Goal: Transaction & Acquisition: Purchase product/service

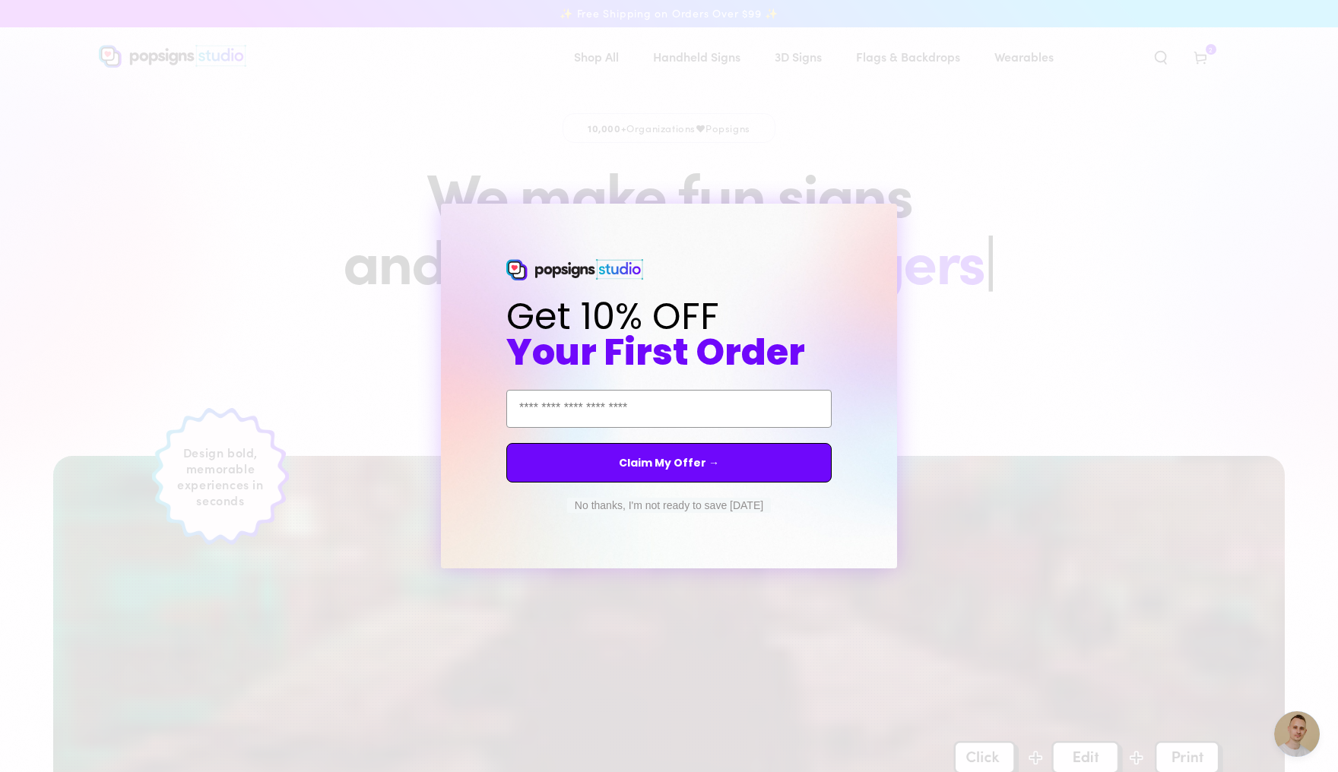
scroll to position [3862, 0]
click at [700, 462] on button "Claim My Offer →" at bounding box center [668, 463] width 325 height 40
click at [664, 407] on input "Email Address" at bounding box center [668, 409] width 325 height 38
click at [682, 505] on button "No thanks, I'm not ready to save today" at bounding box center [669, 505] width 204 height 15
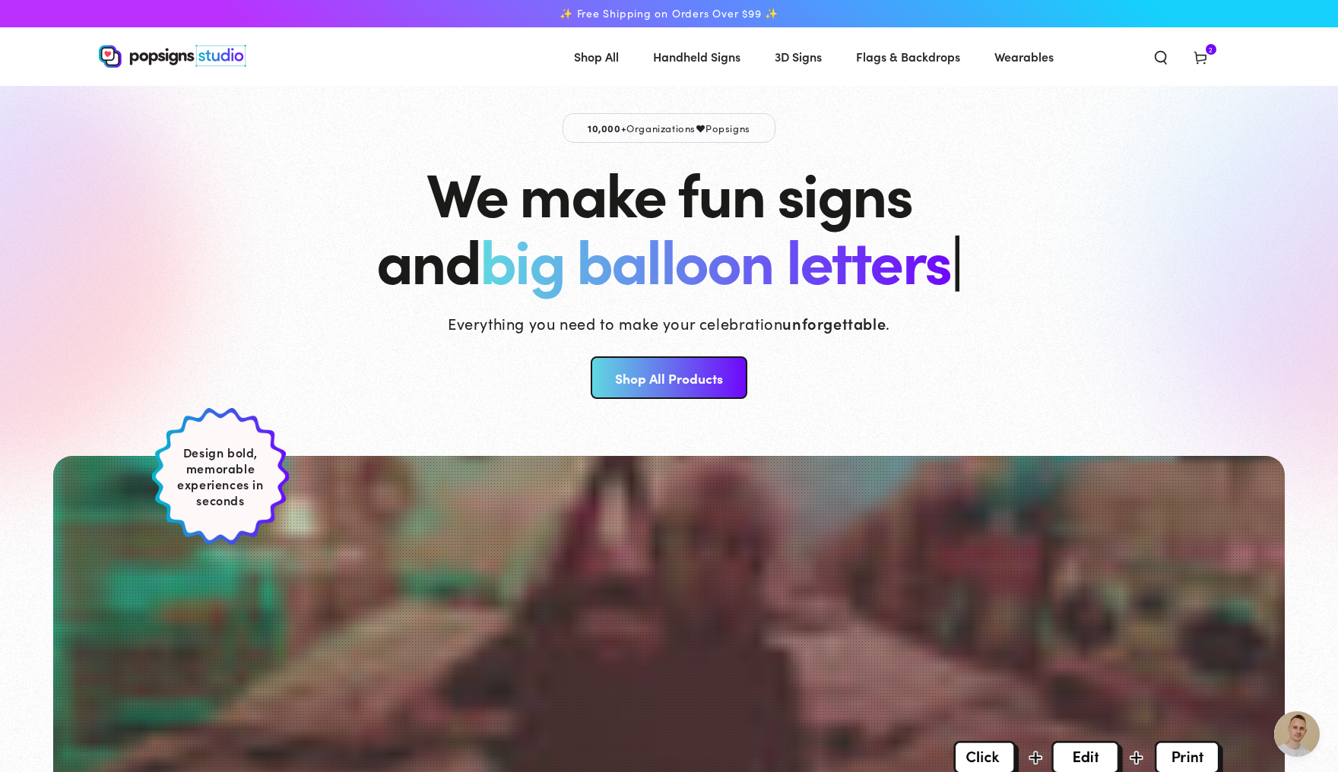
click at [1208, 56] on icon at bounding box center [1200, 56] width 15 height 15
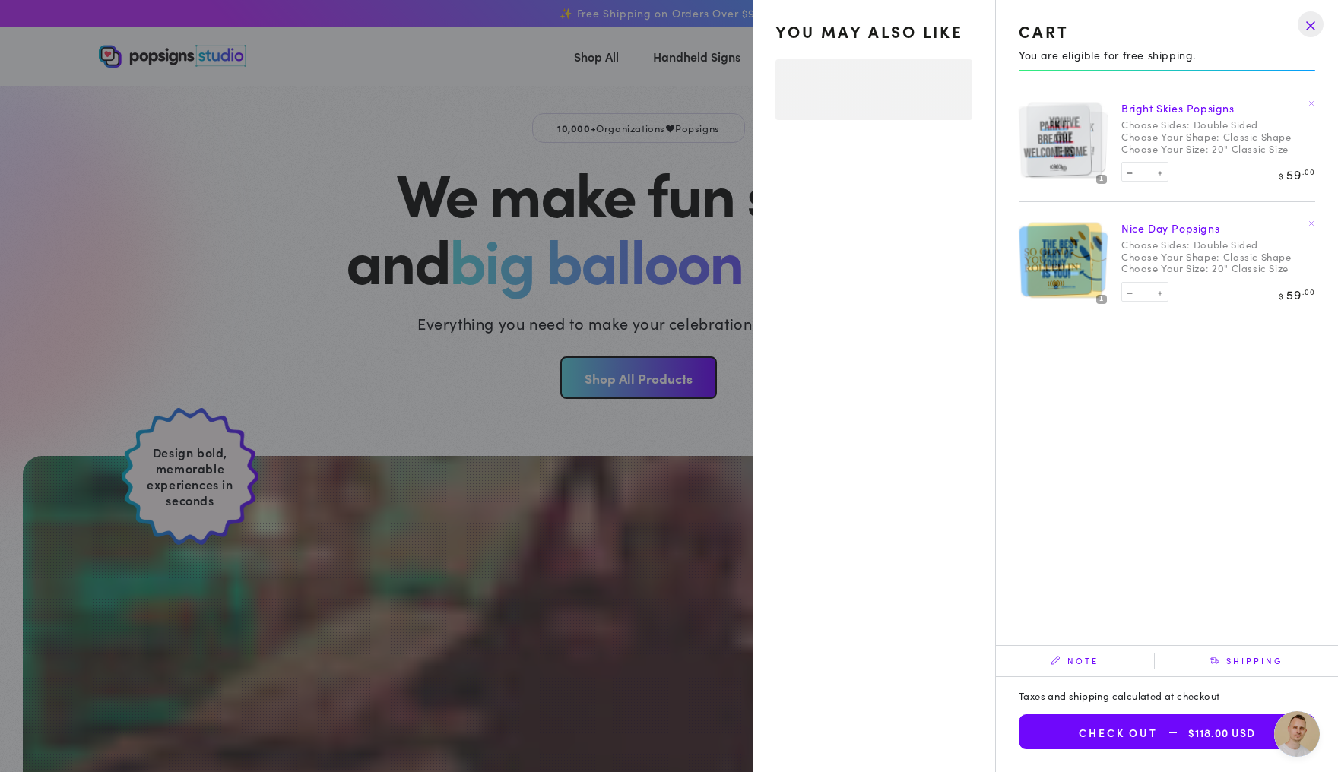
select select "**********"
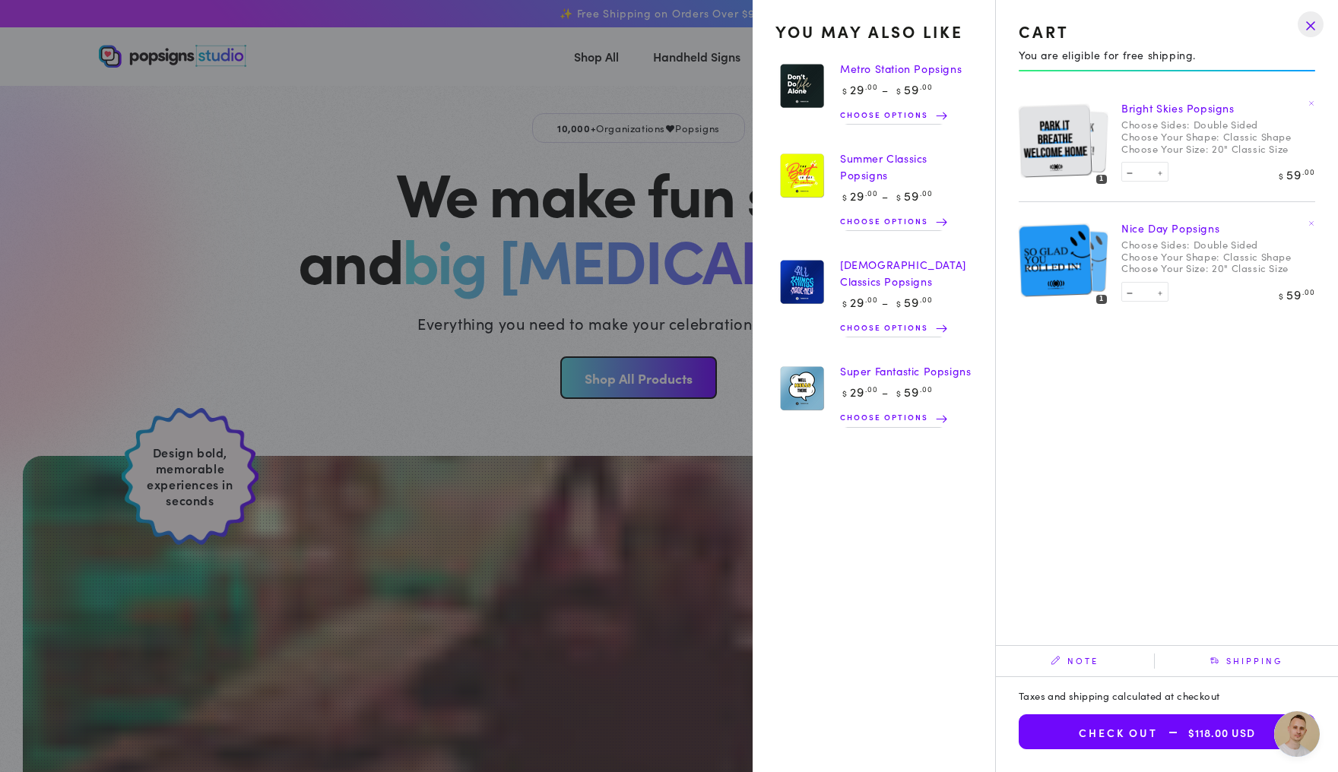
click at [1149, 112] on link "Bright Skies Popsigns" at bounding box center [1177, 107] width 113 height 15
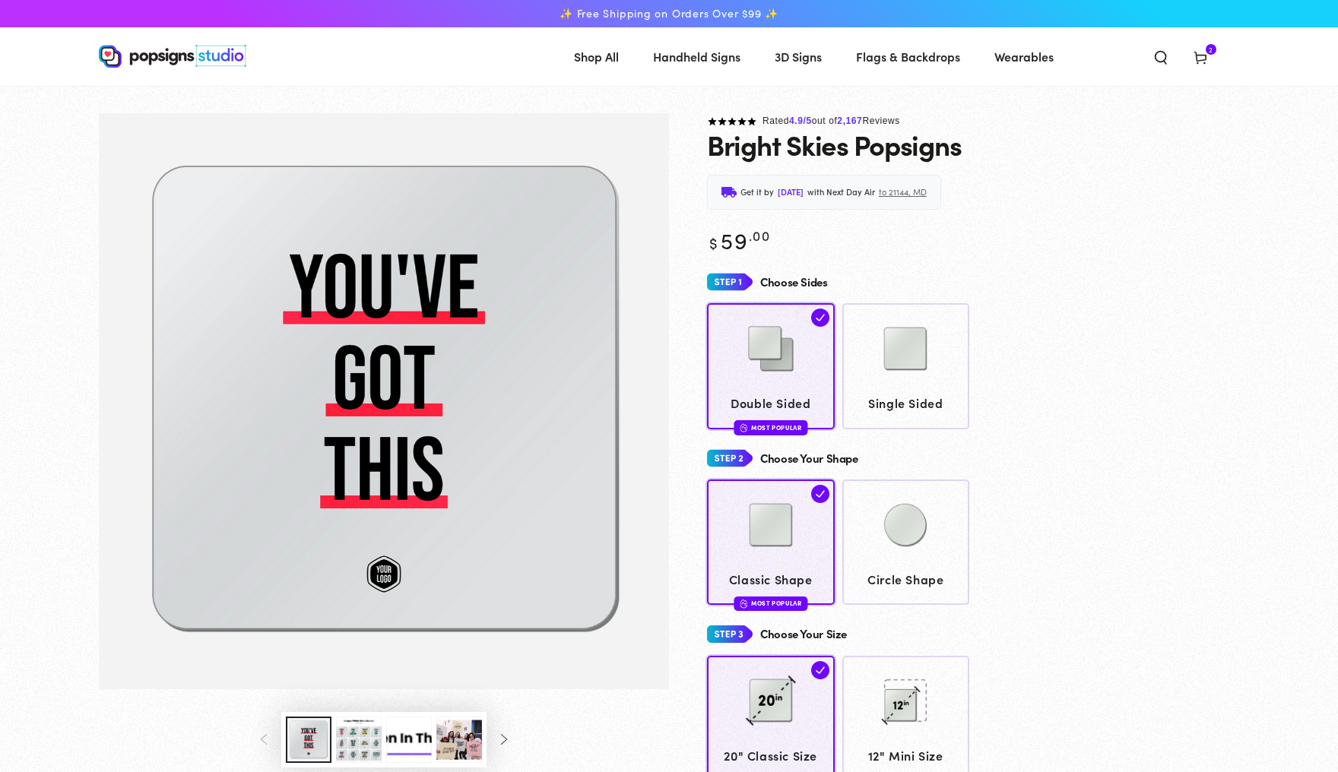
click at [1208, 59] on icon at bounding box center [1200, 56] width 15 height 15
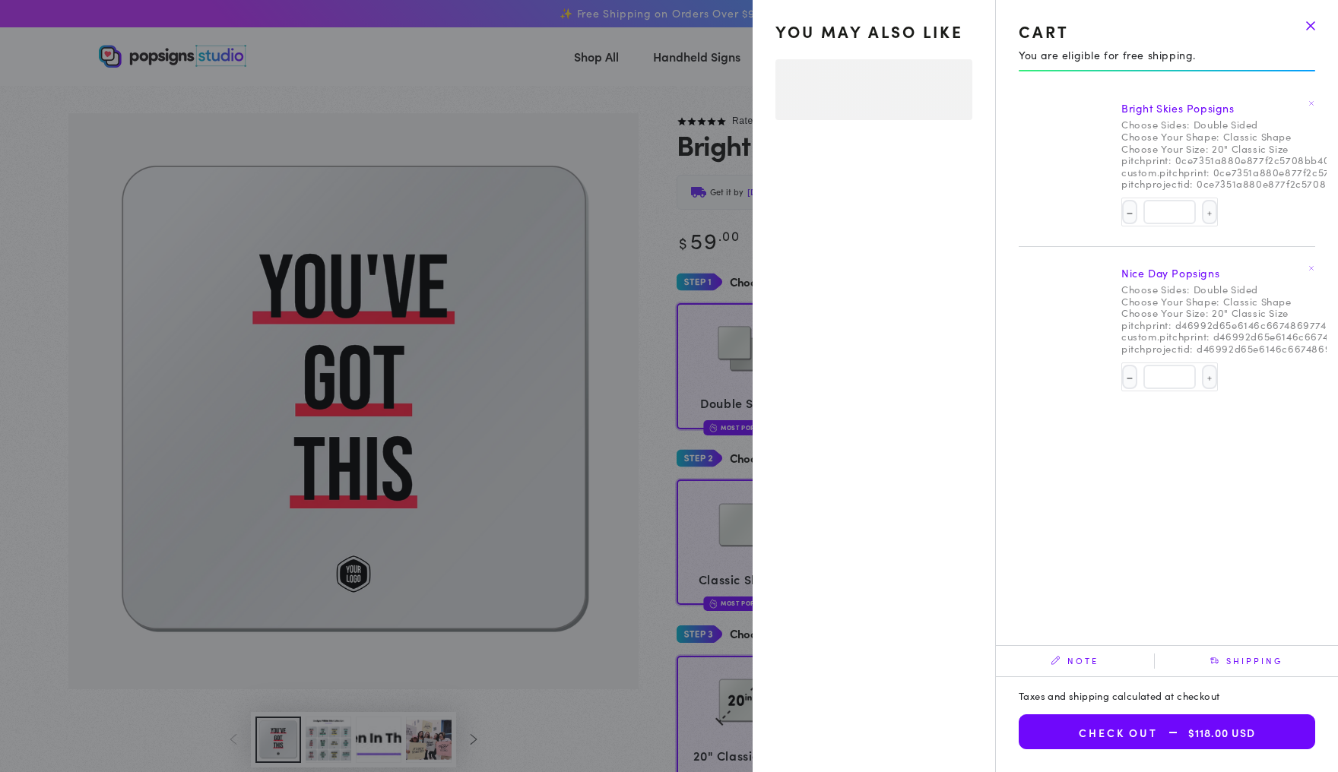
select select "**********"
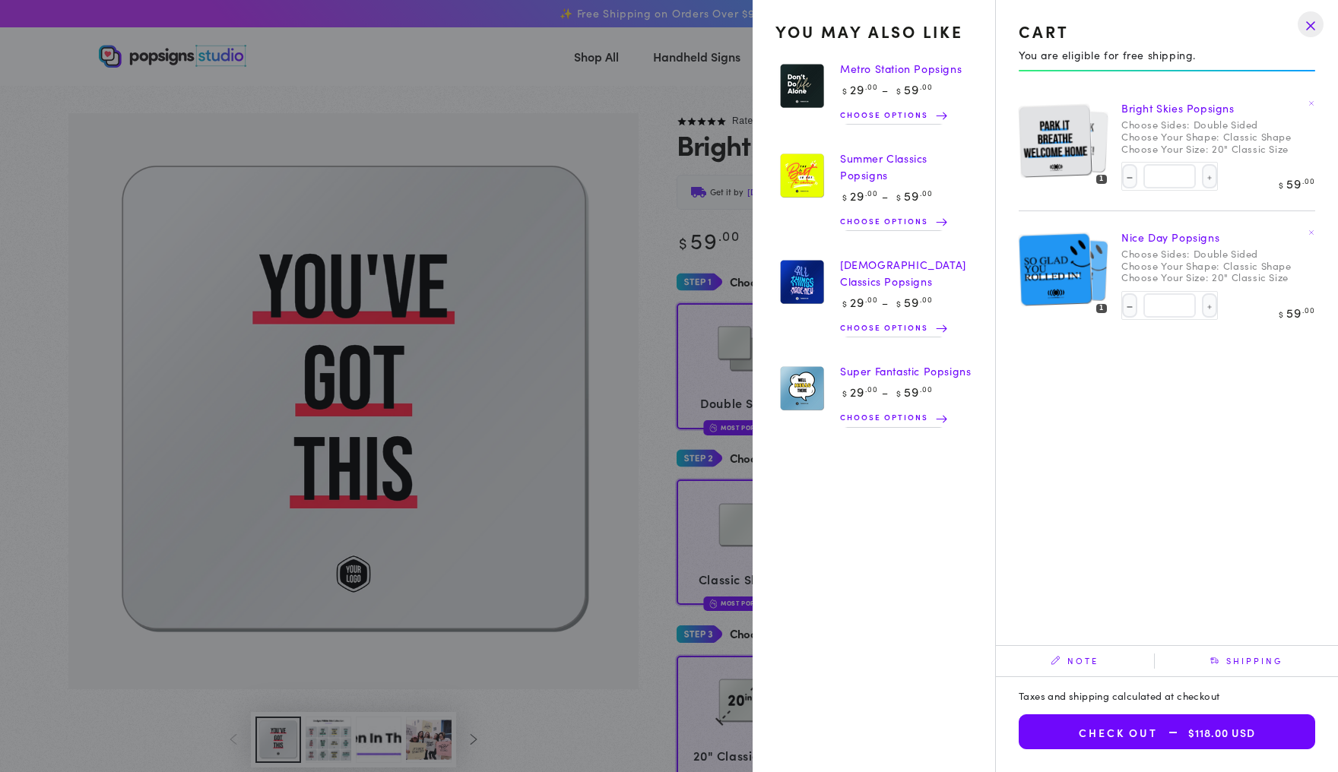
click at [1308, 29] on drawer-close-button at bounding box center [1311, 24] width 40 height 33
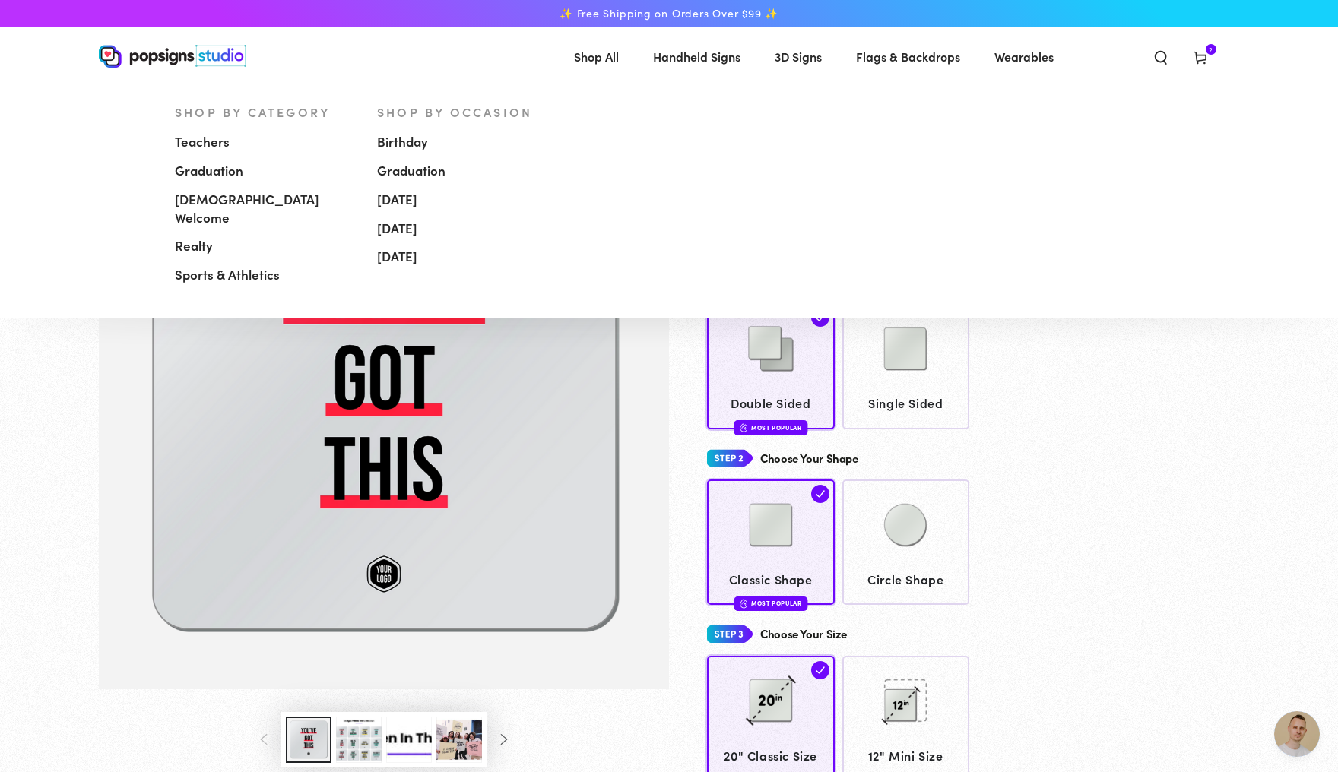
scroll to position [3862, 0]
click at [195, 204] on span "[DEMOGRAPHIC_DATA] Welcome" at bounding box center [264, 209] width 179 height 36
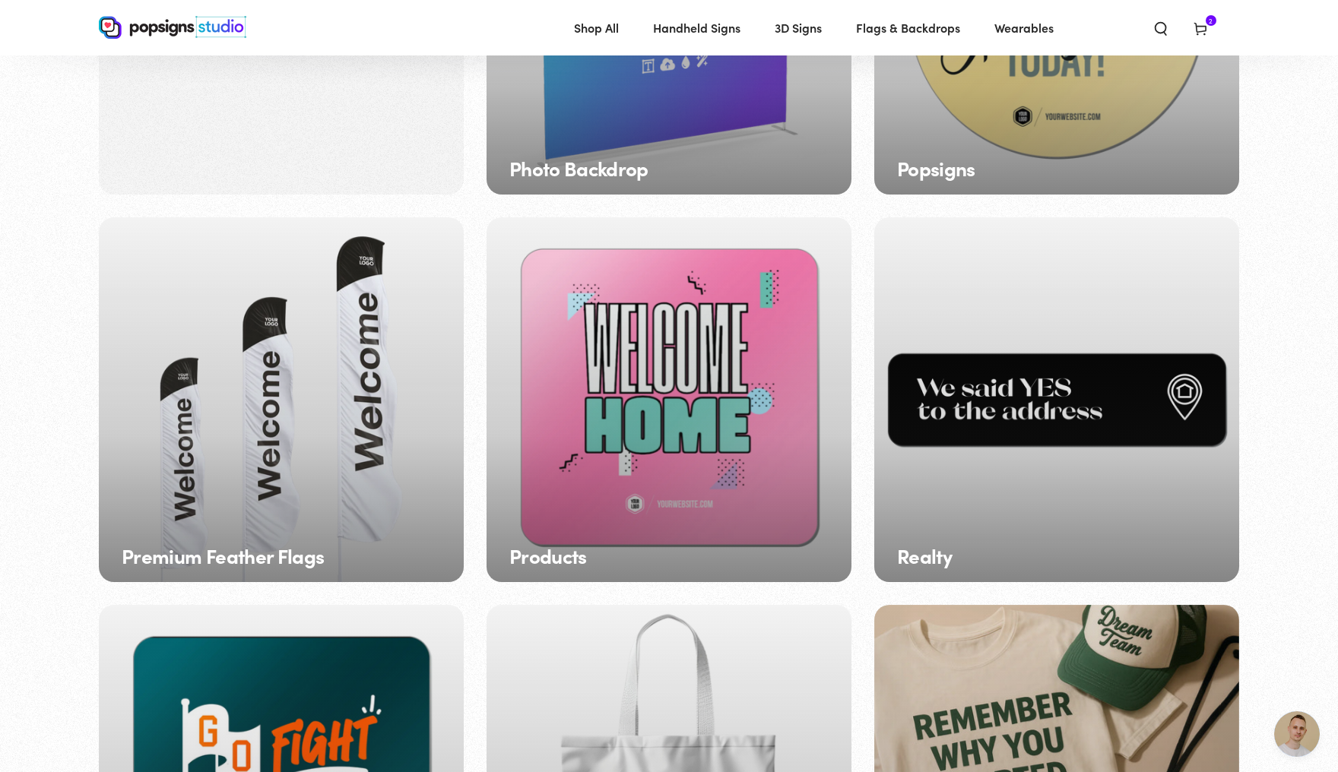
scroll to position [1910, 0]
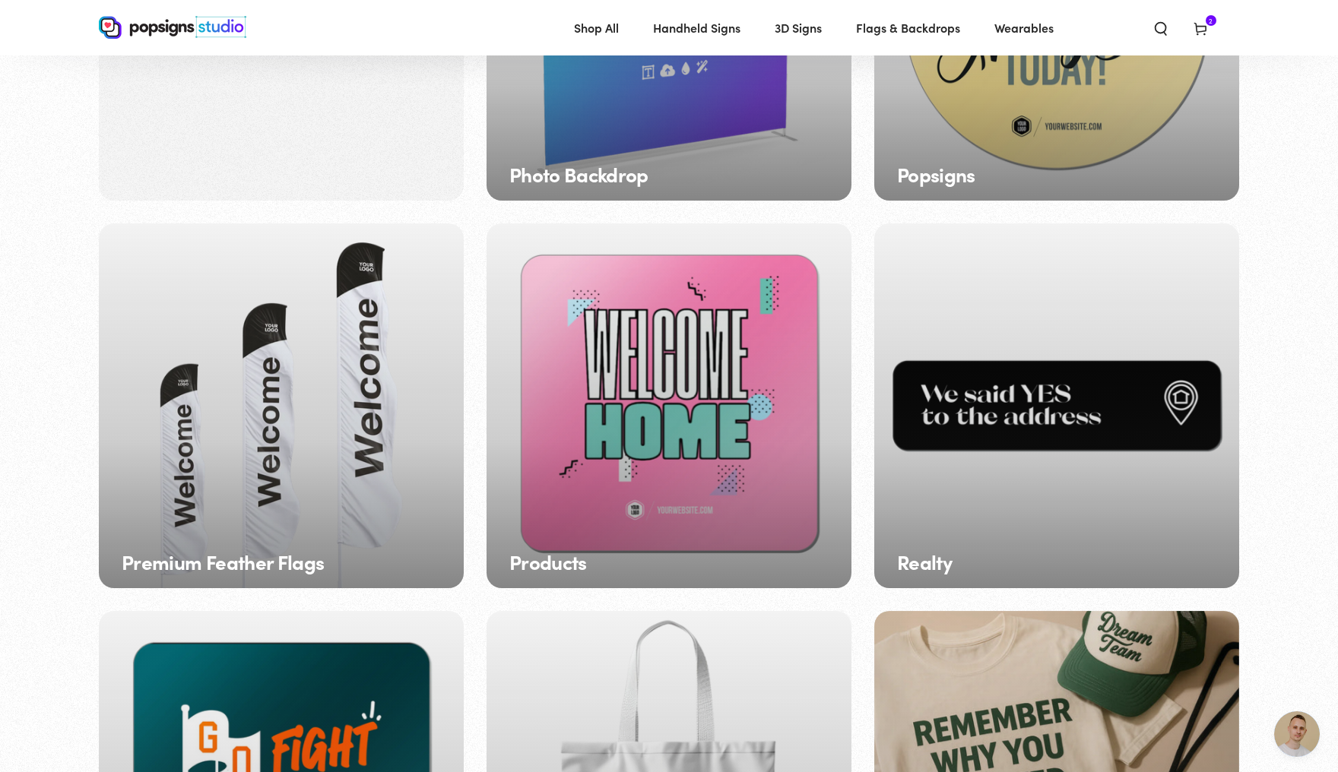
click at [995, 201] on div "Popsigns" at bounding box center [1056, 18] width 365 height 365
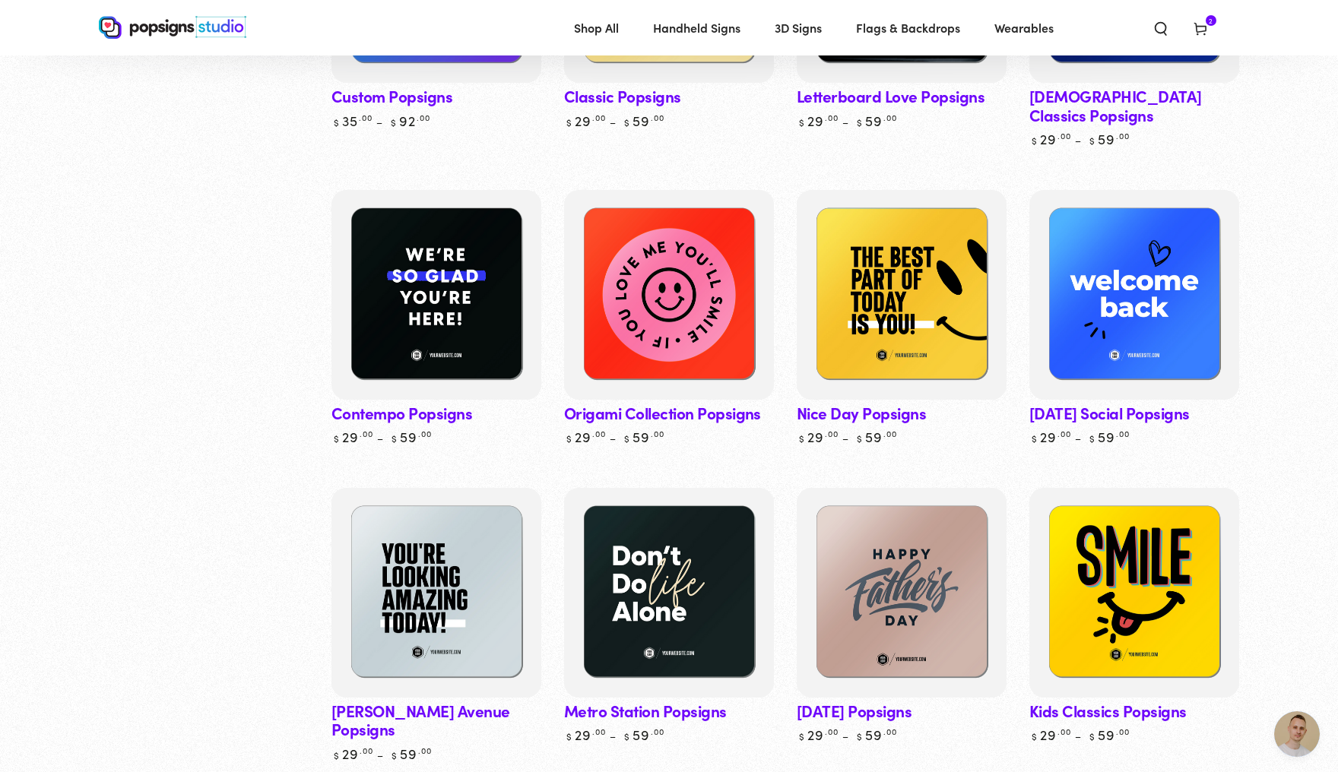
scroll to position [358, 0]
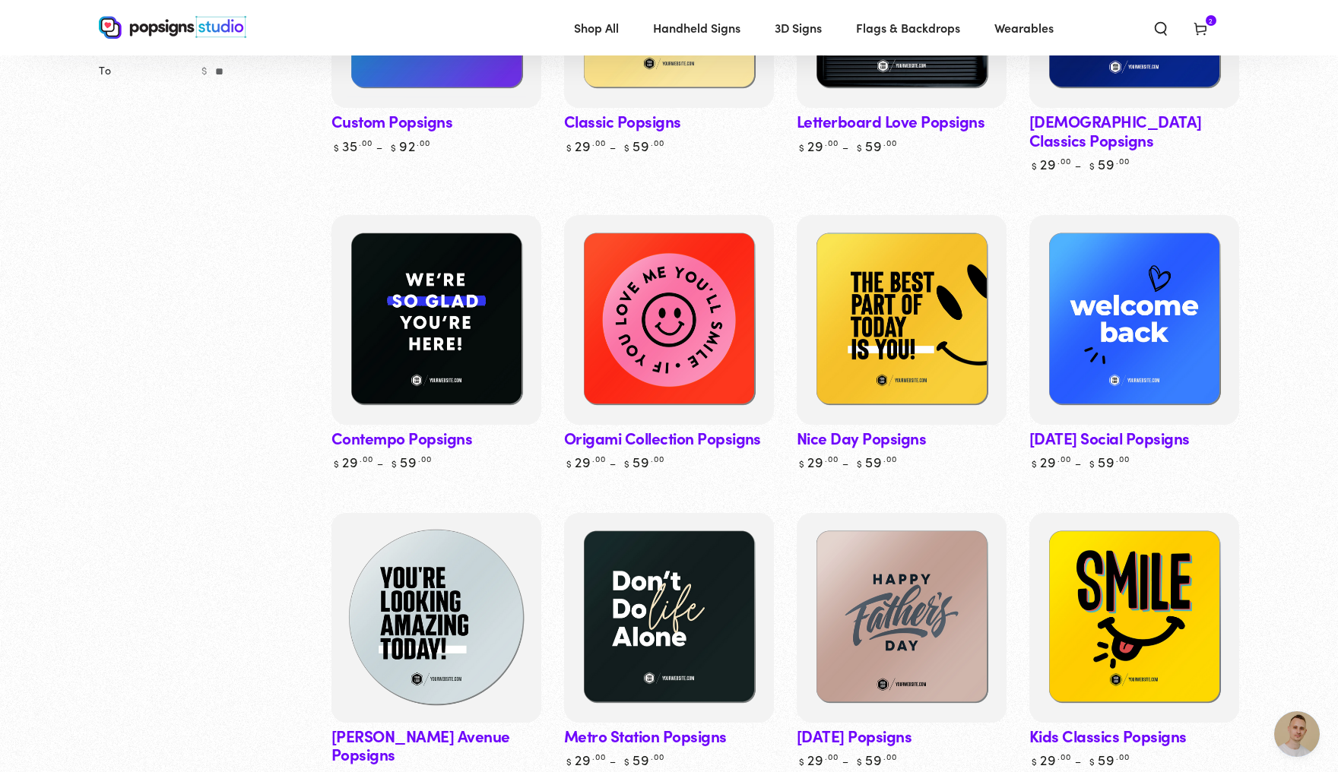
click at [475, 610] on img at bounding box center [436, 618] width 216 height 216
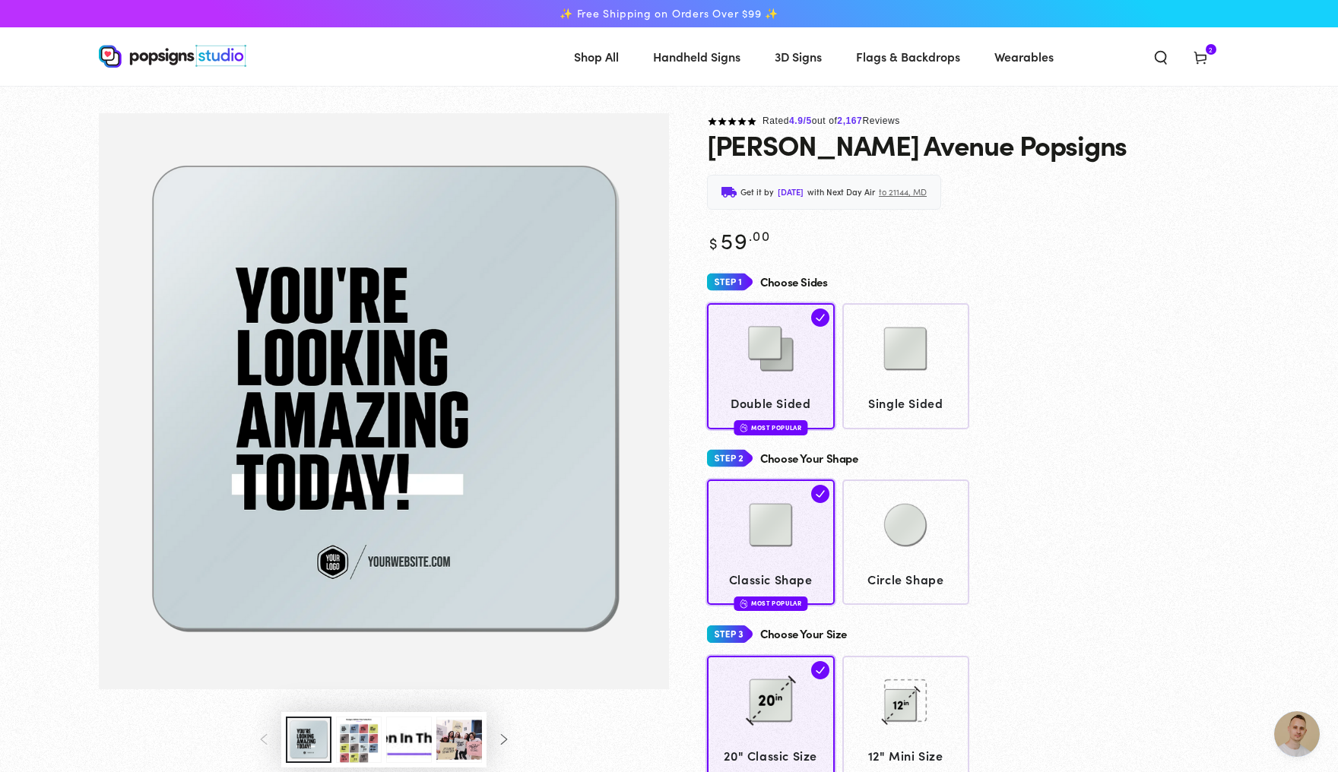
scroll to position [3862, 0]
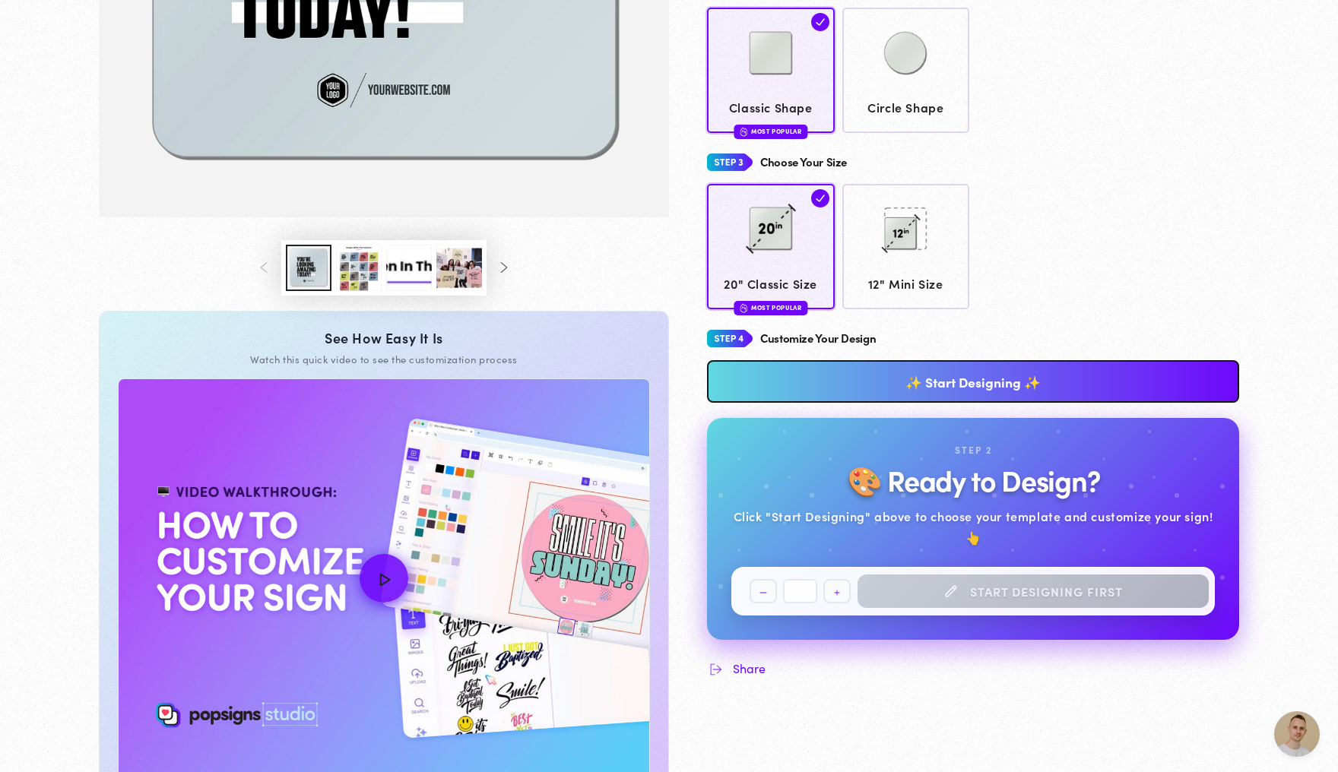
scroll to position [477, 0]
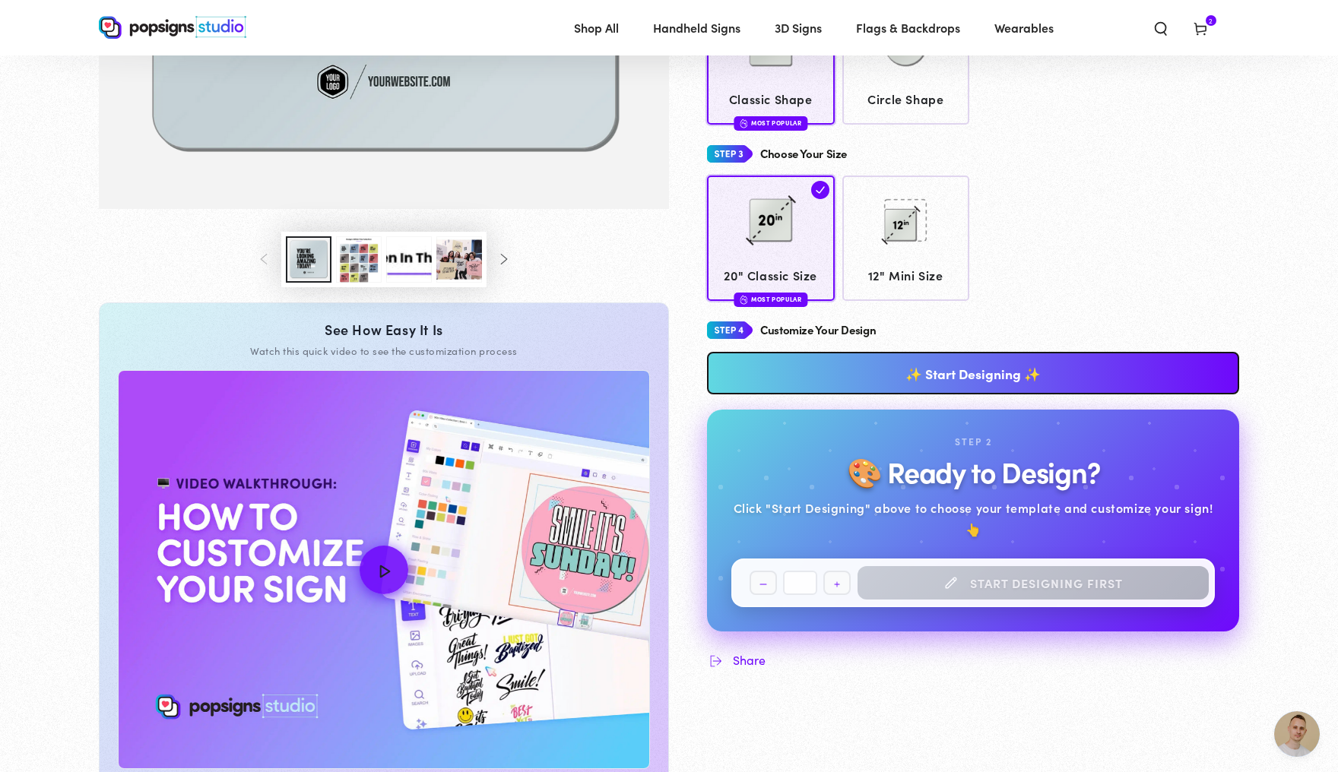
click at [1026, 383] on link "✨ Start Designing ✨" at bounding box center [973, 373] width 532 height 43
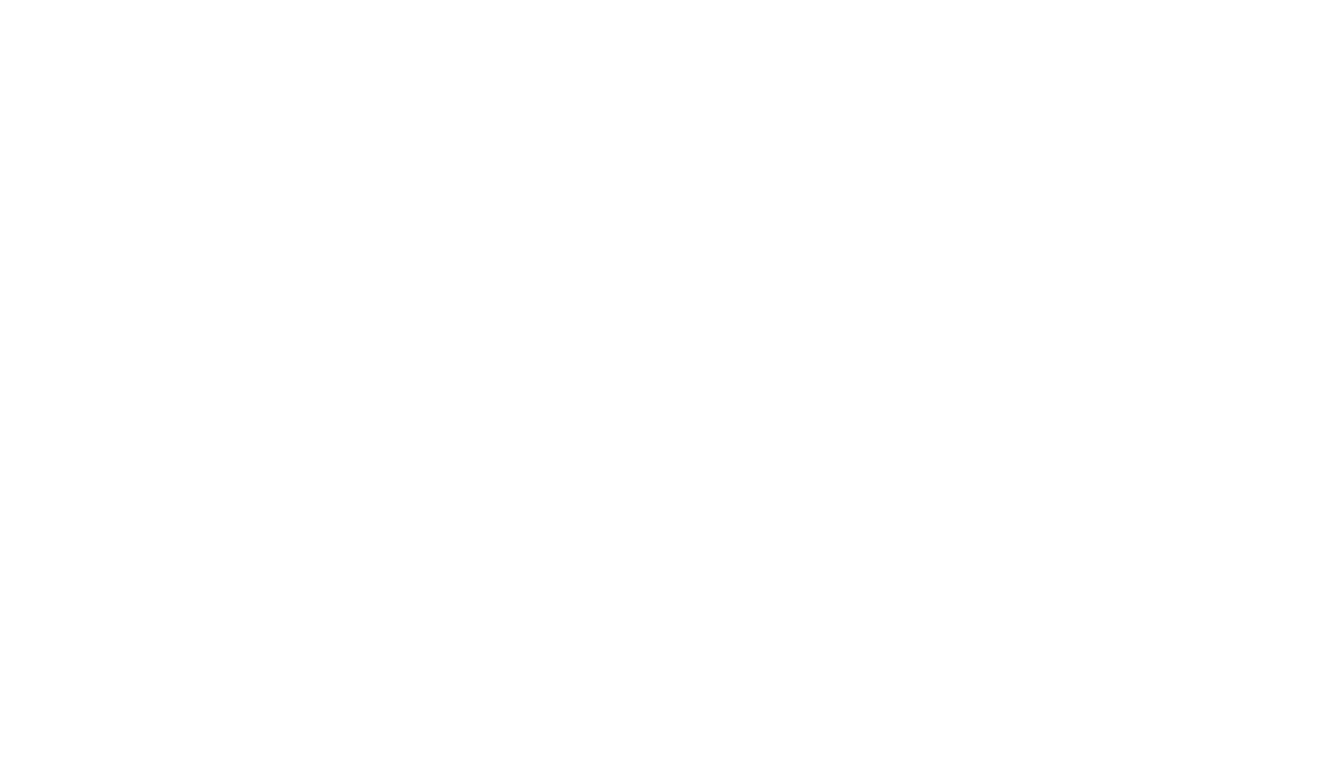
scroll to position [0, 0]
type textarea "An ancient tree with a door leading to a magical world"
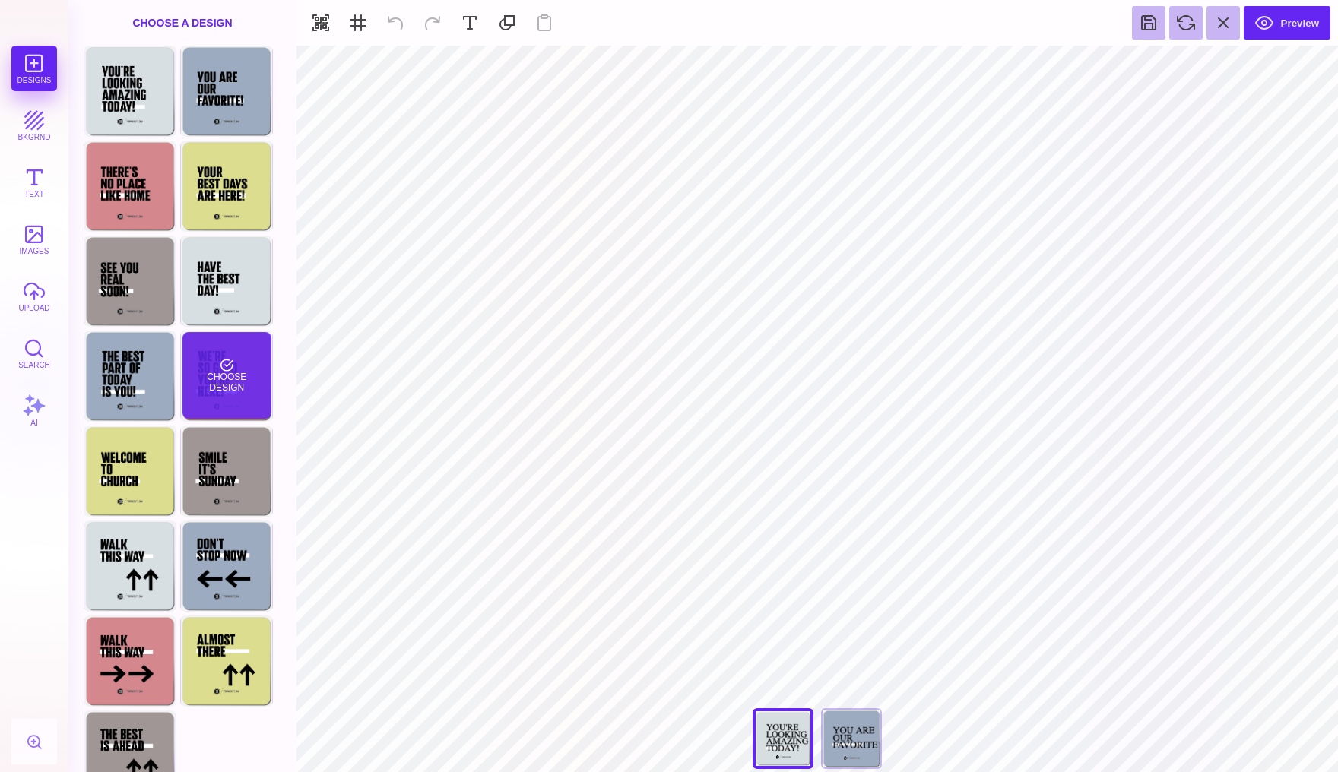
click at [245, 367] on div "Choose Design" at bounding box center [226, 375] width 89 height 87
type input "#D3888E"
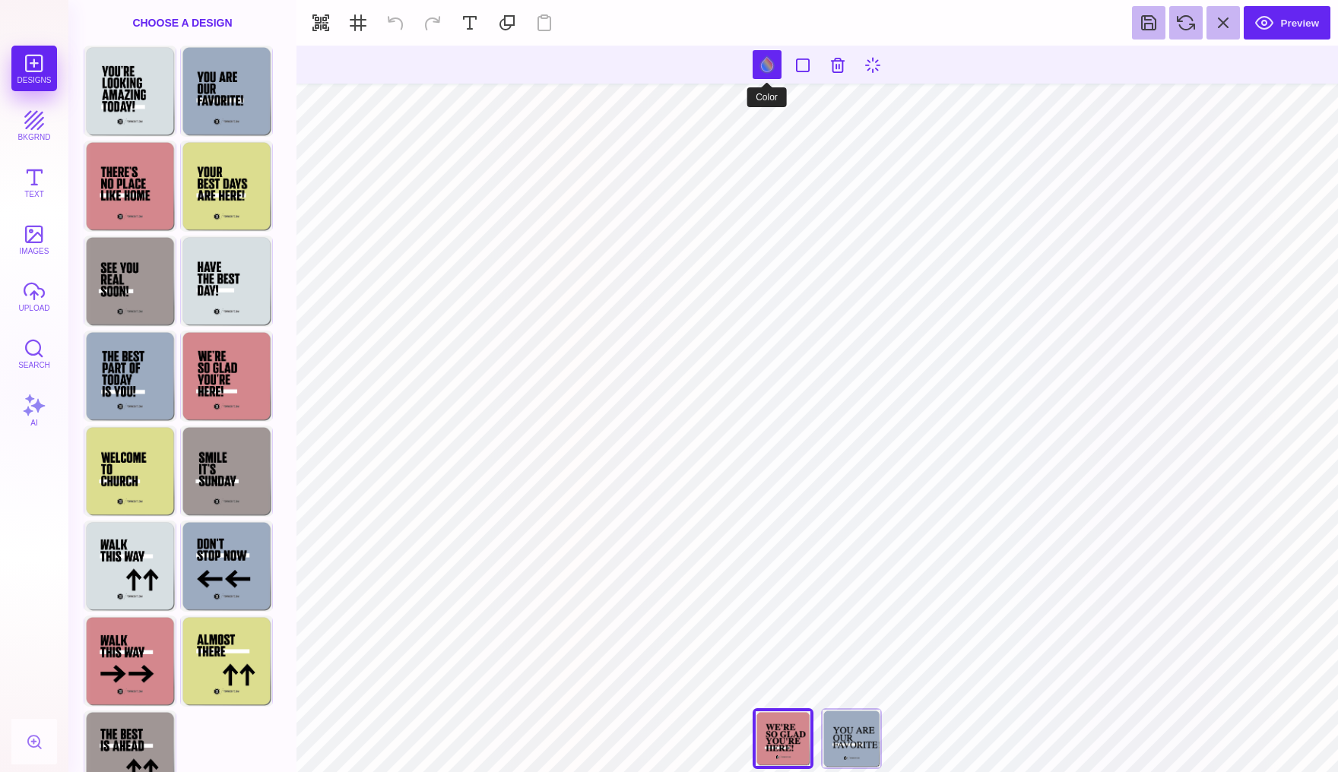
click at [763, 60] on button at bounding box center [767, 64] width 29 height 29
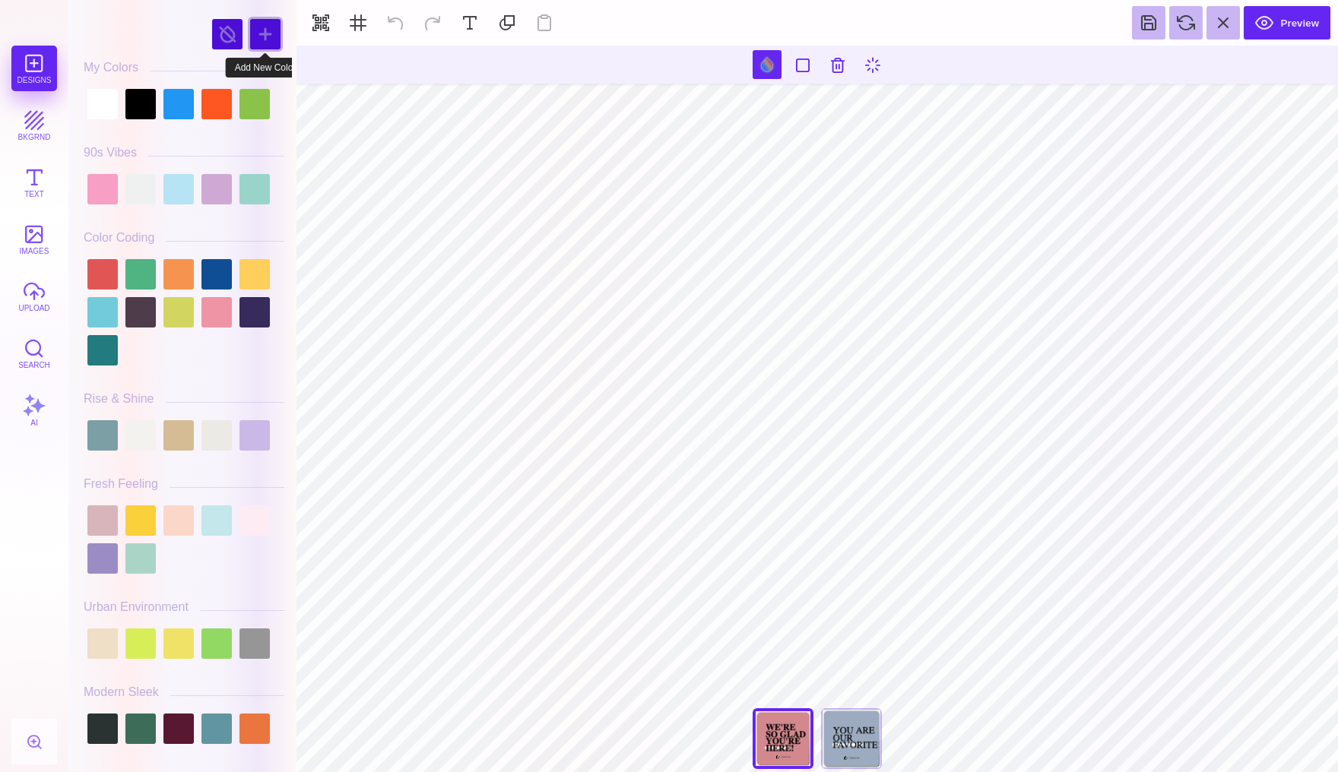
click at [259, 32] on div at bounding box center [265, 34] width 30 height 30
type input "#1DC650"
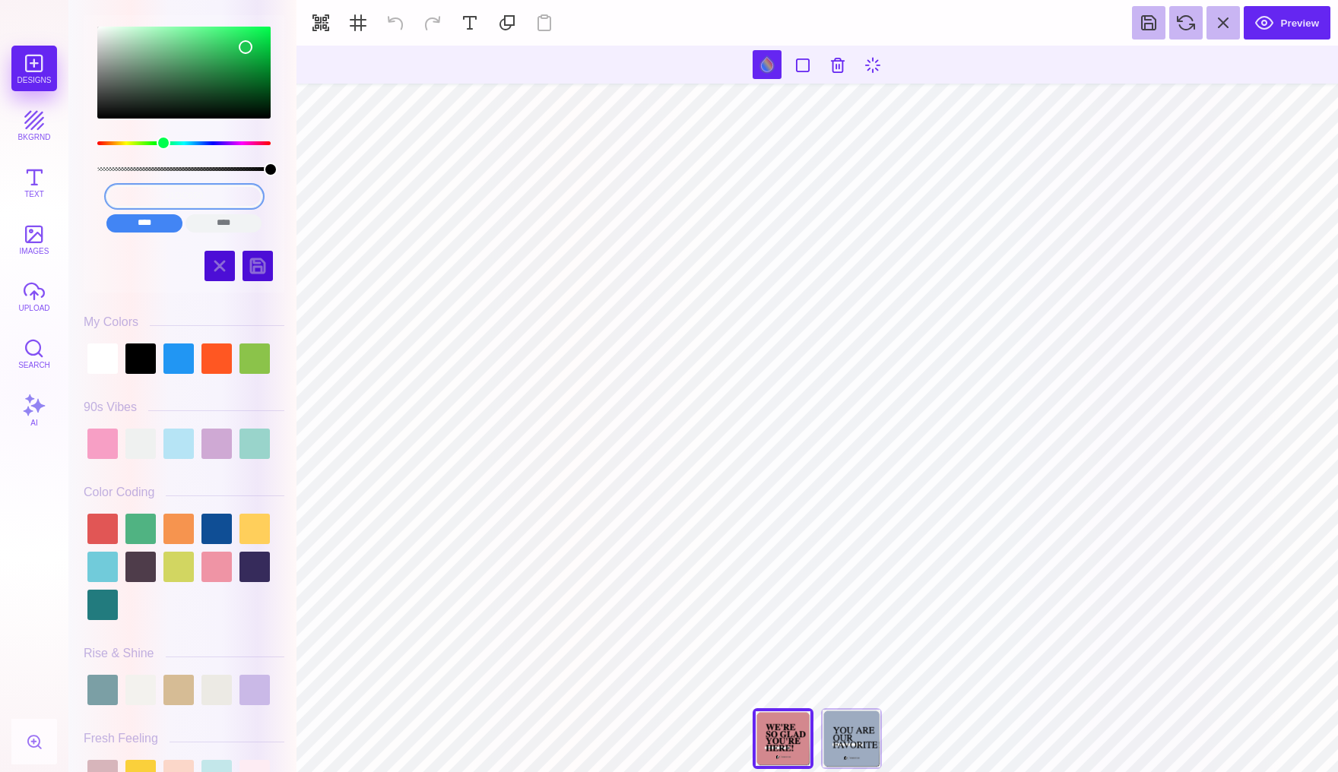
click at [170, 195] on input "#1DC650" at bounding box center [184, 196] width 156 height 22
drag, startPoint x: 227, startPoint y: 195, endPoint x: 127, endPoint y: 194, distance: 100.3
click at [127, 194] on input "#1DC650" at bounding box center [184, 196] width 156 height 22
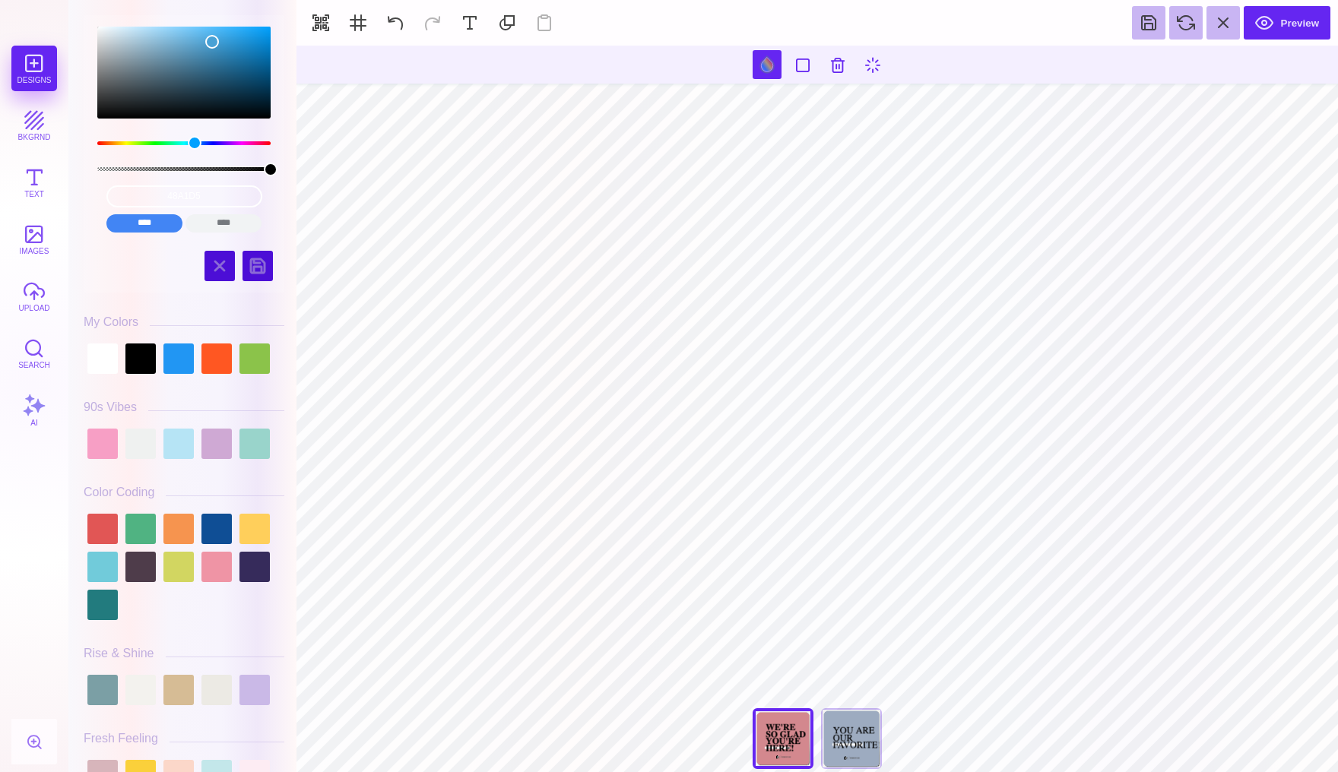
type input "#48A1D5"
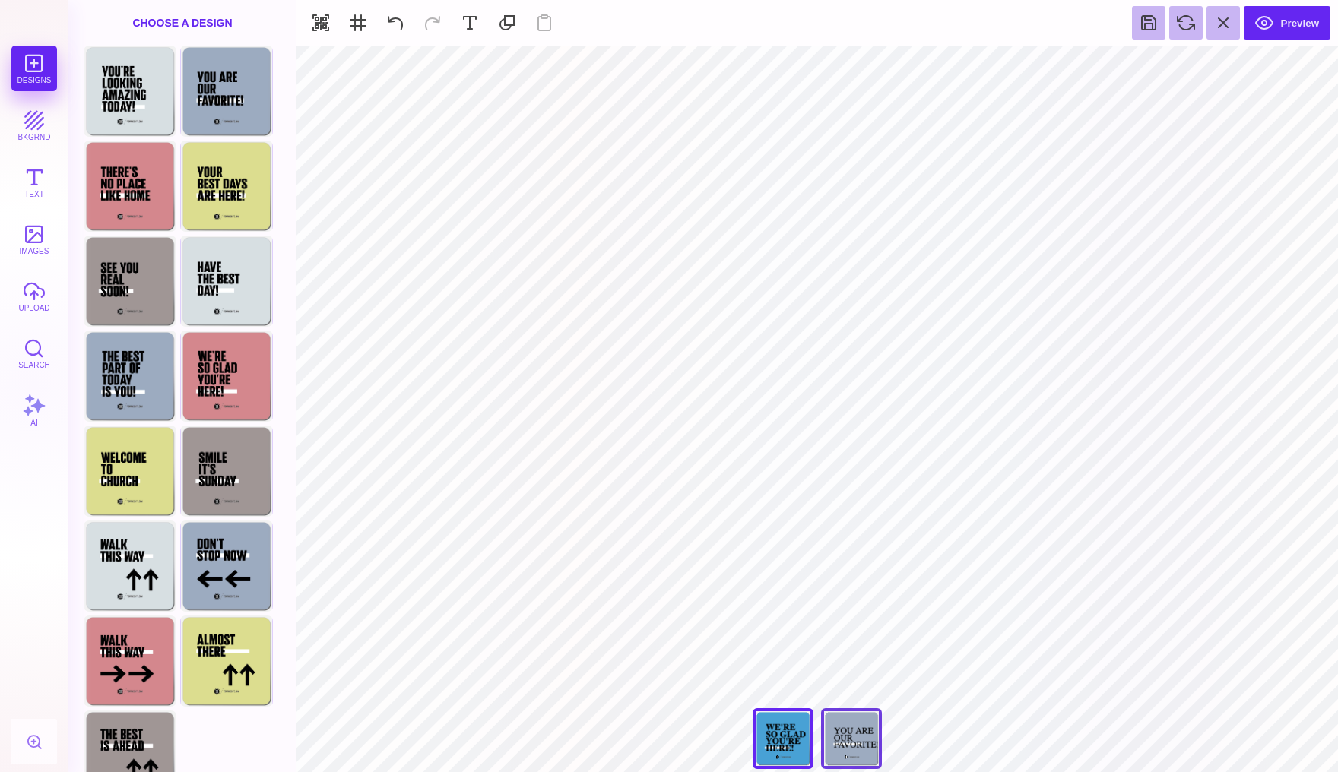
click at [852, 732] on div "You Are Our Favorite!" at bounding box center [851, 738] width 61 height 61
click at [210, 14] on div "Choose A Design" at bounding box center [182, 23] width 228 height 46
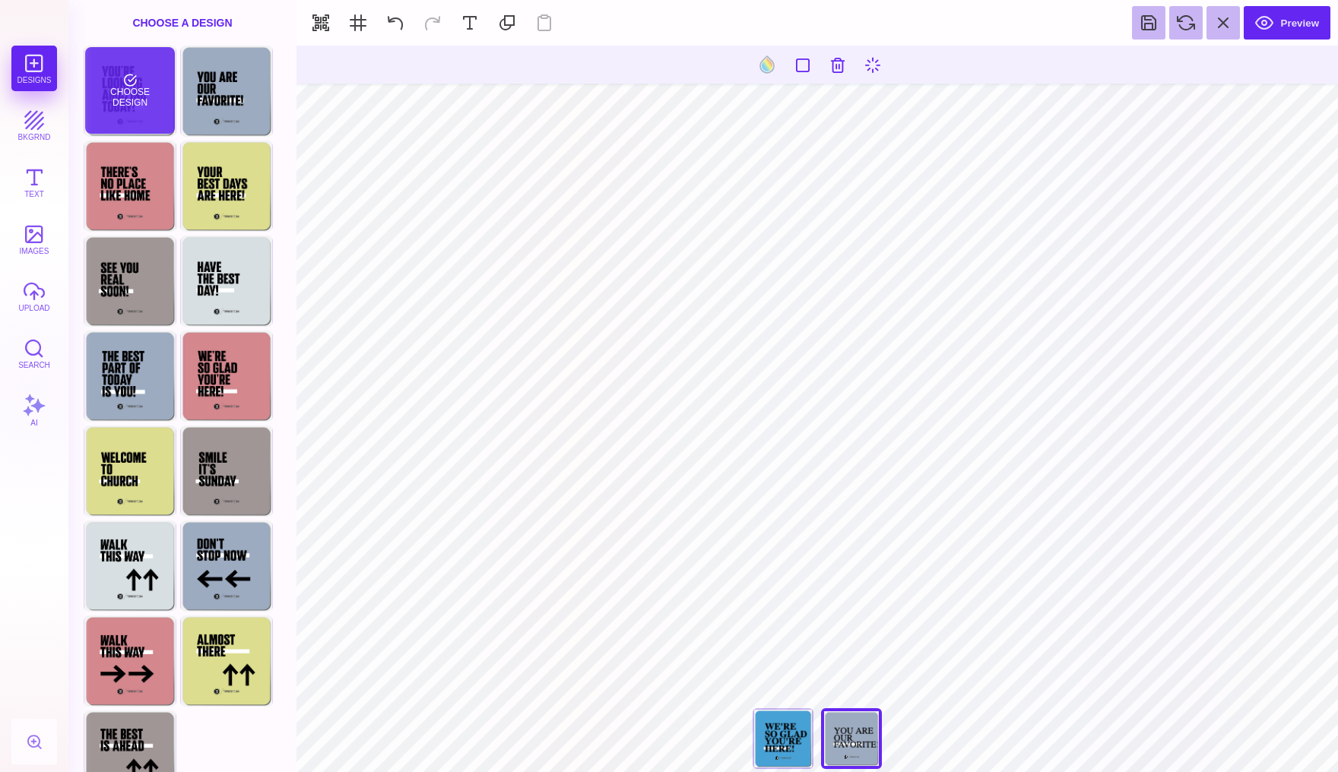
click at [113, 104] on div "Choose Design" at bounding box center [129, 90] width 89 height 87
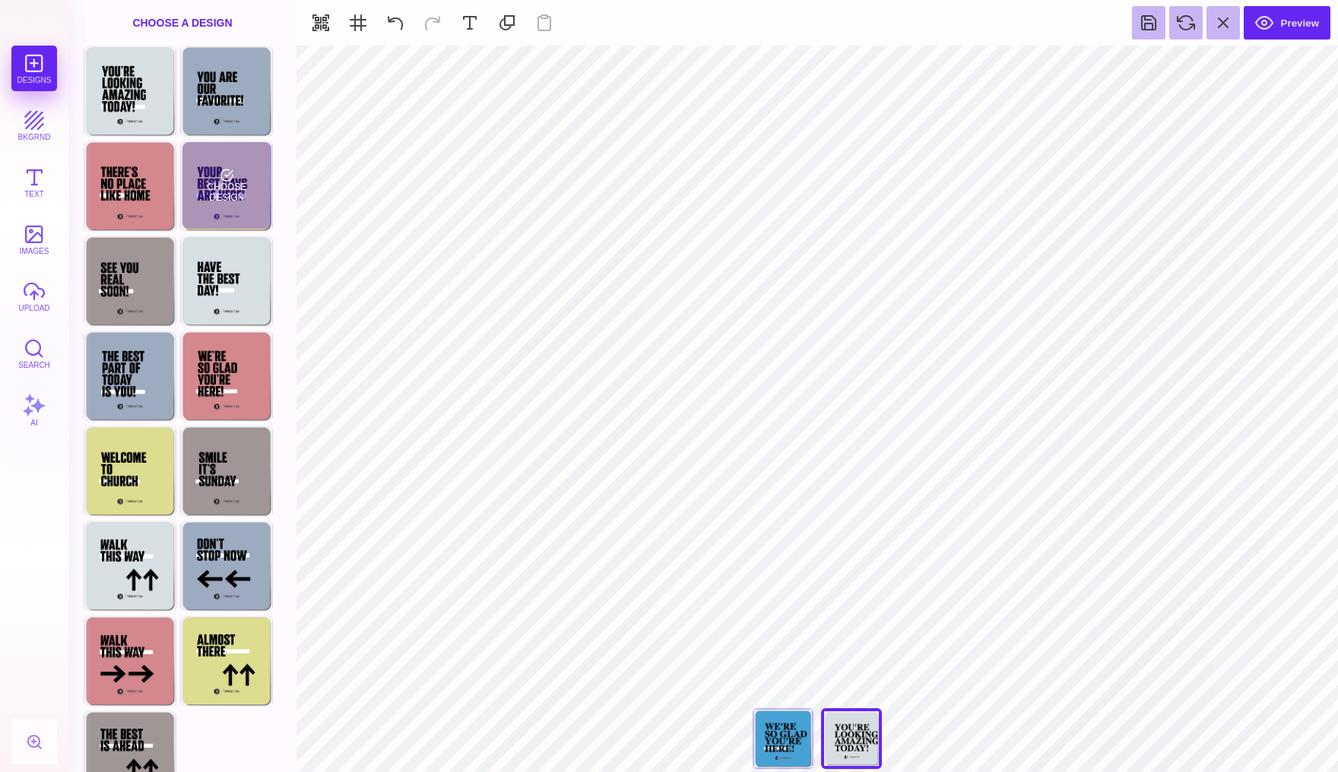
type input "#D6DEE1"
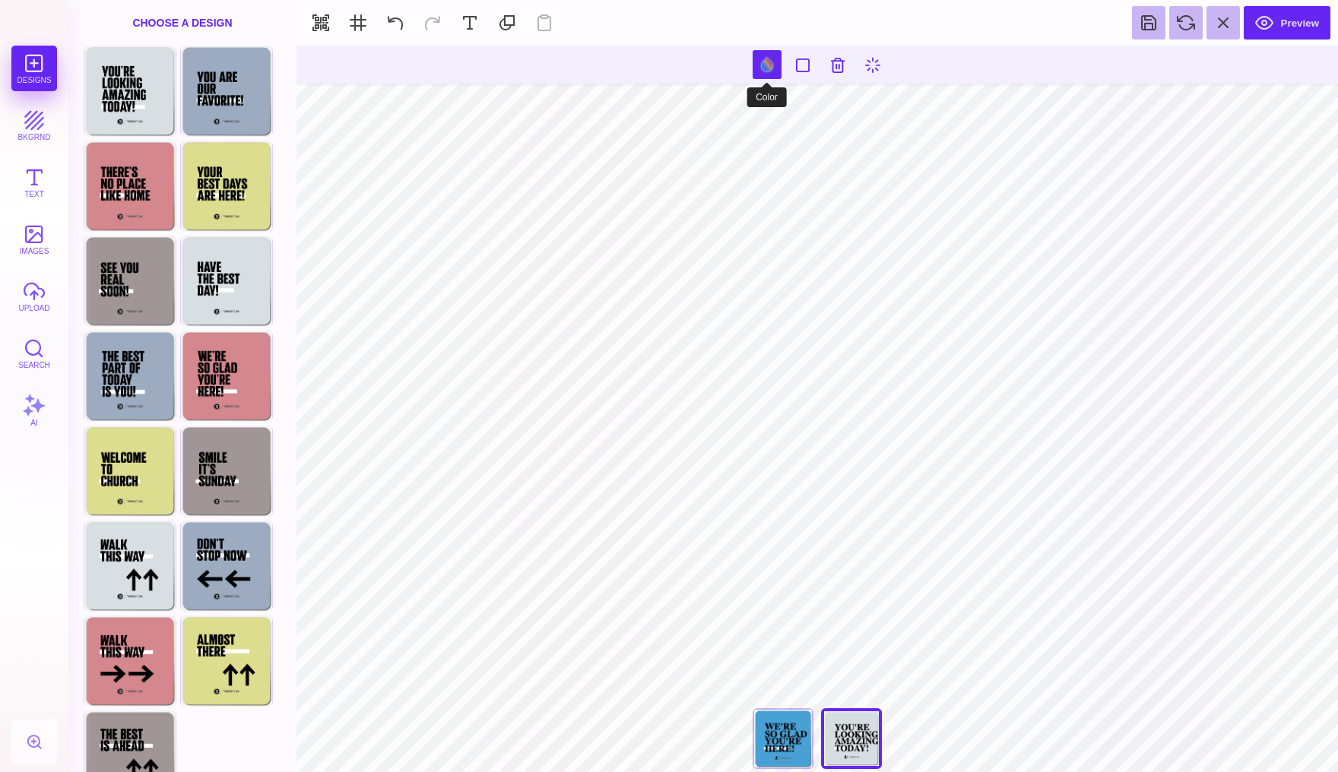
click at [764, 62] on button at bounding box center [767, 64] width 29 height 29
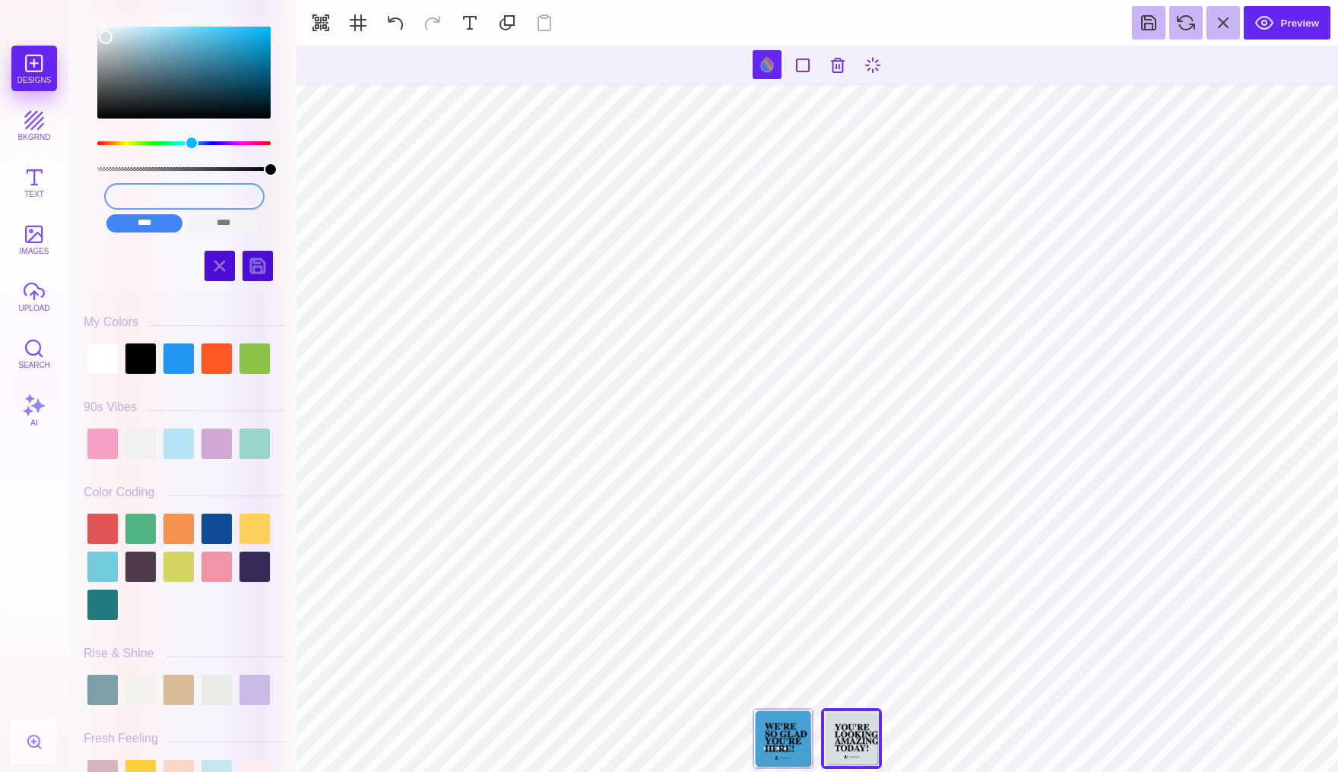
click at [214, 195] on input "#D6DEE1" at bounding box center [184, 196] width 156 height 22
drag, startPoint x: 214, startPoint y: 195, endPoint x: 135, endPoint y: 195, distance: 78.3
click at [135, 195] on input "#D6DEE1" at bounding box center [184, 196] width 156 height 22
type input "#48A1D5"
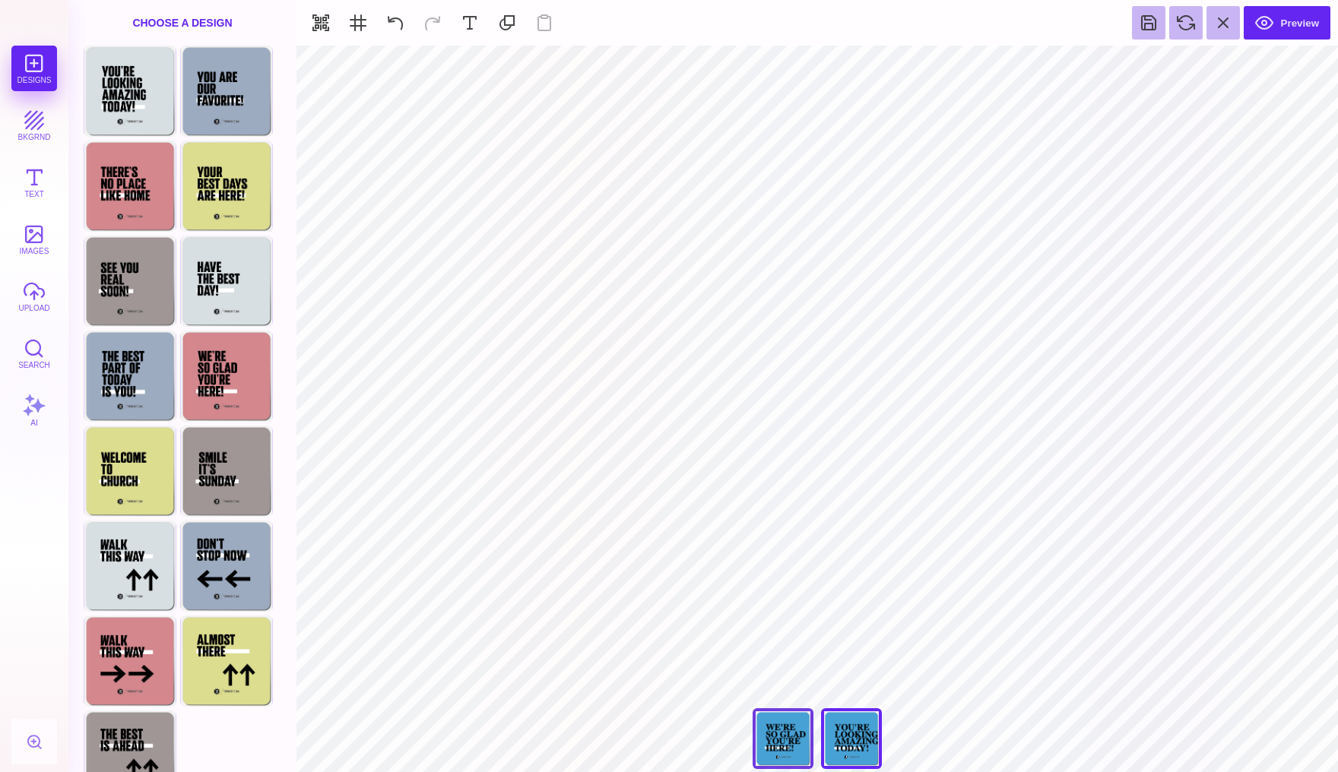
click at [784, 744] on div "We're So Glad You're Here!" at bounding box center [783, 738] width 61 height 61
click at [849, 732] on div "You're Looking Amazing Today" at bounding box center [851, 738] width 61 height 61
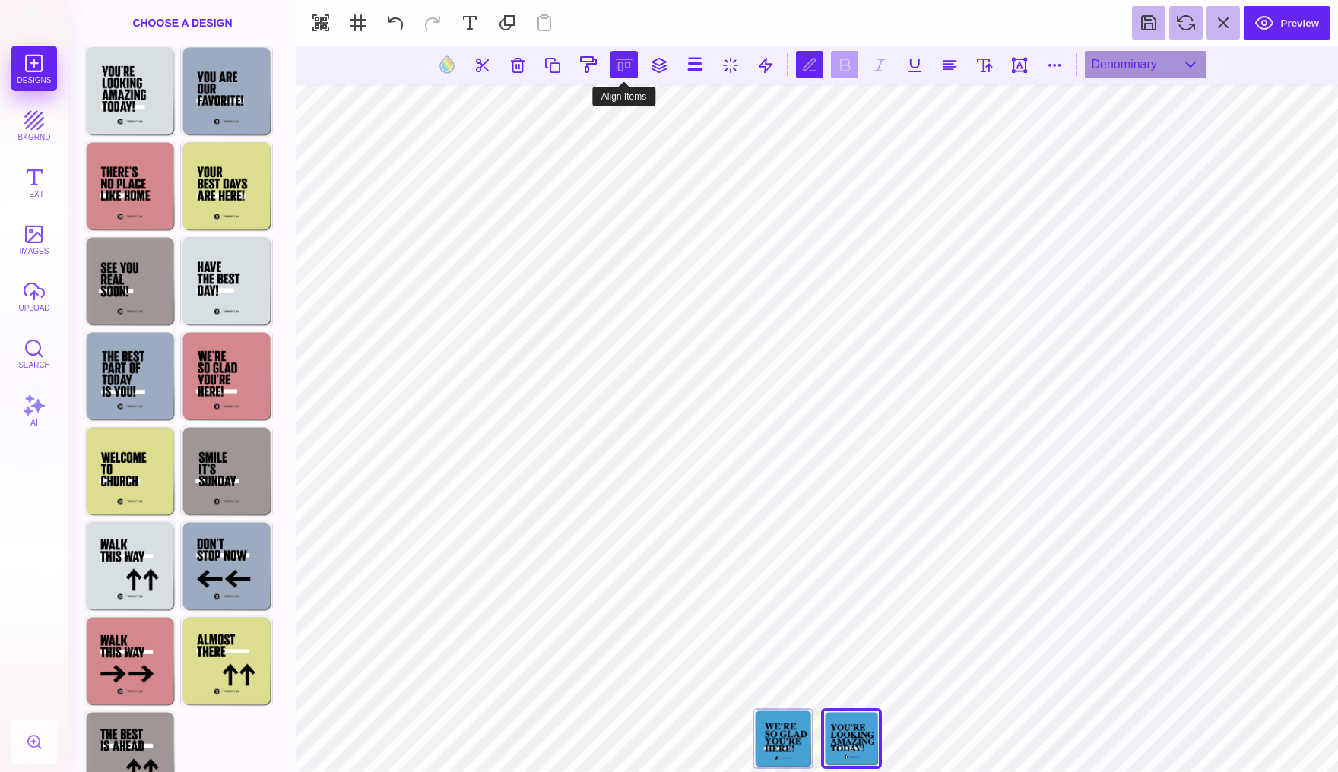
click at [621, 72] on button at bounding box center [623, 64] width 27 height 27
click at [607, 113] on button at bounding box center [606, 108] width 30 height 30
click at [36, 294] on button "upload" at bounding box center [34, 297] width 46 height 46
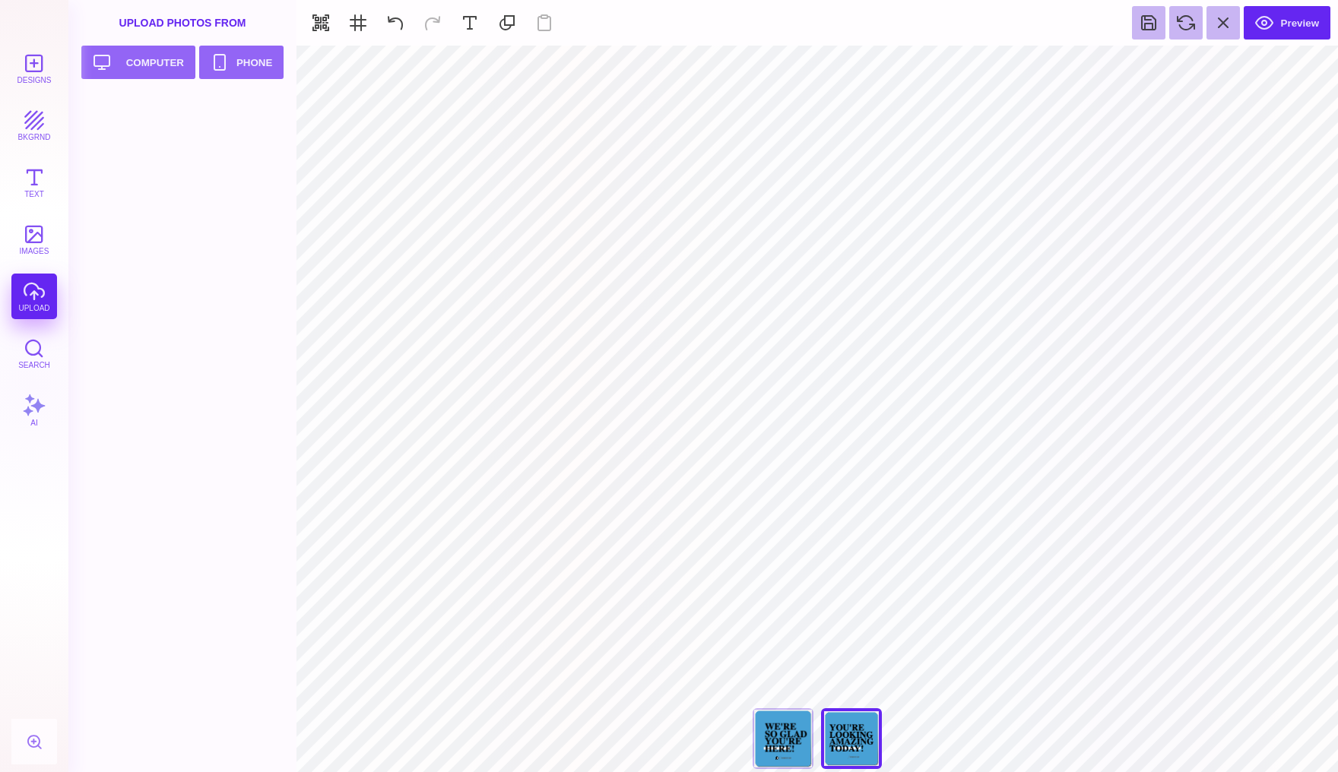
click at [28, 297] on div "Designs bkgrnd Text images upload Search AI" at bounding box center [34, 409] width 68 height 727
click at [24, 294] on div "Designs bkgrnd Text images upload Search AI" at bounding box center [34, 409] width 68 height 727
click at [153, 73] on button "Upload your artwork Computer" at bounding box center [138, 62] width 114 height 33
click at [144, 66] on button "Upload your artwork Computer" at bounding box center [138, 62] width 114 height 33
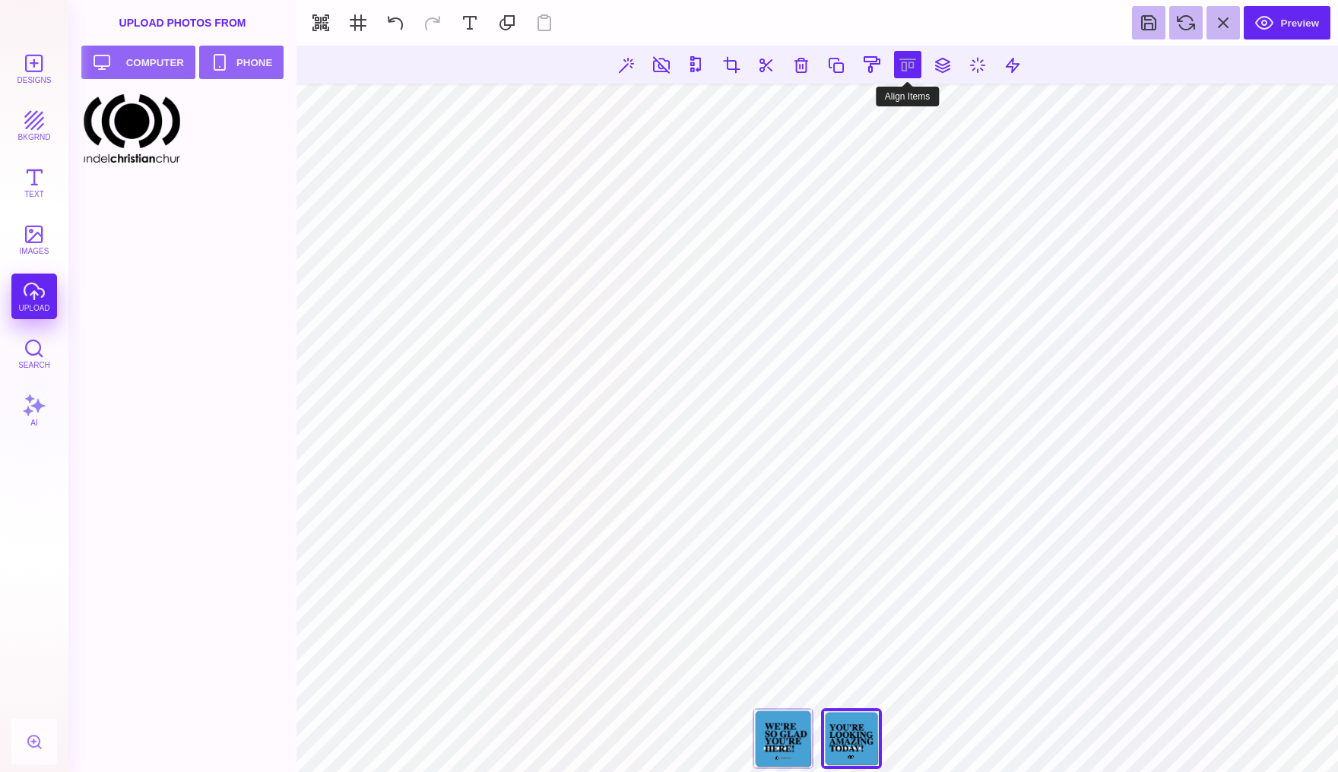
click at [899, 68] on button at bounding box center [907, 64] width 27 height 27
click at [859, 108] on button at bounding box center [856, 108] width 30 height 30
click at [396, 21] on button at bounding box center [395, 22] width 33 height 33
click at [396, 22] on button at bounding box center [395, 22] width 33 height 33
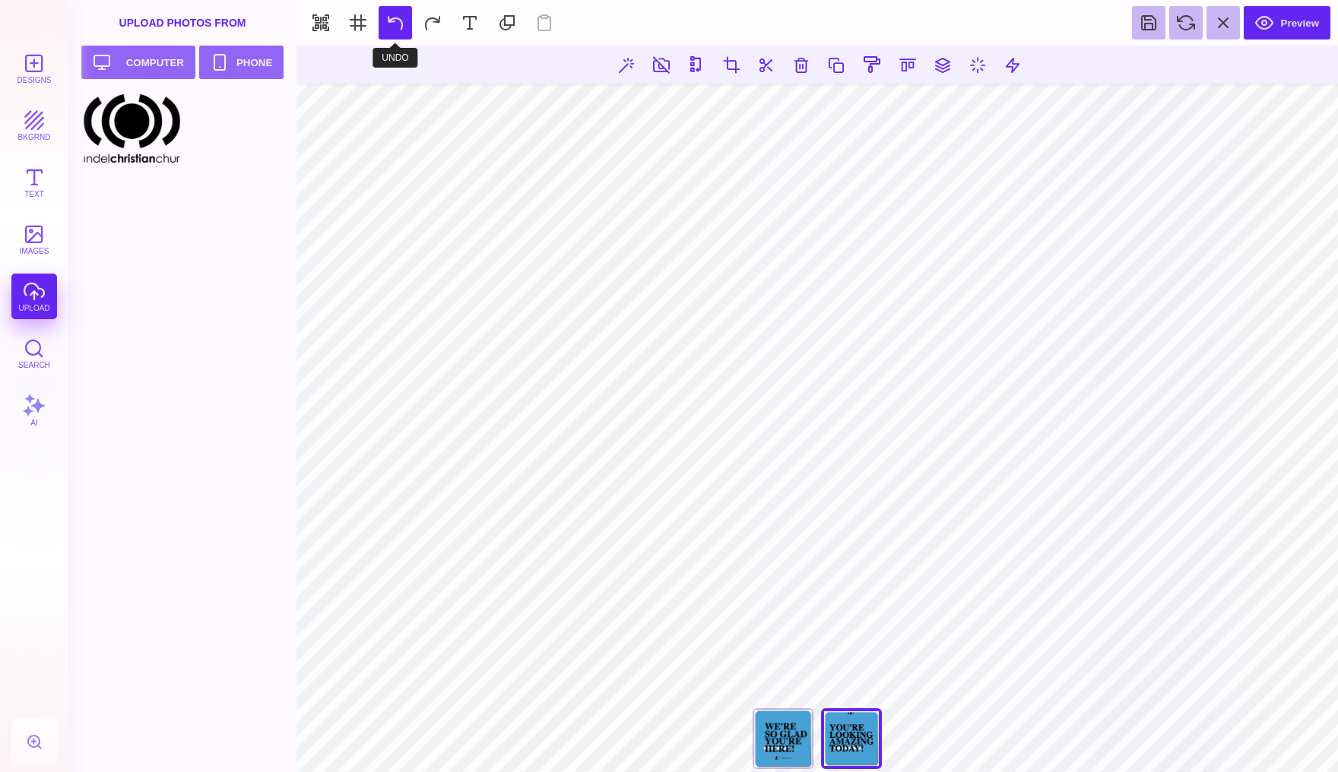
click at [396, 22] on button at bounding box center [395, 22] width 33 height 33
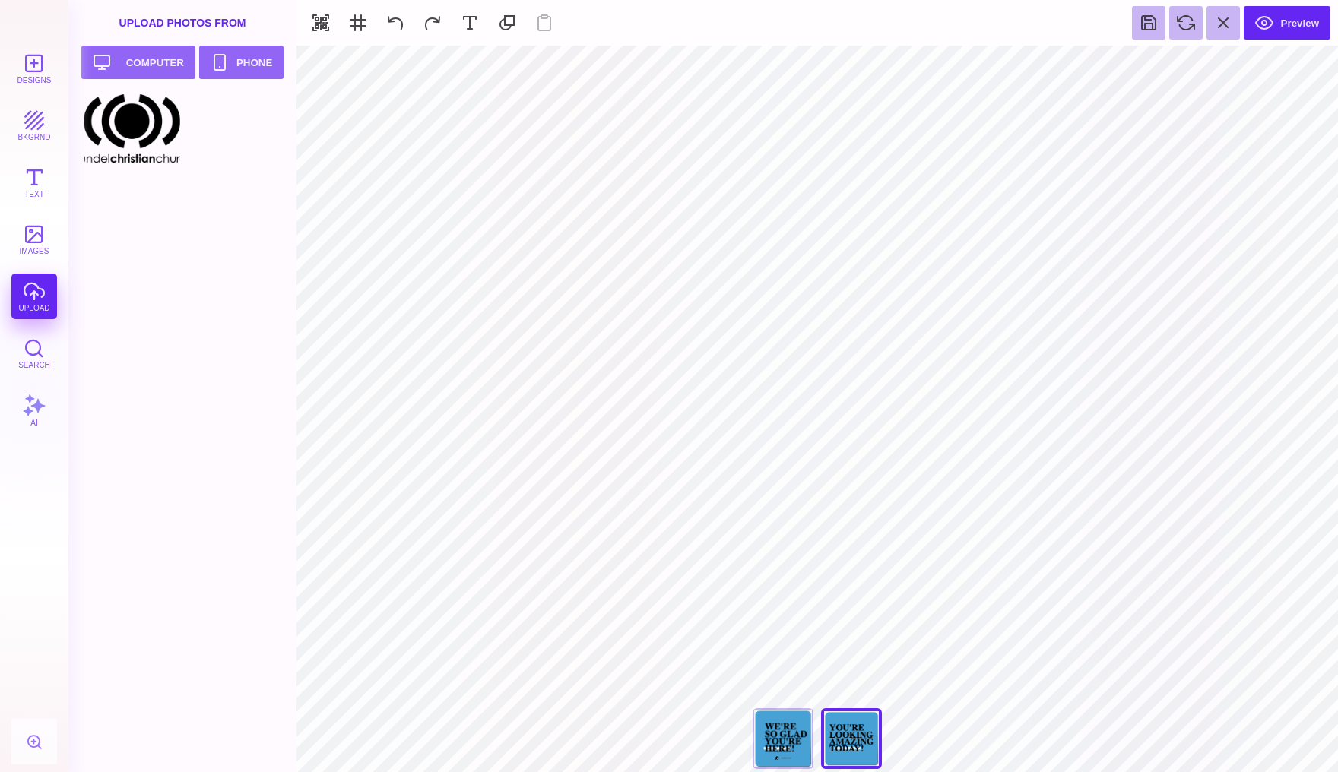
click at [848, 735] on div "**********" at bounding box center [817, 742] width 152 height 68
click at [788, 731] on div "We're So Glad You're Here!" at bounding box center [783, 738] width 61 height 61
type input "#505050"
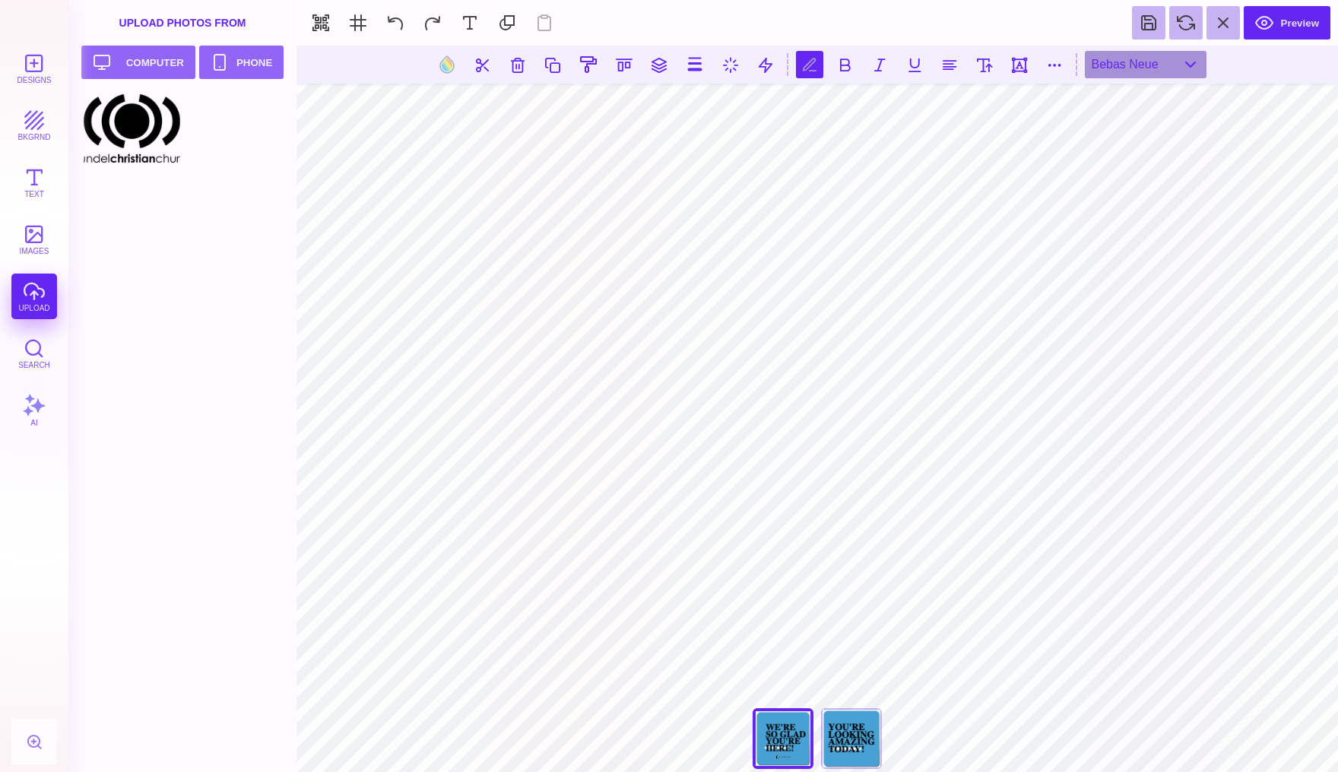
scroll to position [0, 0]
type textarea "*"
type textarea "**********"
type input "#505050"
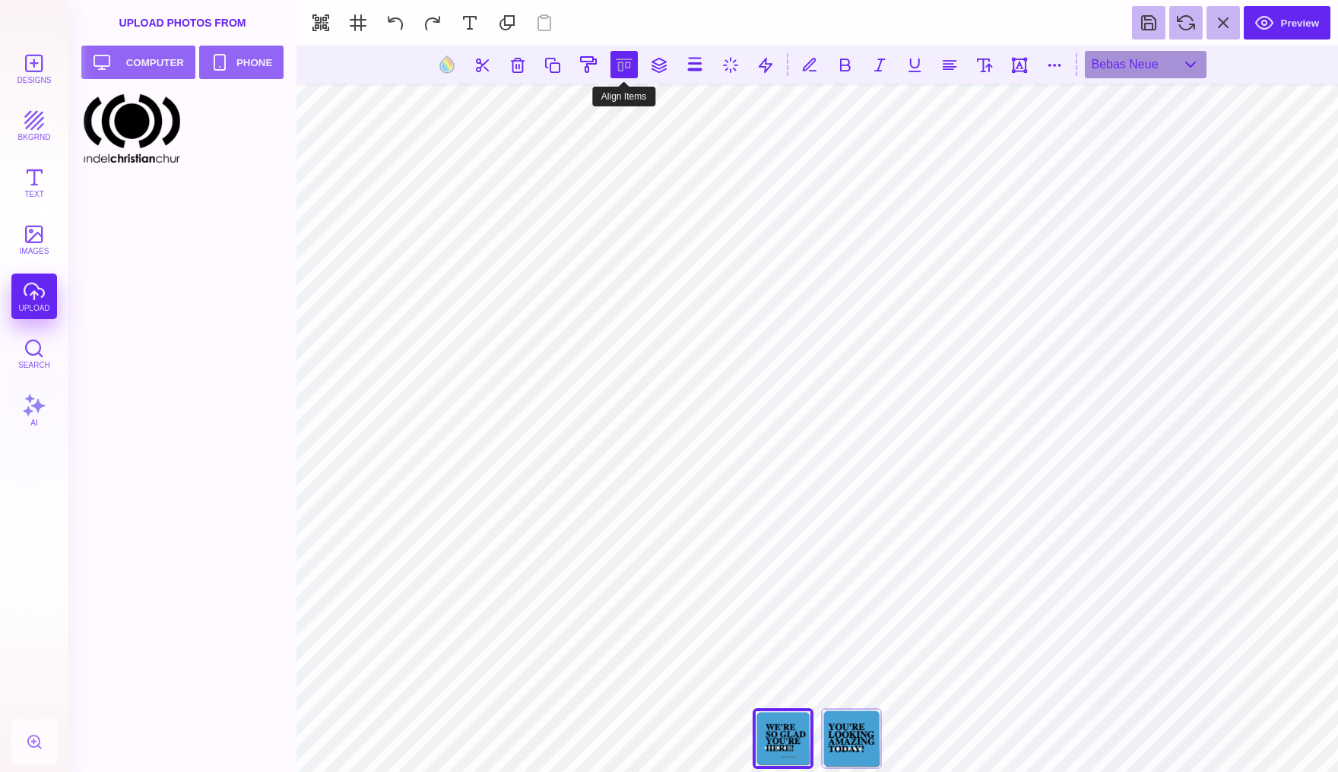
click at [624, 68] on button at bounding box center [623, 64] width 27 height 27
click at [609, 113] on button at bounding box center [606, 108] width 30 height 30
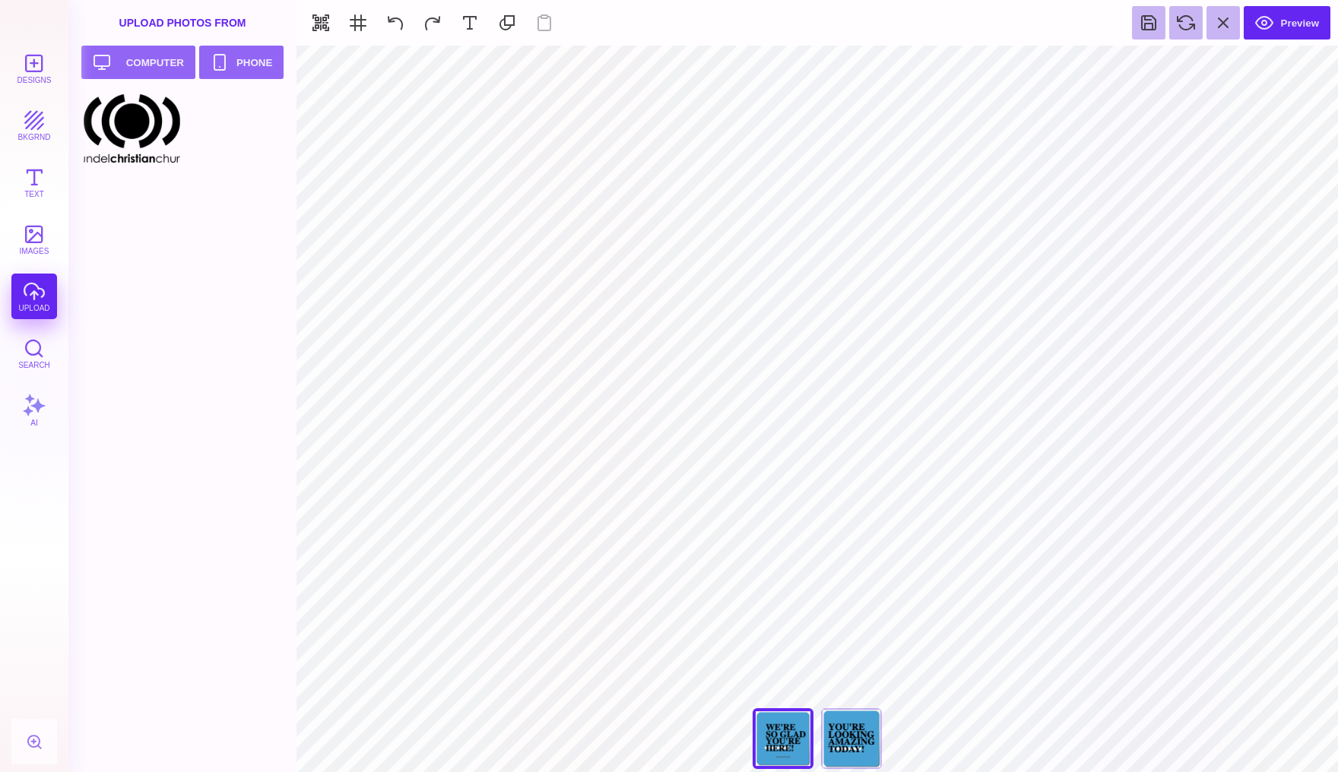
click at [788, 732] on div "**********" at bounding box center [817, 742] width 152 height 68
click at [854, 743] on div "You're Looking Amazing Today" at bounding box center [851, 738] width 61 height 61
click at [782, 734] on div "We're So Glad You're Here!" at bounding box center [783, 738] width 61 height 61
click at [870, 742] on div "You're Looking Amazing Today" at bounding box center [851, 738] width 61 height 61
click at [1294, 18] on button "Preview" at bounding box center [1287, 22] width 87 height 33
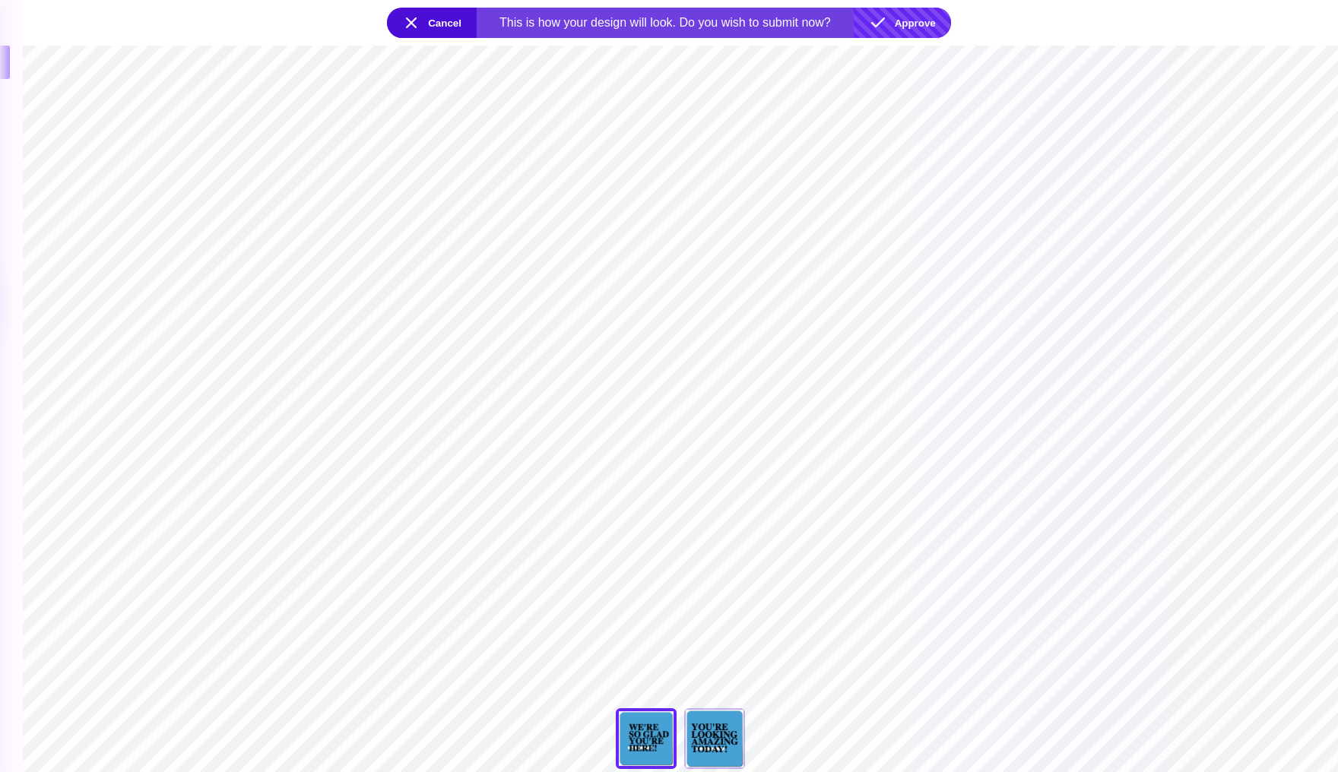
click at [908, 19] on button "Approve" at bounding box center [902, 23] width 97 height 30
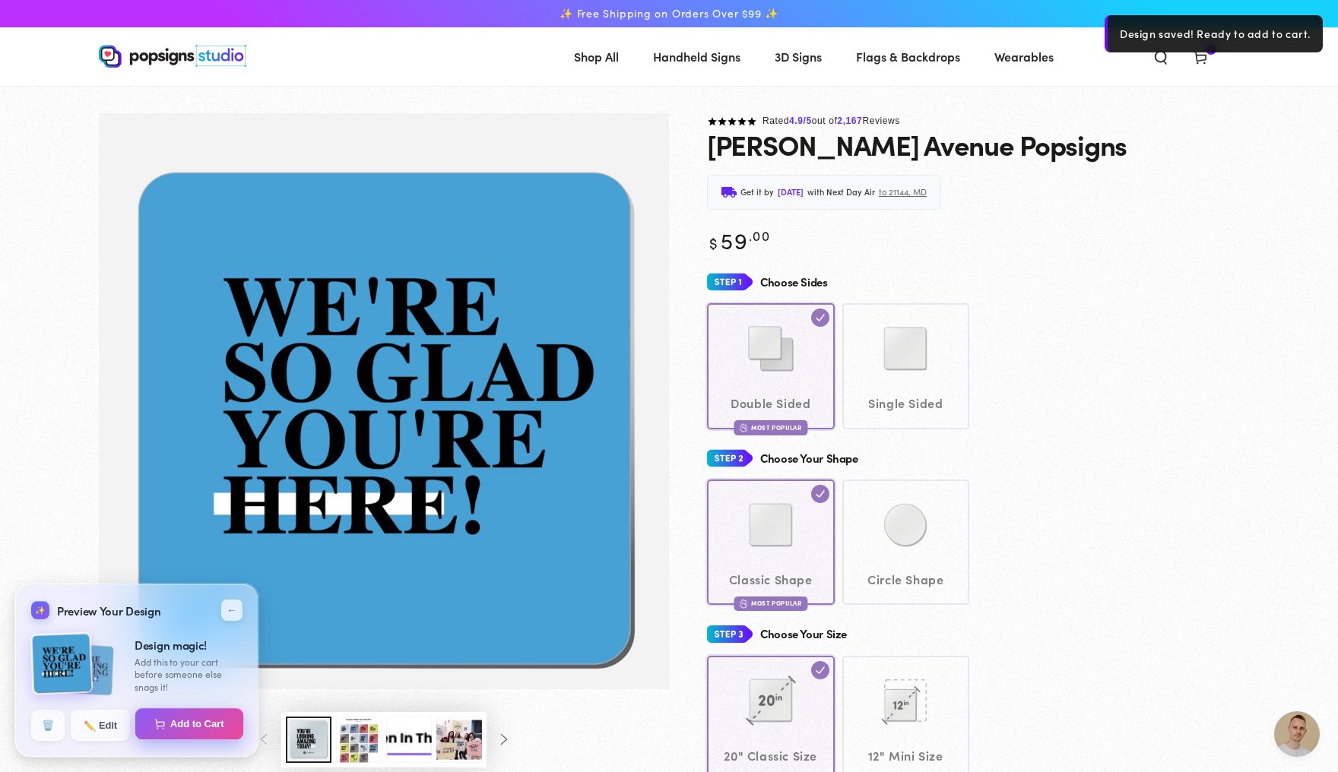
click at [197, 721] on button "Add to Cart" at bounding box center [189, 724] width 109 height 32
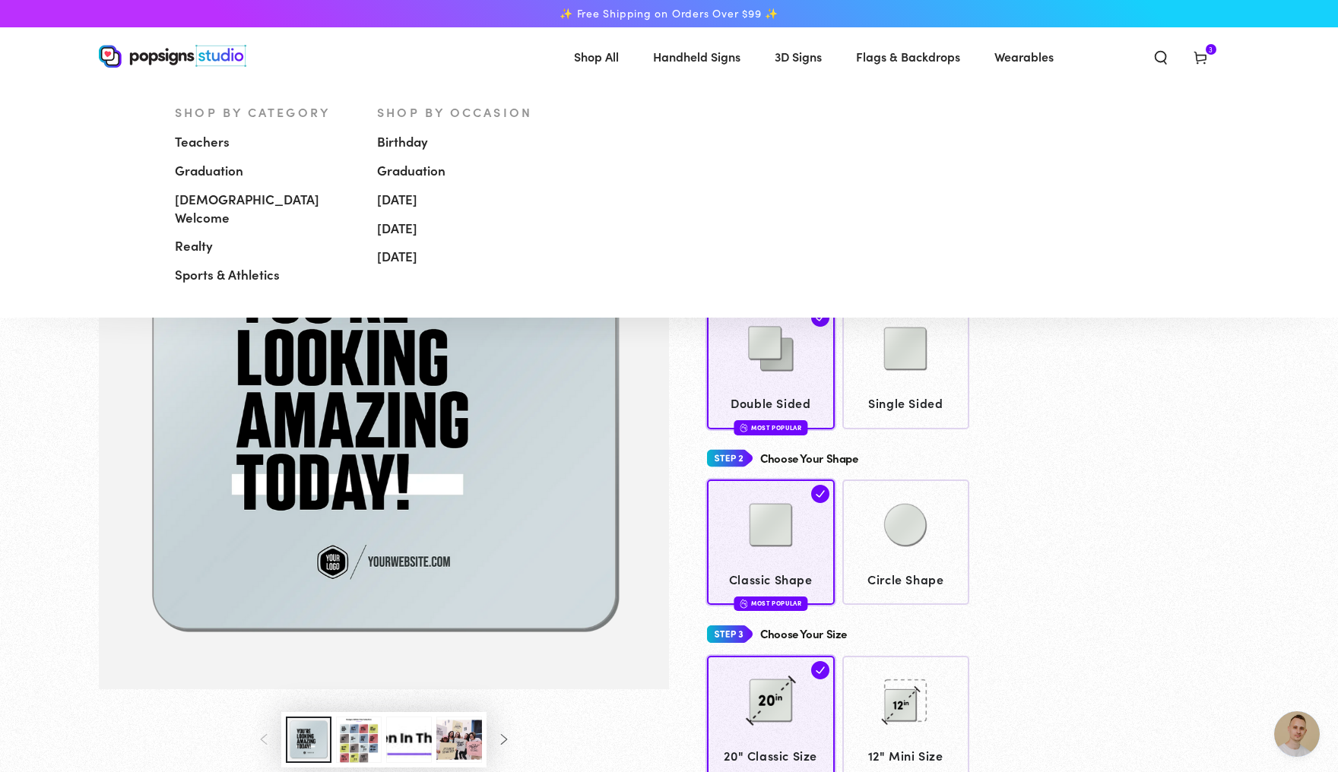
click at [721, 54] on span "Handheld Signs" at bounding box center [696, 57] width 87 height 22
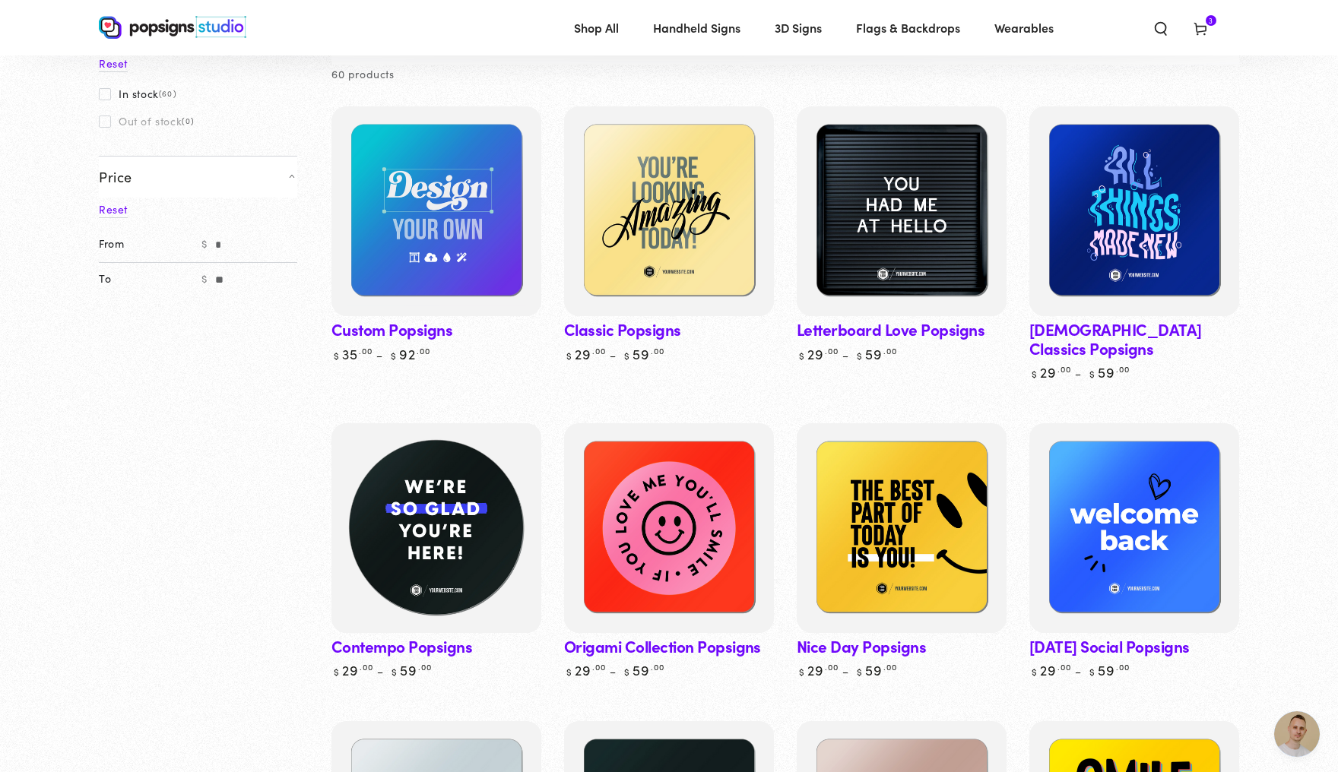
scroll to position [148, 0]
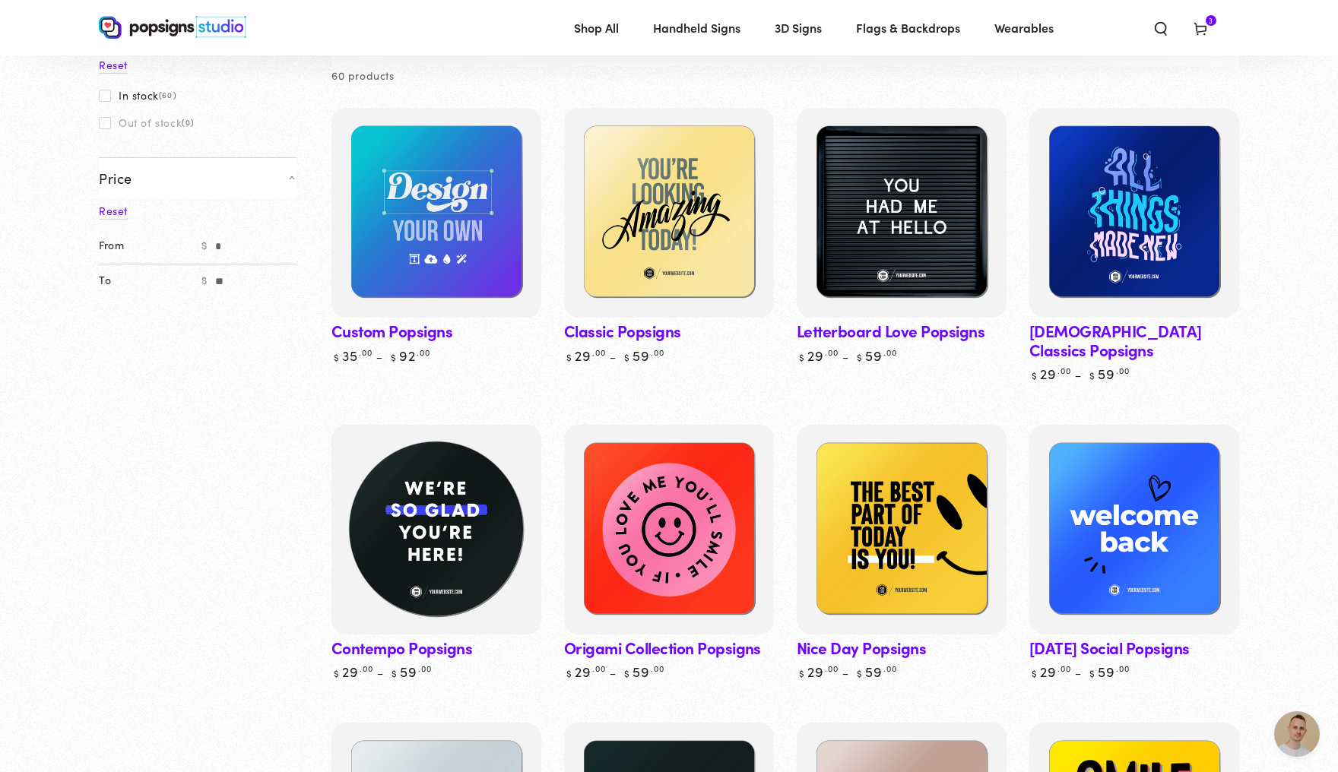
click at [429, 559] on img at bounding box center [436, 530] width 216 height 216
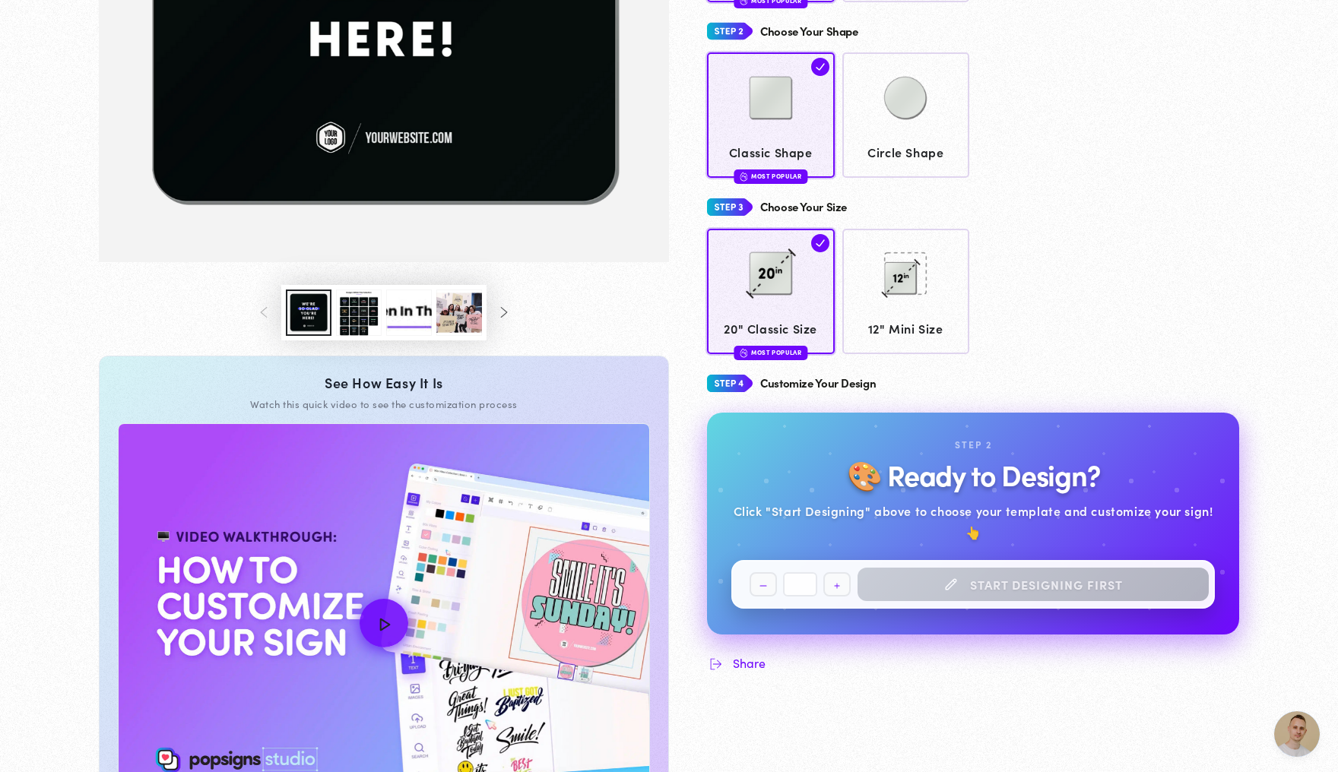
scroll to position [492, 0]
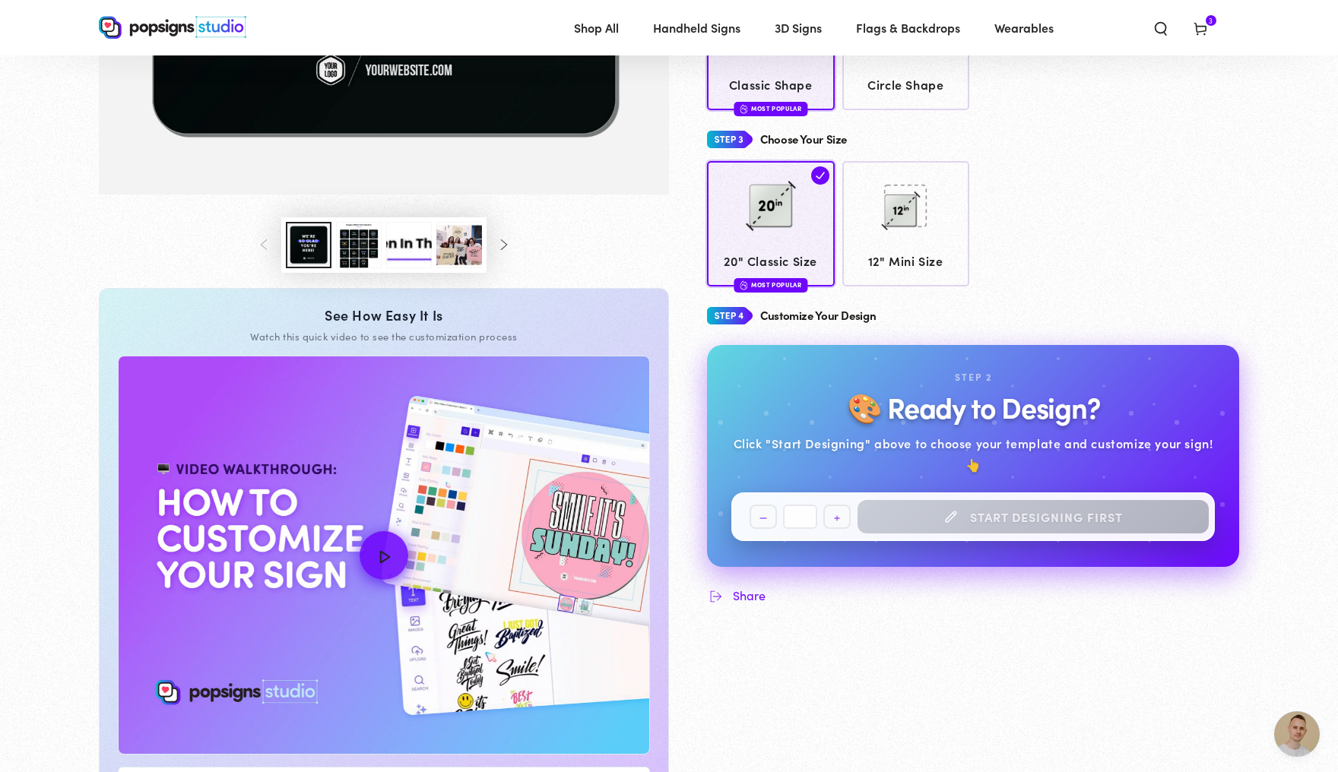
click at [950, 514] on div "Quantity Decrease quantity for Contempo Popsigns * Increase quantity for Contem…" at bounding box center [972, 517] width 483 height 49
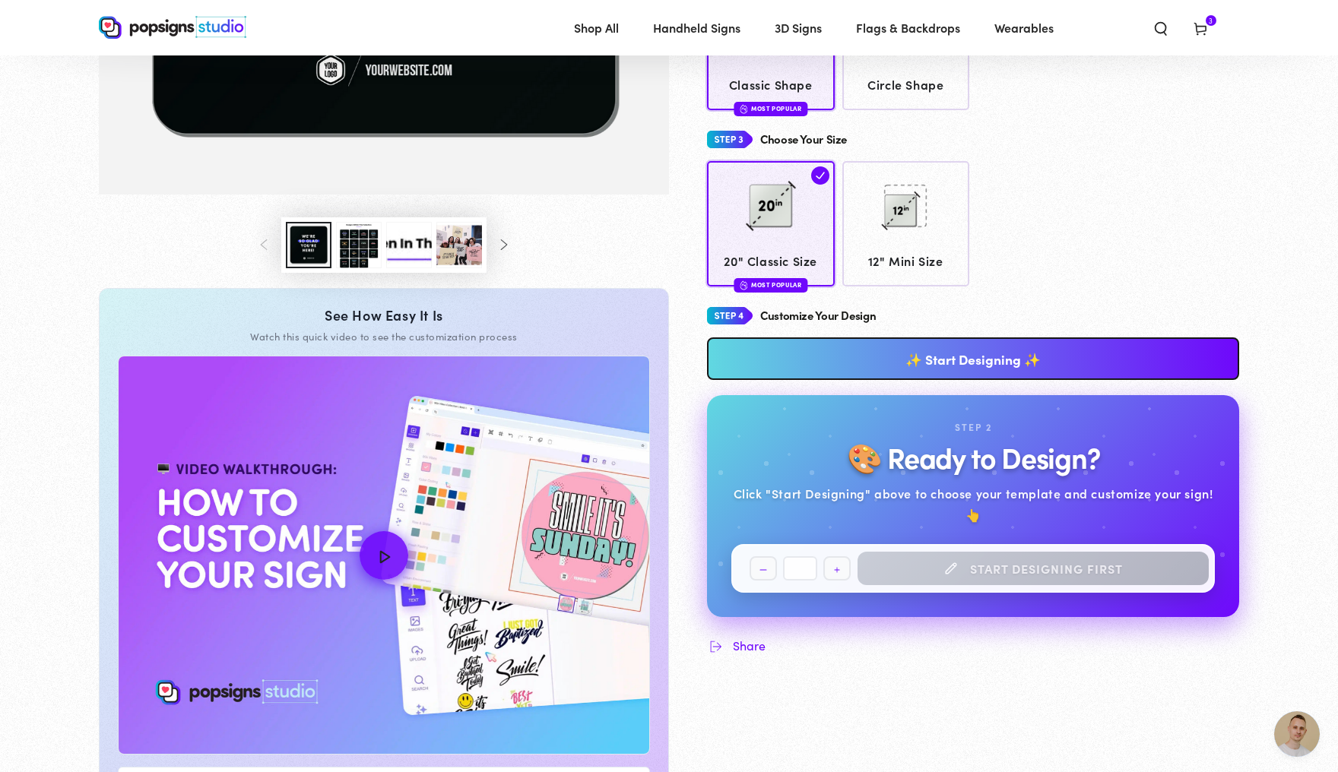
click at [940, 373] on link "✨ Start Designing ✨" at bounding box center [973, 359] width 532 height 43
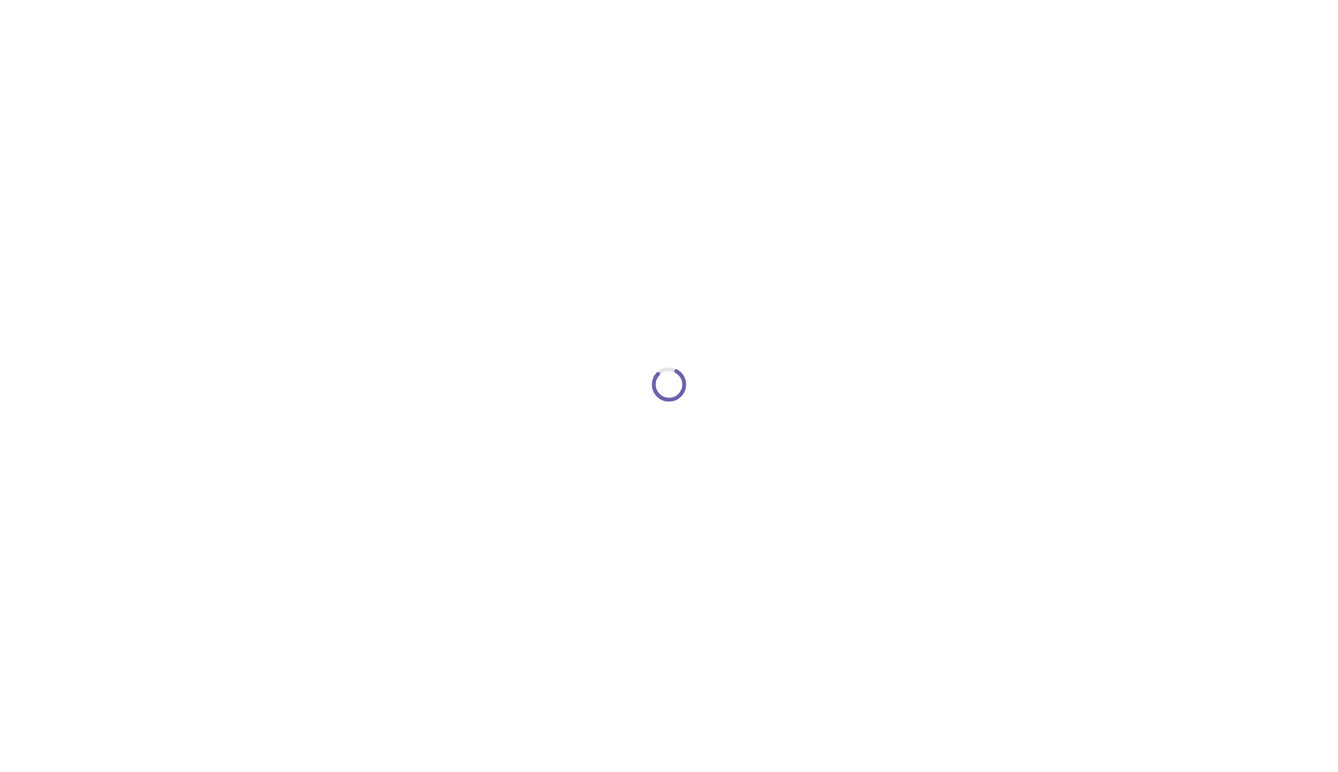
type textarea "An ancient tree with a door leading to a magical world"
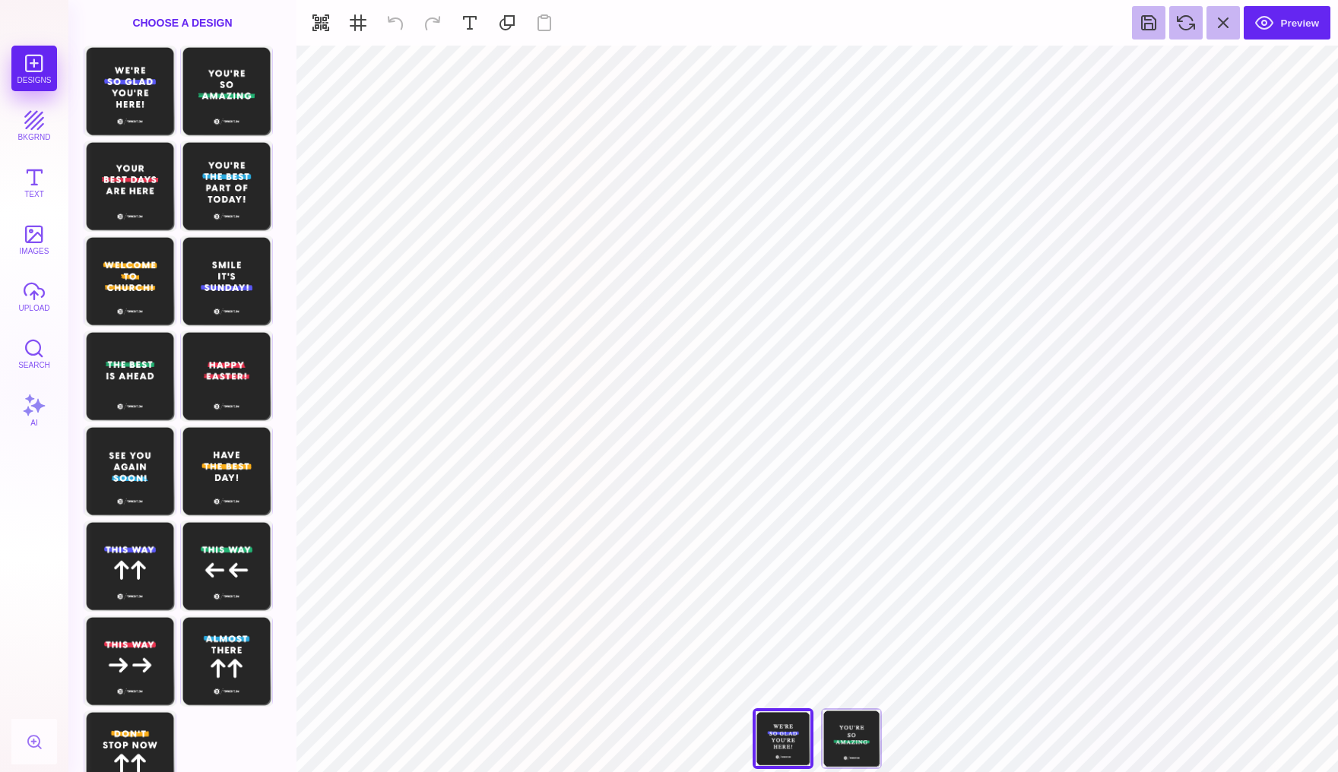
type input "#5857F5"
click at [637, 56] on button at bounding box center [643, 64] width 29 height 29
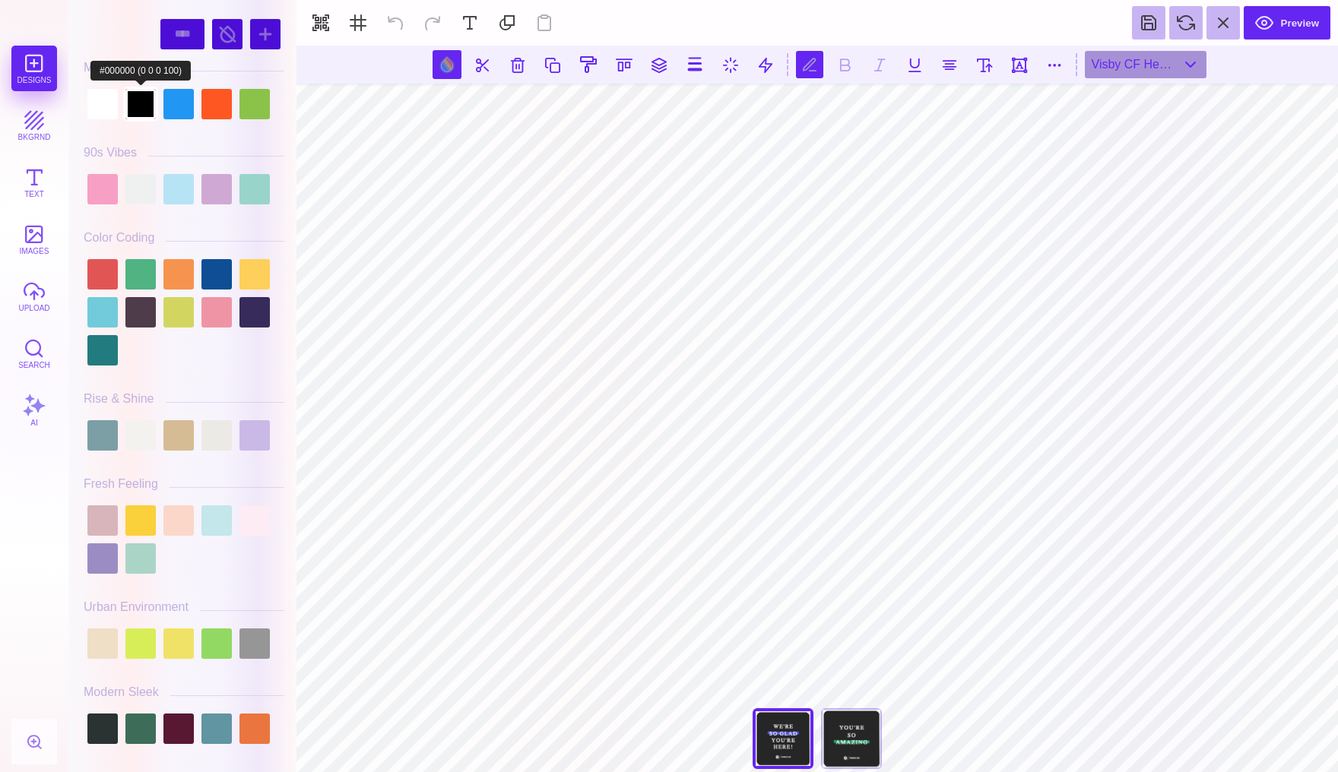
click at [144, 100] on div at bounding box center [140, 104] width 30 height 30
click at [443, 63] on button at bounding box center [447, 64] width 29 height 29
click at [102, 104] on div at bounding box center [102, 104] width 30 height 30
type input "#FFFFFF"
click at [393, 24] on button at bounding box center [395, 22] width 33 height 33
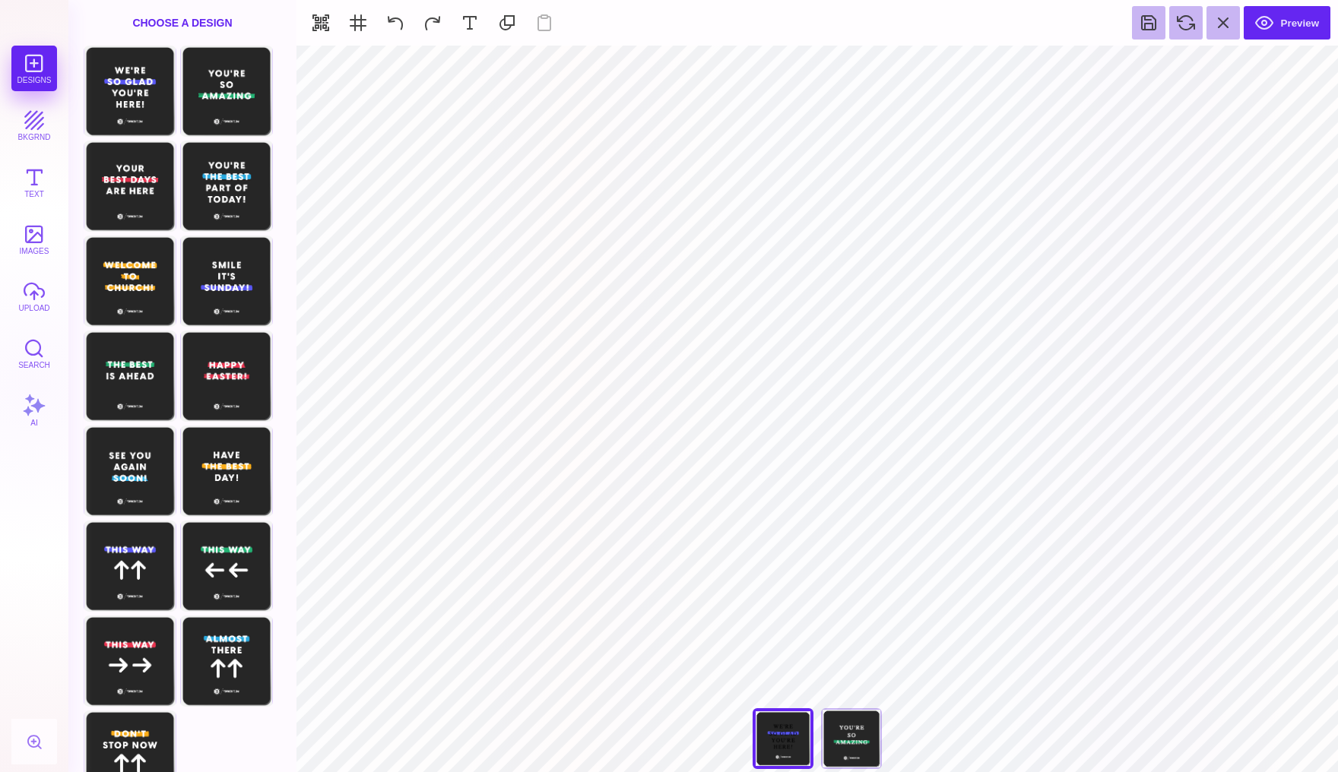
type input "#262626"
click at [762, 56] on button at bounding box center [767, 64] width 29 height 29
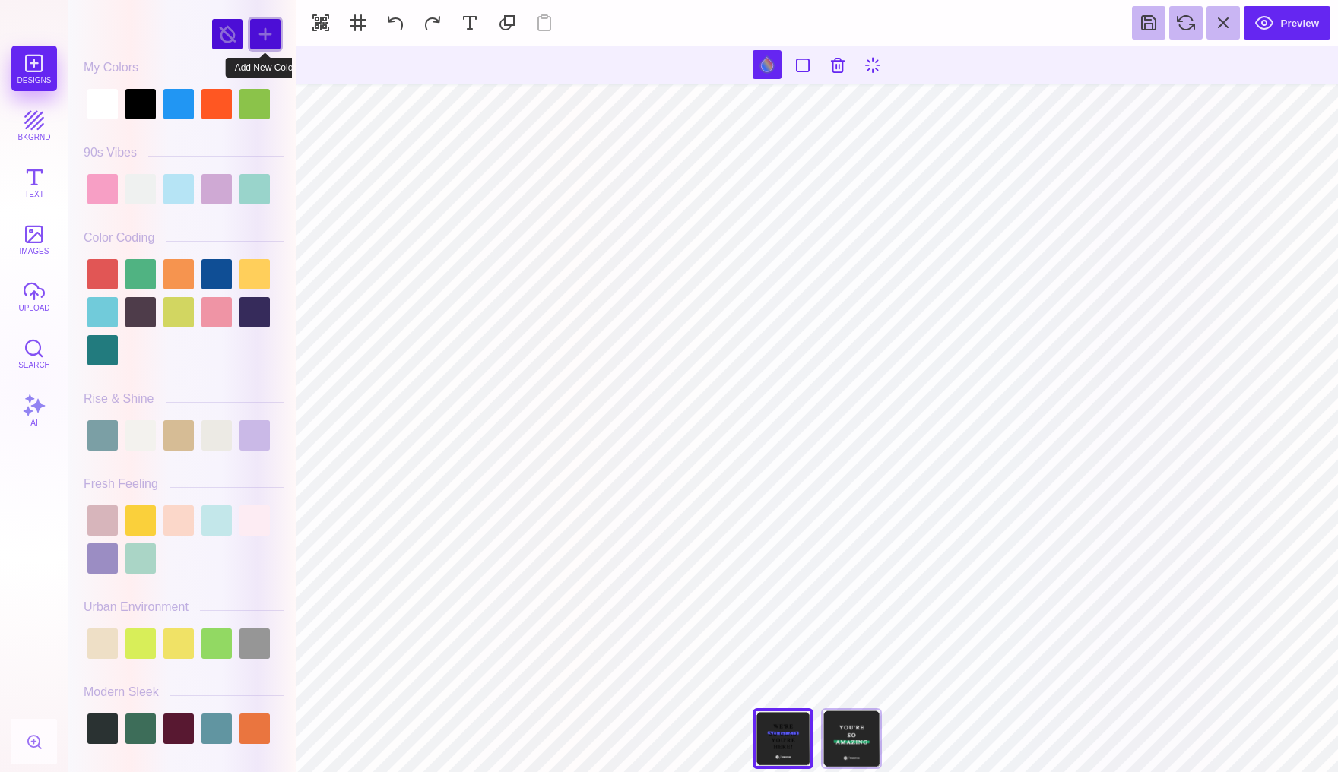
click at [269, 36] on div at bounding box center [265, 34] width 30 height 30
type input "#299EF8"
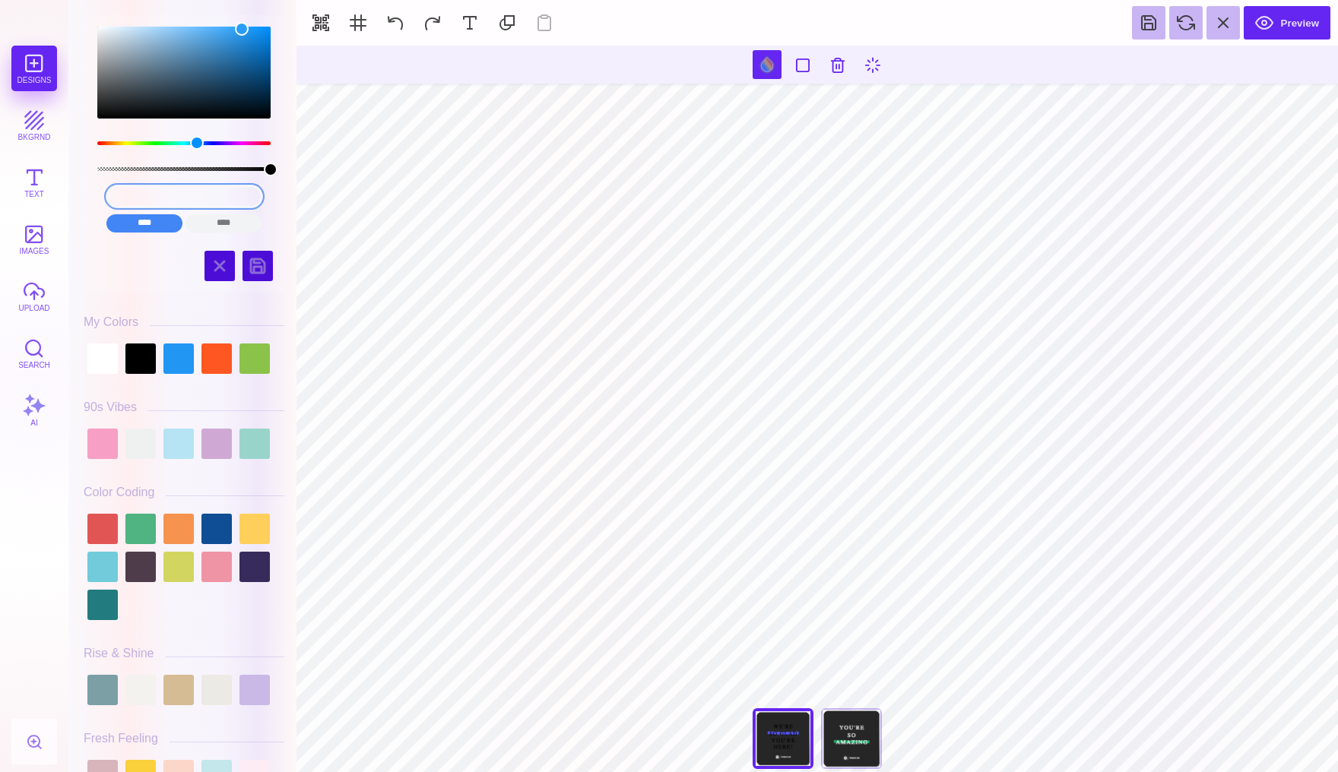
click at [223, 191] on input "#299EF8" at bounding box center [184, 196] width 156 height 22
drag, startPoint x: 223, startPoint y: 191, endPoint x: 112, endPoint y: 186, distance: 111.8
click at [112, 186] on input "#299EF8" at bounding box center [184, 196] width 156 height 22
type input "#48A1D5"
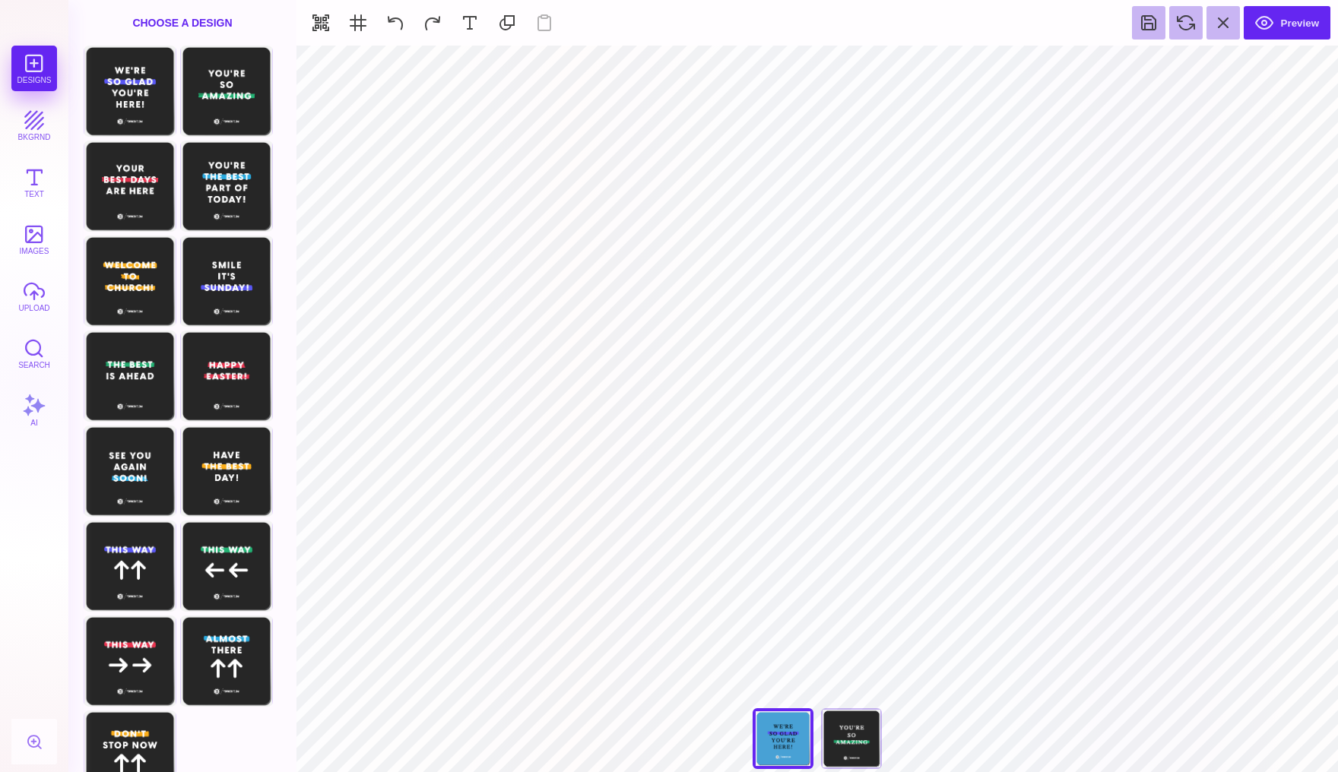
type input "#5857F5"
click at [648, 59] on button at bounding box center [643, 64] width 29 height 29
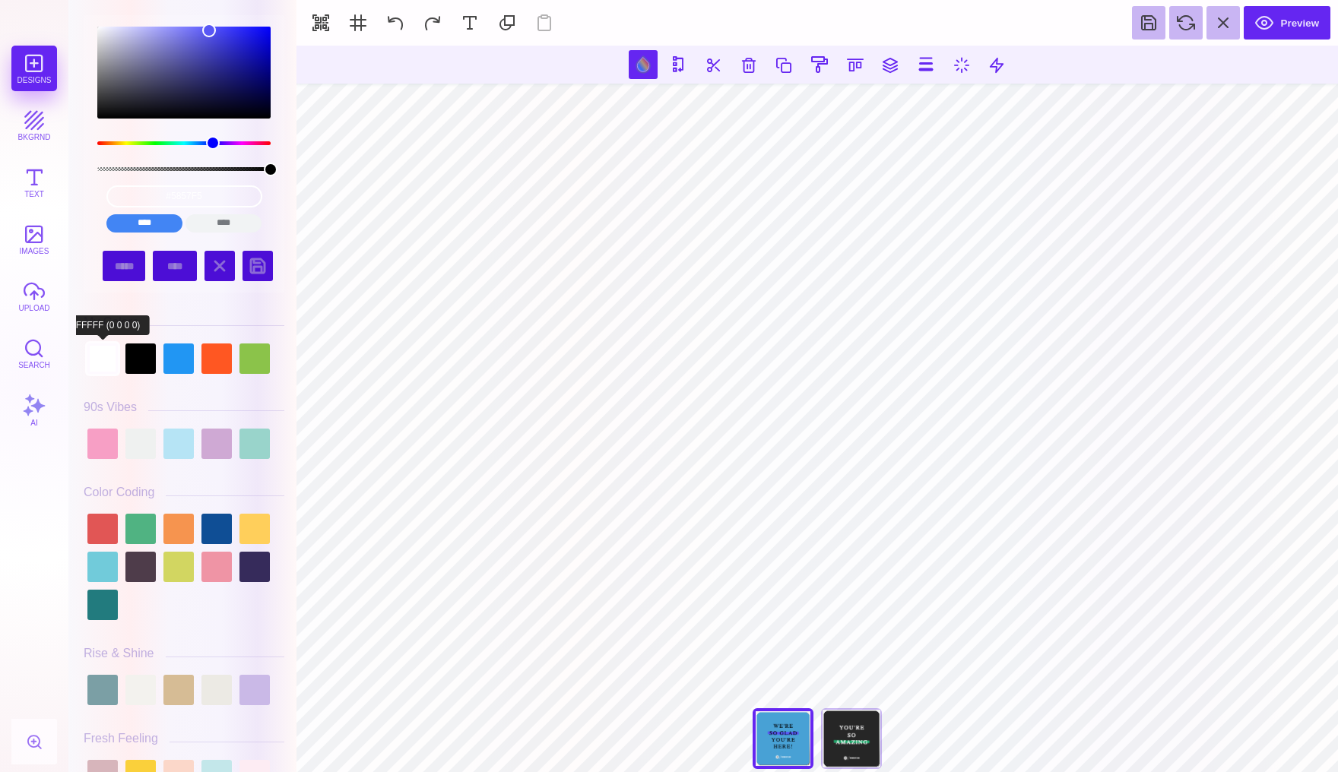
click at [94, 358] on div at bounding box center [102, 359] width 30 height 30
type input "#FFFFFF"
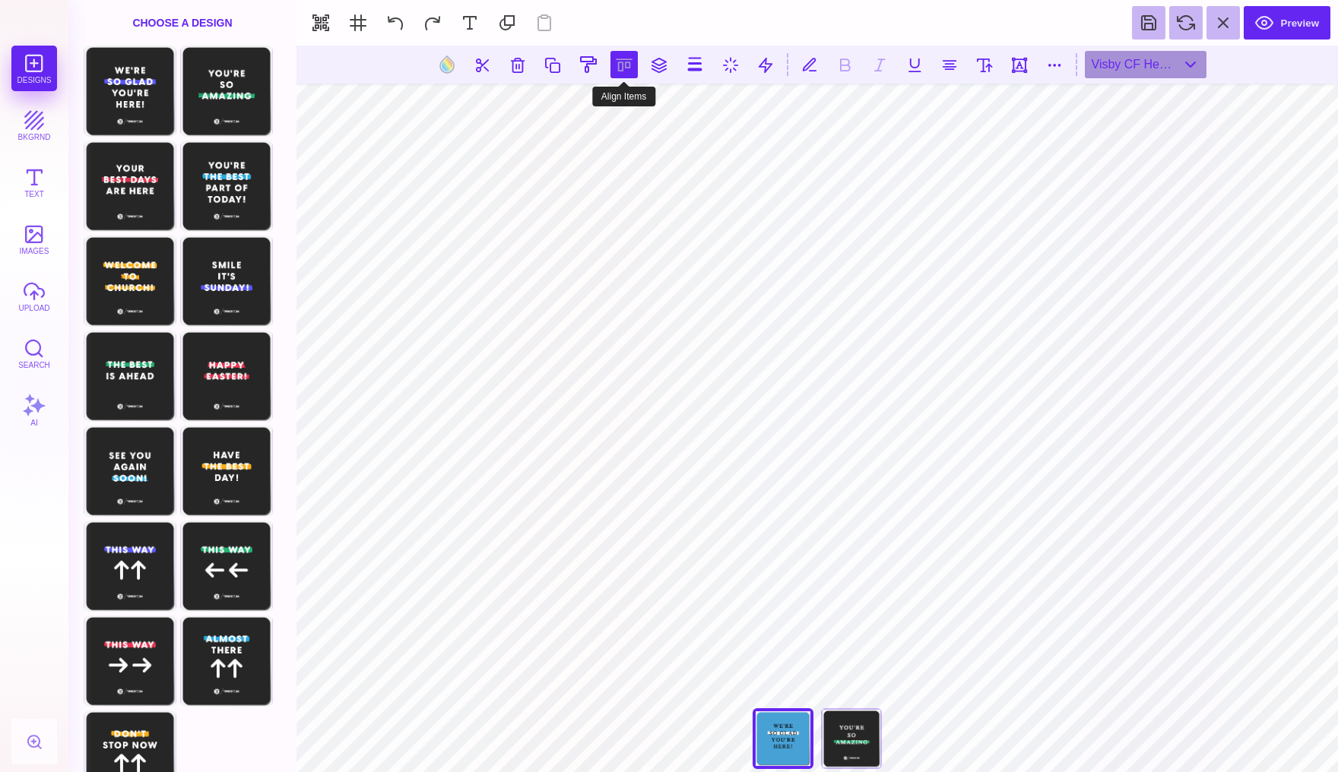
click at [616, 60] on button at bounding box center [623, 64] width 27 height 27
click at [638, 100] on button at bounding box center [641, 108] width 30 height 30
click at [604, 113] on button at bounding box center [606, 108] width 30 height 30
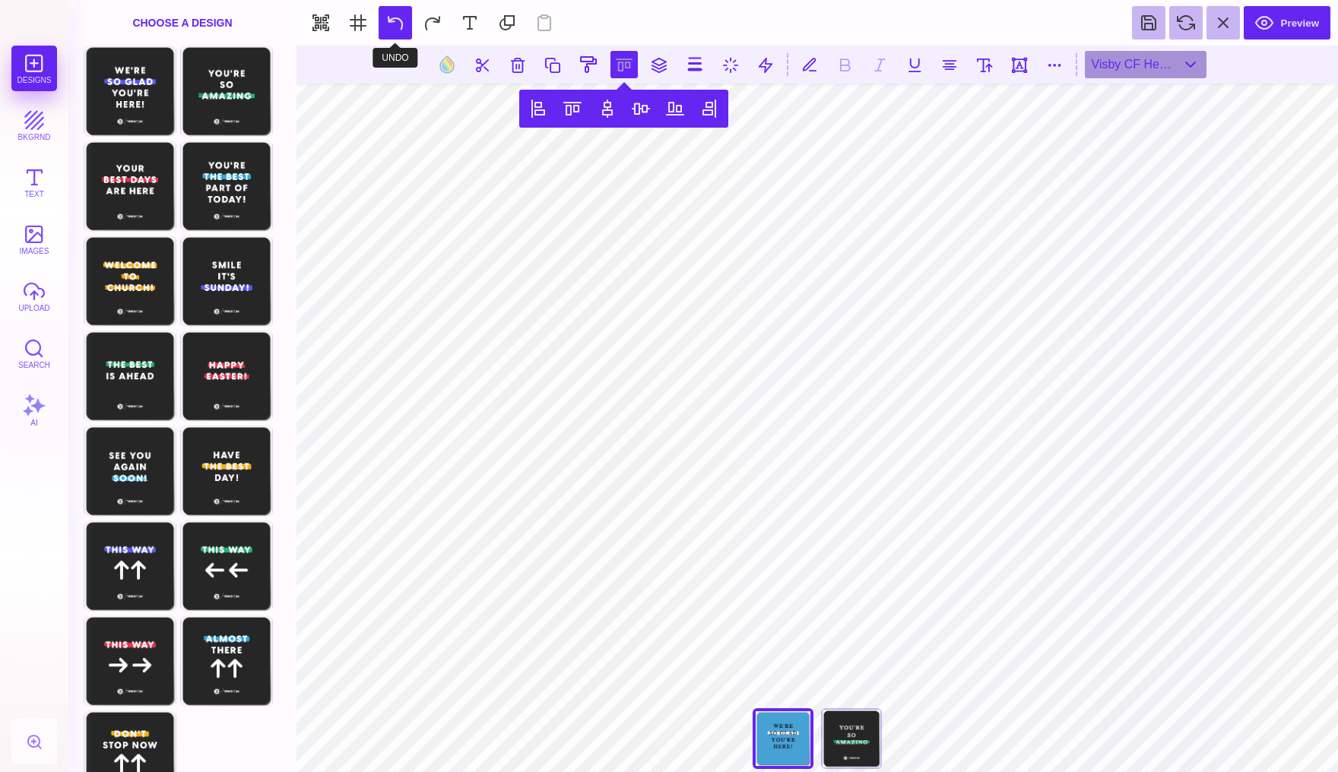
click at [398, 13] on button at bounding box center [395, 22] width 33 height 33
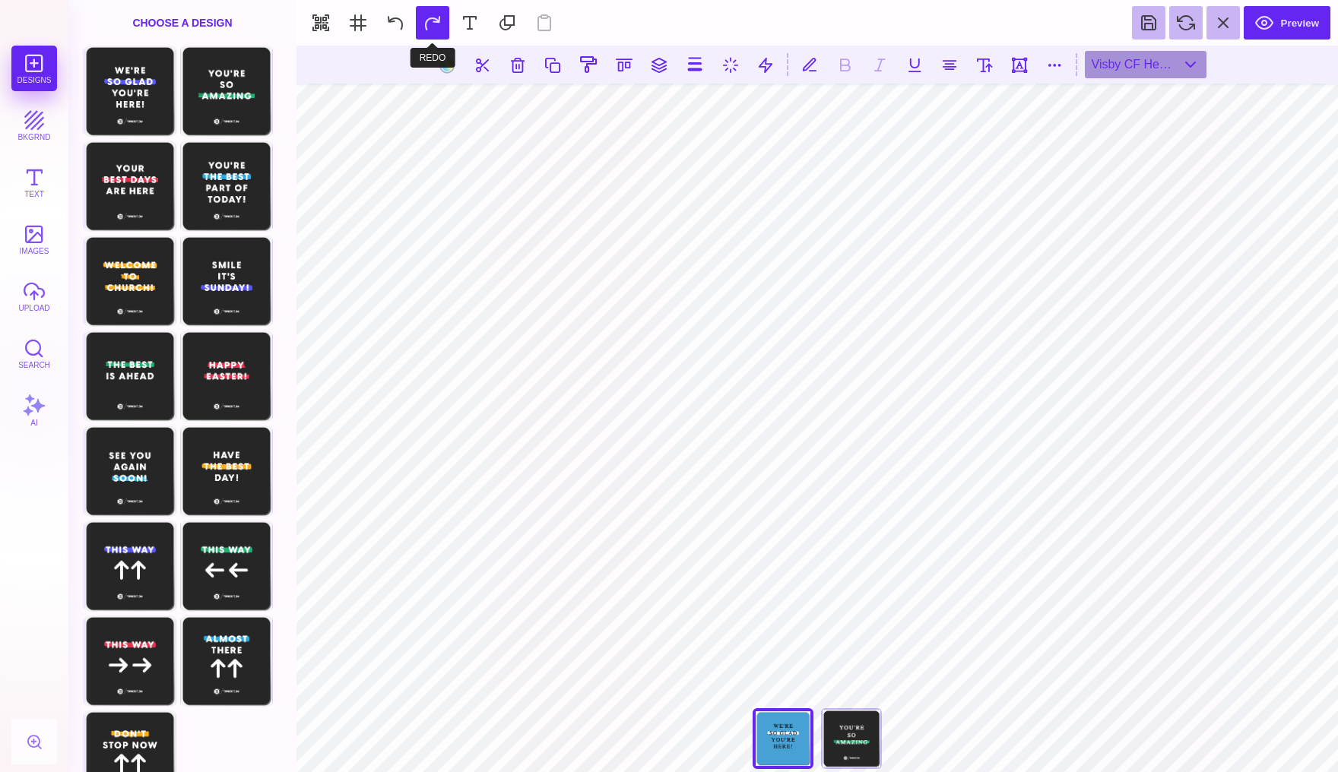
click at [424, 22] on button at bounding box center [432, 22] width 33 height 33
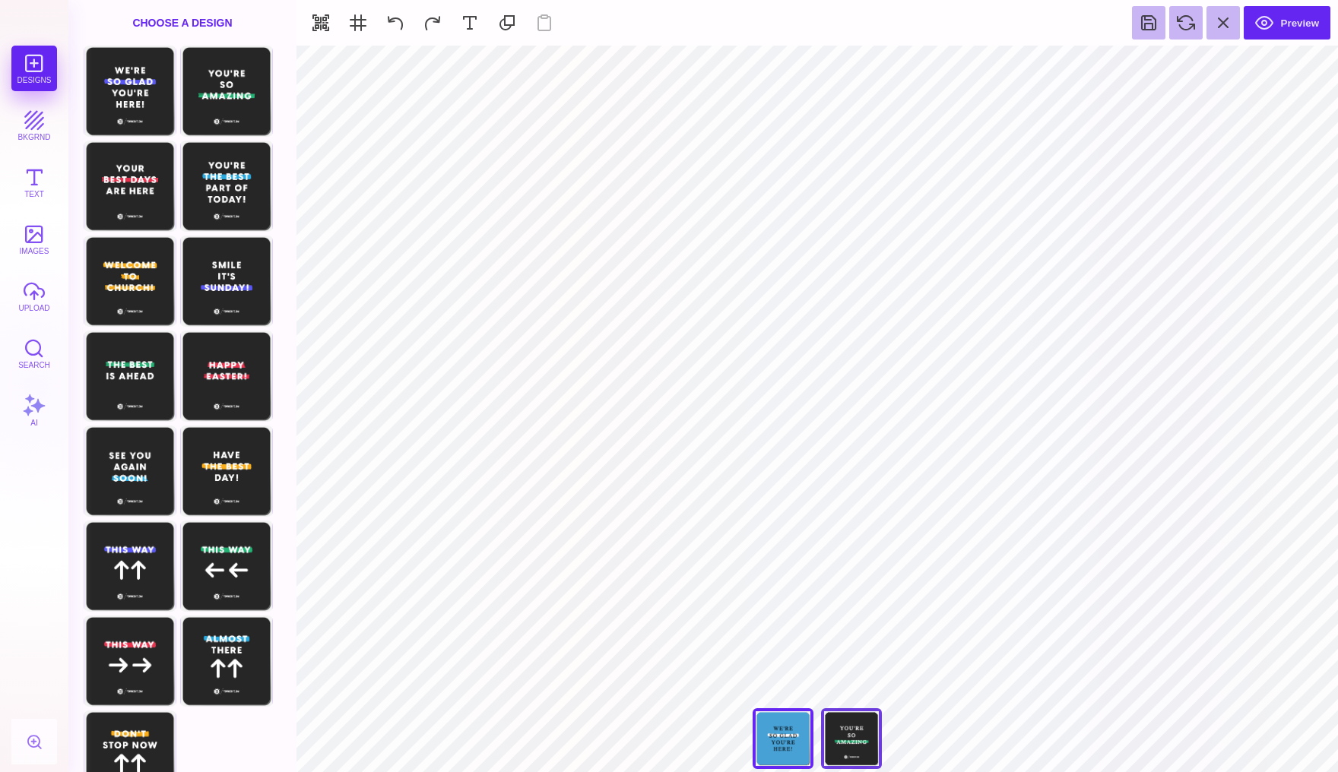
click at [844, 740] on div "You're So Amazing" at bounding box center [851, 738] width 61 height 61
click at [221, 283] on div "Choose Design" at bounding box center [226, 280] width 89 height 87
type input "#262626"
click at [775, 60] on button at bounding box center [767, 64] width 29 height 29
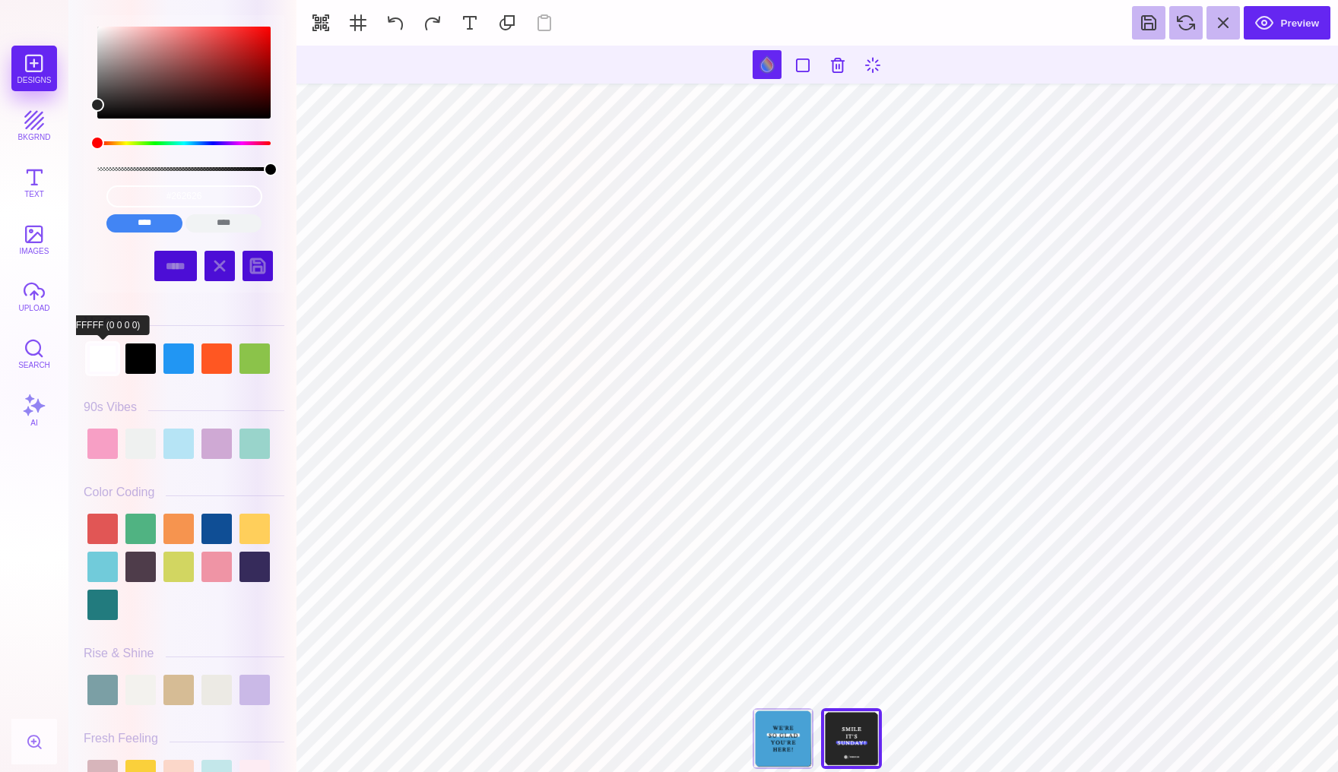
click at [93, 362] on div at bounding box center [102, 359] width 30 height 30
type input "#FFFFFF"
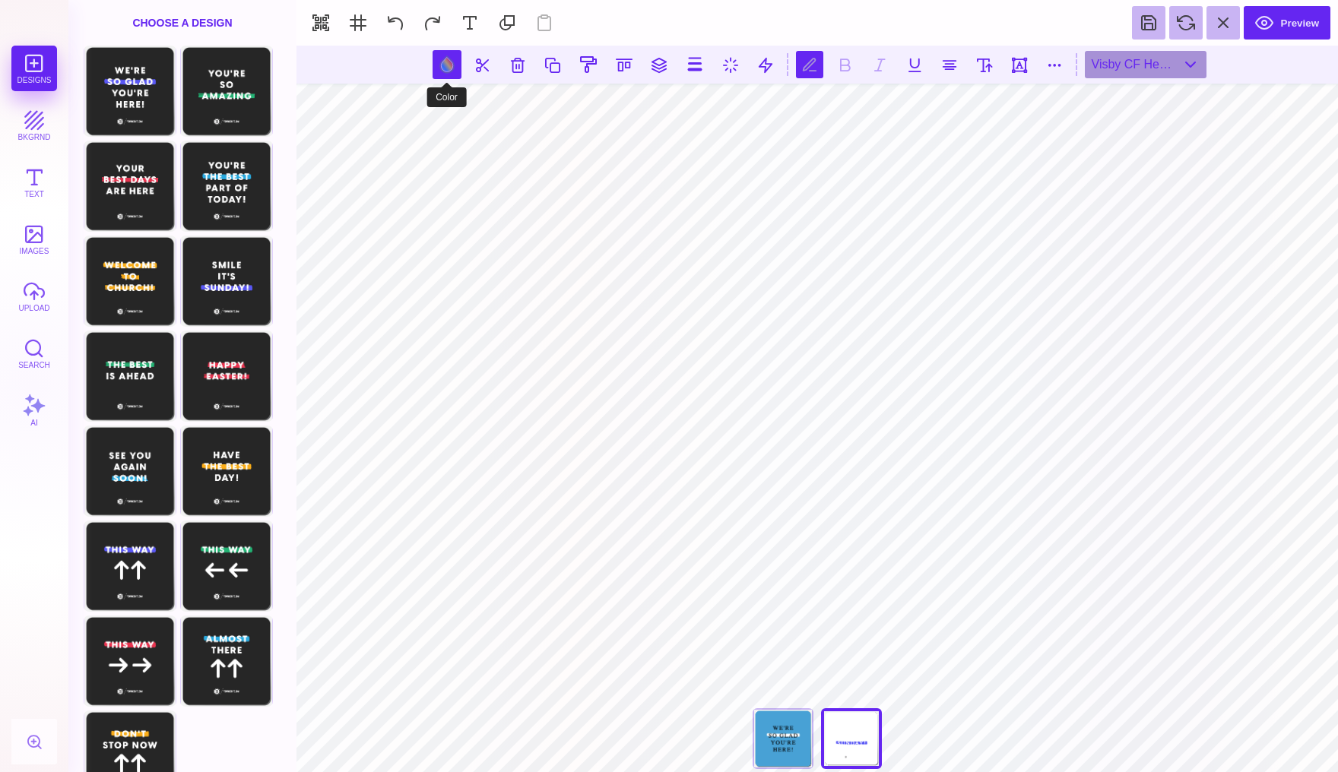
click at [450, 63] on button at bounding box center [447, 64] width 29 height 29
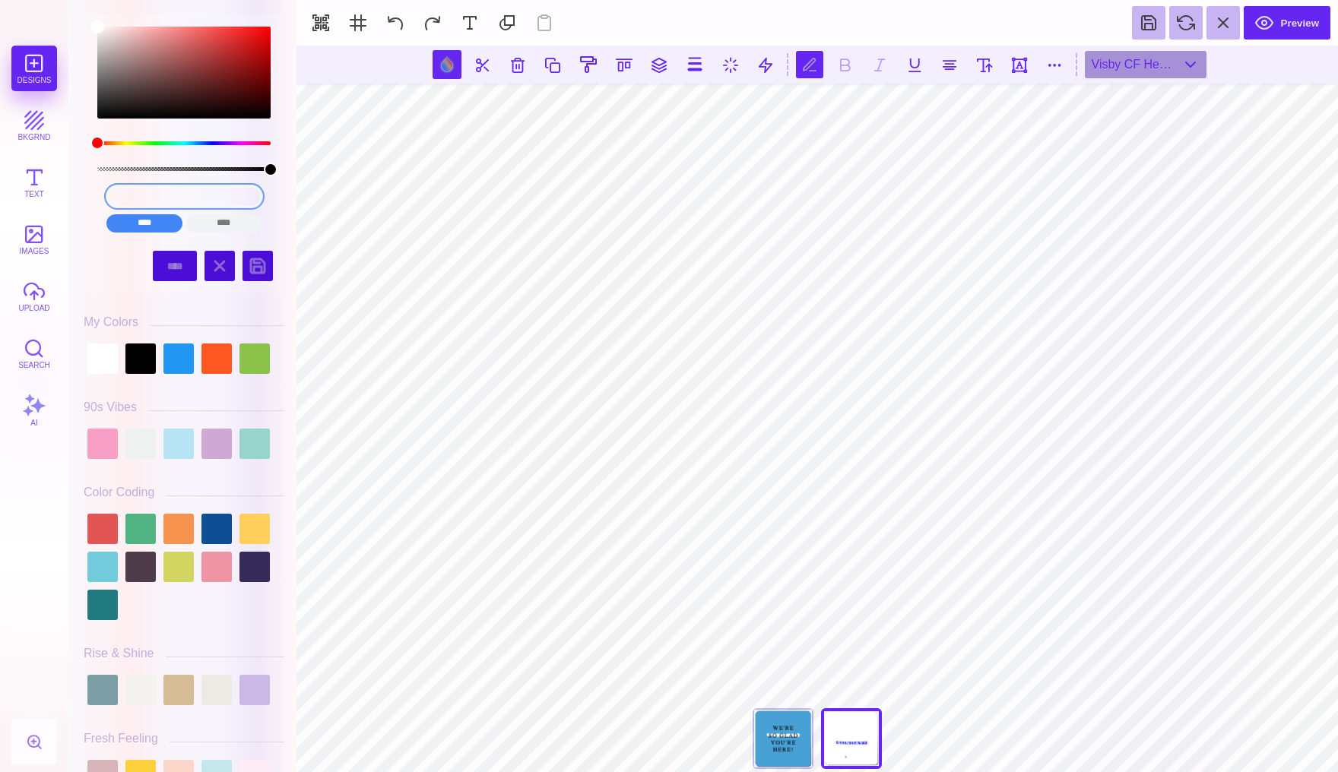
drag, startPoint x: 224, startPoint y: 195, endPoint x: 116, endPoint y: 195, distance: 108.7
click at [116, 195] on input "#FFFFFF" at bounding box center [184, 196] width 156 height 22
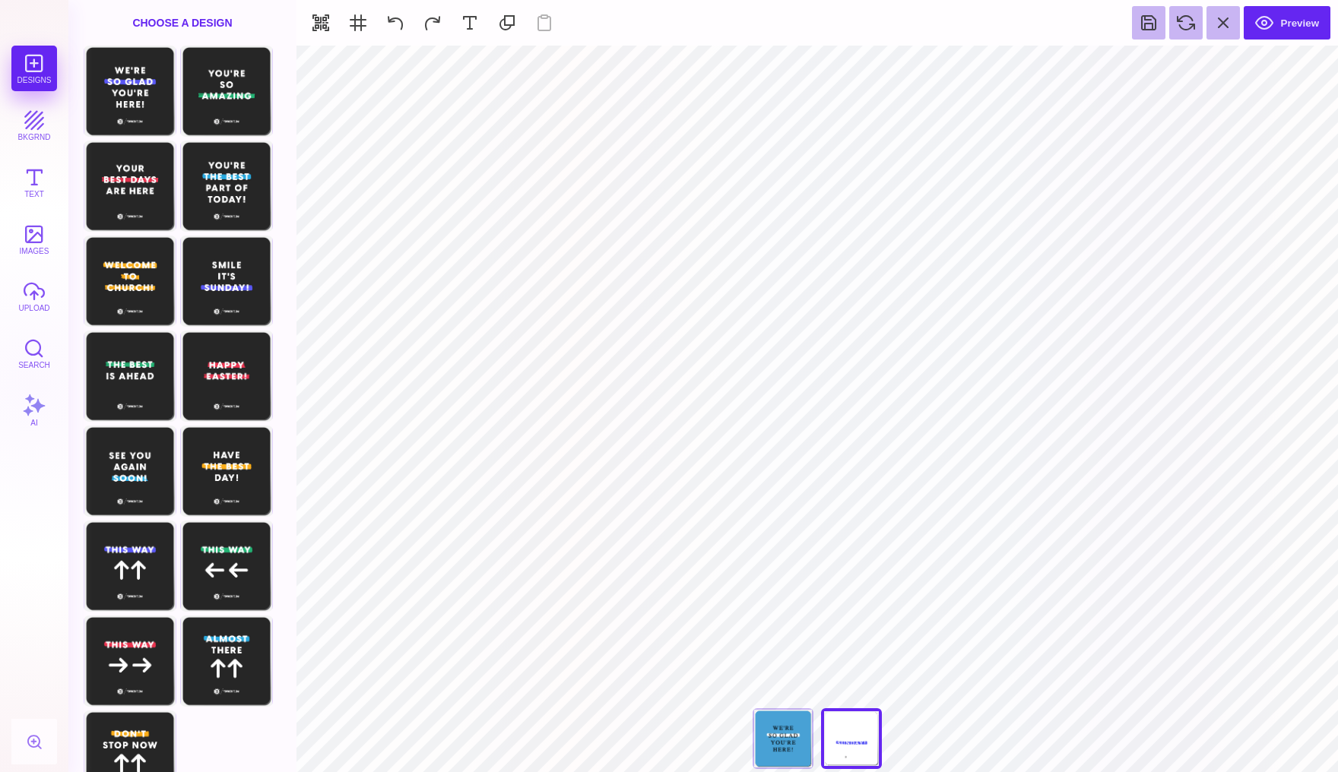
type input "#48A1D5"
click at [393, 14] on button at bounding box center [395, 22] width 33 height 33
click at [394, 24] on button at bounding box center [395, 22] width 33 height 33
type input "#5857F5"
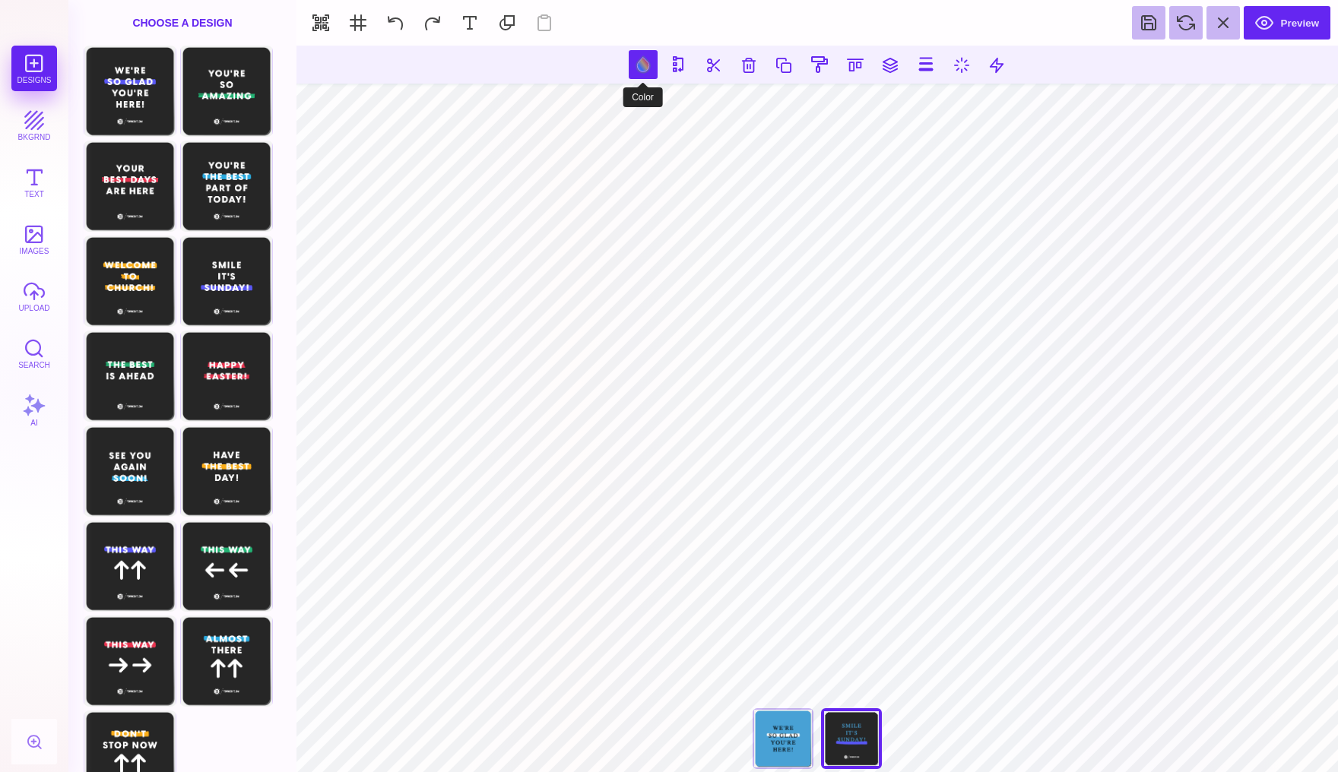
click at [638, 66] on button at bounding box center [643, 64] width 29 height 29
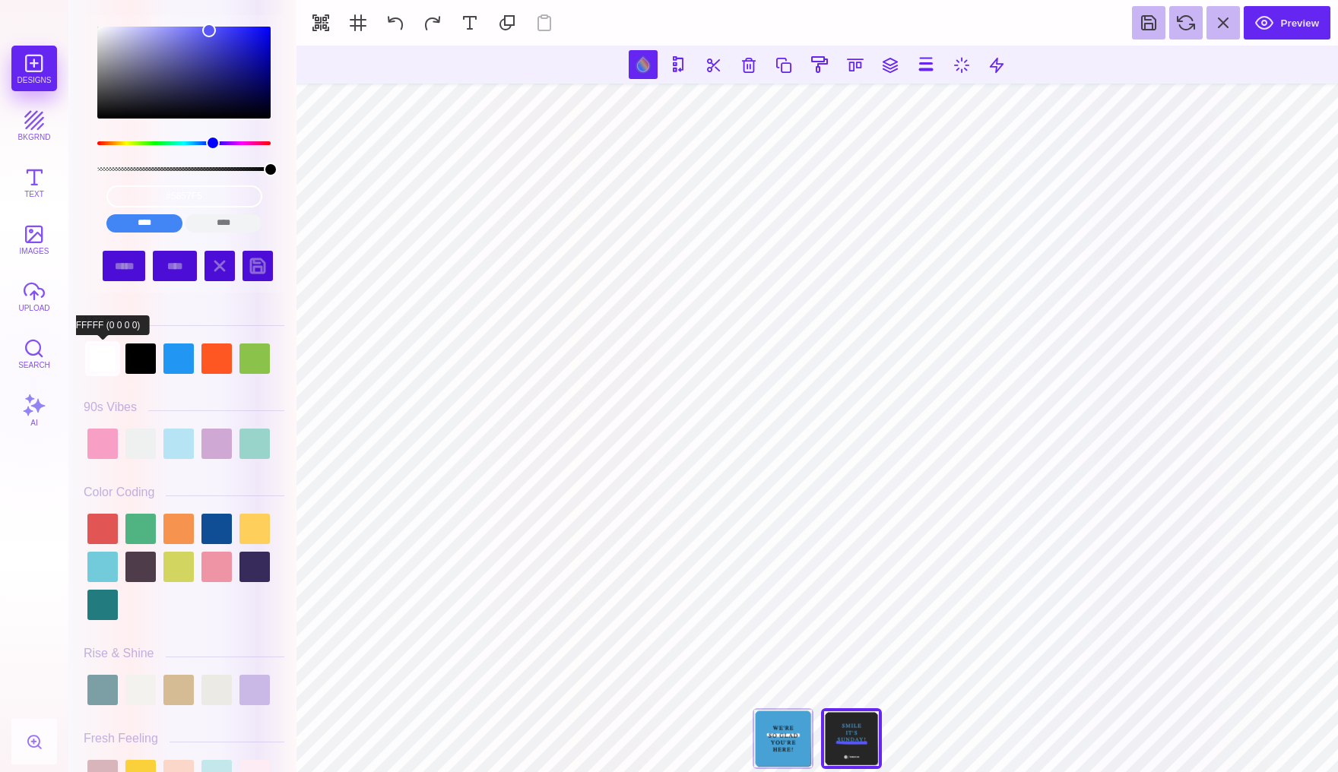
click at [108, 361] on div at bounding box center [102, 359] width 30 height 30
type input "#FFFFFF"
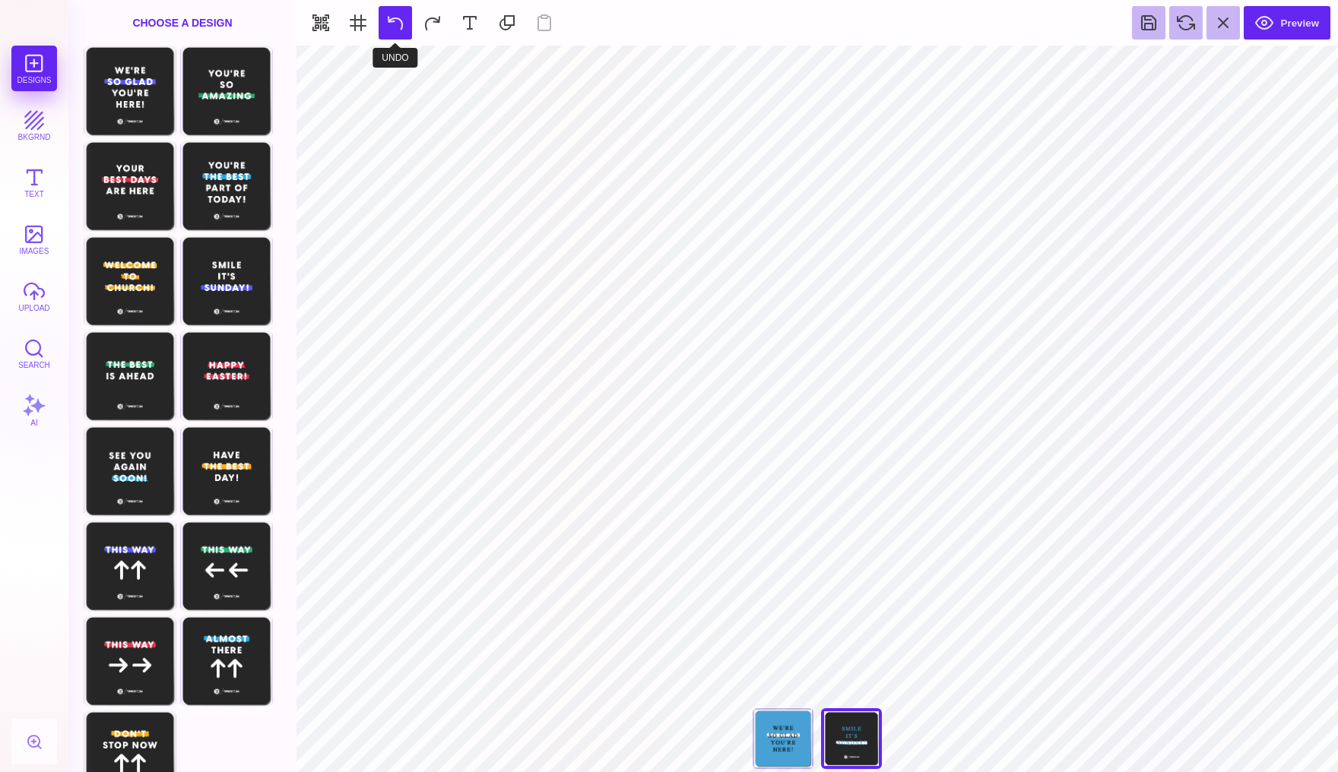
click at [391, 17] on button at bounding box center [395, 22] width 33 height 33
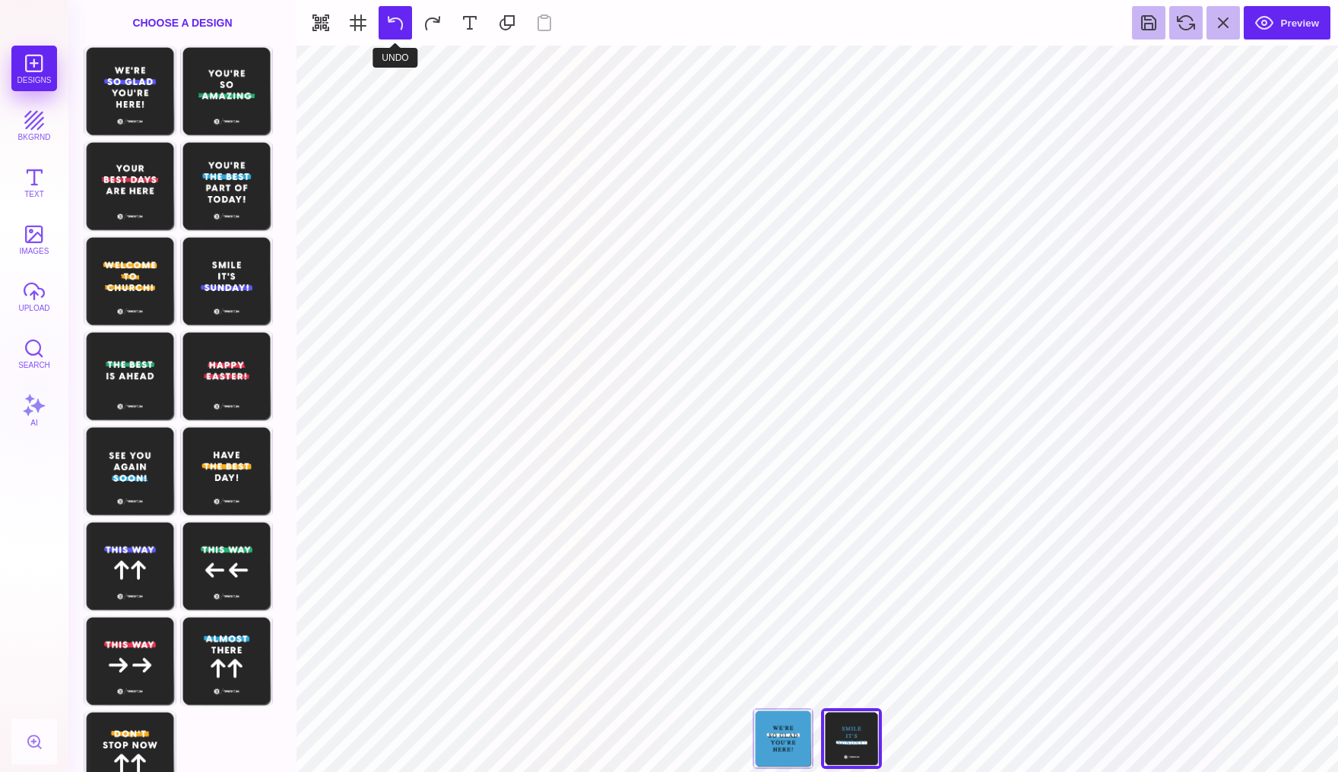
click at [391, 17] on button at bounding box center [395, 22] width 33 height 33
type input "#262626"
click at [757, 66] on button at bounding box center [767, 64] width 29 height 29
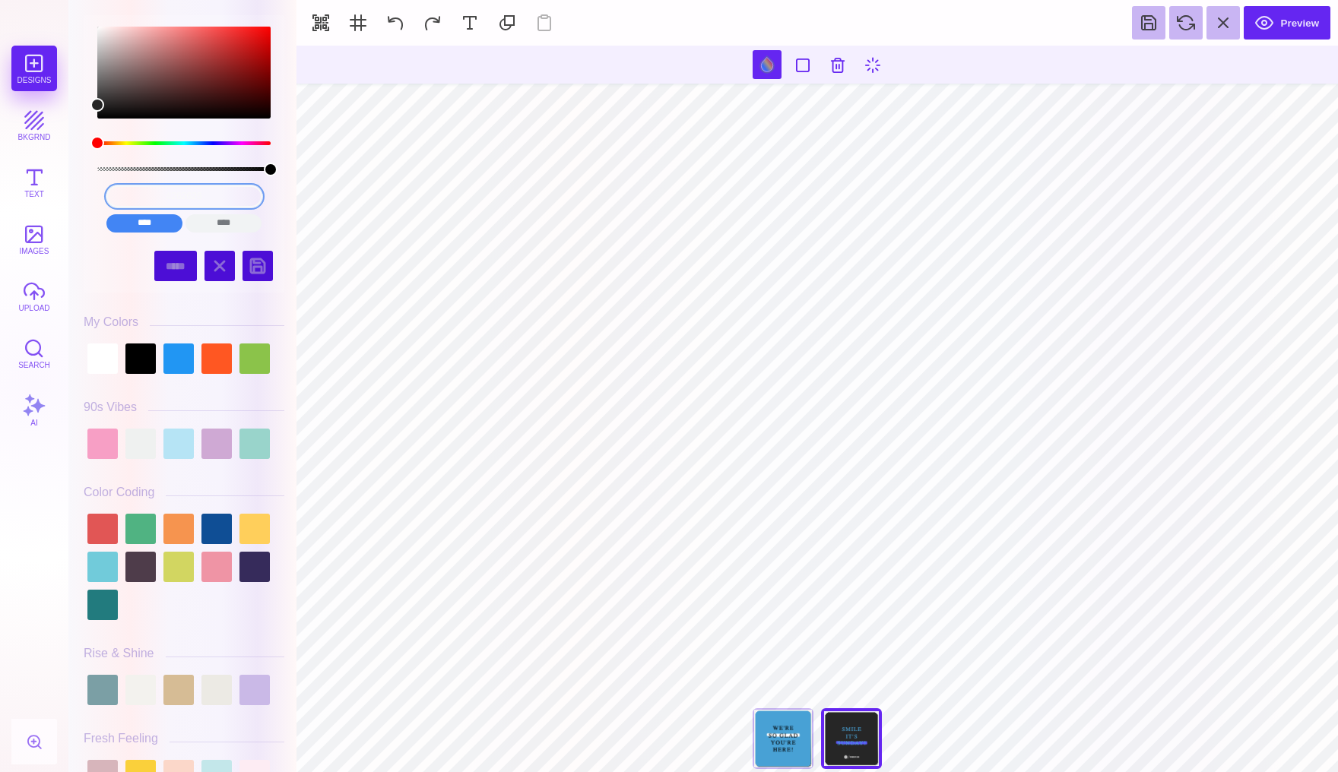
click at [227, 195] on input "#262626" at bounding box center [184, 196] width 156 height 22
drag, startPoint x: 227, startPoint y: 195, endPoint x: 115, endPoint y: 196, distance: 111.7
click at [115, 196] on input "#262626" at bounding box center [184, 196] width 156 height 22
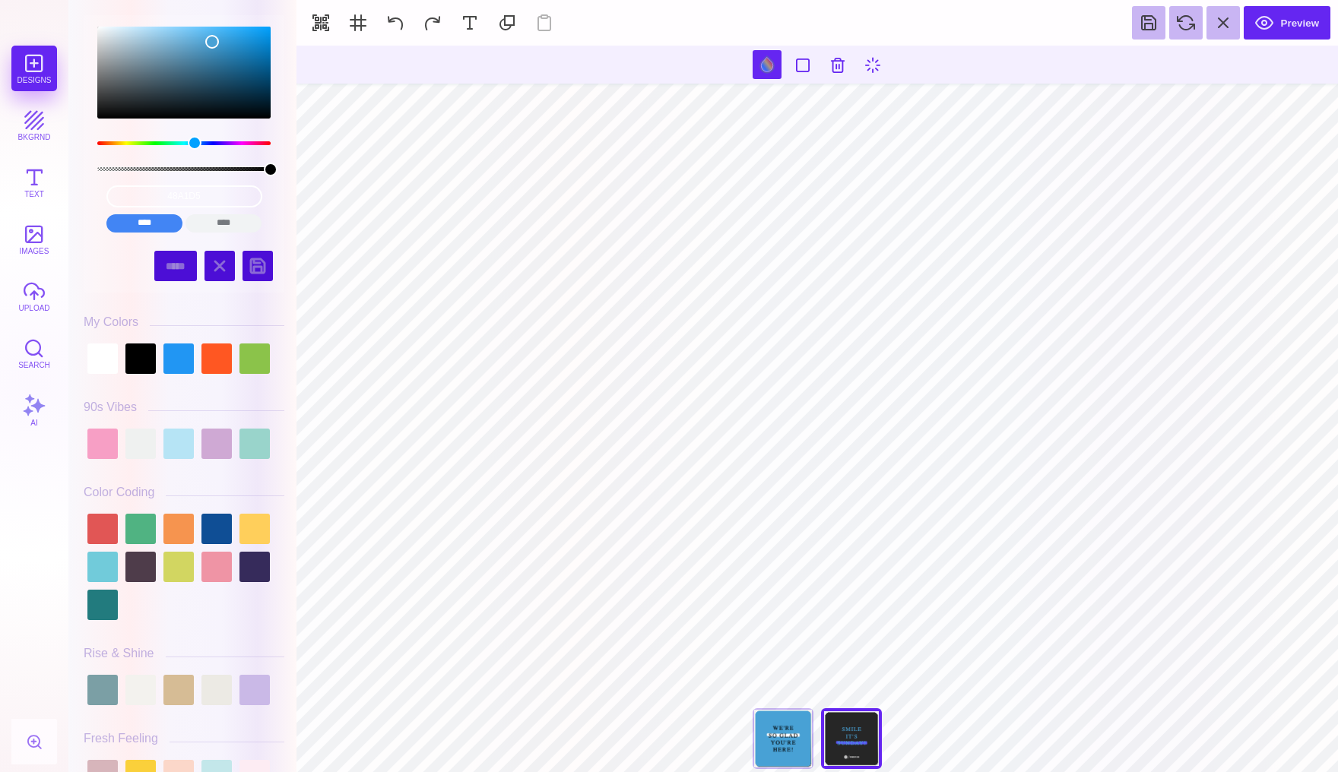
type input "#48A1D5"
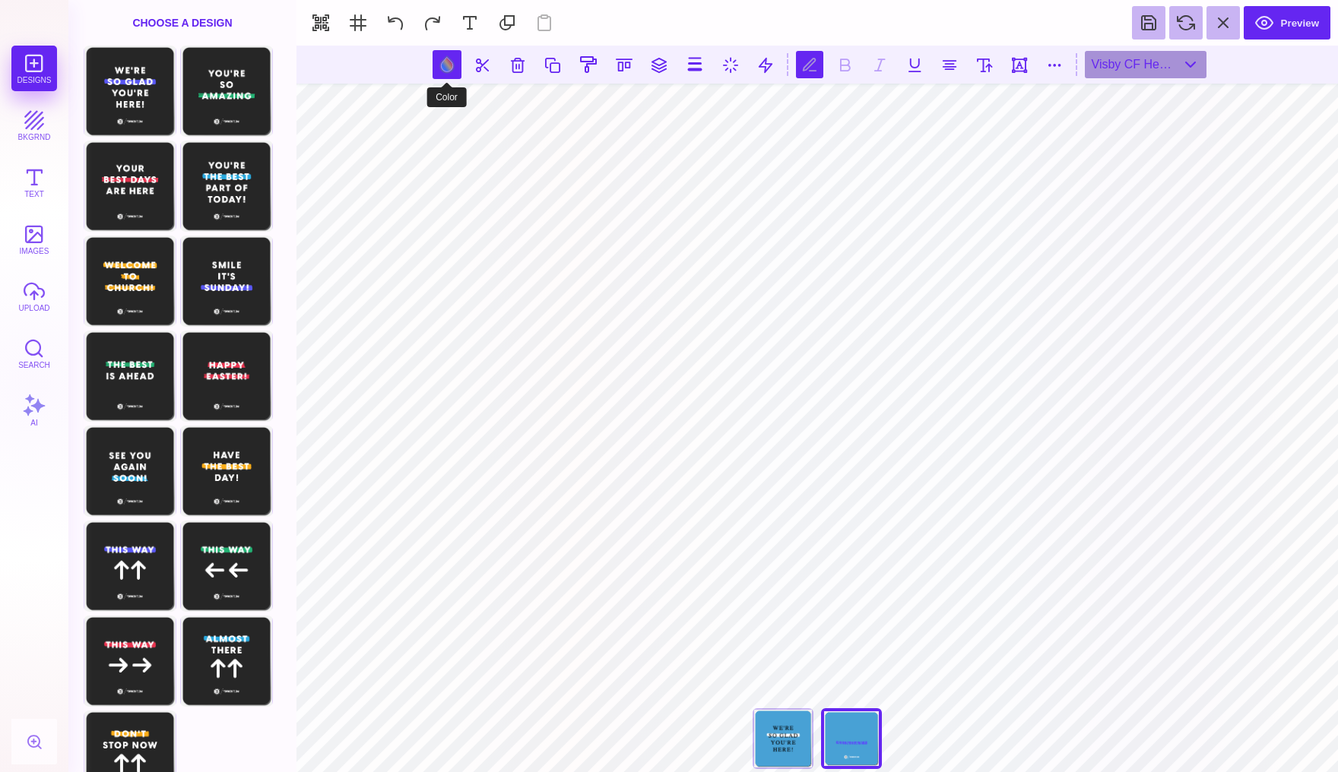
click at [439, 68] on button at bounding box center [447, 64] width 29 height 29
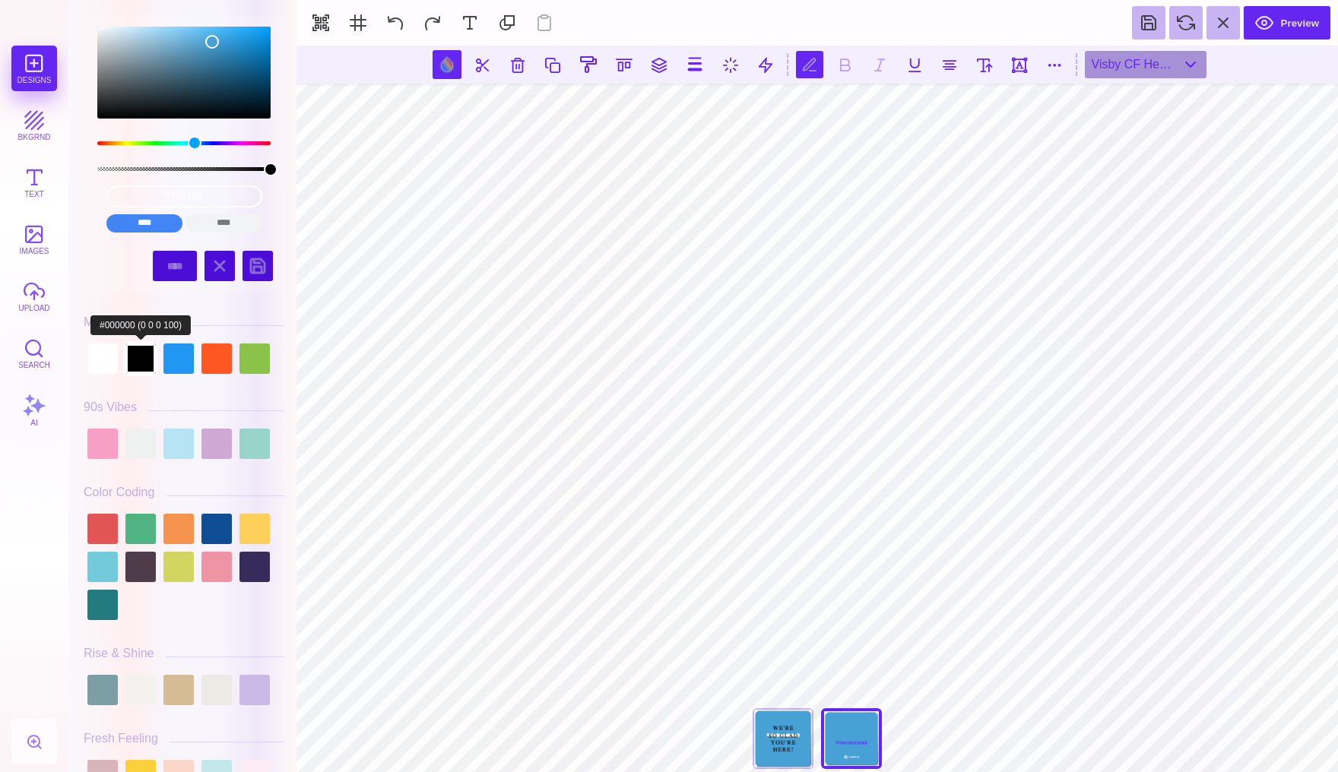
click at [132, 355] on div at bounding box center [140, 359] width 30 height 30
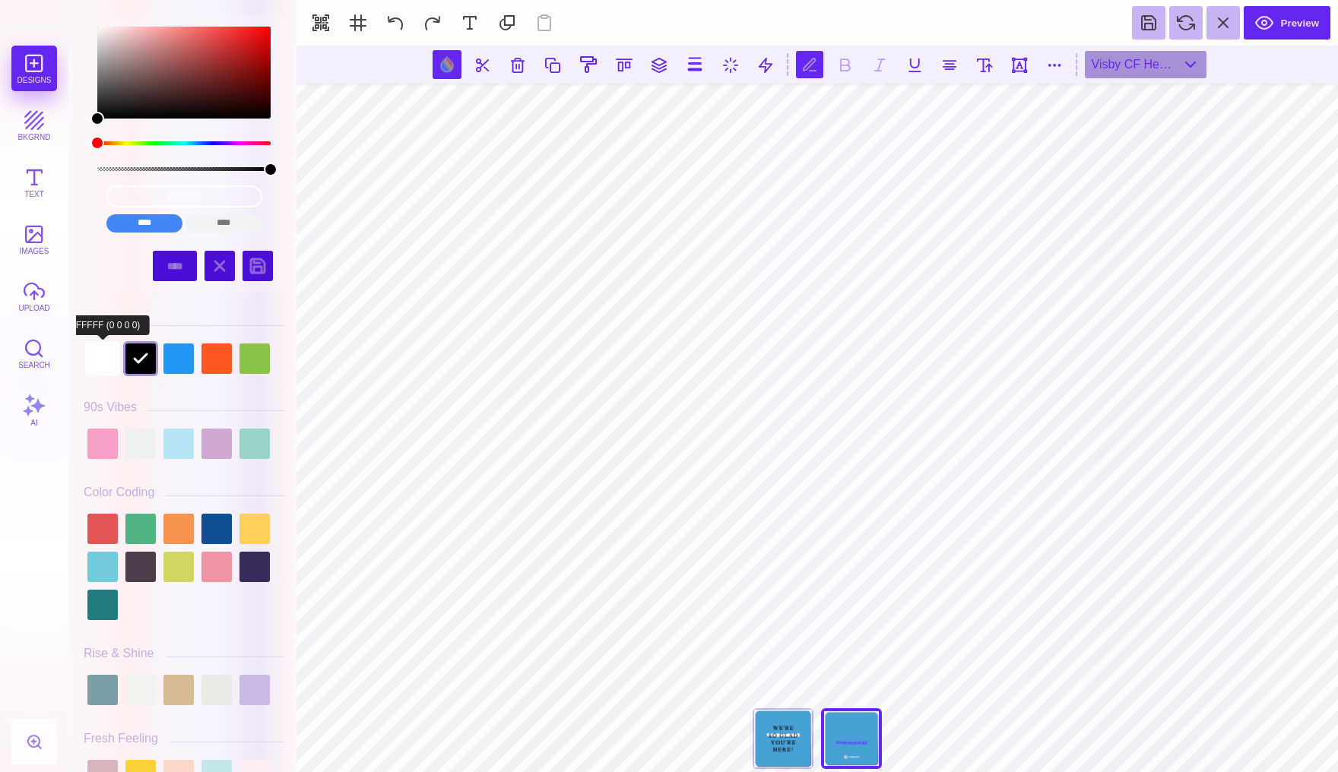
click at [97, 362] on div at bounding box center [102, 359] width 30 height 30
type input "#FFFFFF"
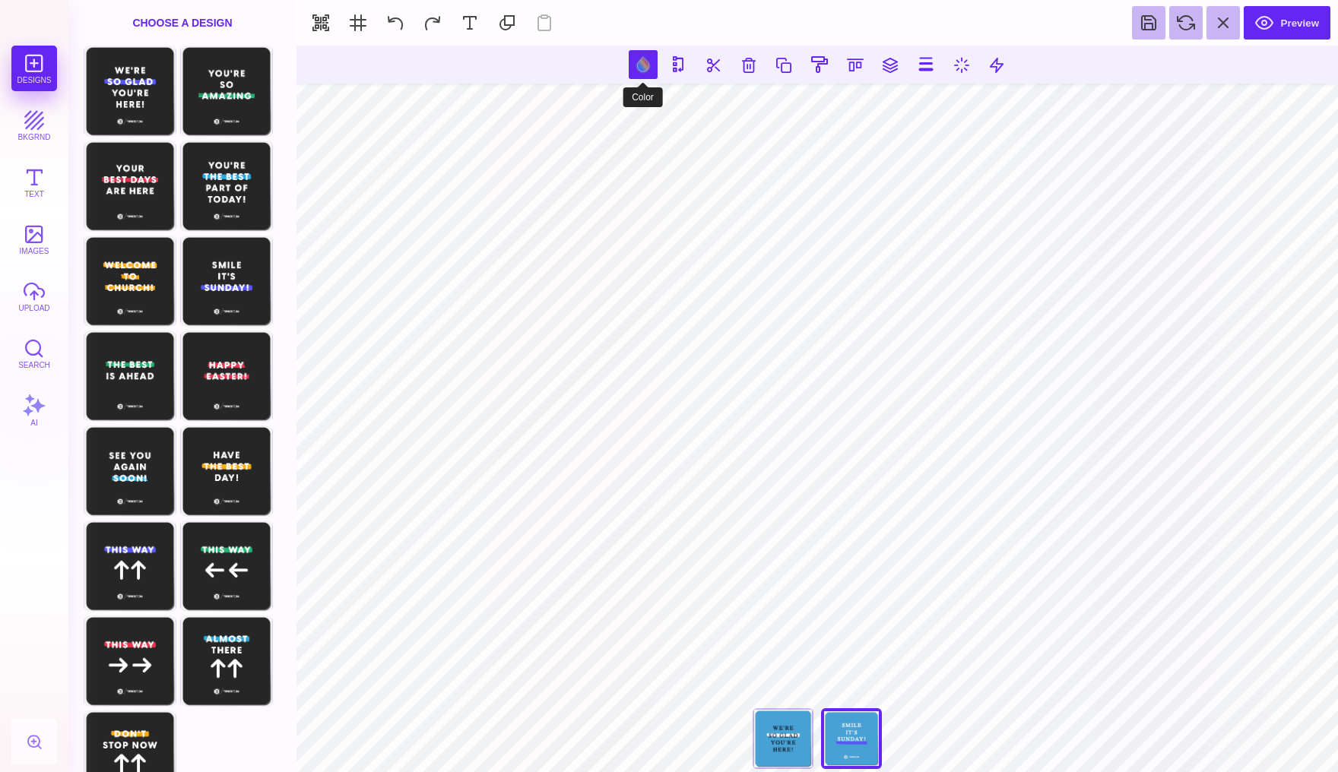
click at [639, 63] on button at bounding box center [643, 64] width 29 height 29
type input "#5857F5"
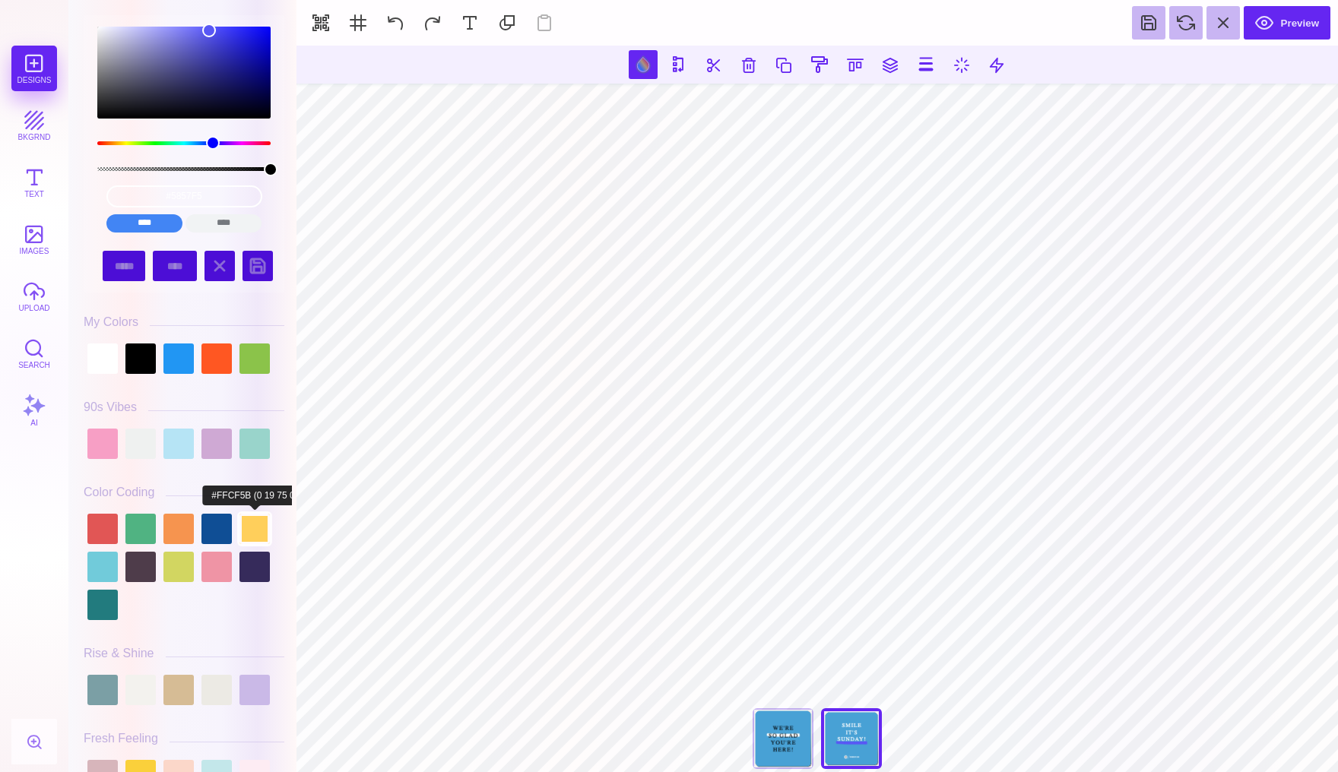
click at [261, 528] on div at bounding box center [254, 529] width 30 height 30
type input "#FFCF5B"
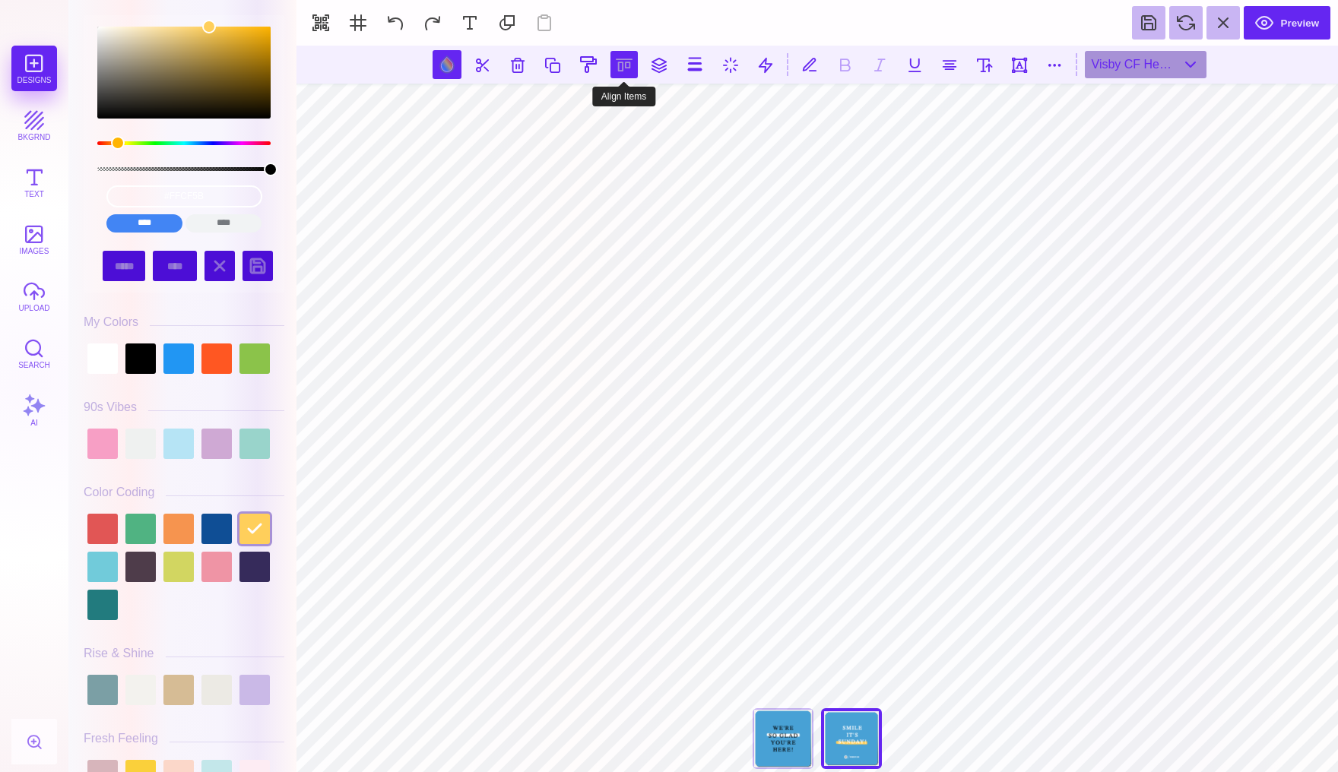
click at [624, 63] on button at bounding box center [623, 64] width 27 height 27
click at [609, 109] on button at bounding box center [606, 108] width 30 height 30
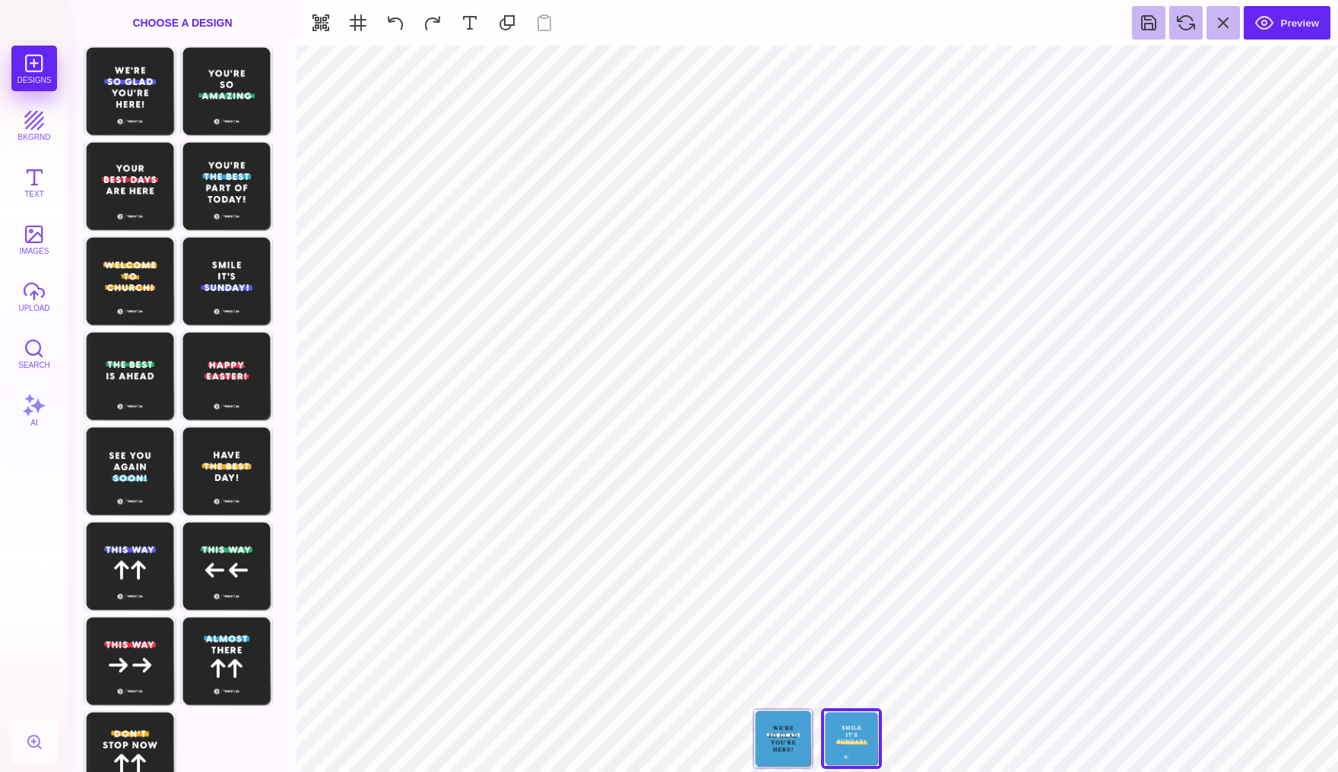
type input "#FFFFFF"
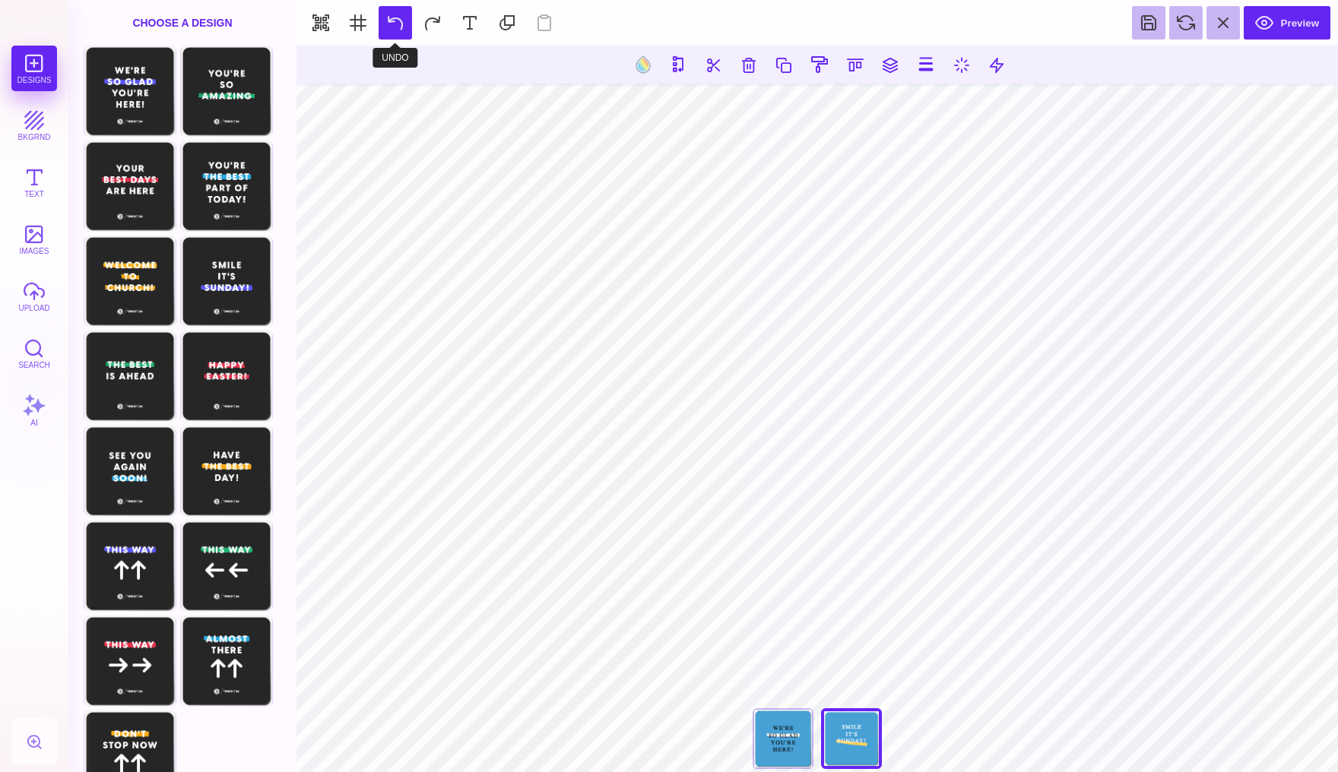
click at [402, 22] on button at bounding box center [395, 22] width 33 height 33
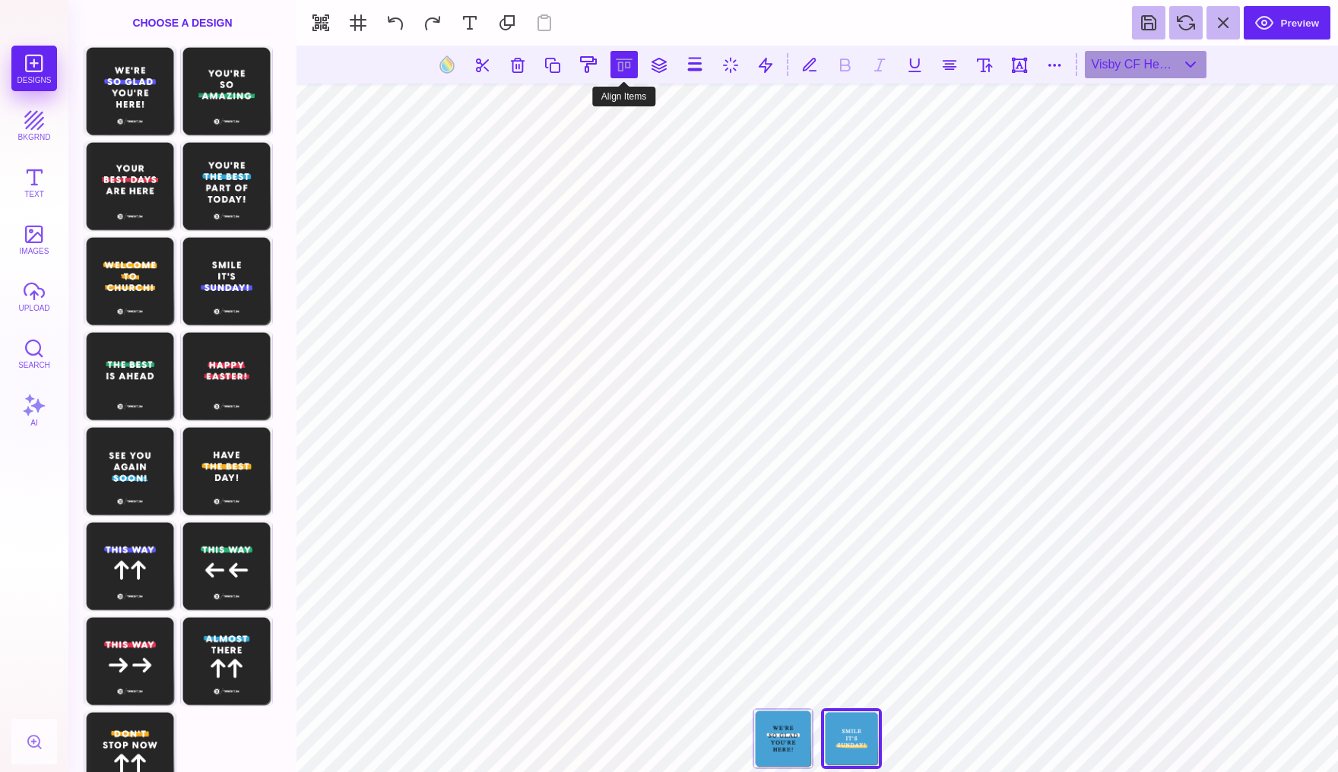
click at [629, 68] on button at bounding box center [623, 64] width 27 height 27
click at [611, 113] on button at bounding box center [606, 108] width 30 height 30
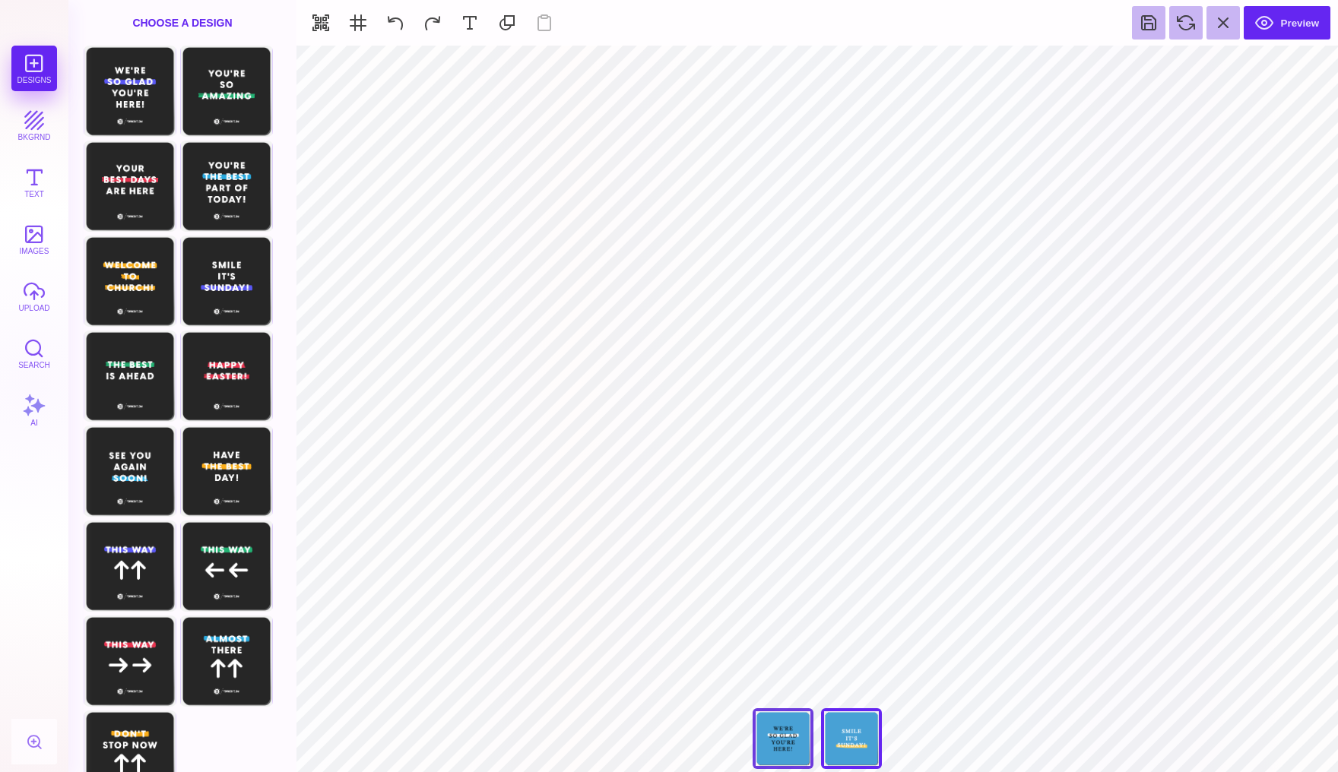
click at [782, 734] on div "We're So Glad You're Here" at bounding box center [783, 738] width 61 height 61
click at [848, 738] on div "Smile It's Sunday" at bounding box center [851, 738] width 61 height 61
click at [1283, 17] on button "Preview" at bounding box center [1287, 22] width 87 height 33
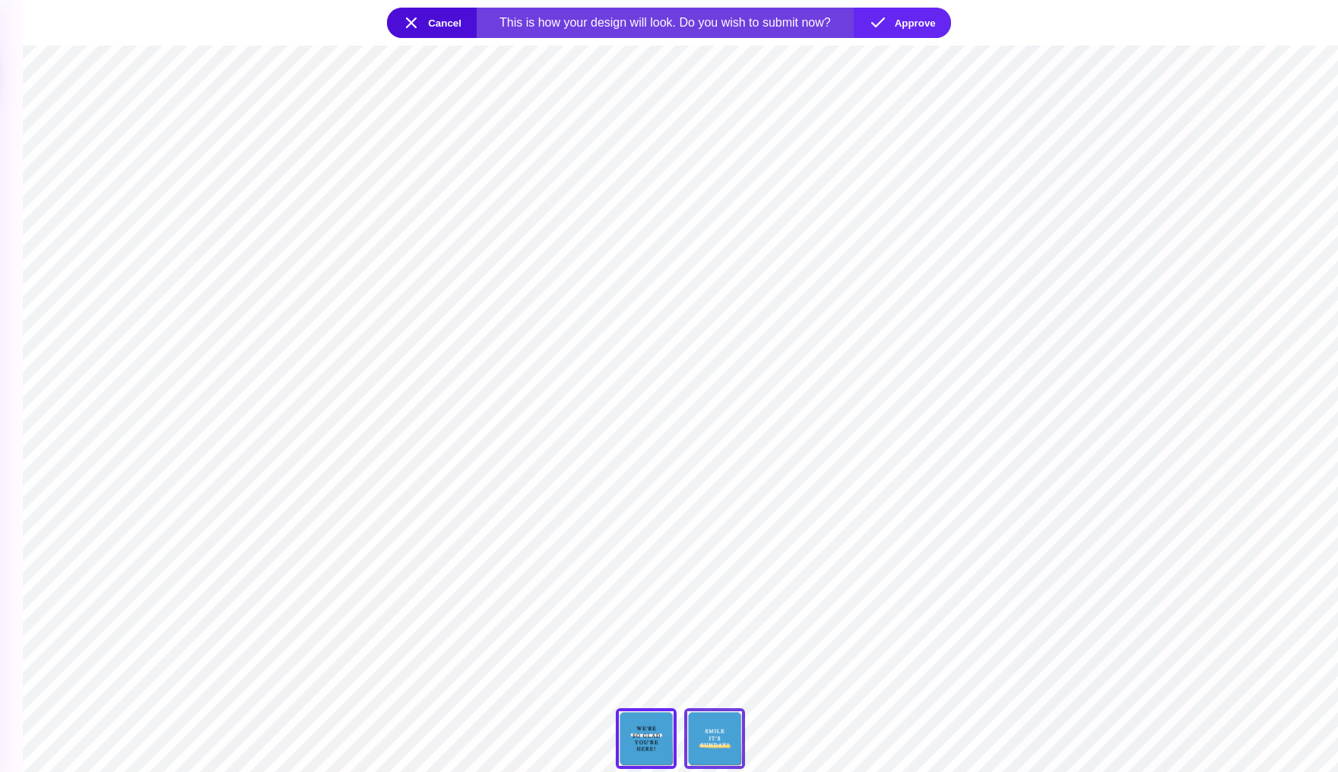
click at [732, 728] on div "Smile It's Sunday" at bounding box center [714, 738] width 61 height 61
click at [921, 19] on button "Approve" at bounding box center [902, 23] width 97 height 30
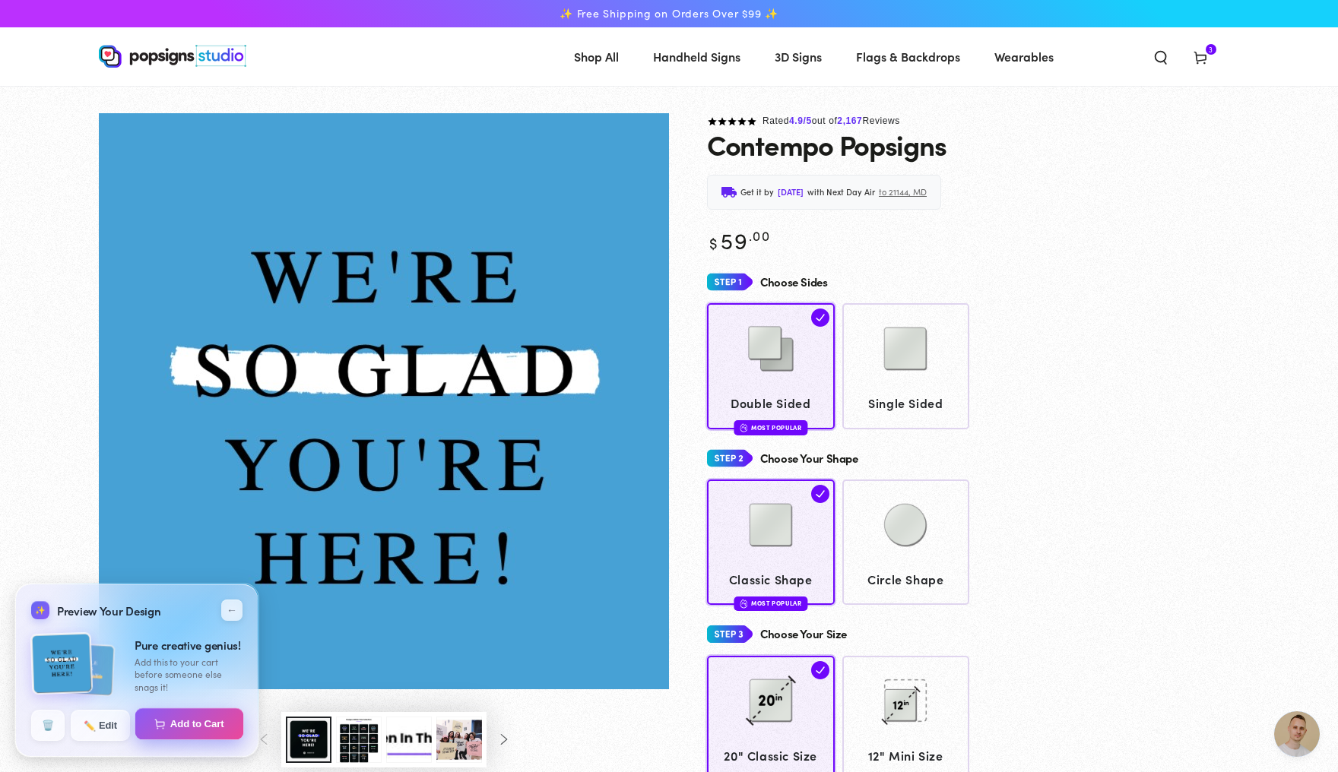
click at [189, 735] on button "Add to Cart" at bounding box center [189, 724] width 109 height 32
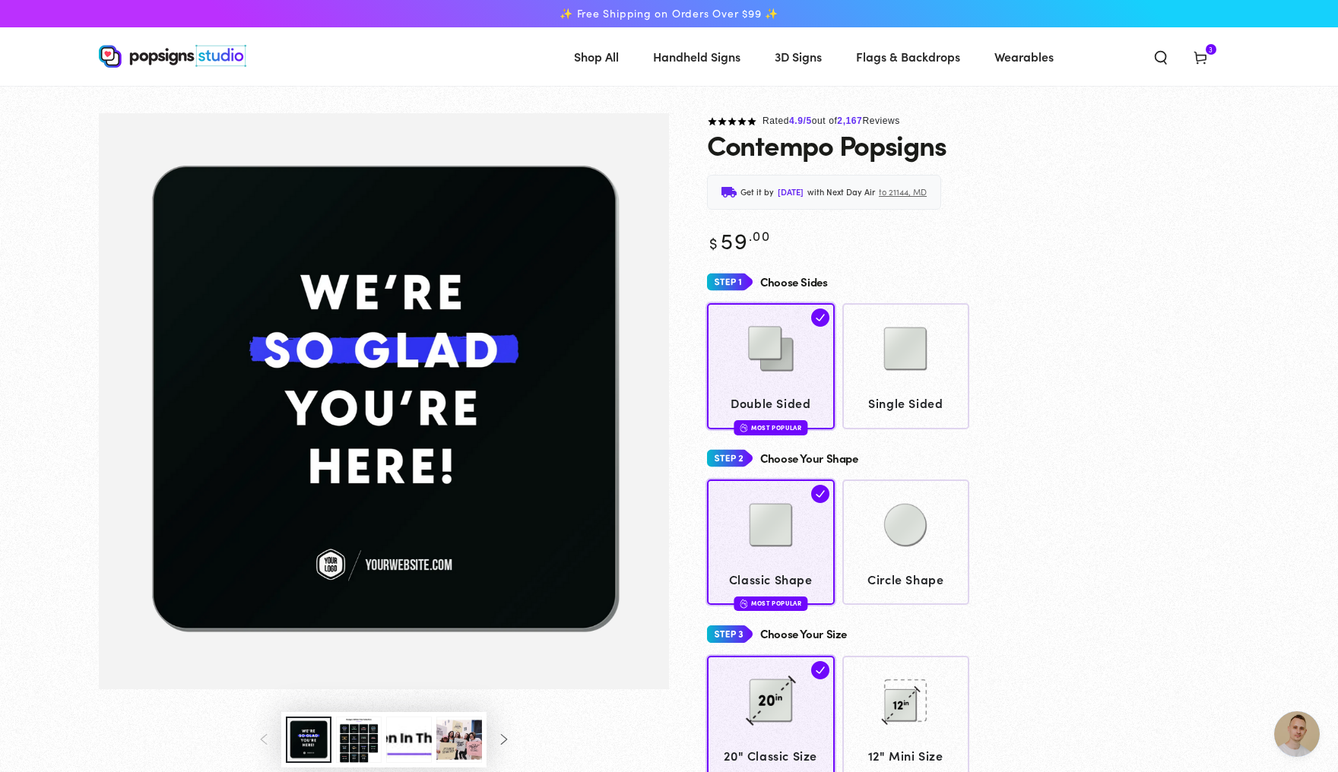
scroll to position [3862, 0]
click at [1216, 52] on span "3 3 items" at bounding box center [1211, 49] width 11 height 11
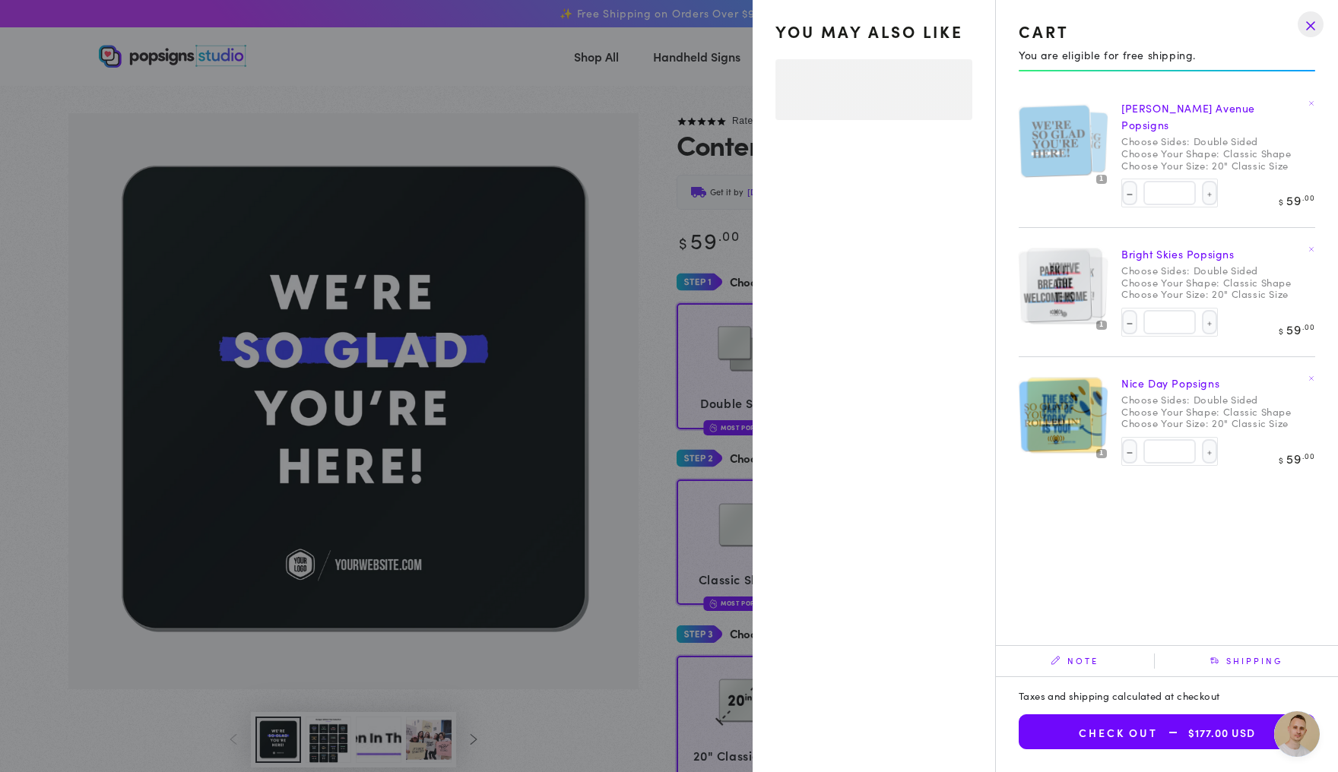
select select "**********"
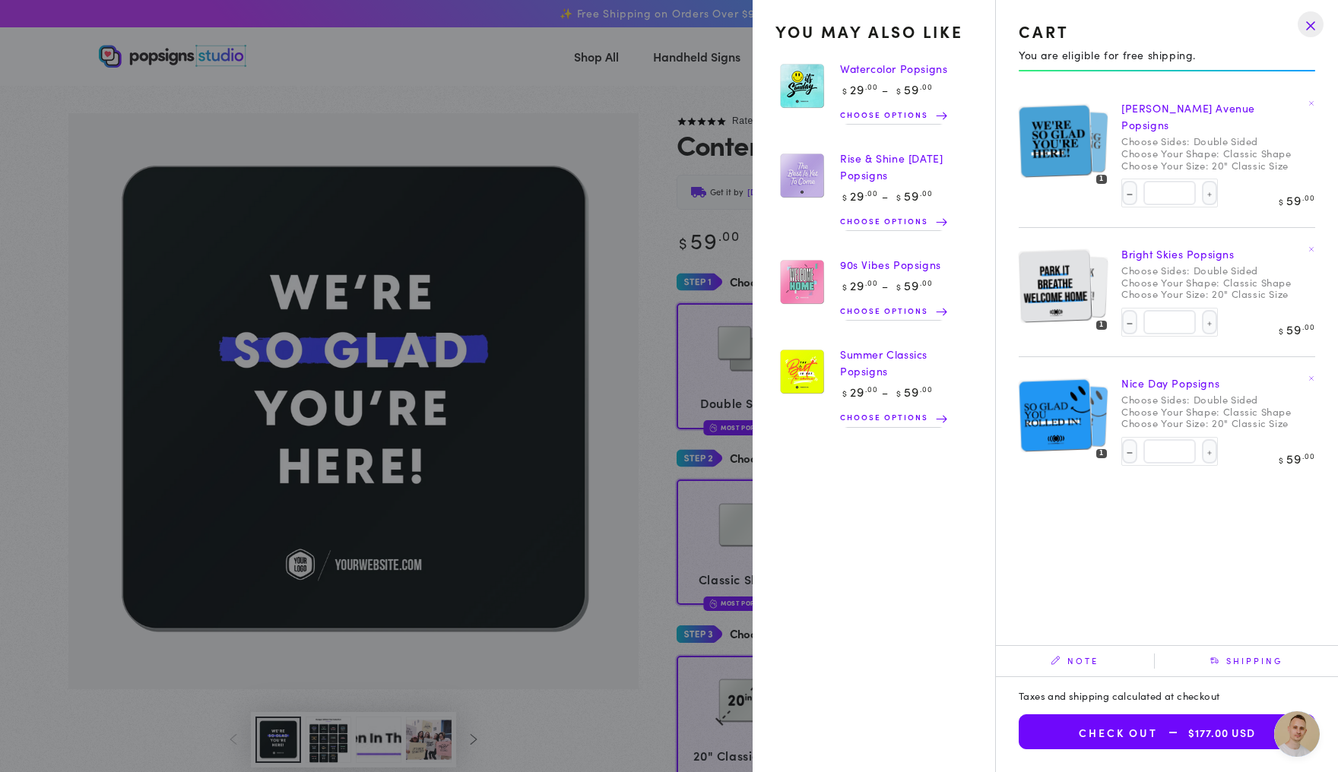
click at [1178, 110] on link "[PERSON_NAME] Avenue Popsigns" at bounding box center [1188, 116] width 134 height 32
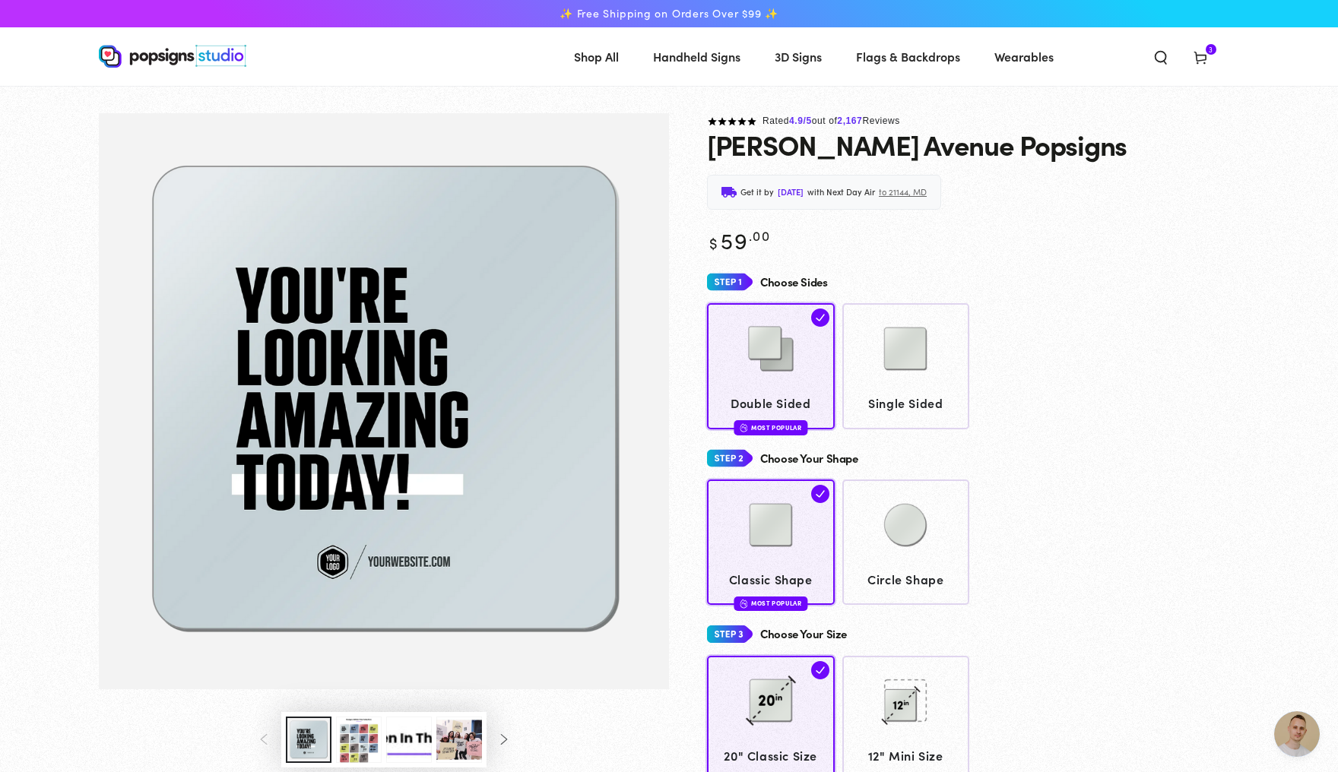
scroll to position [3862, 0]
click at [1248, 33] on header "Shop All Shop All Shop By Product Shop By Product Shop By Category" at bounding box center [669, 56] width 1216 height 59
click at [1220, 41] on span "Cart 3 3 items" at bounding box center [1201, 56] width 40 height 33
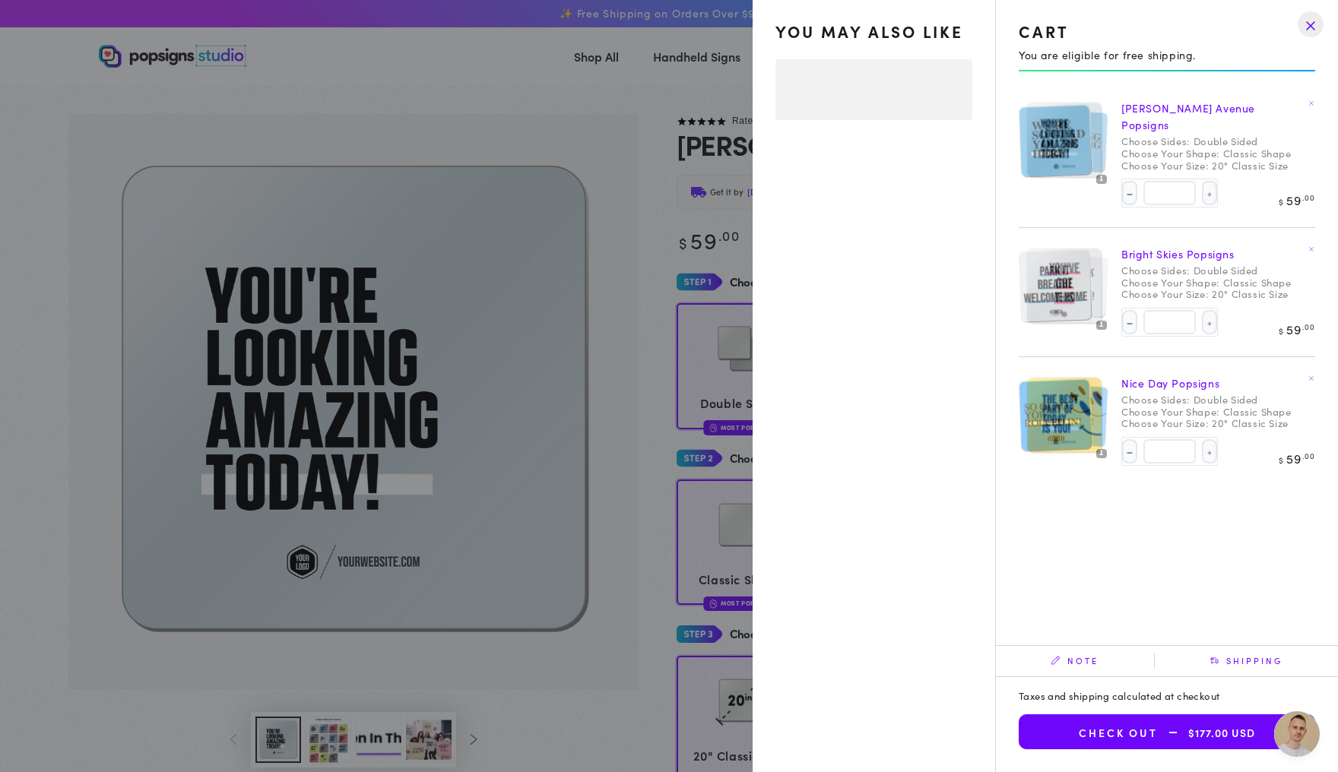
select select "**********"
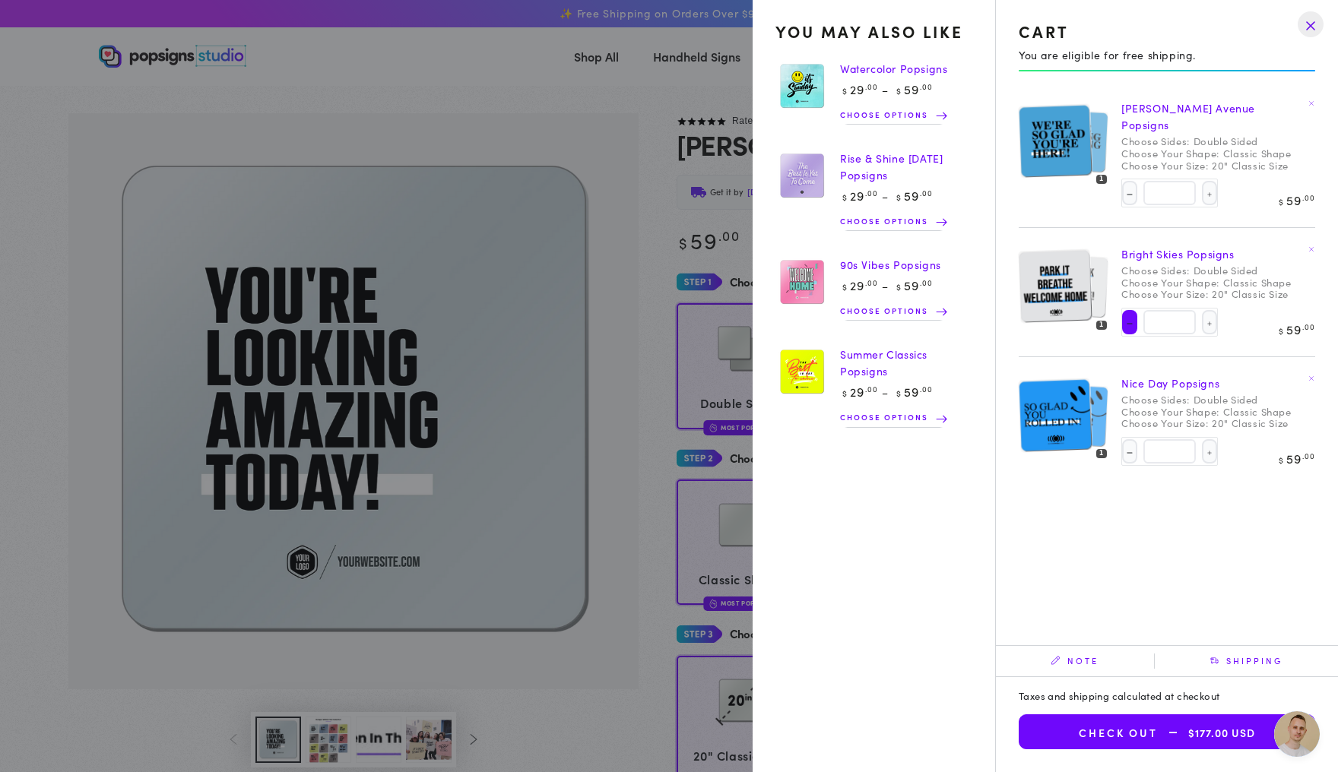
scroll to position [0, 0]
click at [1122, 310] on button "Decrease quantity for Bright Skies Popsigns" at bounding box center [1129, 322] width 15 height 24
type input "*"
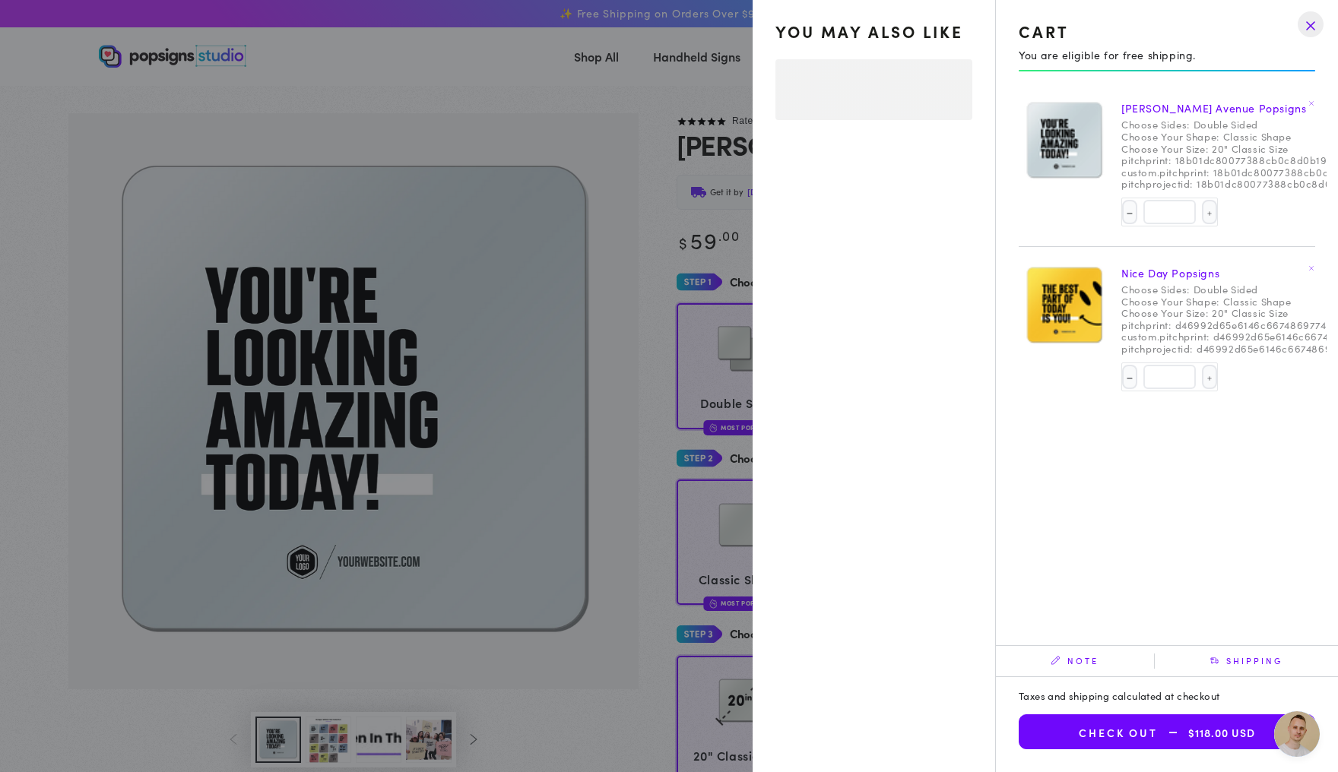
select select "**********"
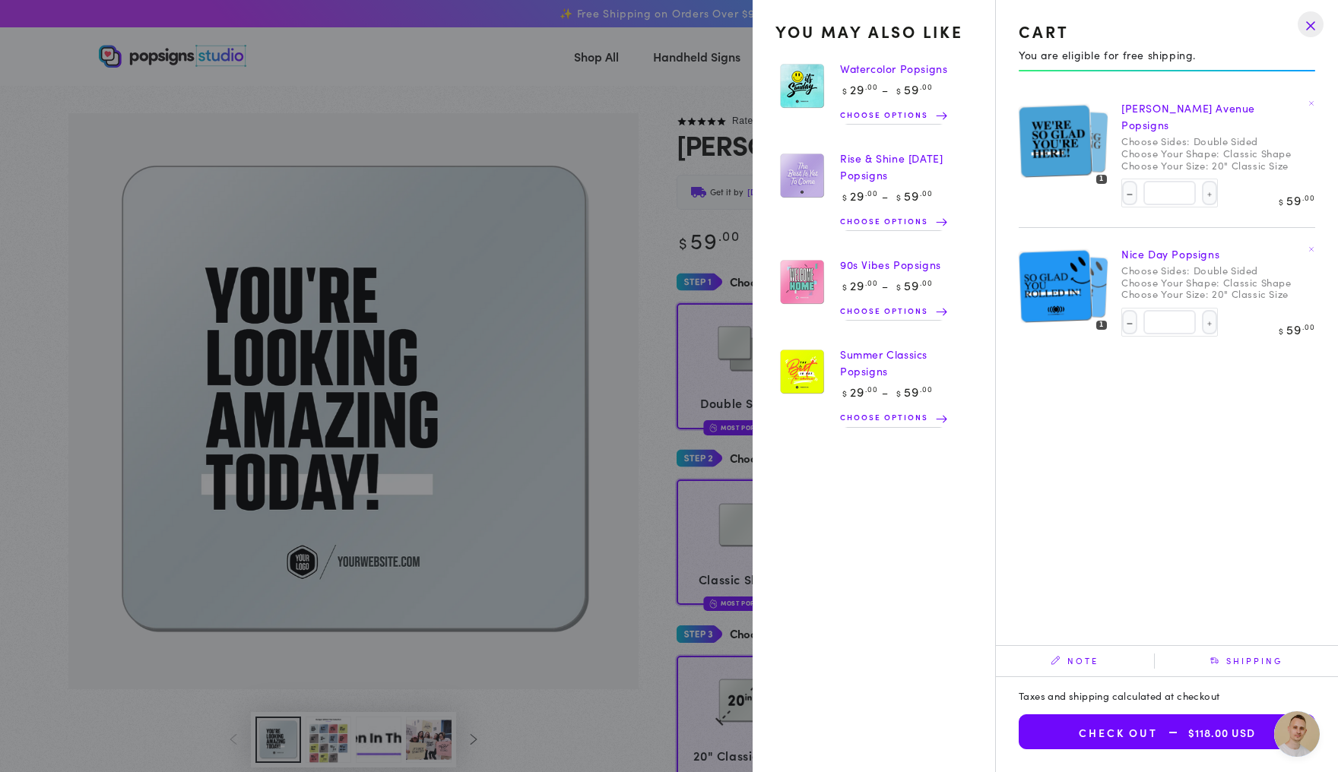
click at [1304, 23] on drawer-close-button at bounding box center [1311, 24] width 40 height 33
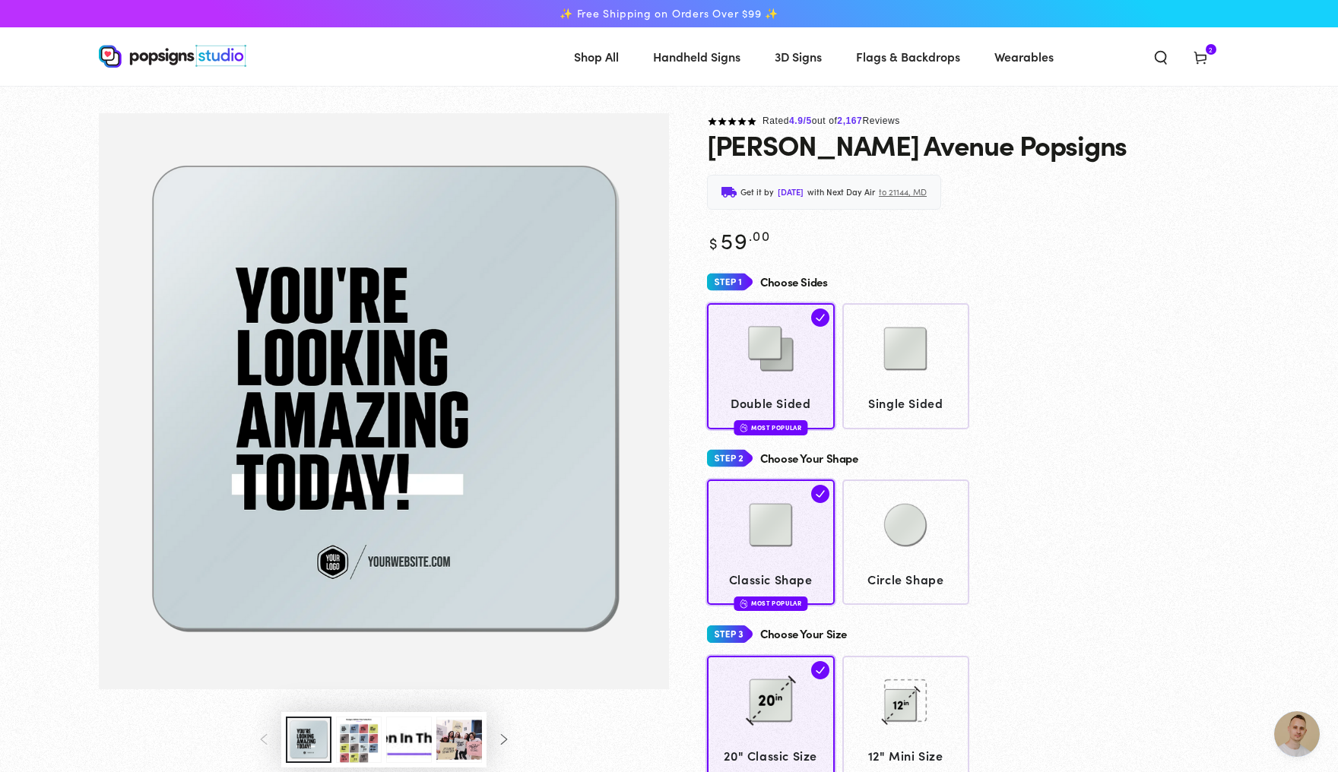
click at [1216, 51] on span "2 2 items" at bounding box center [1211, 49] width 11 height 11
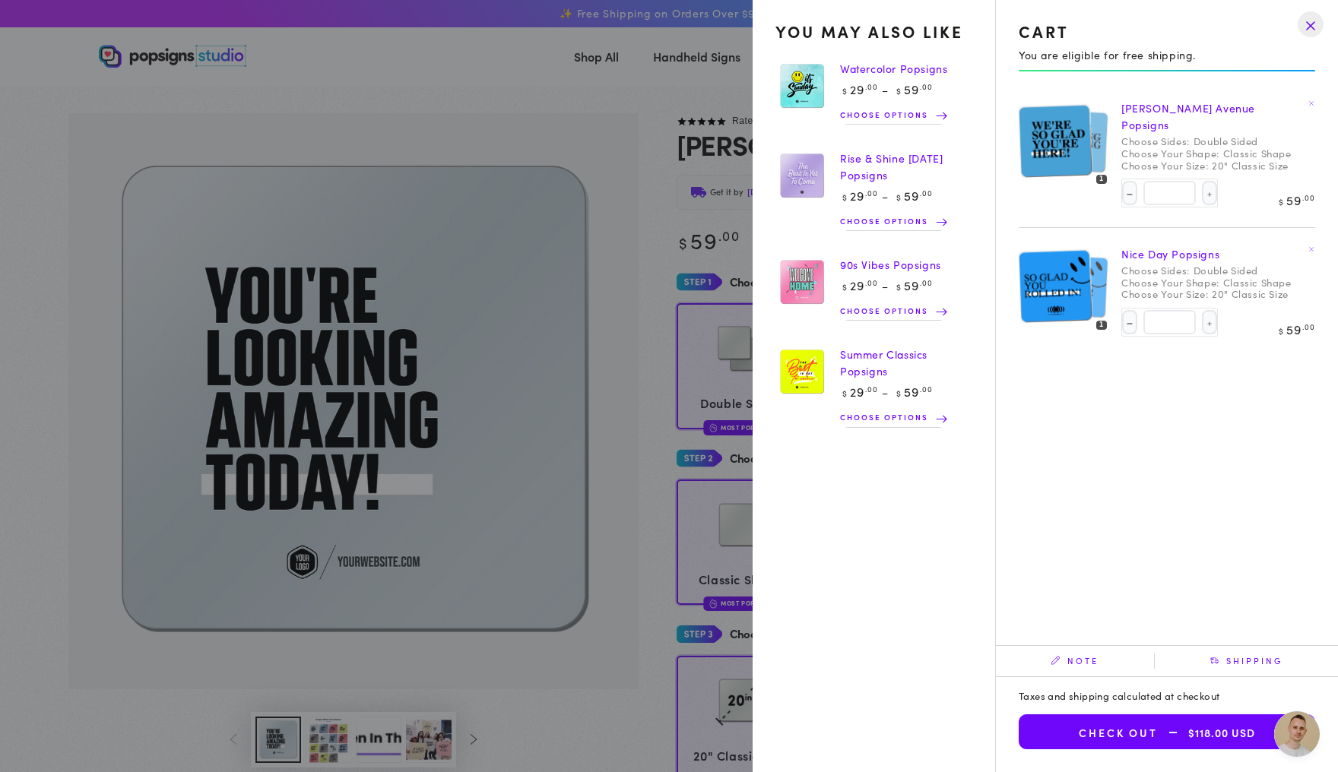
click at [1143, 117] on link "[PERSON_NAME] Avenue Popsigns" at bounding box center [1188, 116] width 134 height 32
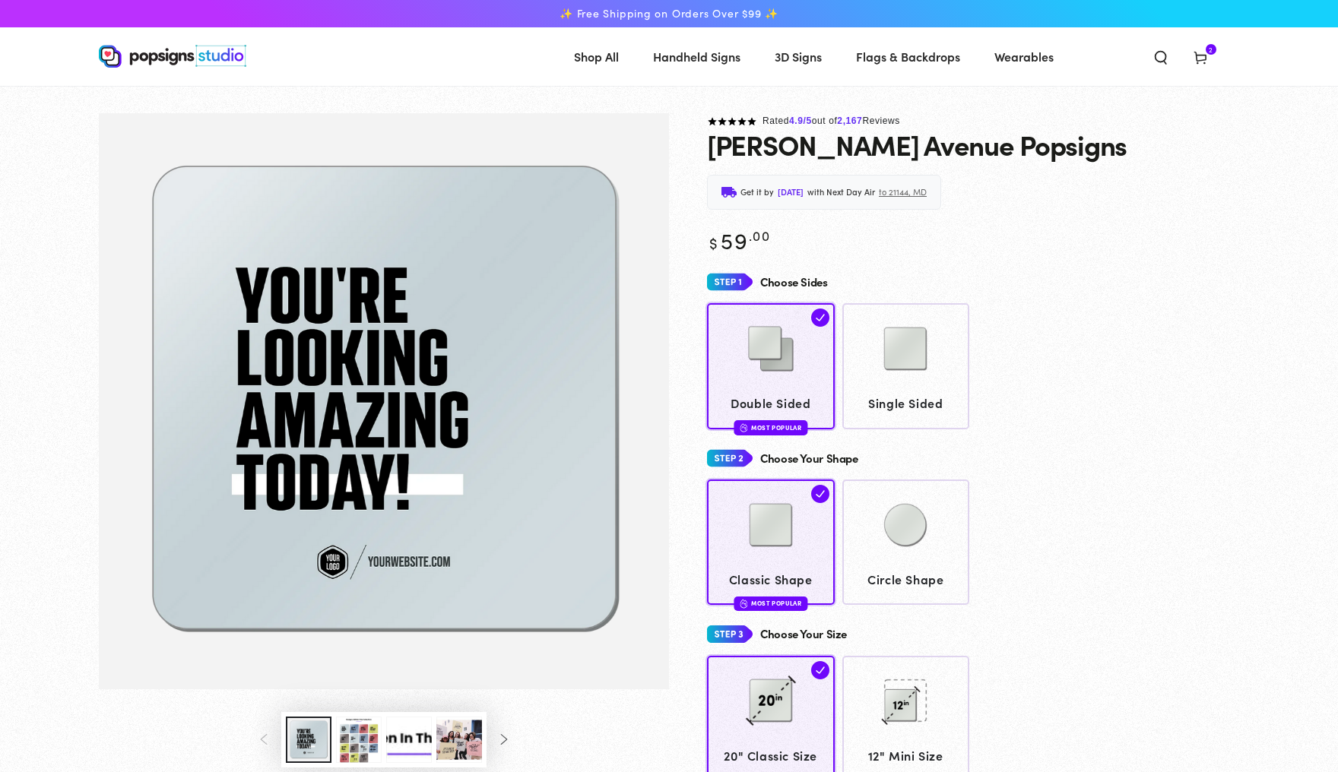
click at [1206, 55] on use at bounding box center [1199, 58] width 11 height 12
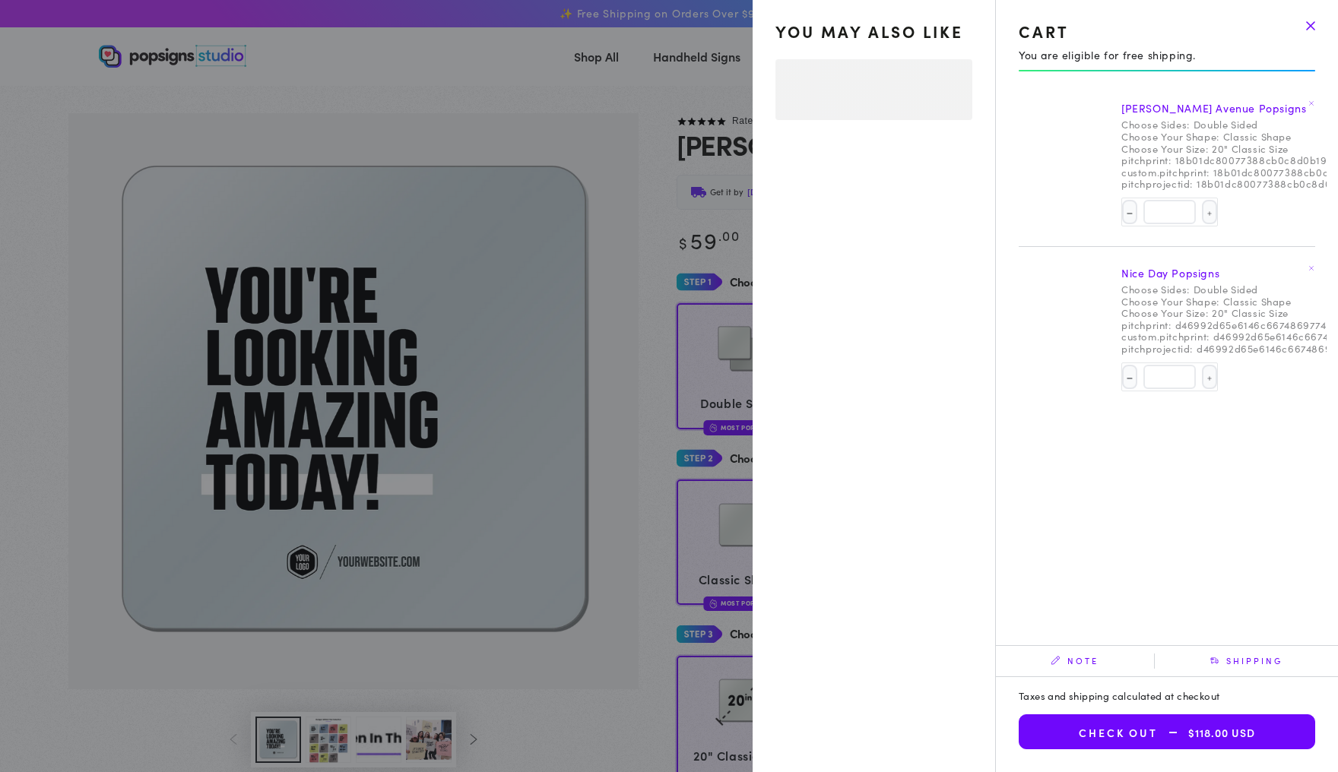
select select "**********"
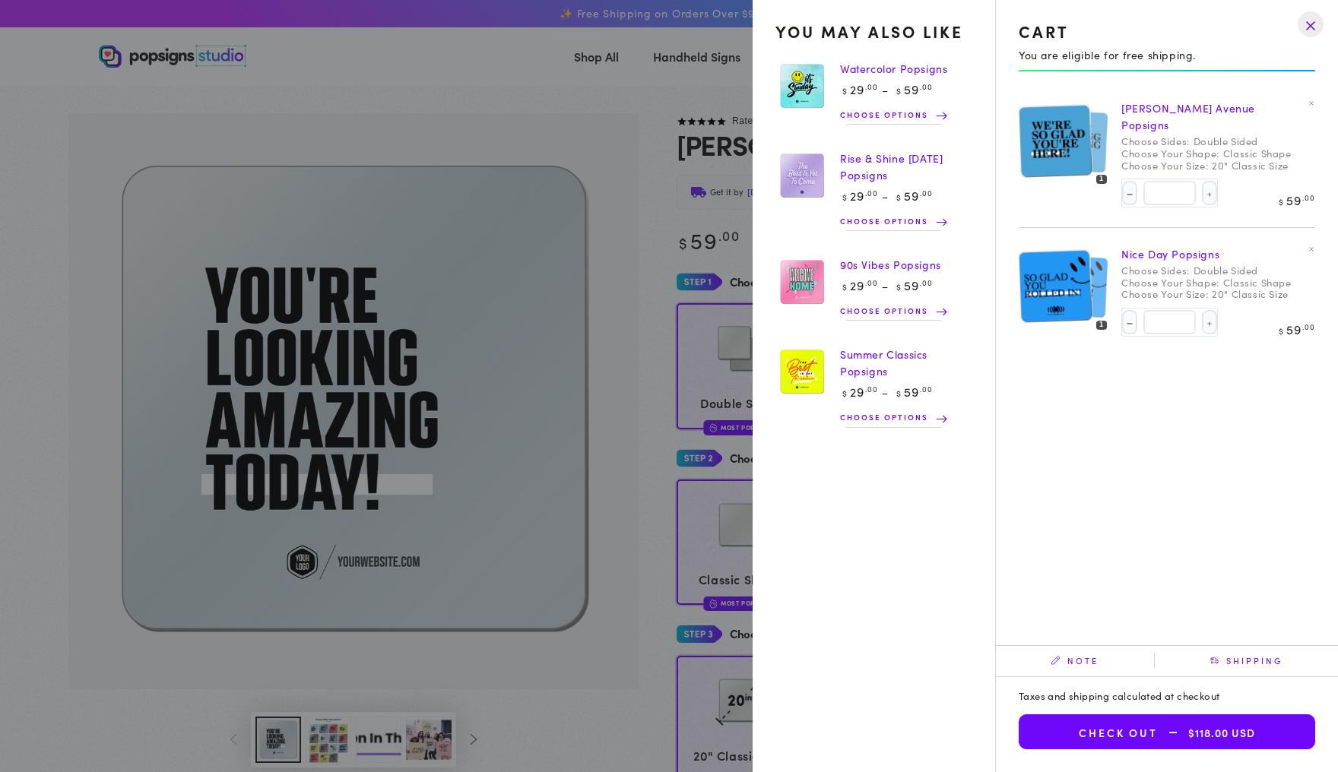
click at [1053, 147] on img at bounding box center [1055, 140] width 74 height 74
click at [1060, 151] on img at bounding box center [1055, 140] width 74 height 74
click at [1122, 311] on button "Decrease quantity for Nice Day Popsigns" at bounding box center [1129, 322] width 15 height 24
type input "*"
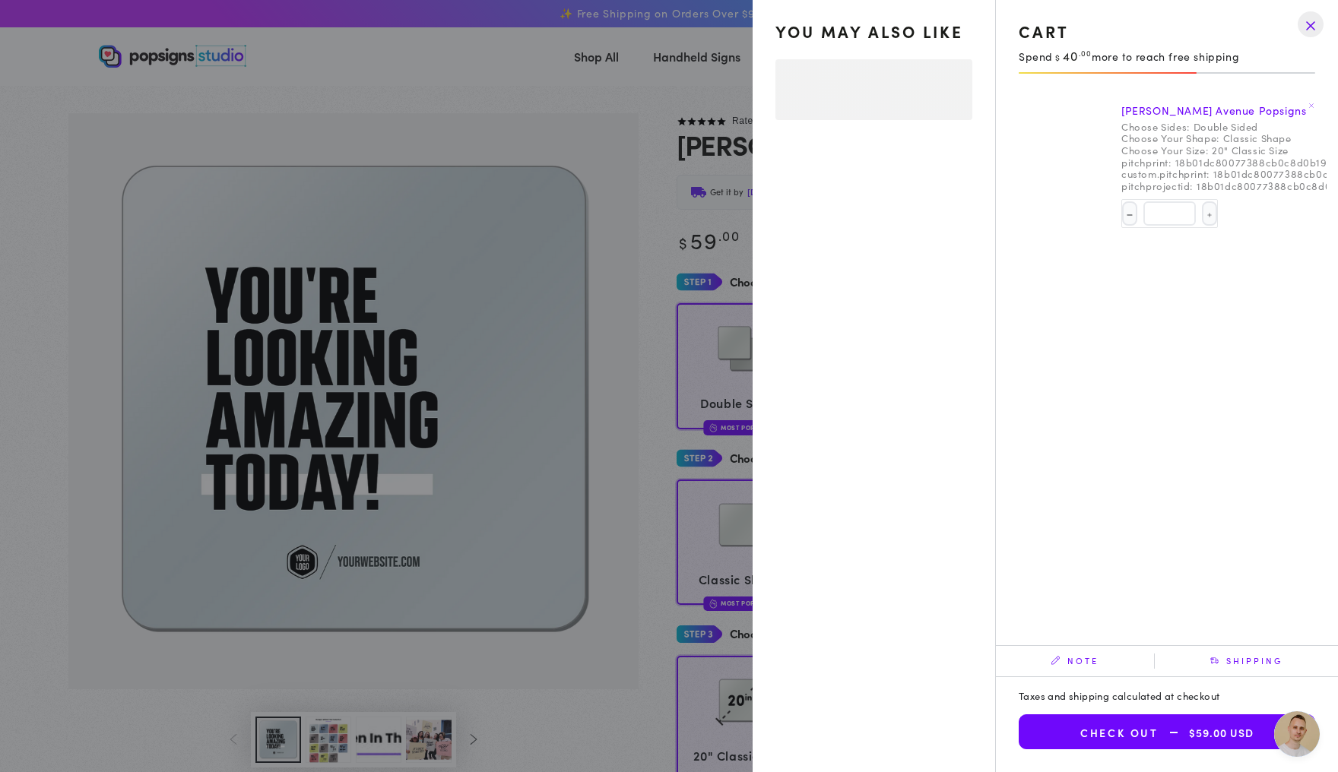
select select "**********"
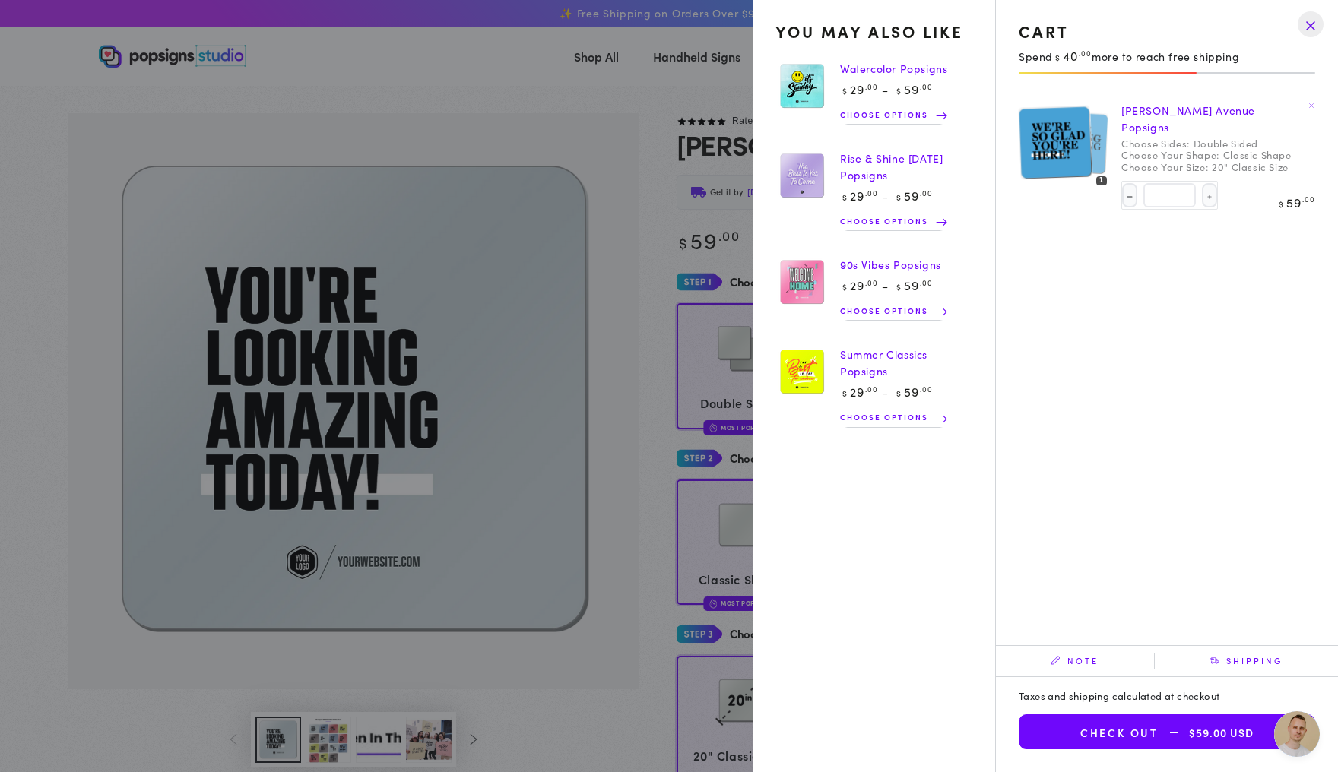
click at [1067, 154] on img at bounding box center [1055, 142] width 74 height 74
click at [1159, 113] on link "[PERSON_NAME] Avenue Popsigns" at bounding box center [1188, 119] width 134 height 32
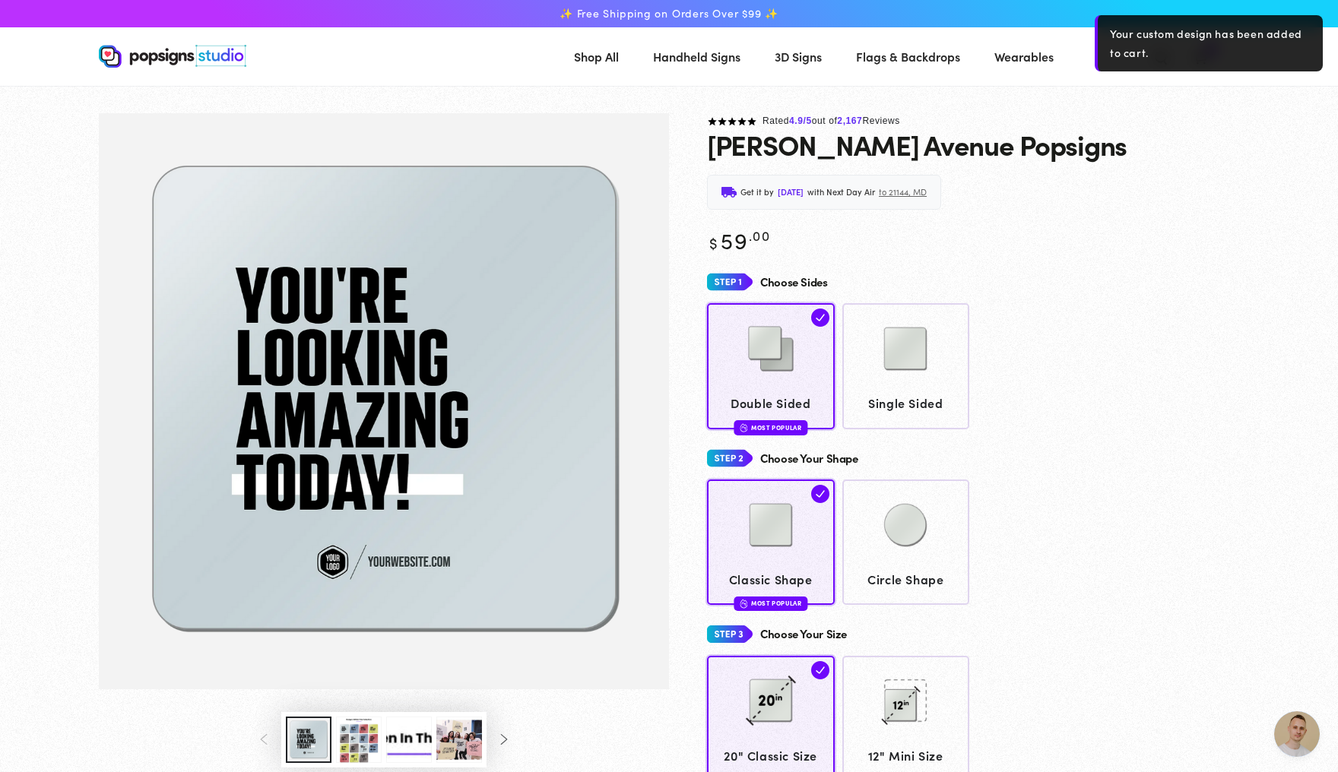
click at [1143, 103] on section at bounding box center [669, 99] width 1338 height 27
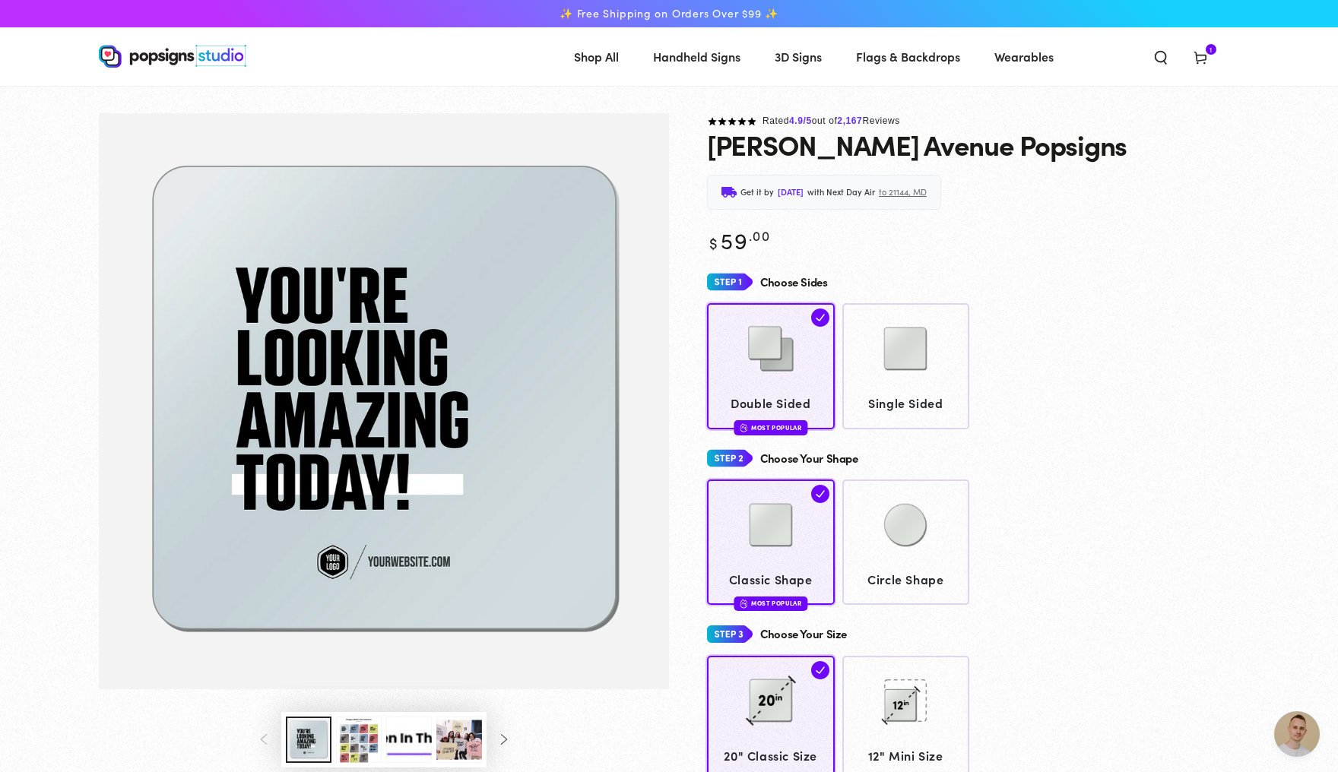
click at [1208, 53] on icon at bounding box center [1200, 56] width 15 height 15
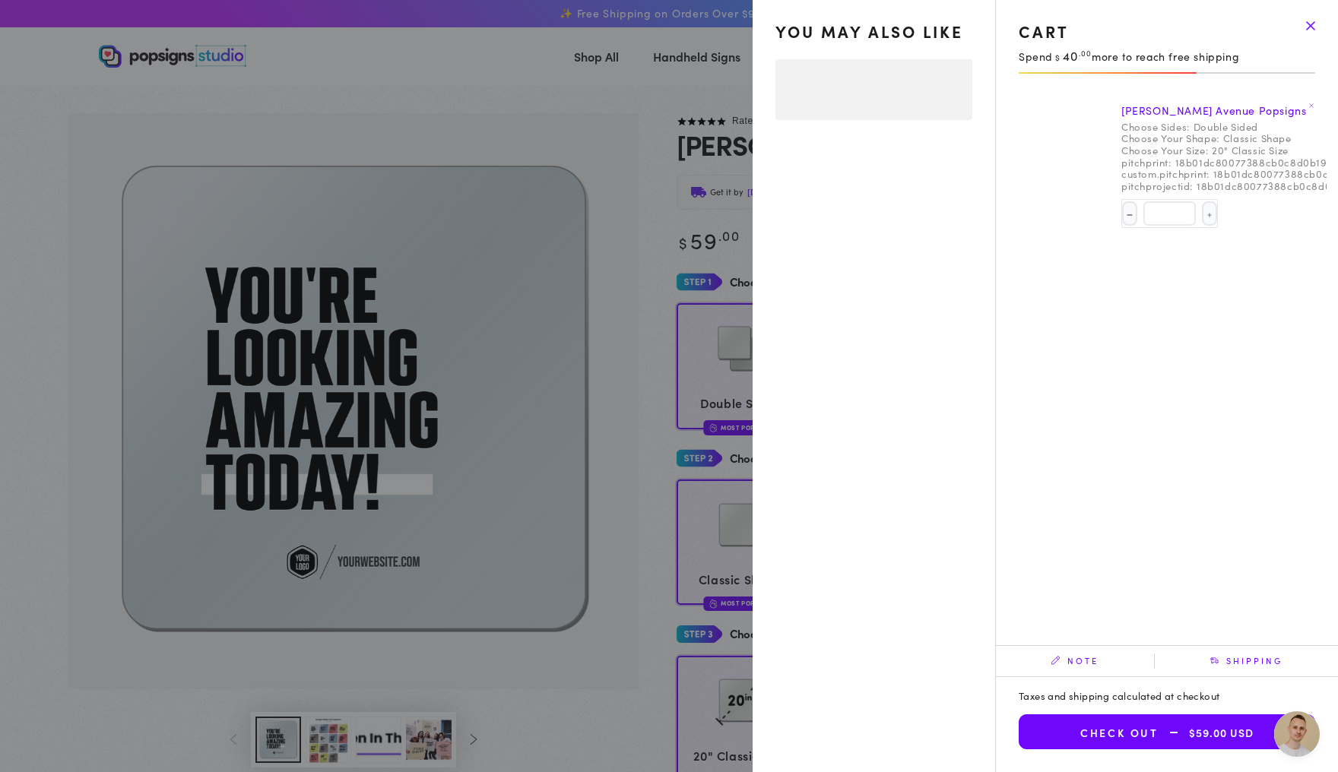
select select "**********"
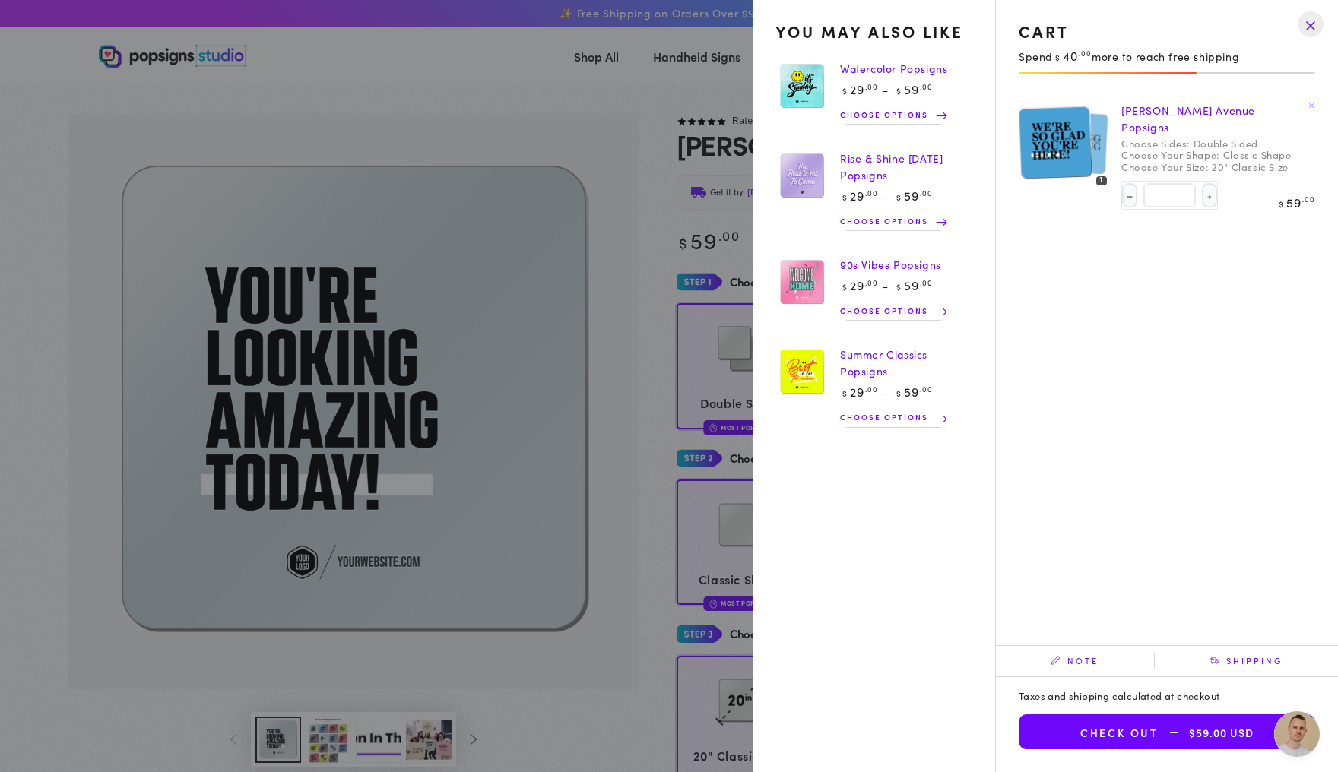
click at [1295, 734] on span "Open chat" at bounding box center [1297, 735] width 46 height 46
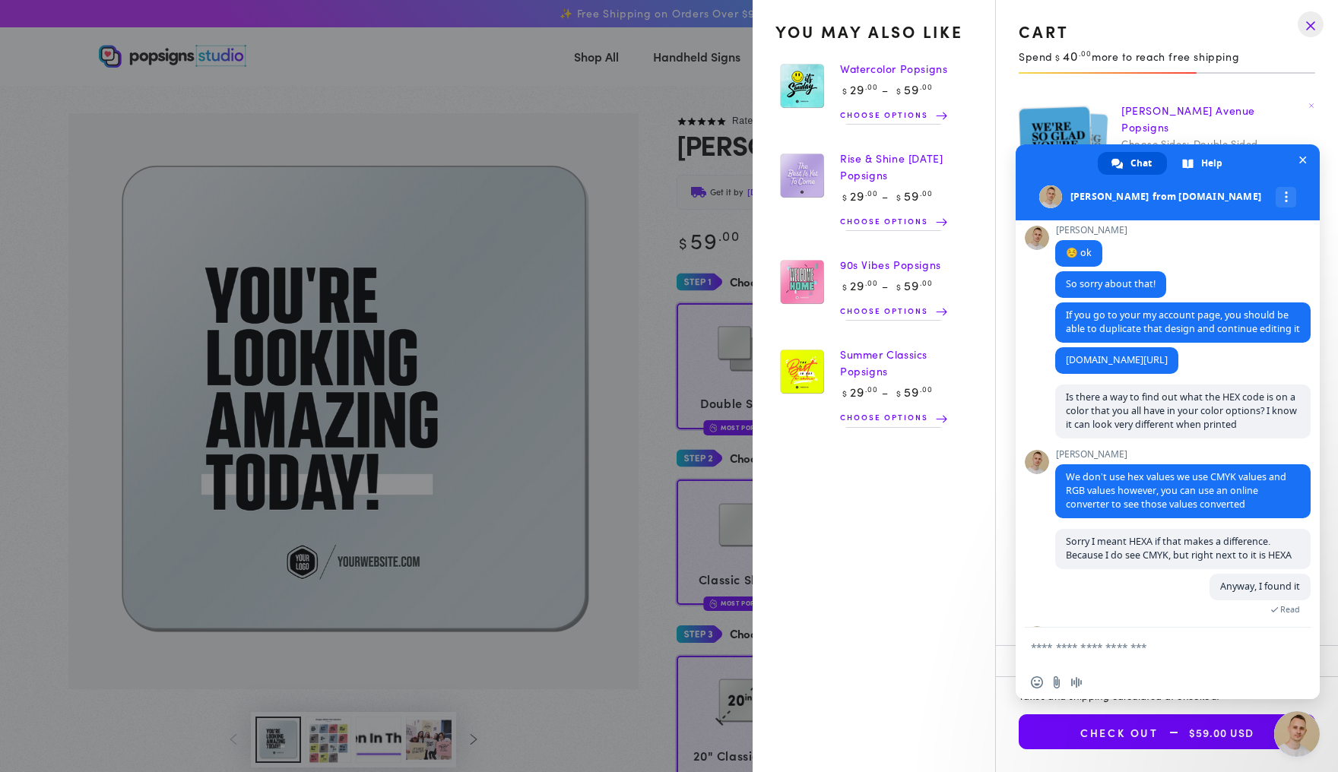
scroll to position [3945, 0]
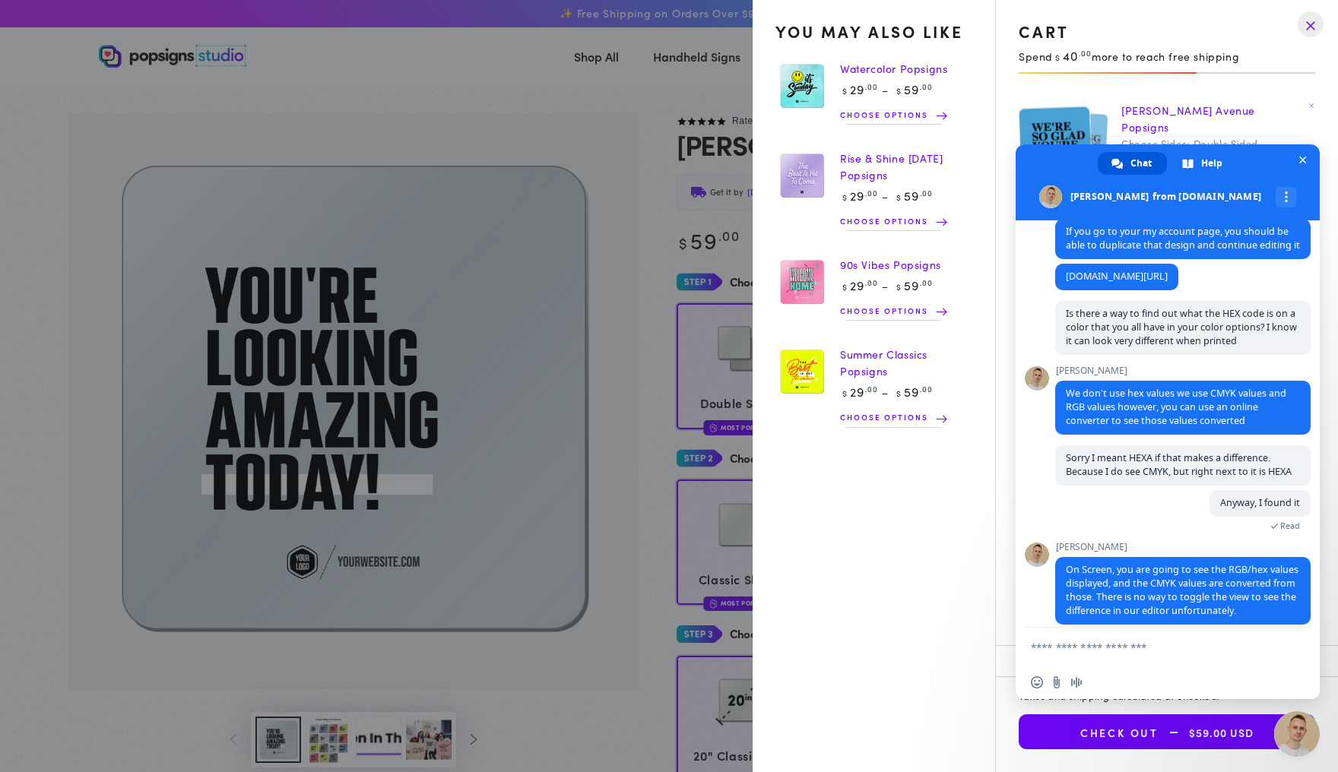
click at [1092, 646] on textarea "Compose your message..." at bounding box center [1151, 647] width 240 height 13
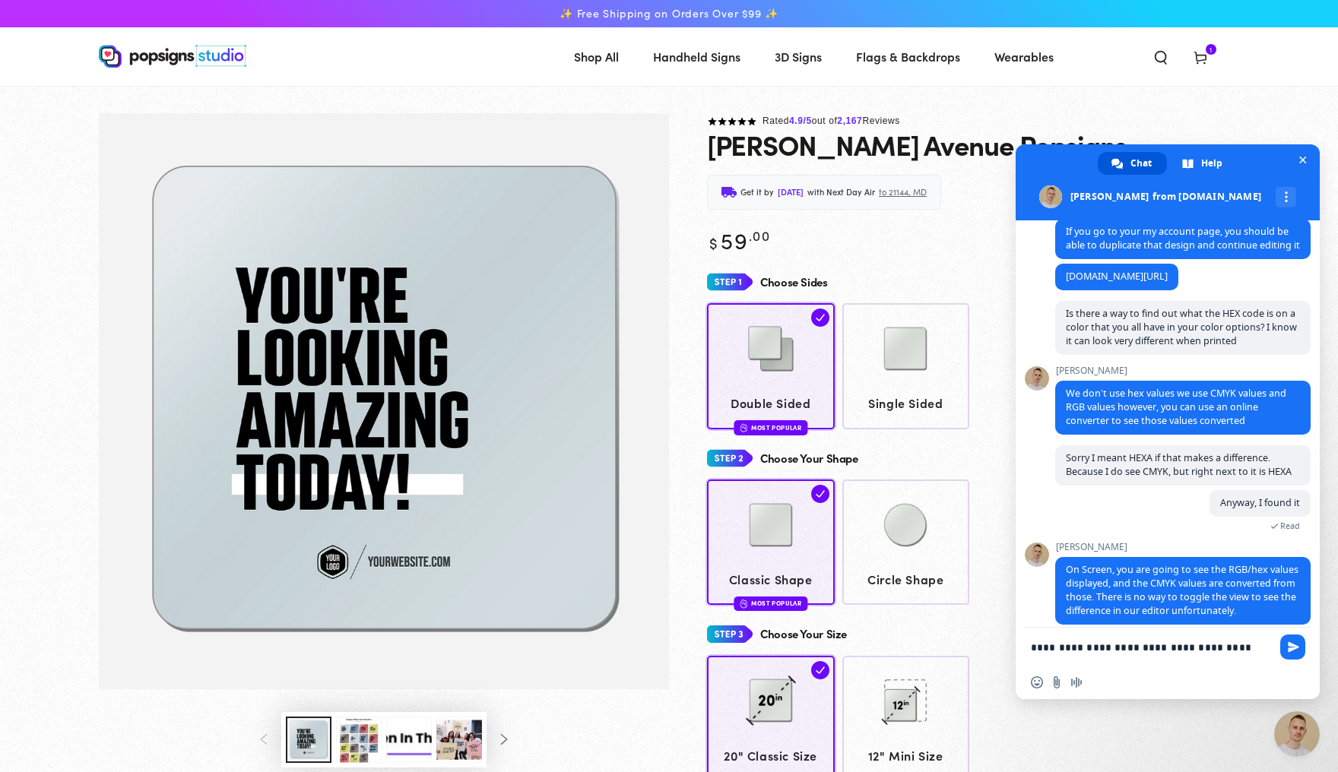
scroll to position [0, 0]
type textarea "**********"
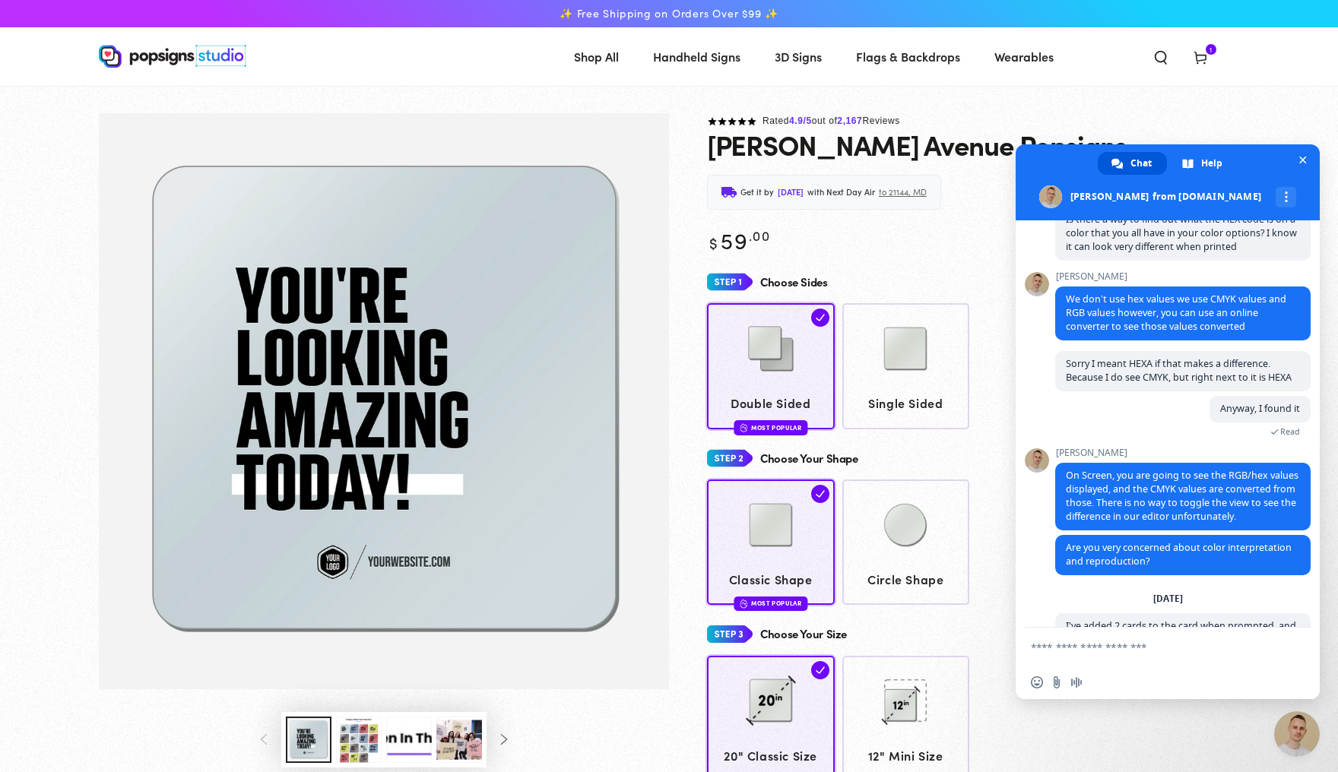
click at [1208, 56] on icon at bounding box center [1200, 56] width 15 height 15
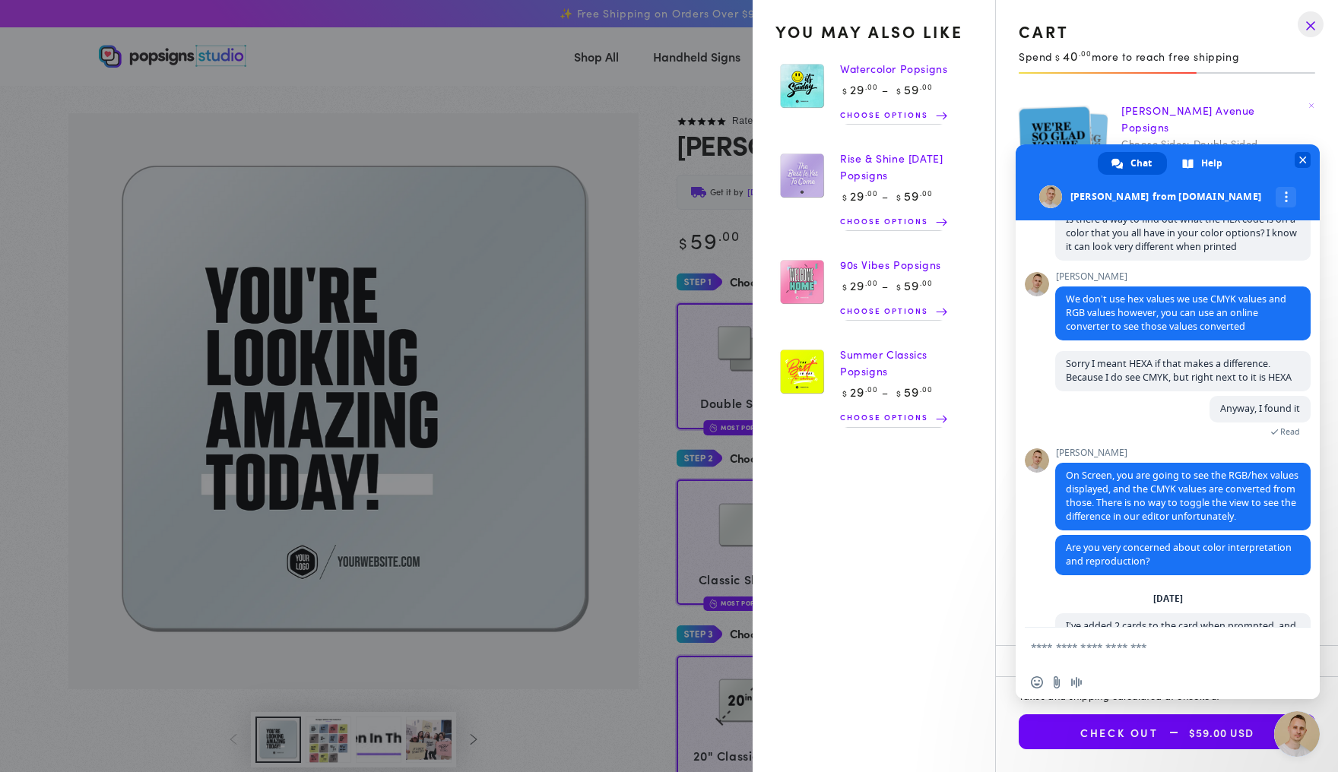
click at [1305, 161] on span "Close chat" at bounding box center [1303, 161] width 8 height 8
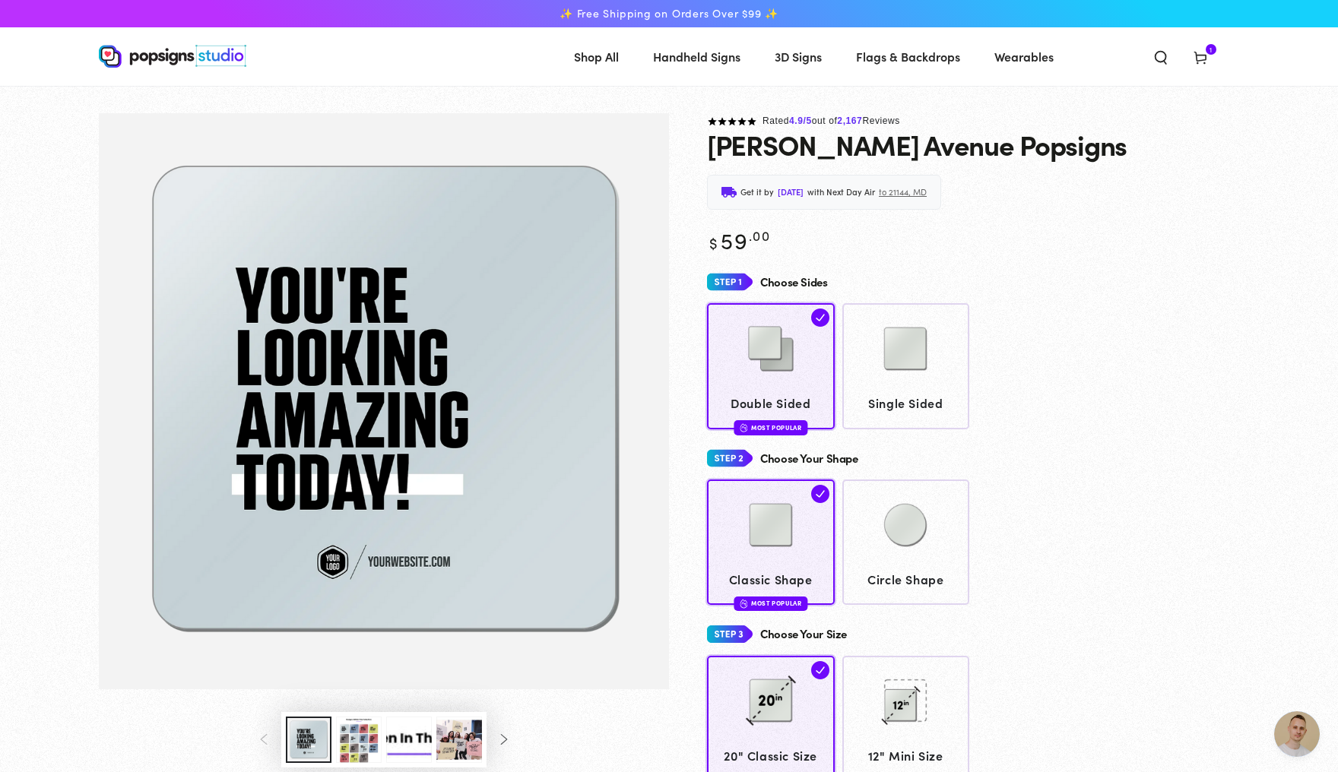
click at [1208, 63] on icon at bounding box center [1200, 56] width 15 height 15
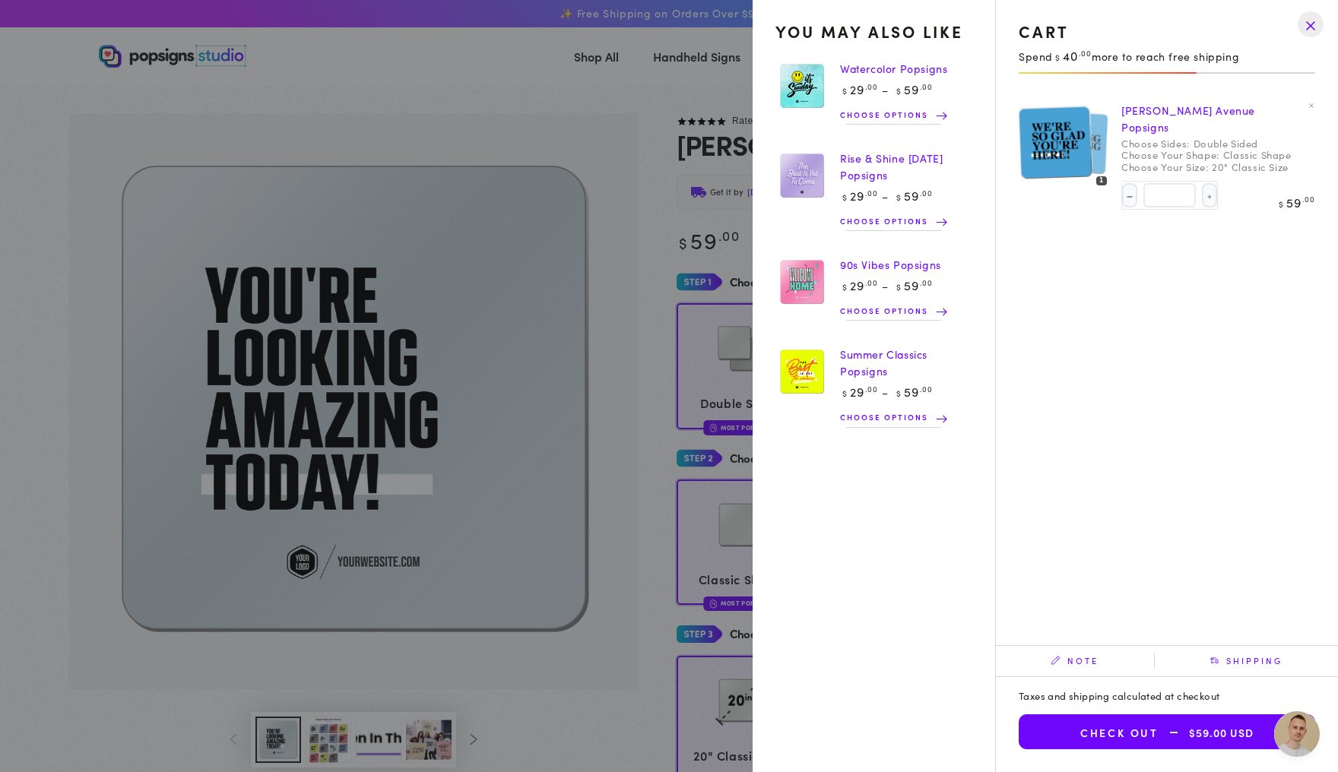
click at [1131, 118] on link "[PERSON_NAME] Avenue Popsigns" at bounding box center [1188, 119] width 134 height 32
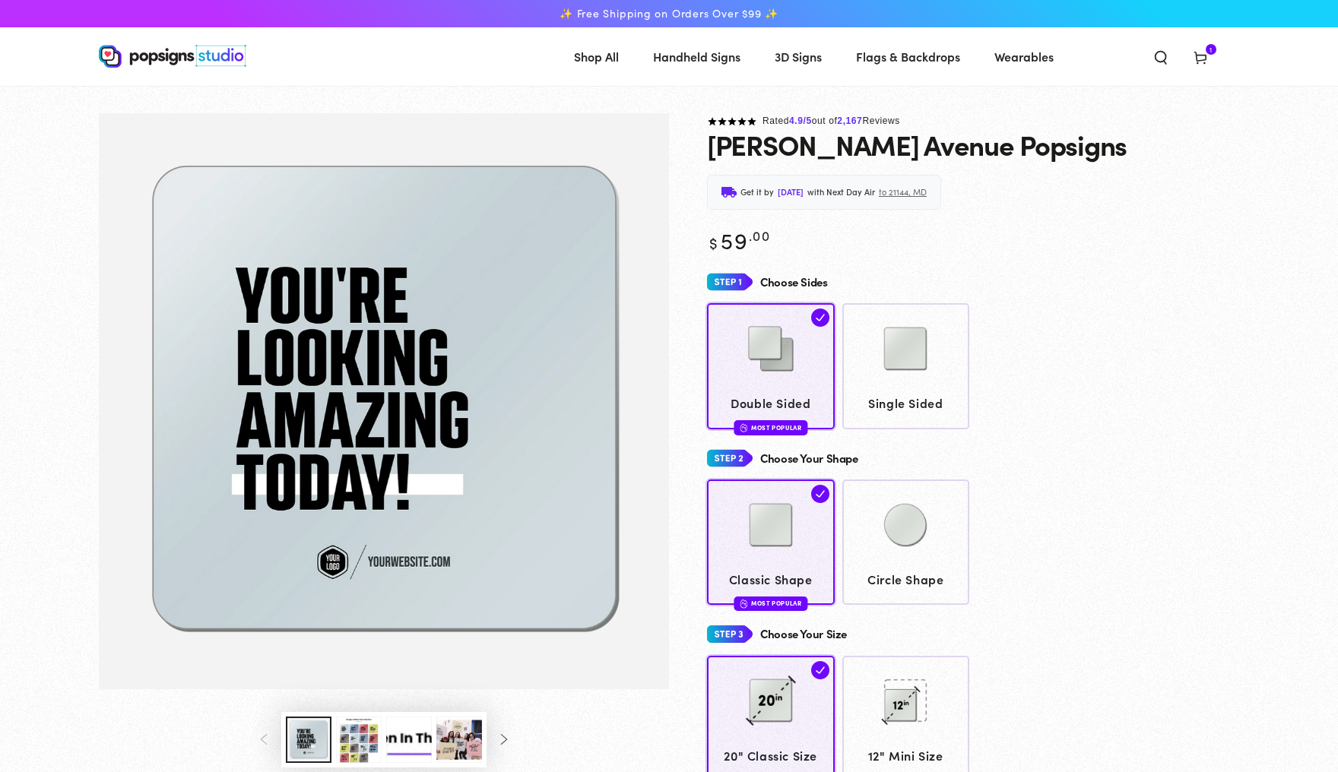
click at [1208, 59] on icon at bounding box center [1200, 56] width 15 height 15
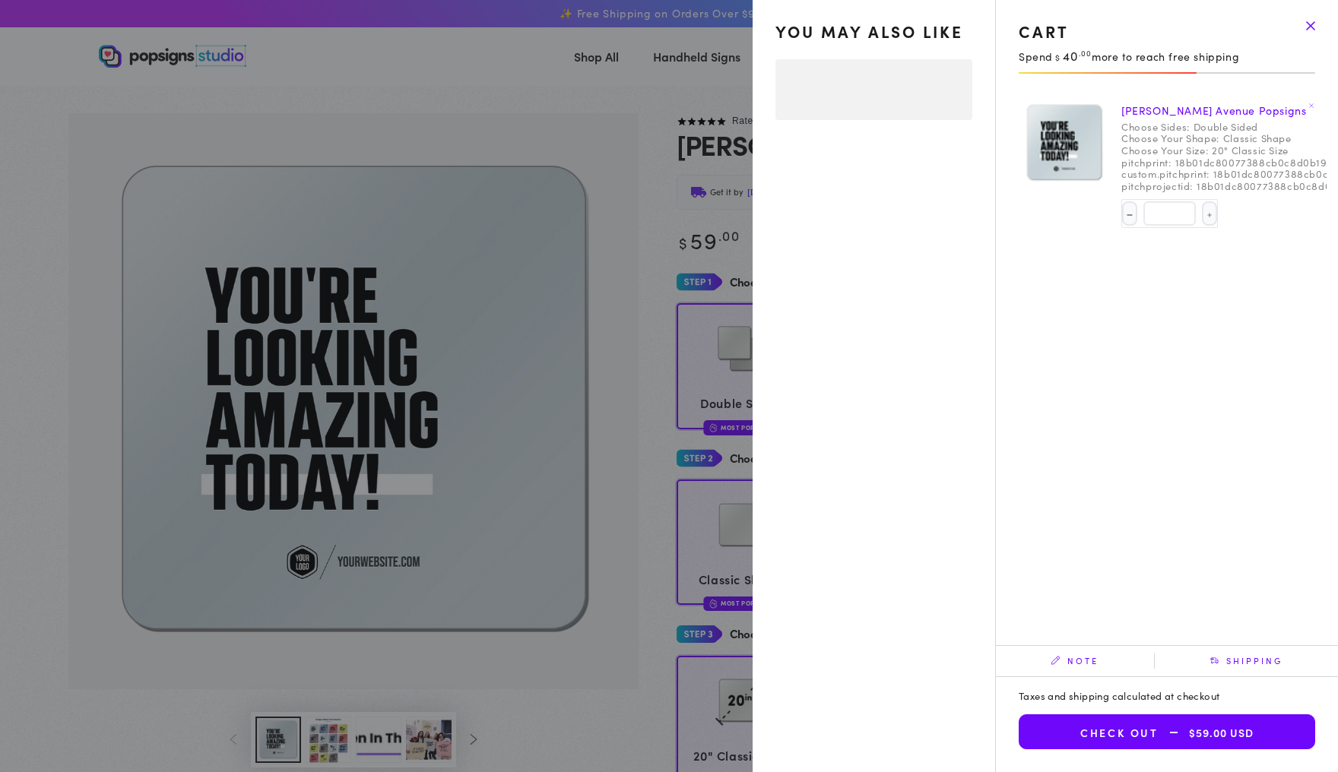
select select "**********"
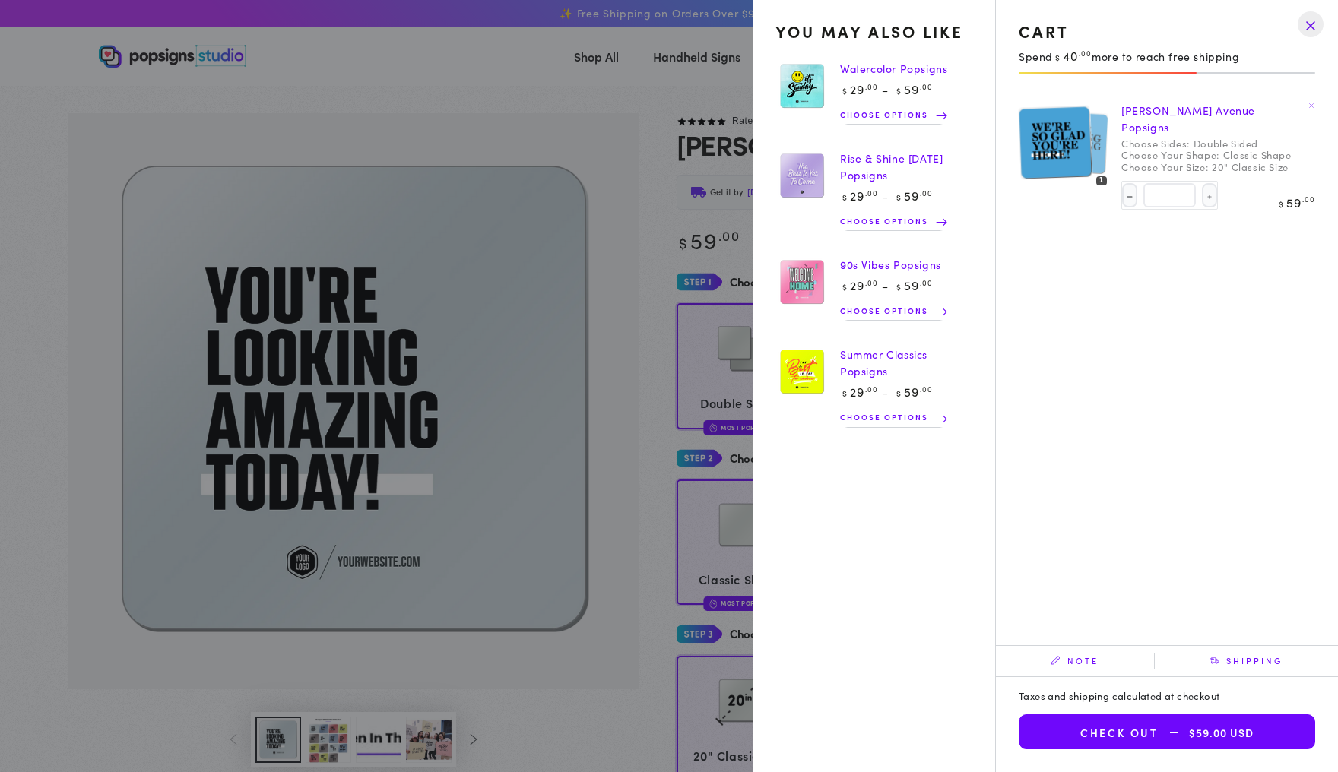
click at [1306, 28] on drawer-close-button at bounding box center [1311, 24] width 40 height 33
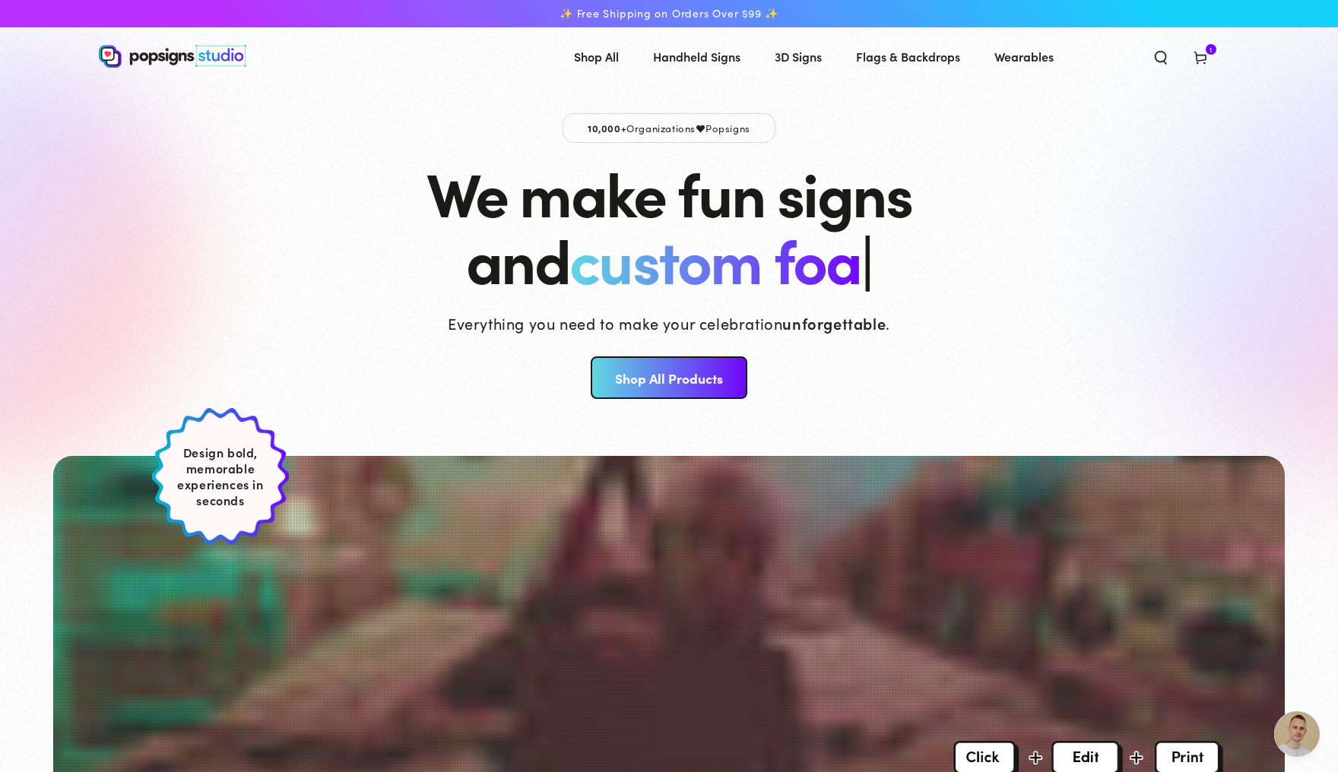
scroll to position [3944, 0]
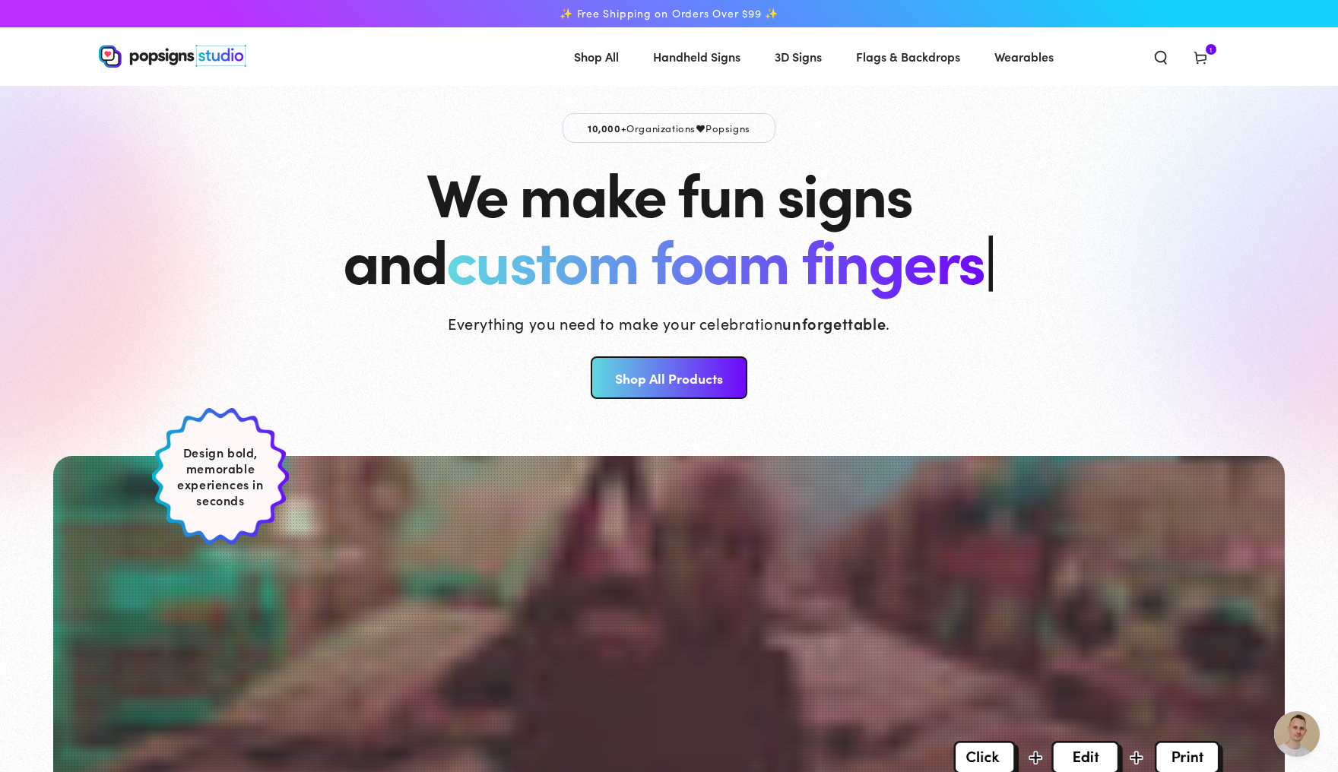
click at [1208, 60] on icon at bounding box center [1200, 56] width 15 height 15
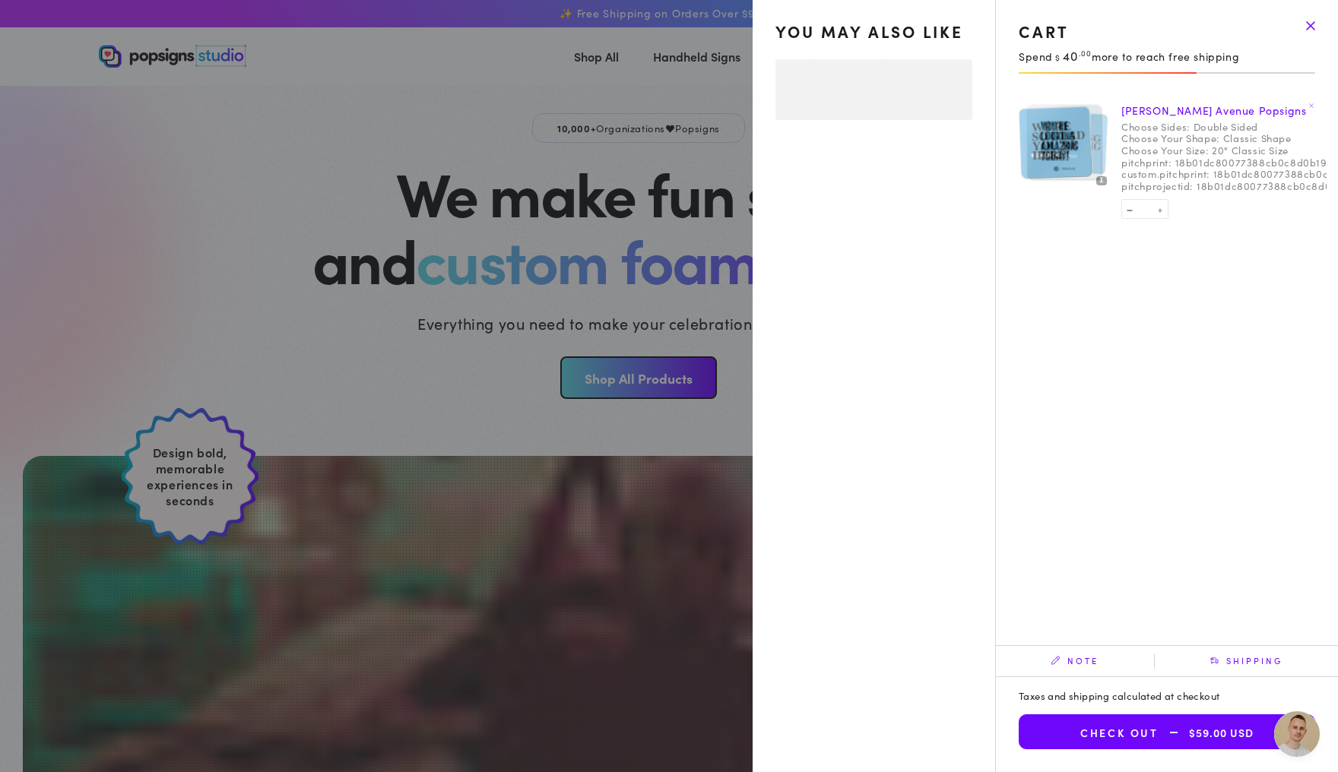
select select "**********"
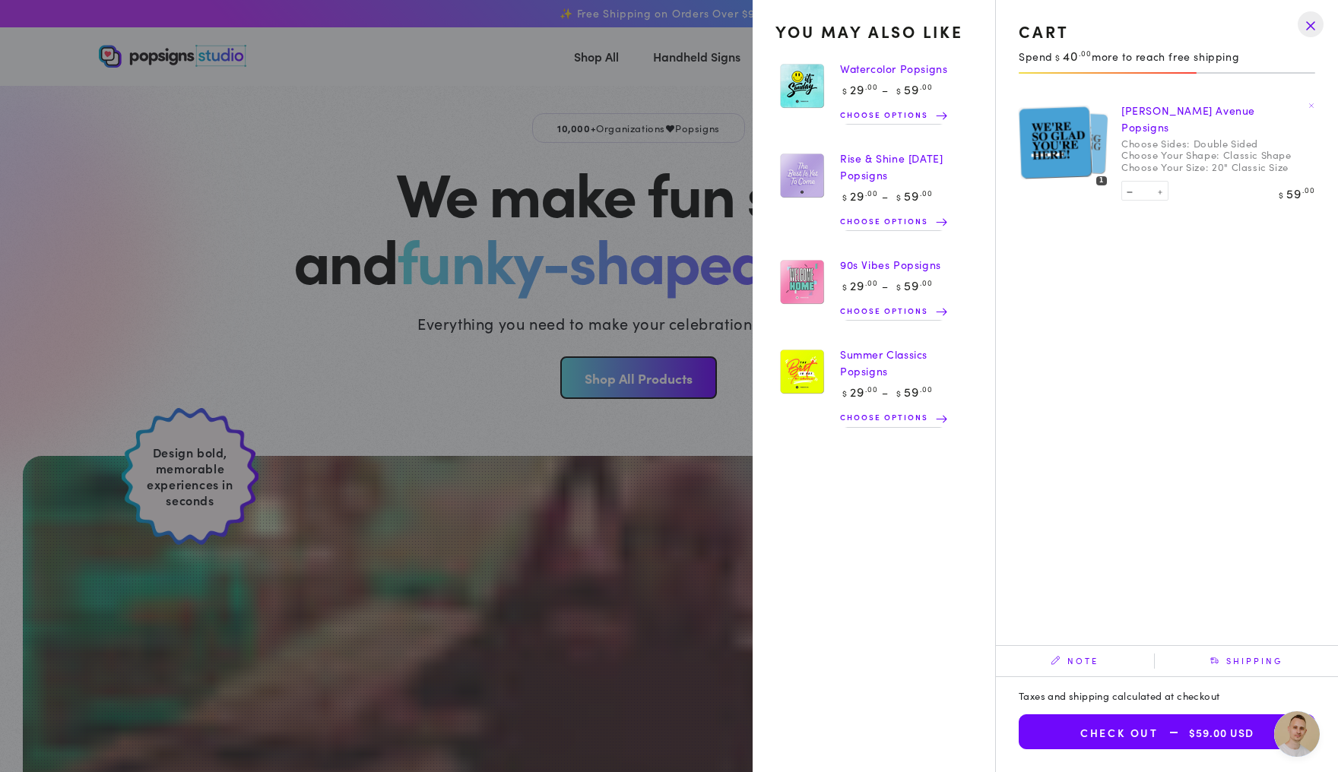
click at [1122, 183] on button "Decrease quantity for Ambrose Avenue Popsigns" at bounding box center [1129, 190] width 15 height 15
type input "*"
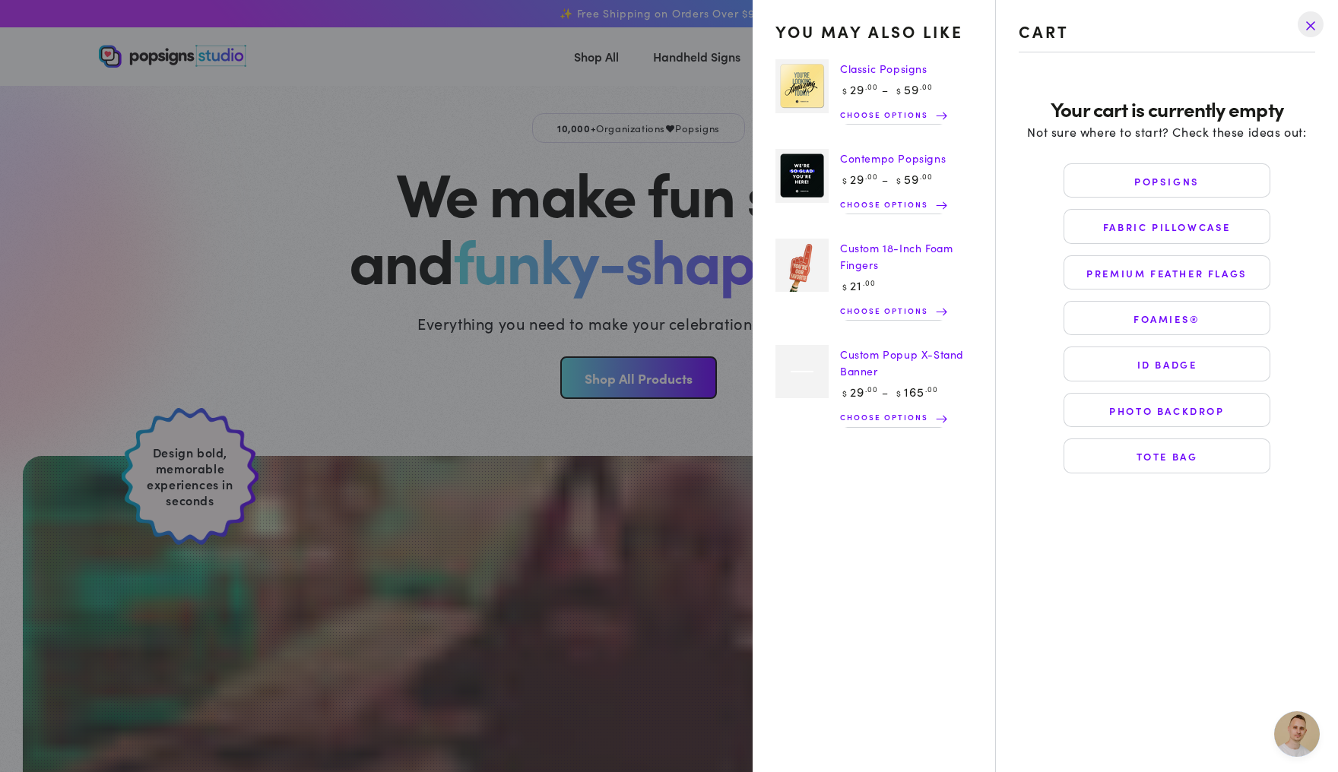
click at [1117, 183] on link "Popsigns" at bounding box center [1166, 180] width 207 height 34
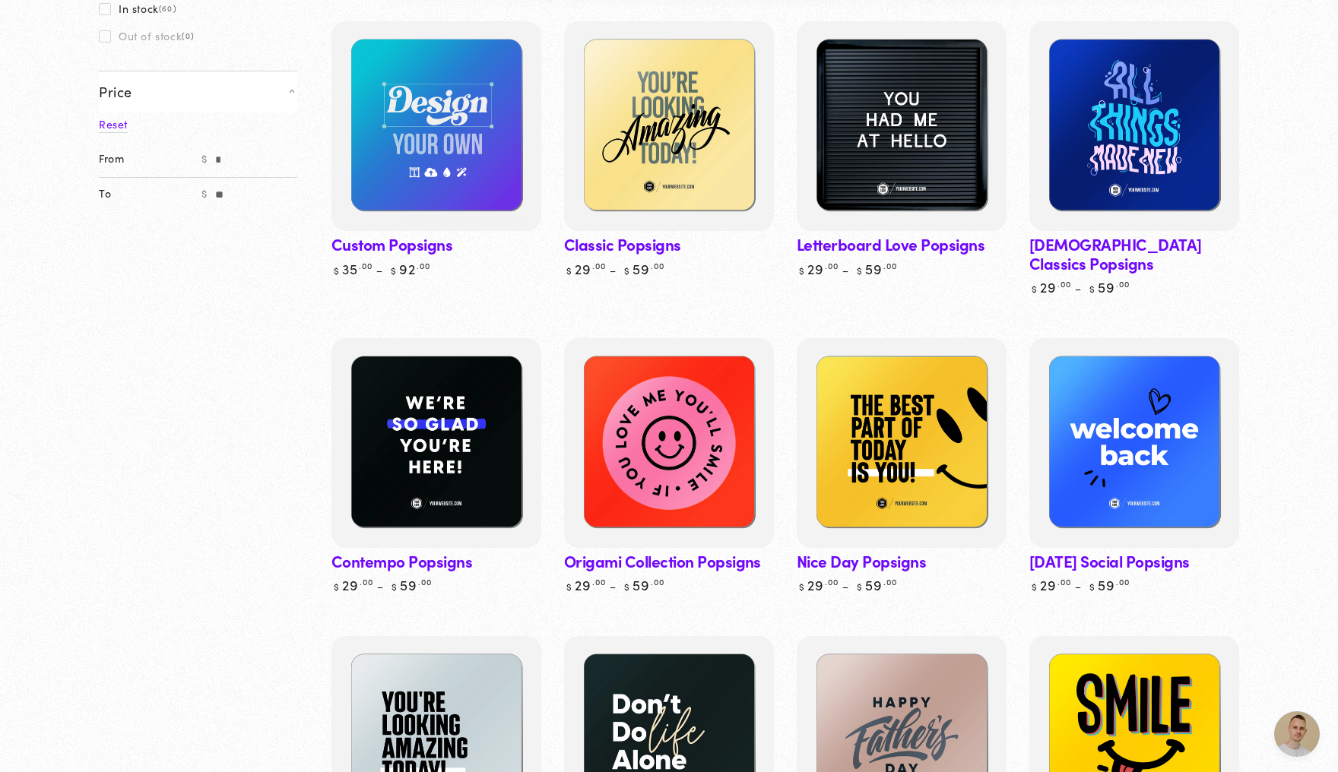
scroll to position [244, 0]
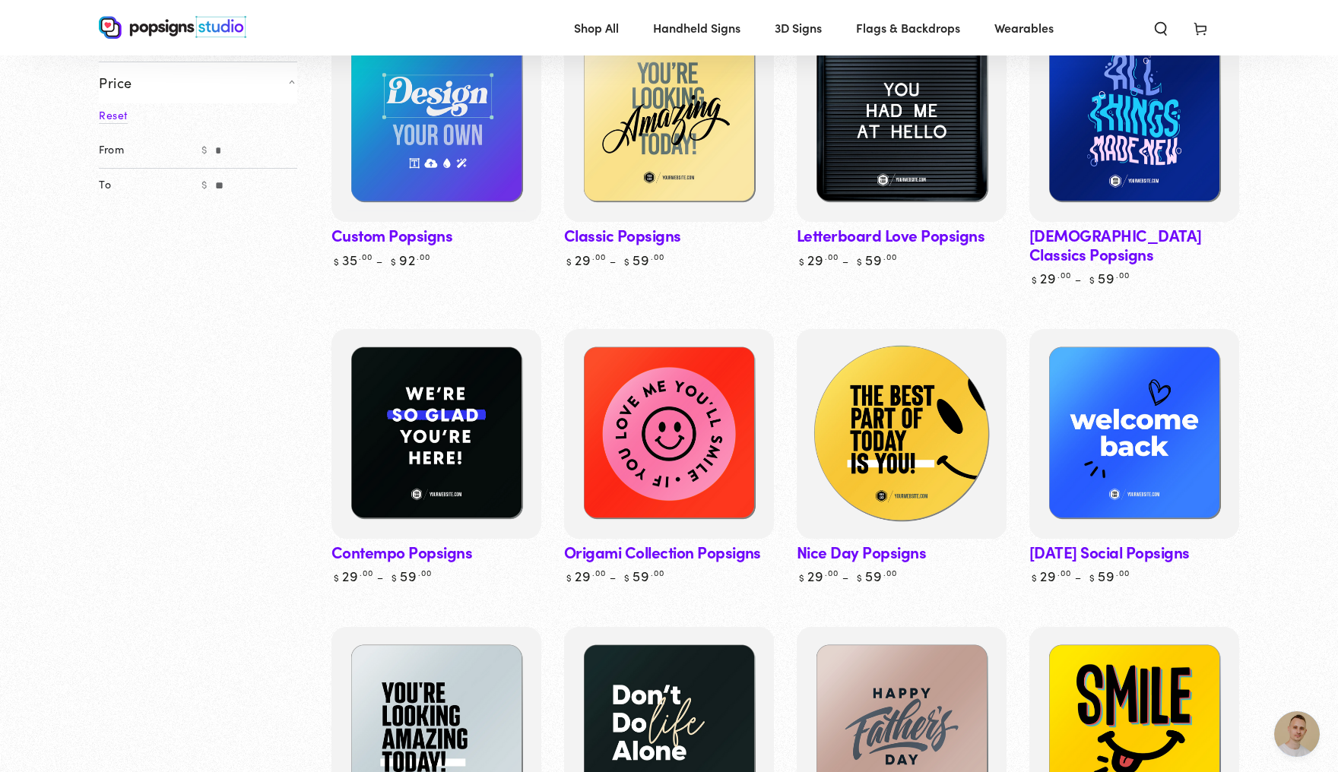
click at [890, 480] on img at bounding box center [902, 434] width 216 height 216
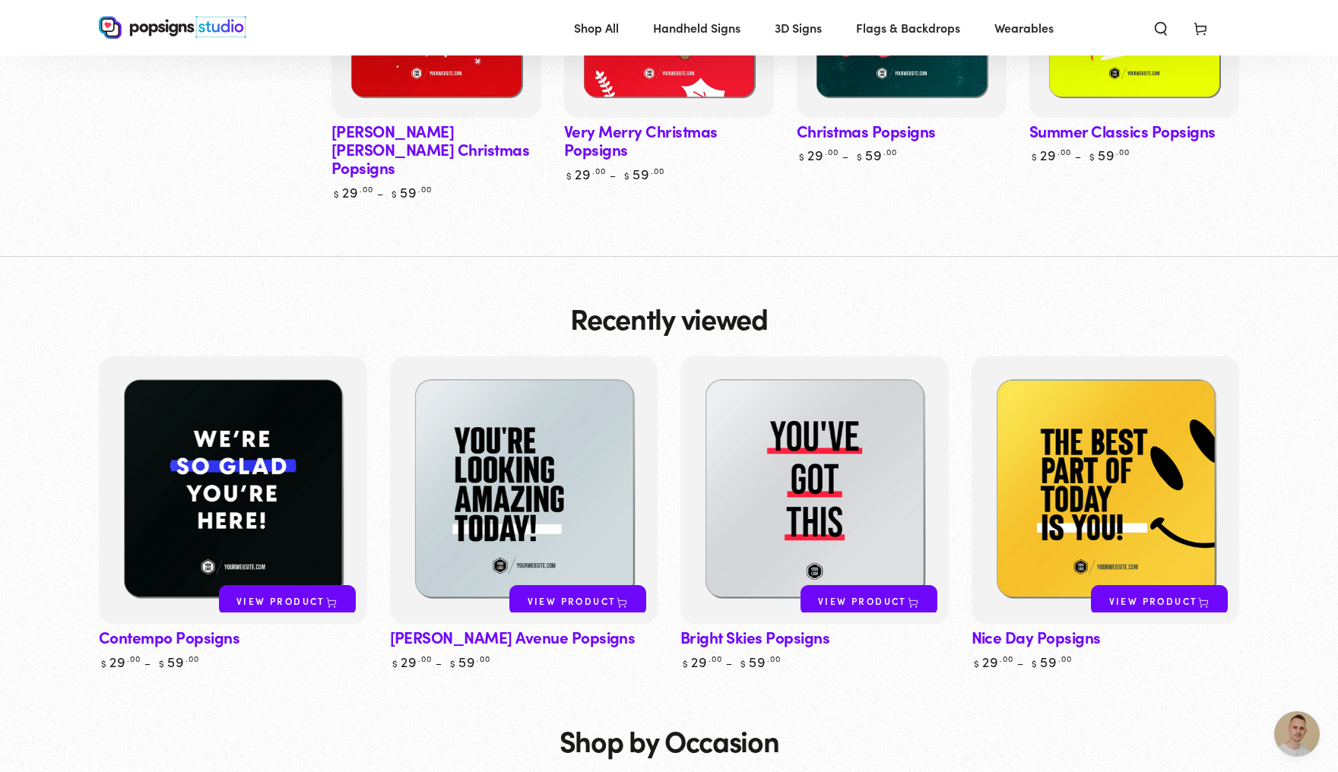
scroll to position [4677, 0]
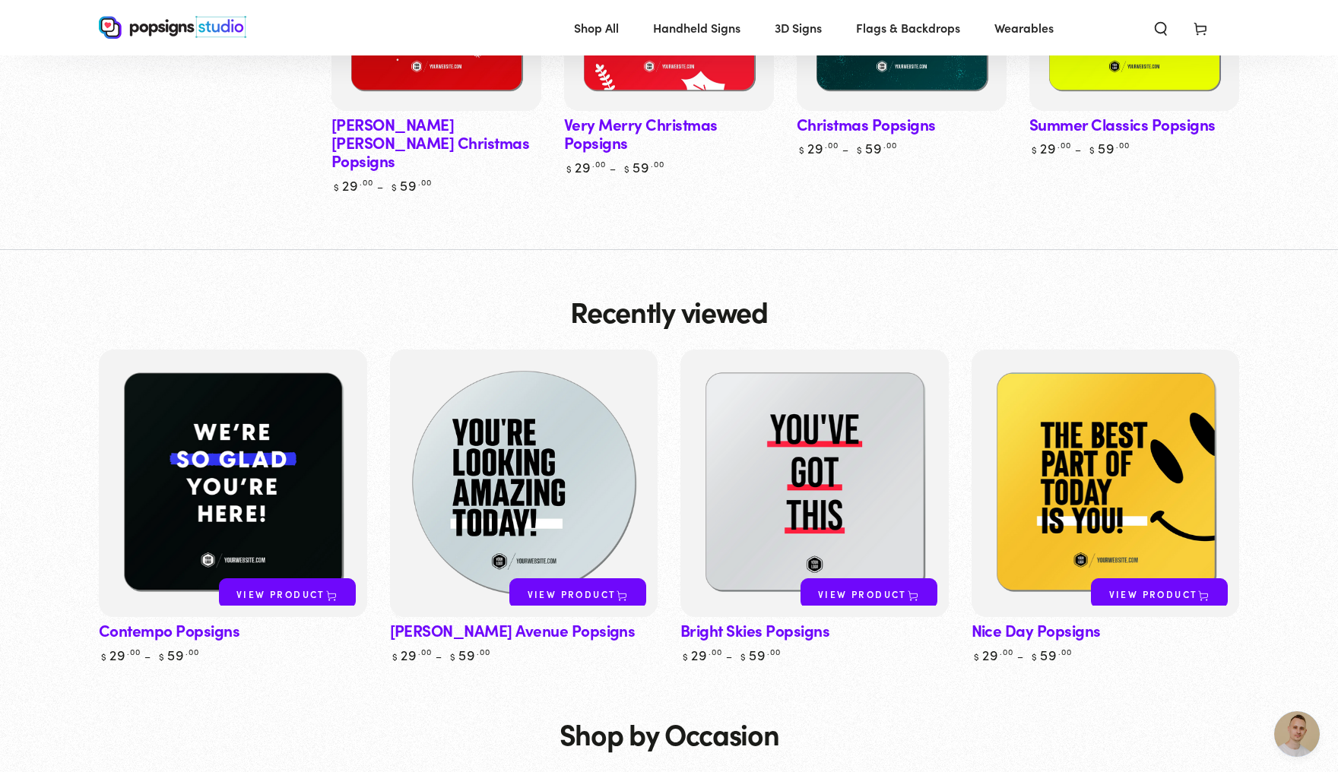
click at [512, 591] on img at bounding box center [523, 484] width 276 height 276
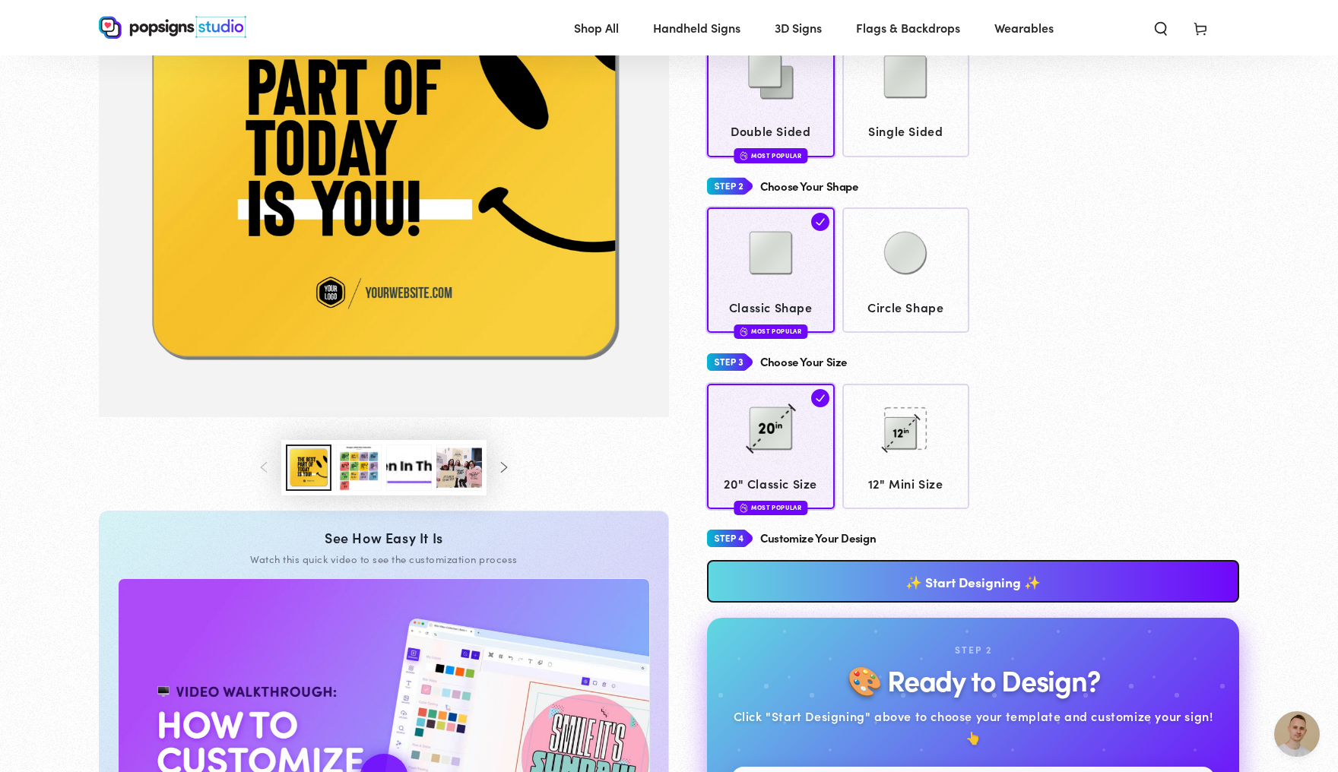
scroll to position [230, 0]
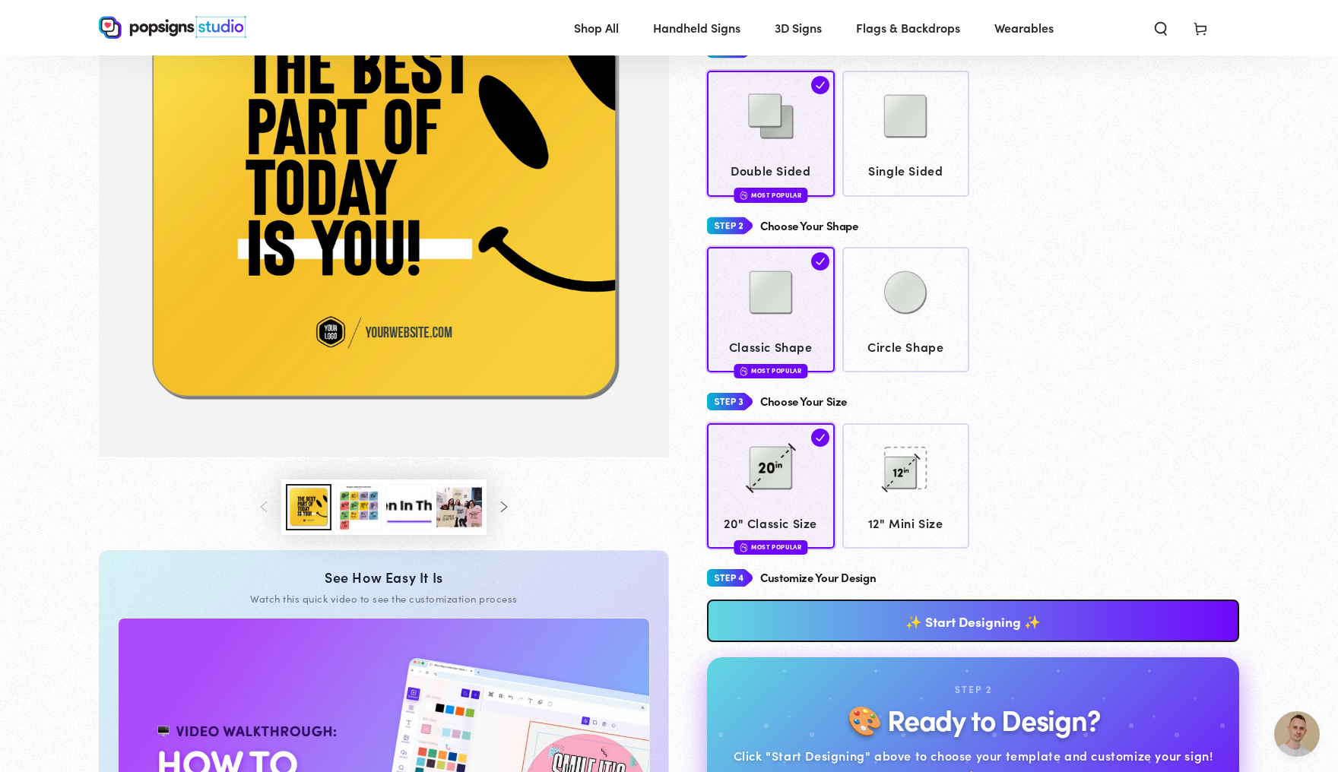
click at [347, 531] on button "Load image 3 in gallery view" at bounding box center [359, 507] width 46 height 46
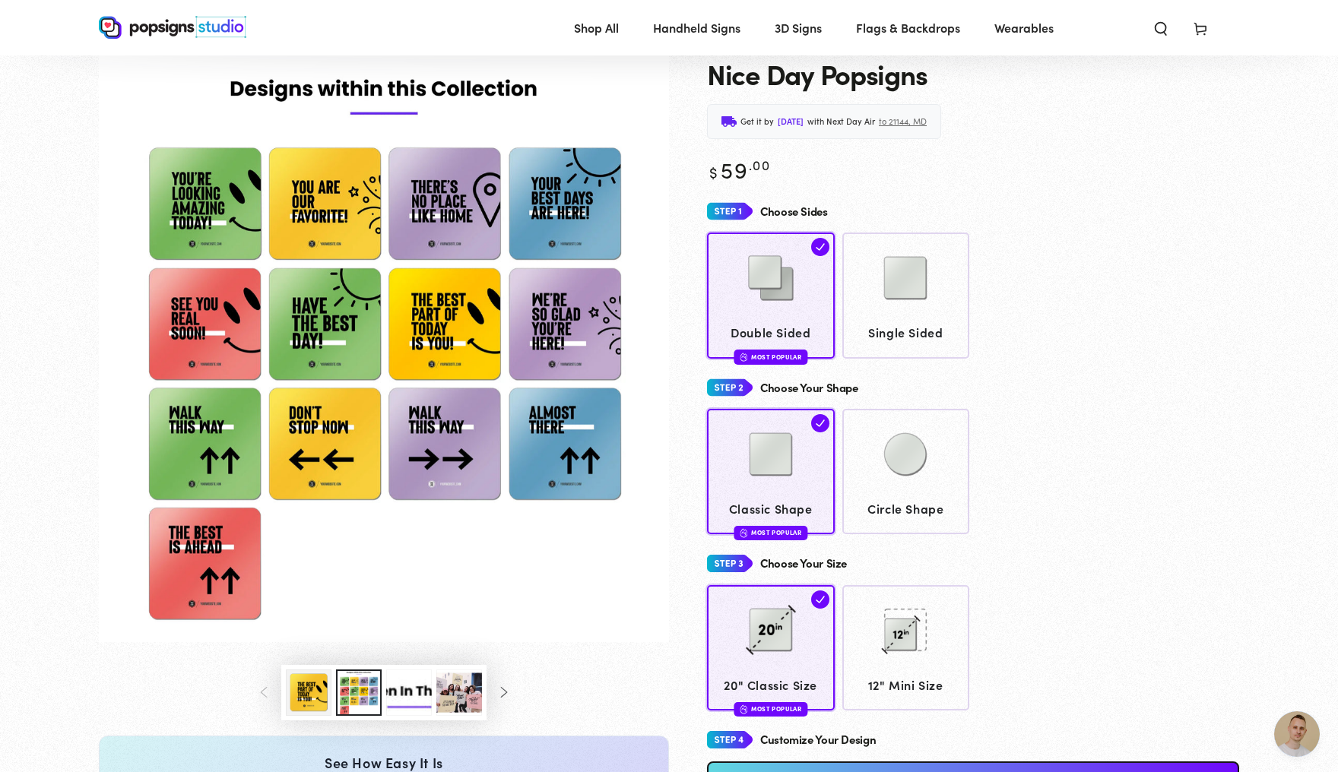
scroll to position [49, 0]
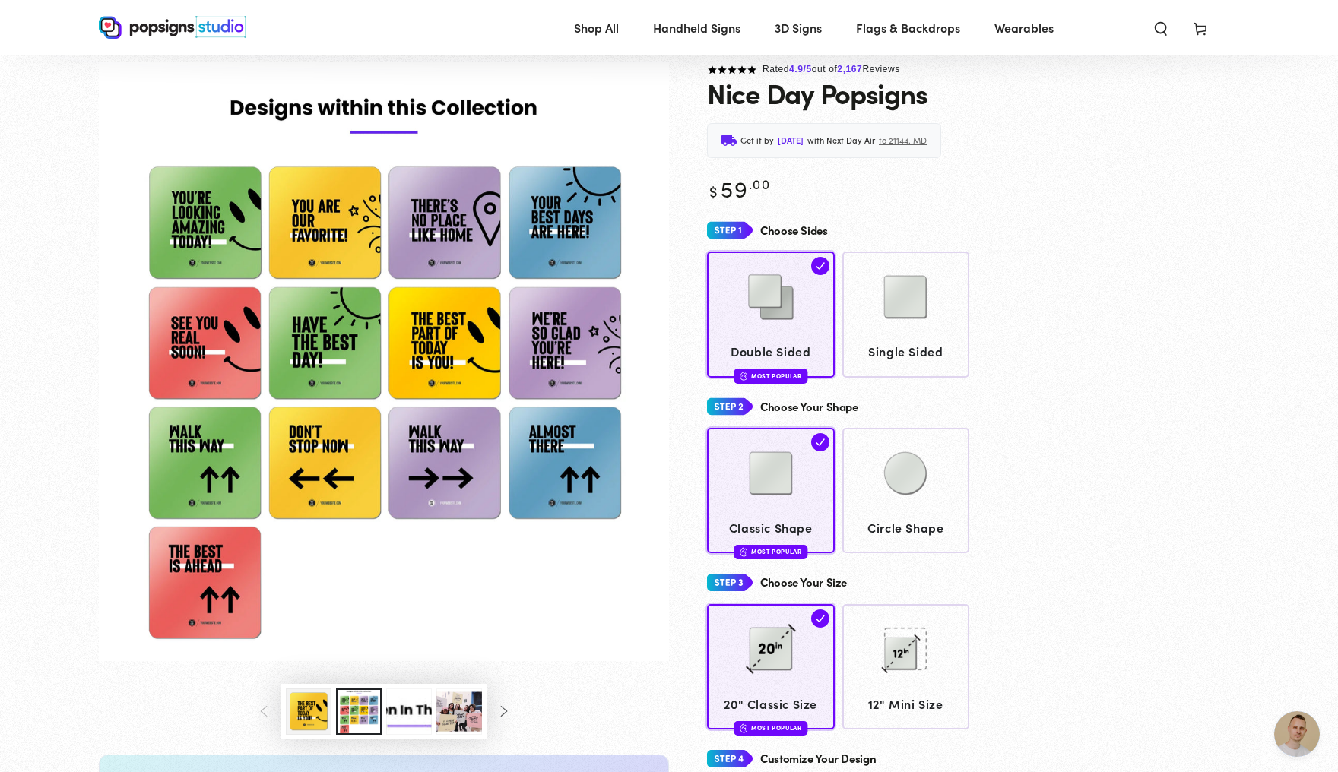
click at [204, 252] on img "Gallery Viewer" at bounding box center [384, 362] width 570 height 601
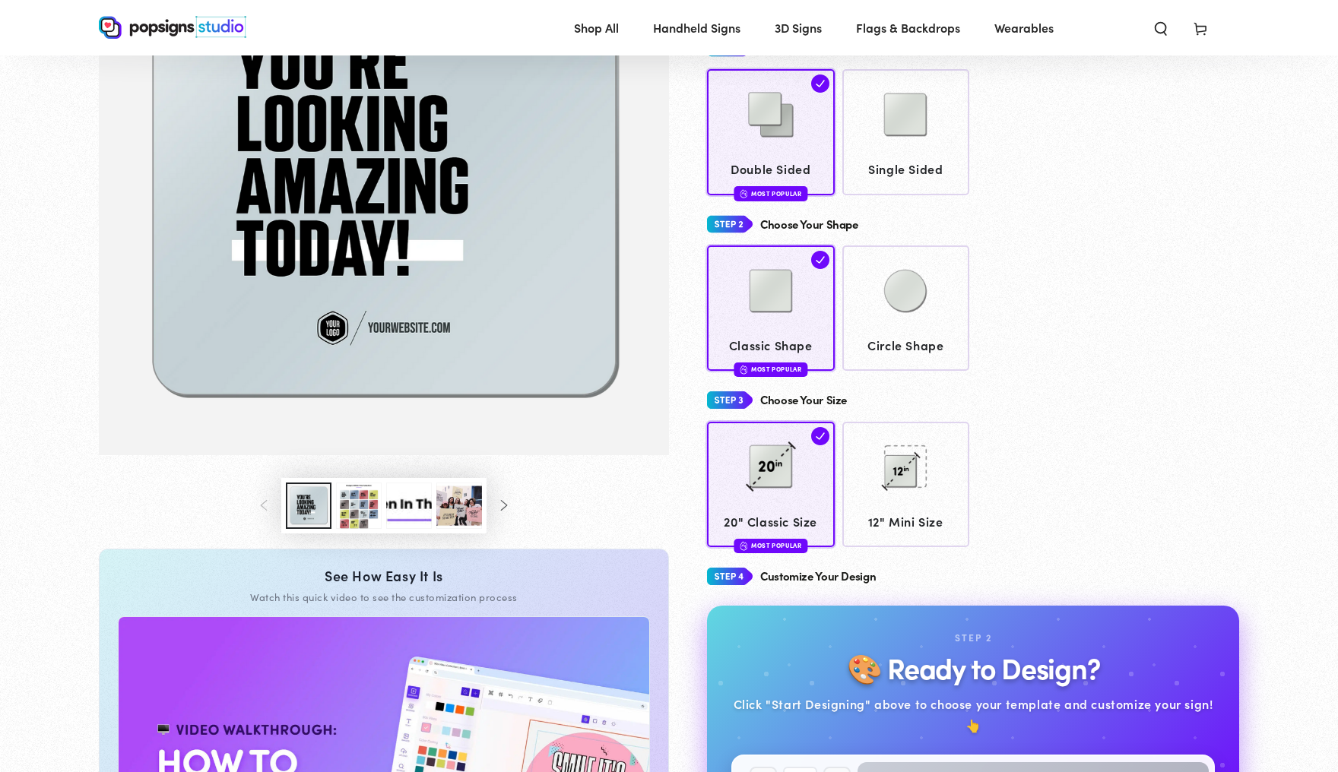
scroll to position [230, 0]
click at [990, 576] on div "Customize Your Design" at bounding box center [973, 577] width 532 height 28
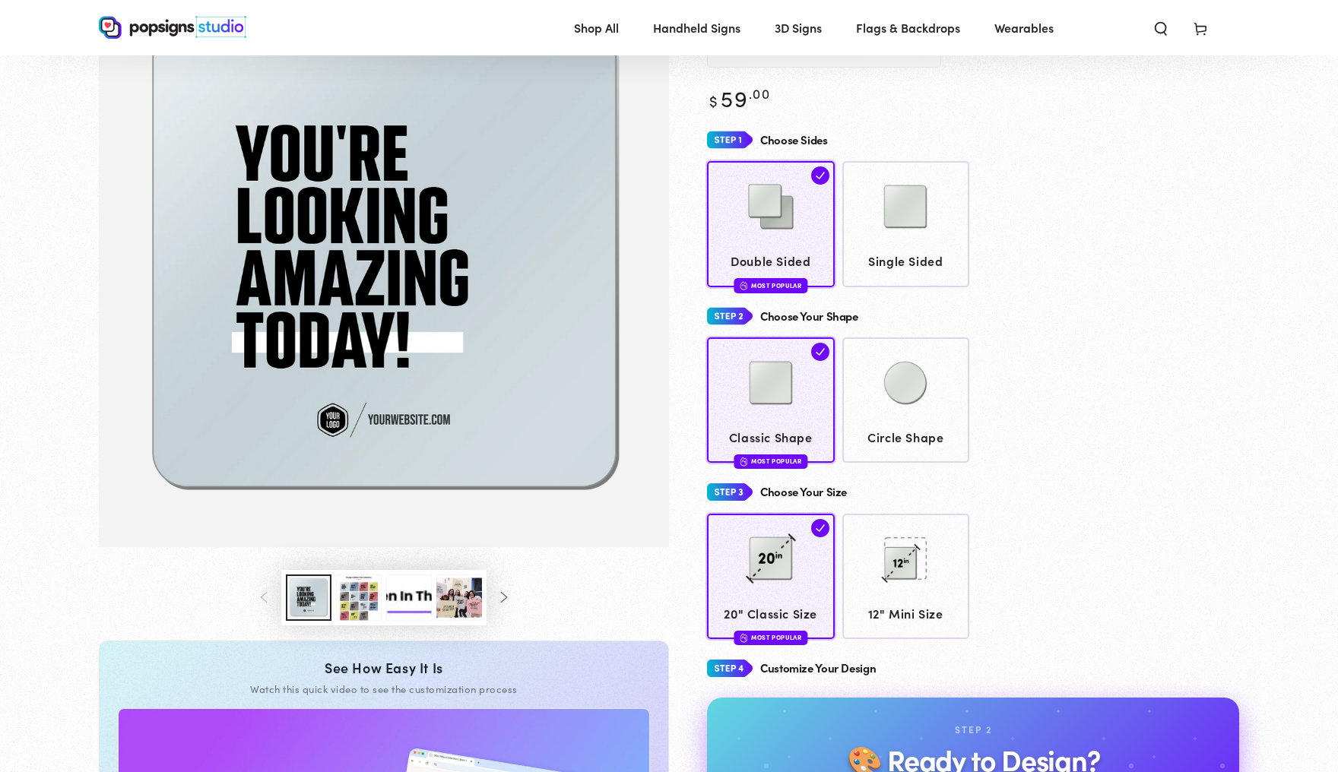
scroll to position [131, 0]
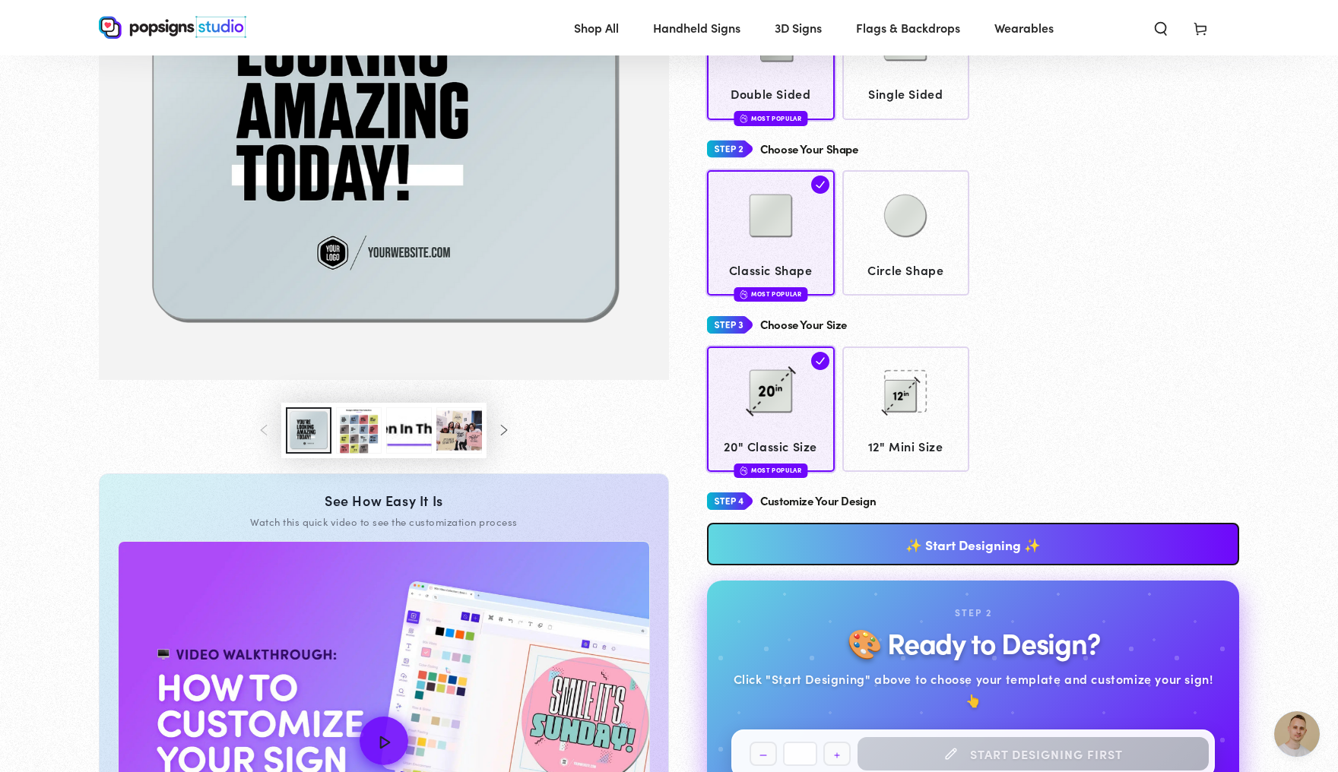
scroll to position [3941, 0]
click at [1016, 563] on link "✨ Start Designing ✨" at bounding box center [973, 544] width 532 height 43
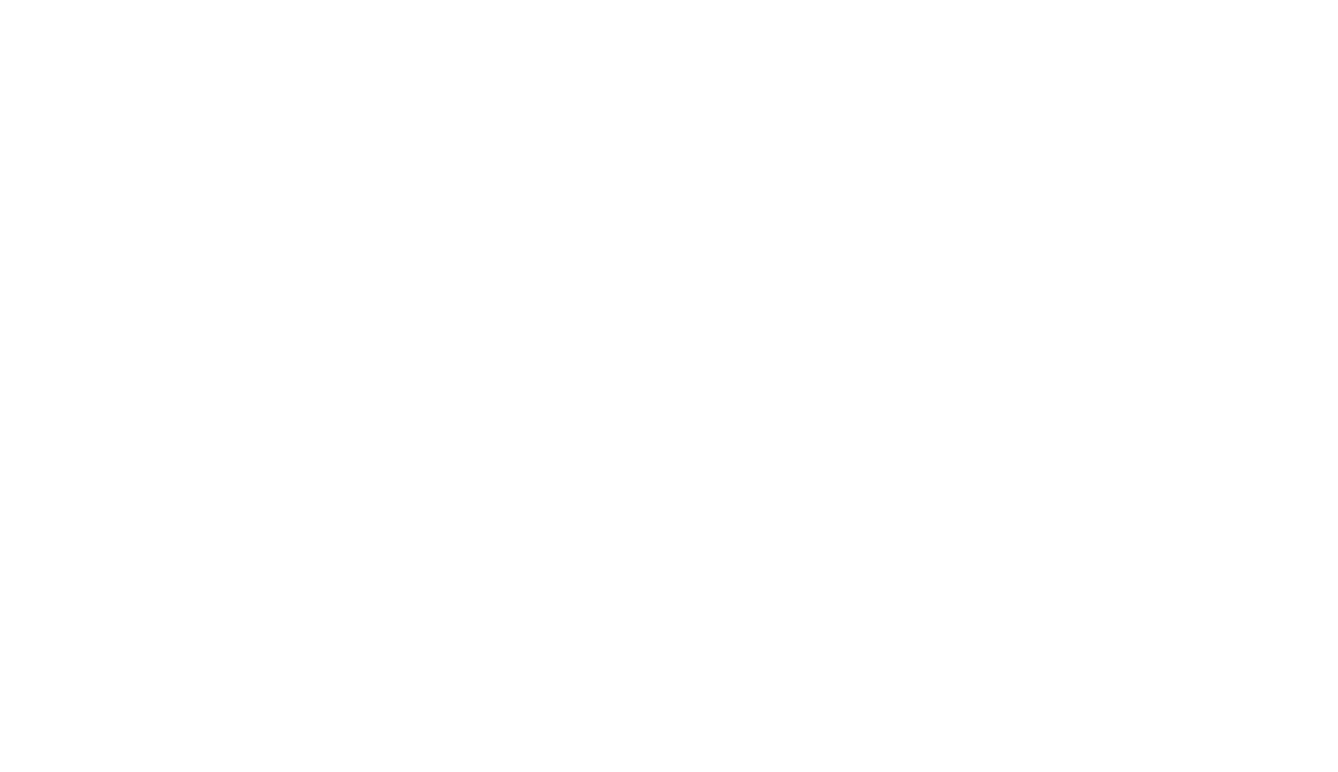
scroll to position [0, 0]
type textarea "An ancient tree with a door leading to a magical world"
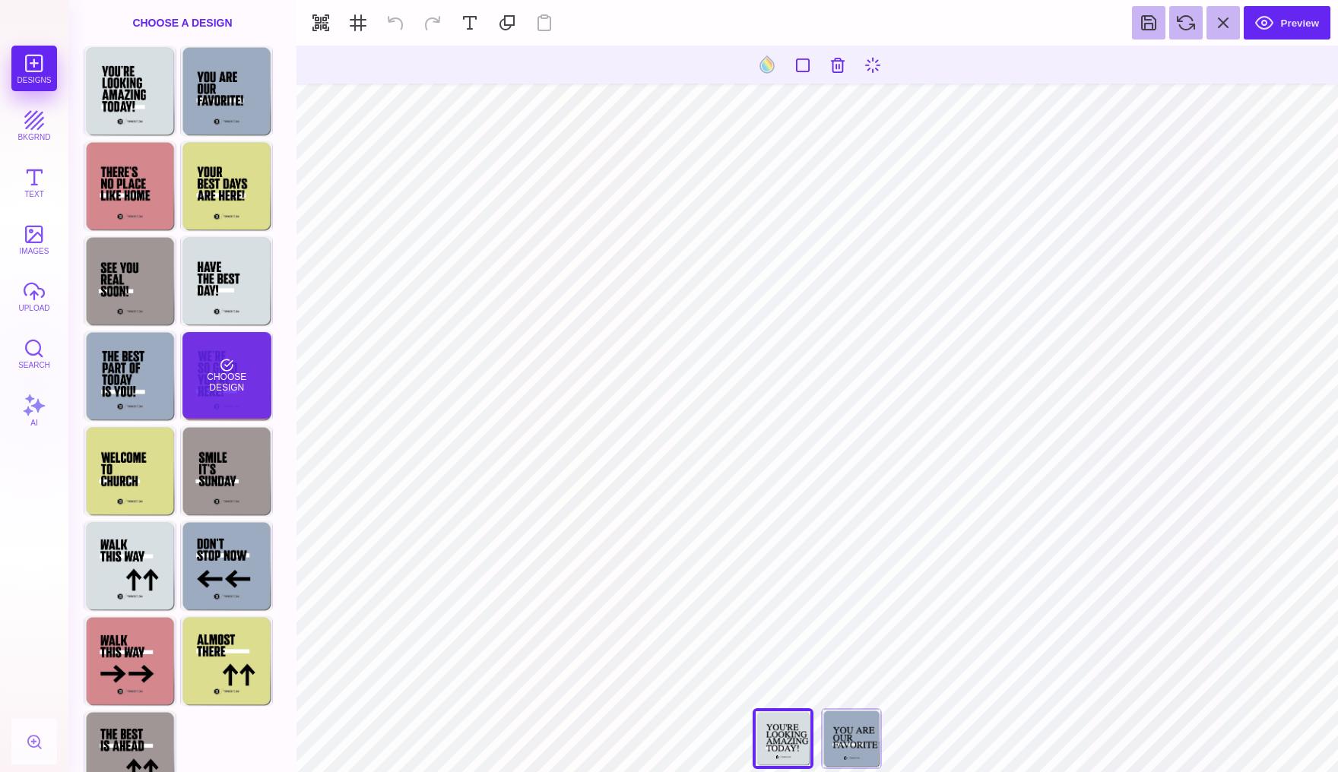
click at [250, 350] on div "Choose Design" at bounding box center [226, 375] width 89 height 87
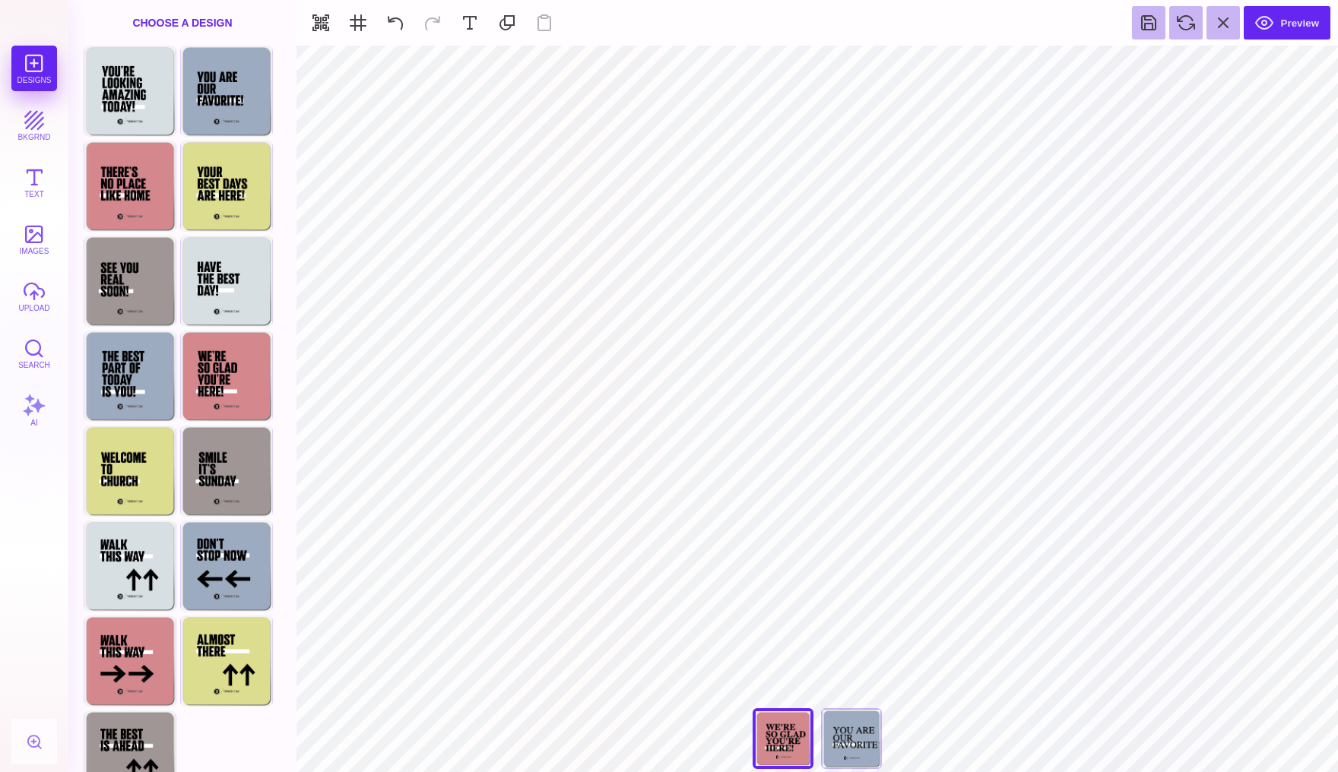
type input "#D3888E"
click at [758, 67] on button at bounding box center [767, 64] width 29 height 29
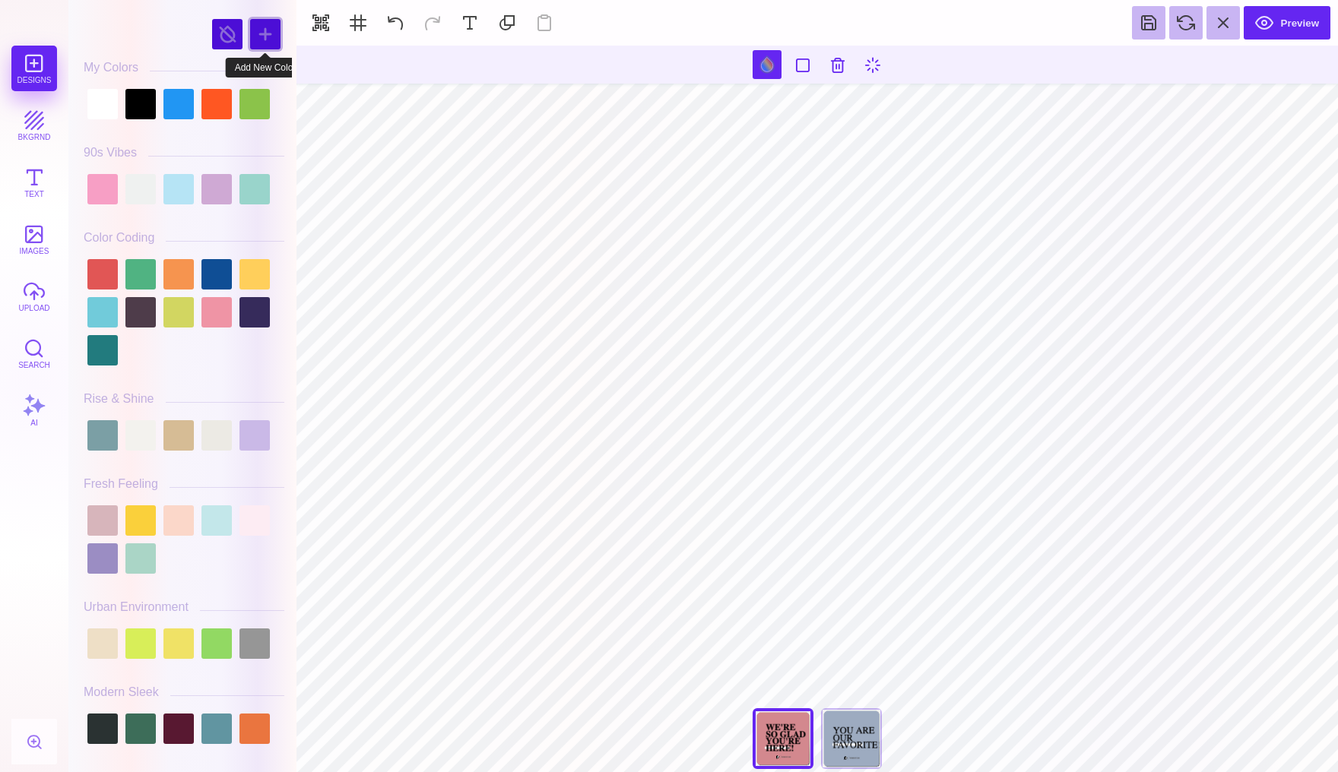
click at [255, 38] on div at bounding box center [265, 34] width 30 height 30
type input "#17D2E9"
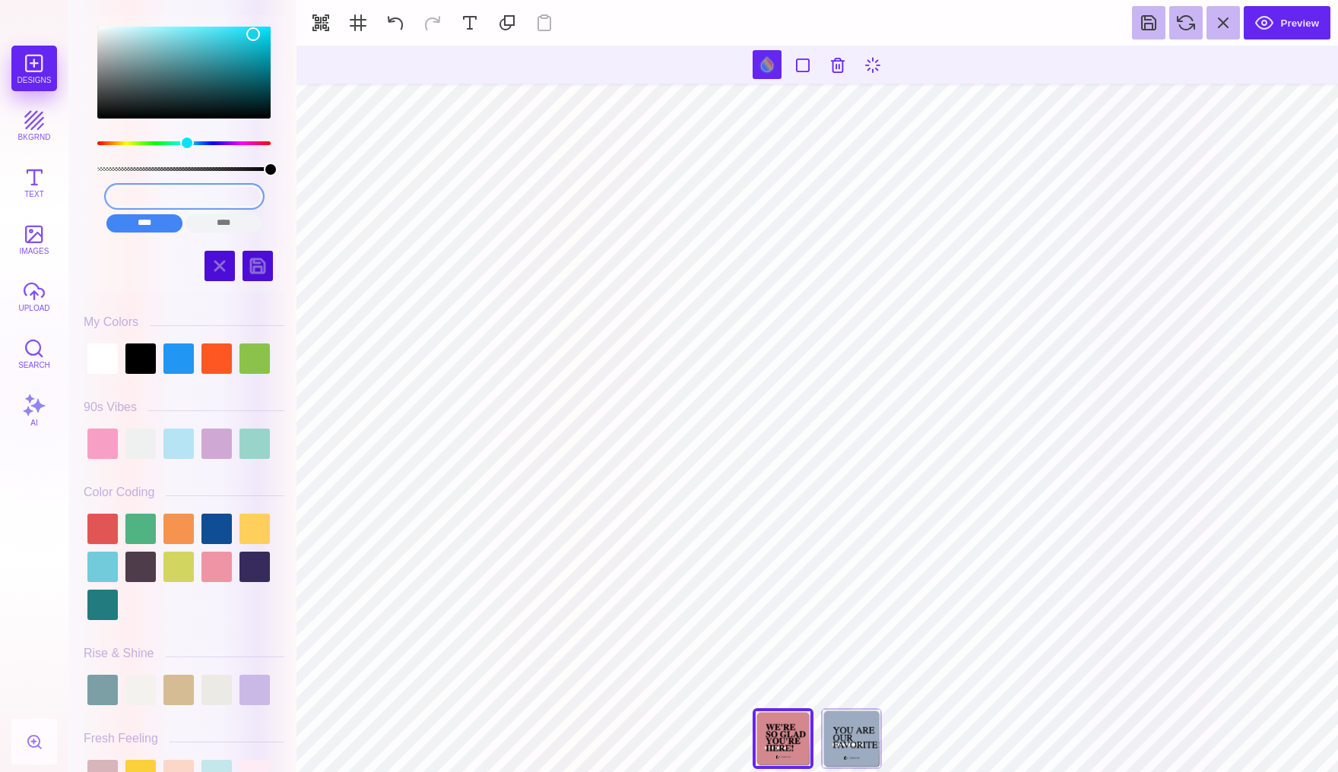
drag, startPoint x: 227, startPoint y: 201, endPoint x: 116, endPoint y: 201, distance: 111.7
click at [116, 201] on input "#17D2E9" at bounding box center [184, 196] width 156 height 22
type input "#505050"
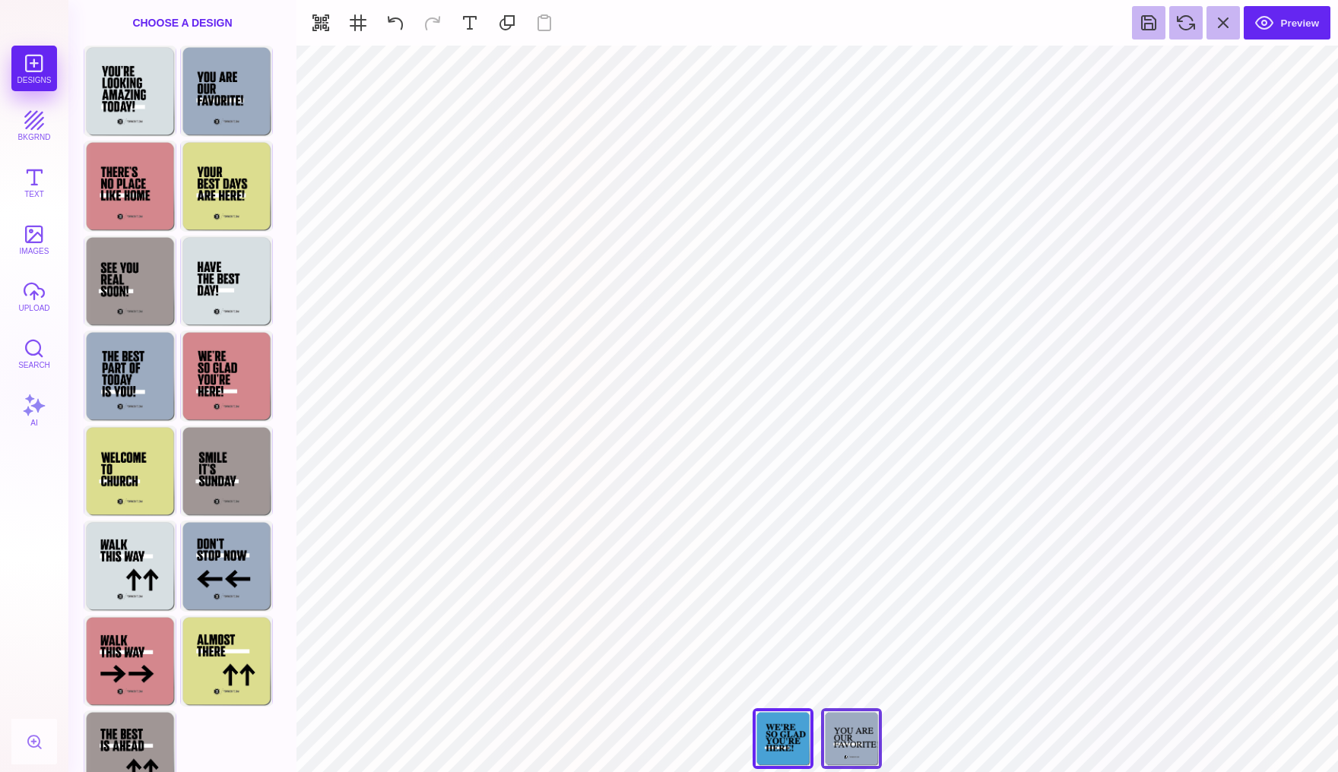
click at [864, 735] on div "You Are Our Favorite!" at bounding box center [851, 738] width 61 height 61
click at [144, 114] on div "Choose Design" at bounding box center [129, 90] width 89 height 87
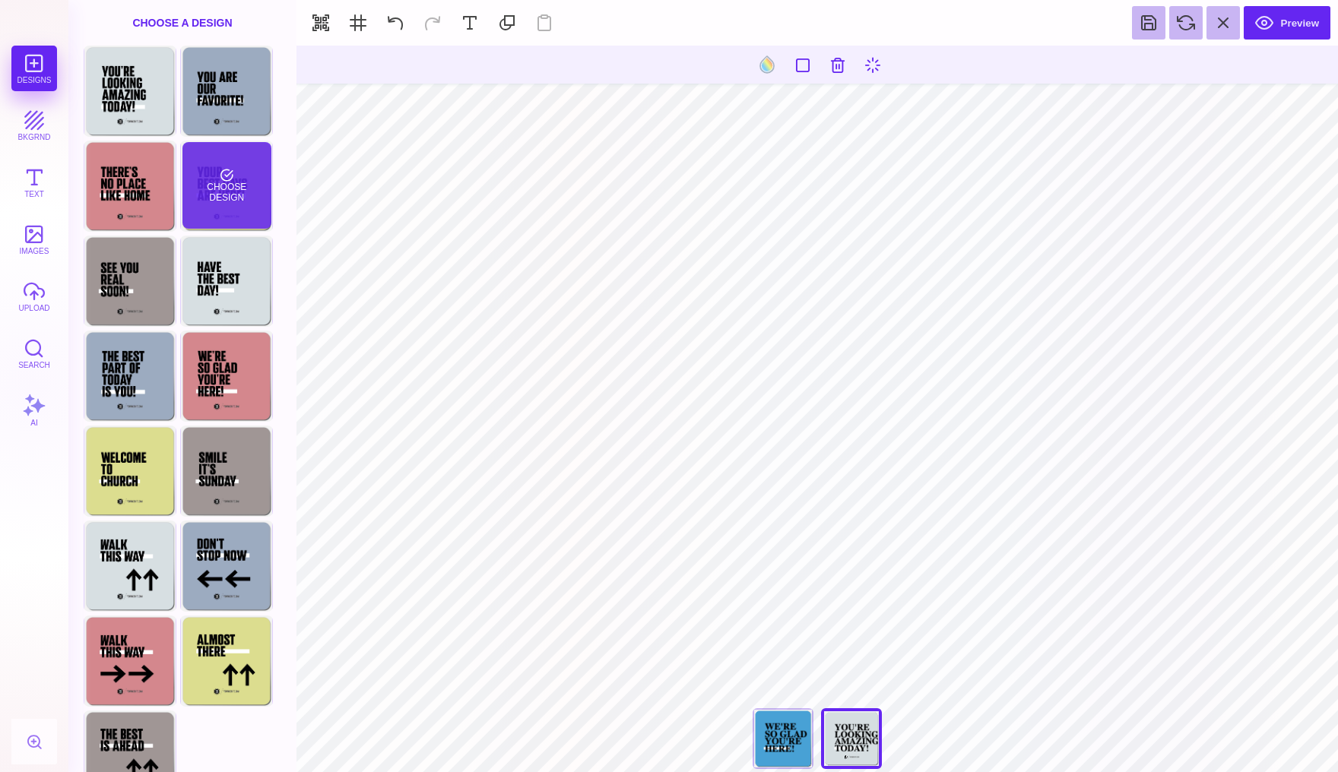
type input "#D6DEE1"
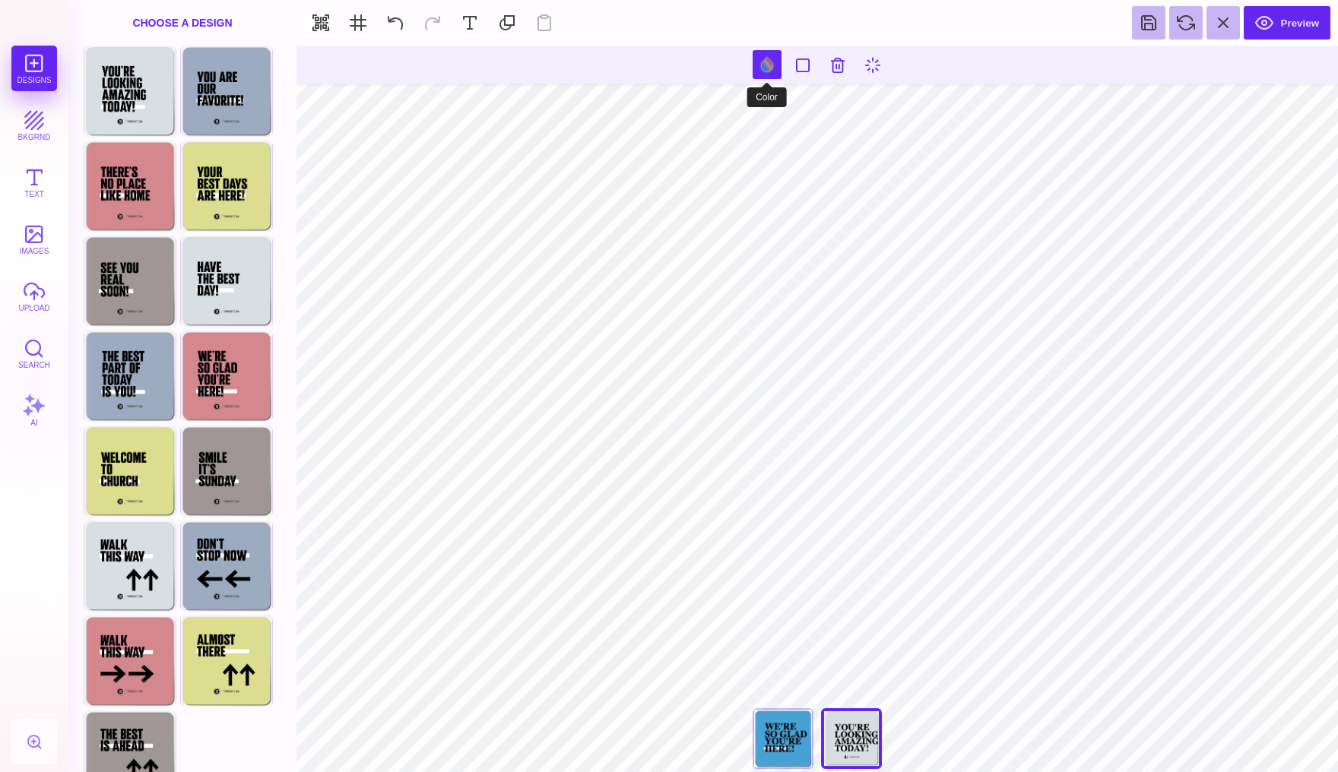
click at [768, 64] on button at bounding box center [767, 64] width 29 height 29
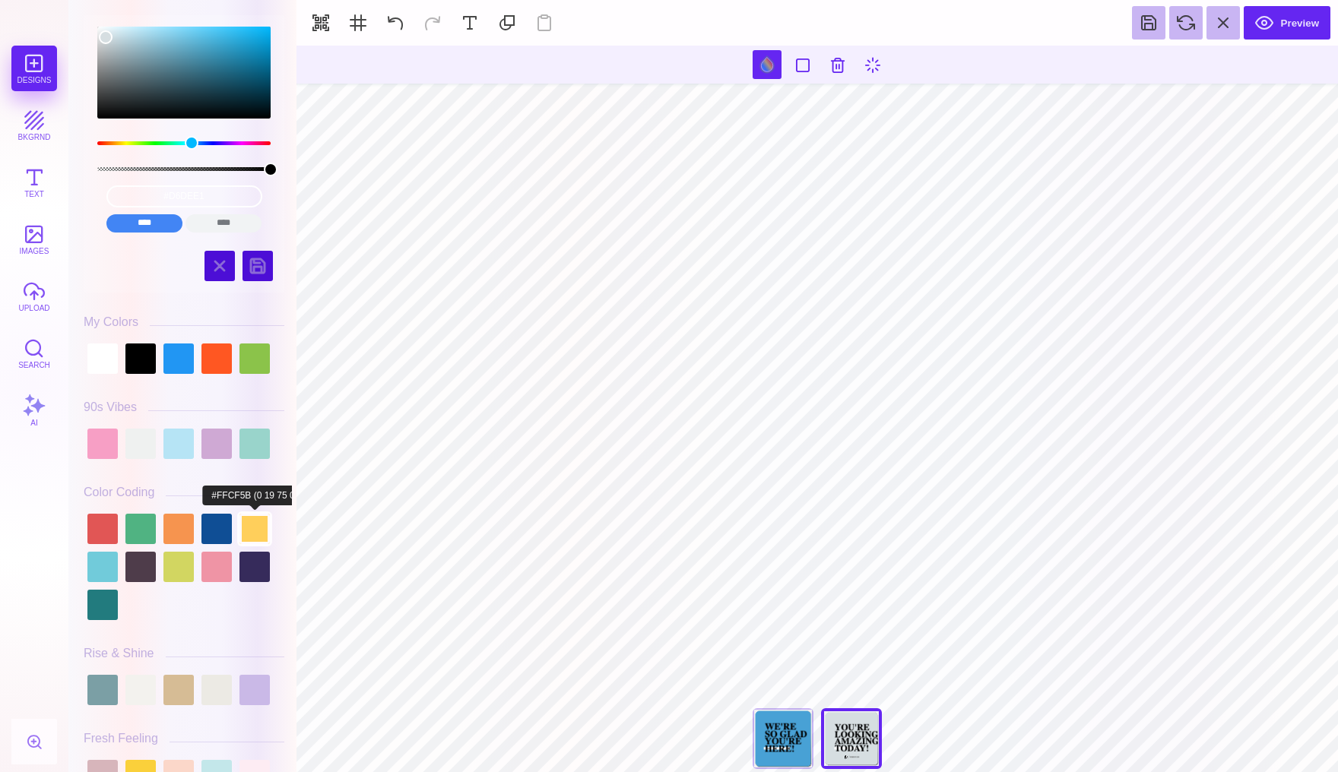
click at [257, 525] on div at bounding box center [254, 529] width 30 height 30
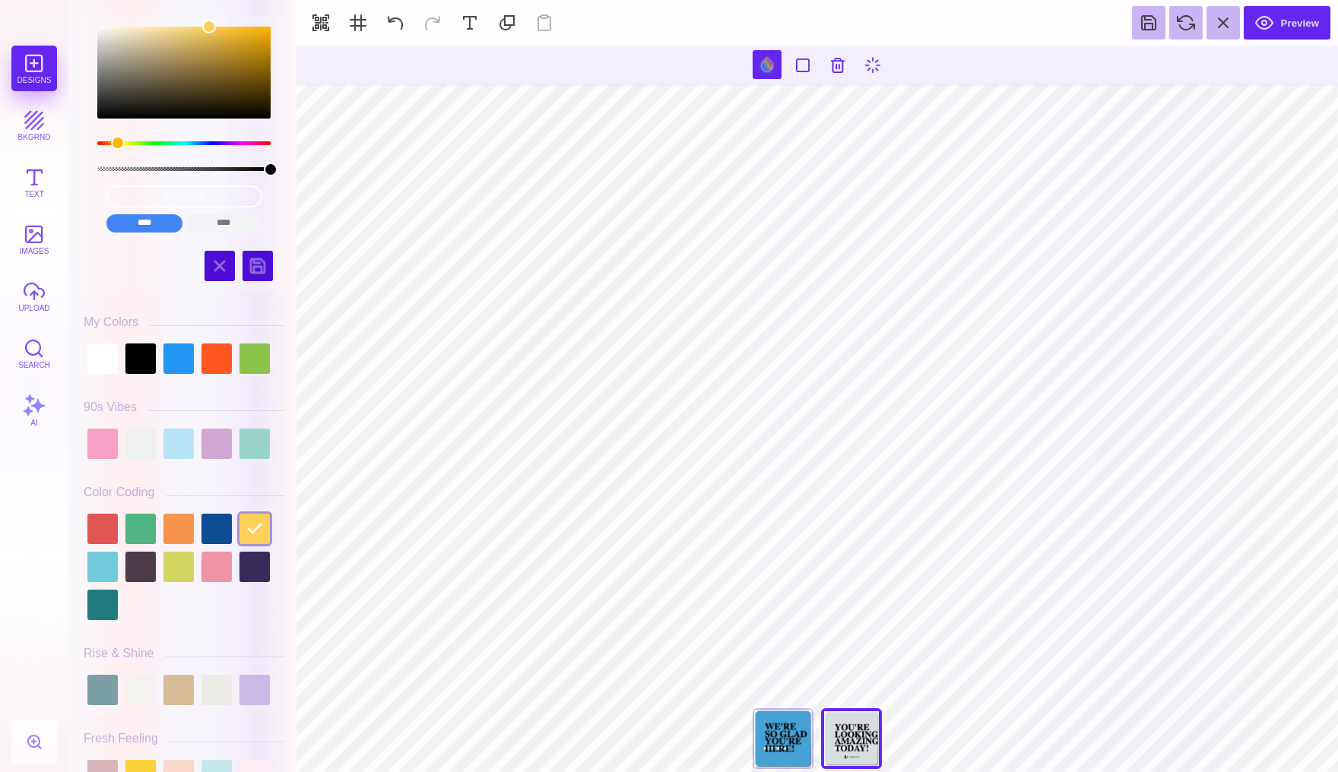
type input "#000000"
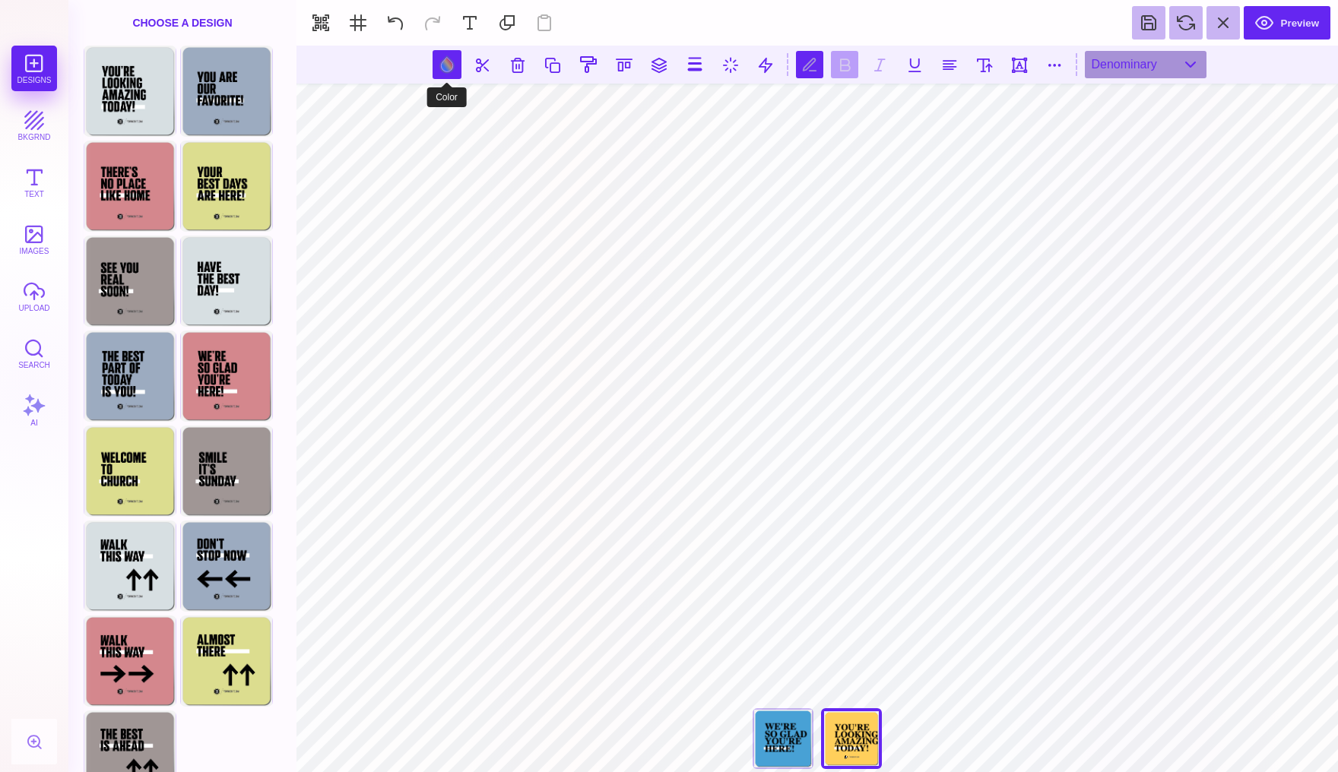
click at [449, 68] on button at bounding box center [447, 64] width 29 height 29
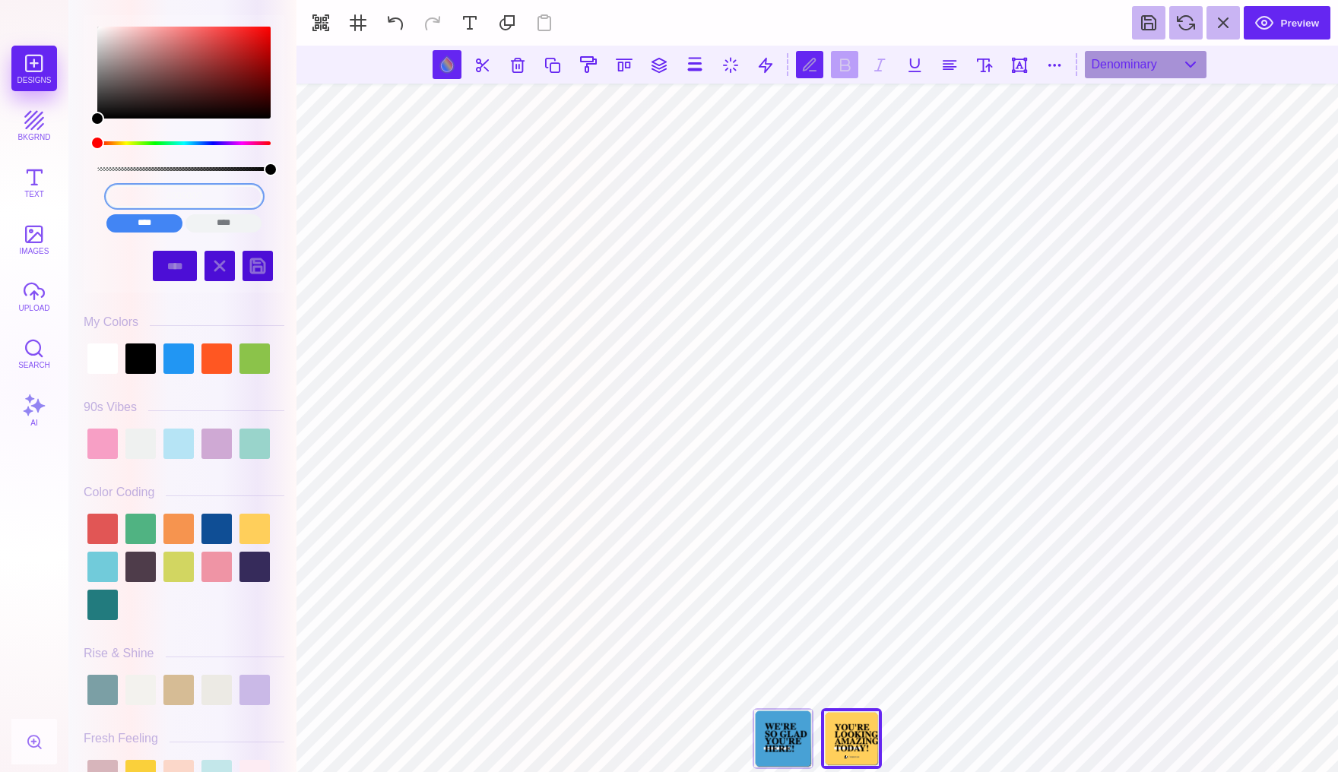
drag, startPoint x: 240, startPoint y: 189, endPoint x: 117, endPoint y: 192, distance: 123.2
click at [117, 192] on input "#000000" at bounding box center [184, 196] width 156 height 22
drag, startPoint x: 230, startPoint y: 194, endPoint x: 88, endPoint y: 194, distance: 141.4
click at [88, 194] on div "#000000 **** **** **** **** **** **** ****** *****" at bounding box center [184, 127] width 201 height 224
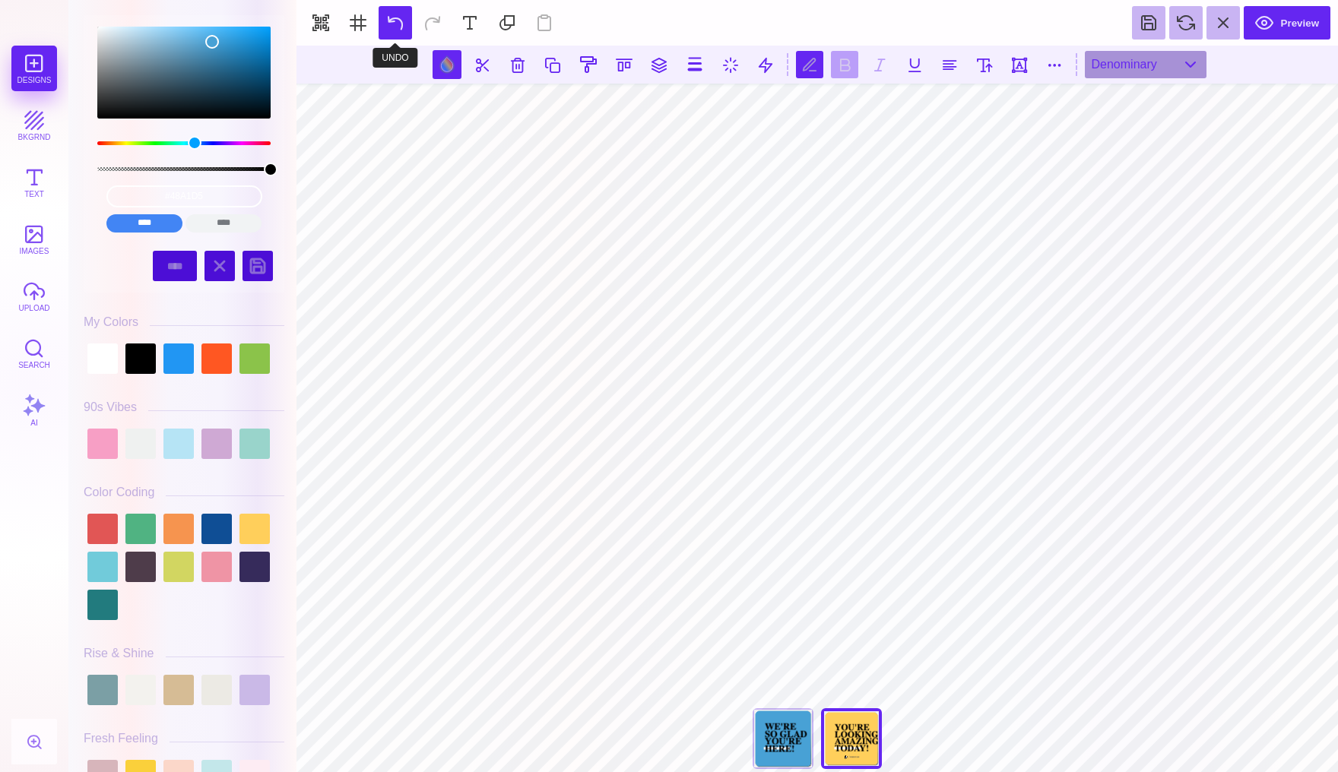
click at [395, 21] on button at bounding box center [395, 22] width 33 height 33
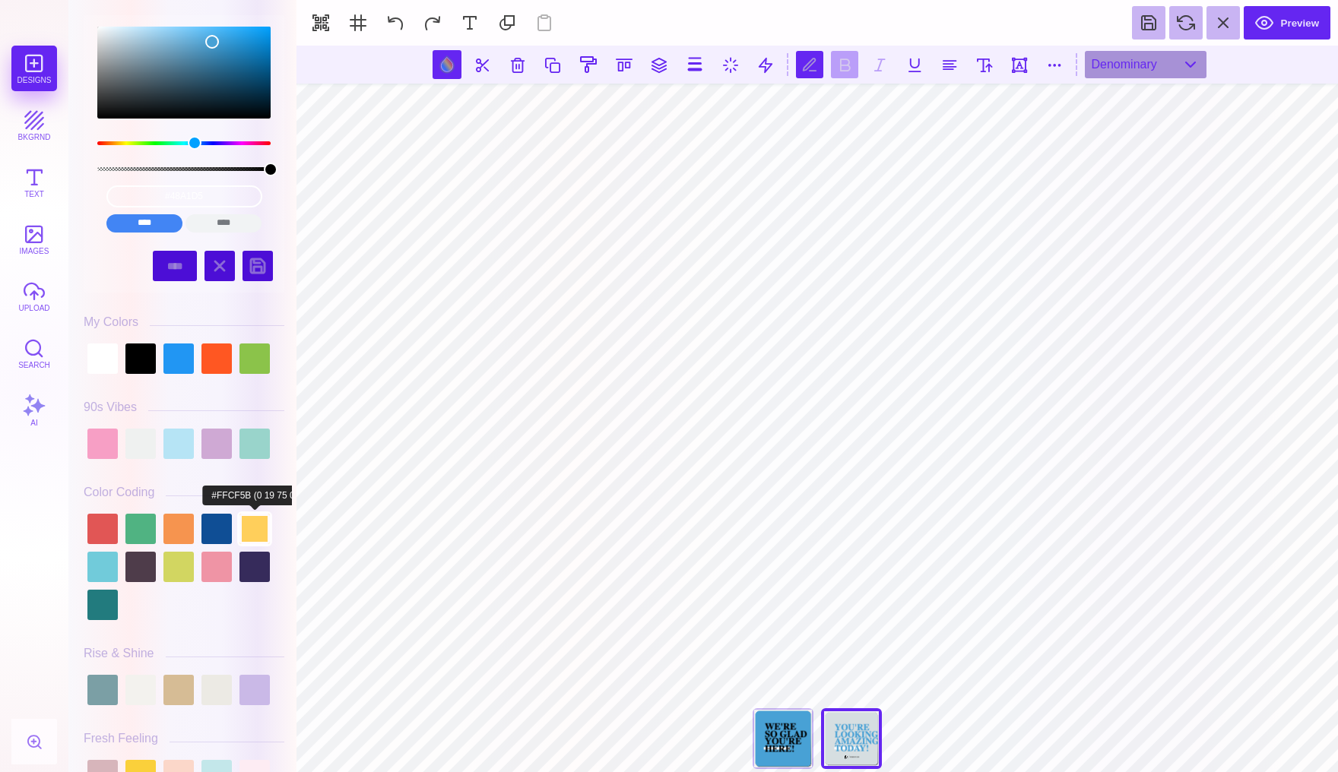
click at [256, 521] on div at bounding box center [254, 529] width 30 height 30
type input "#FFCF5B"
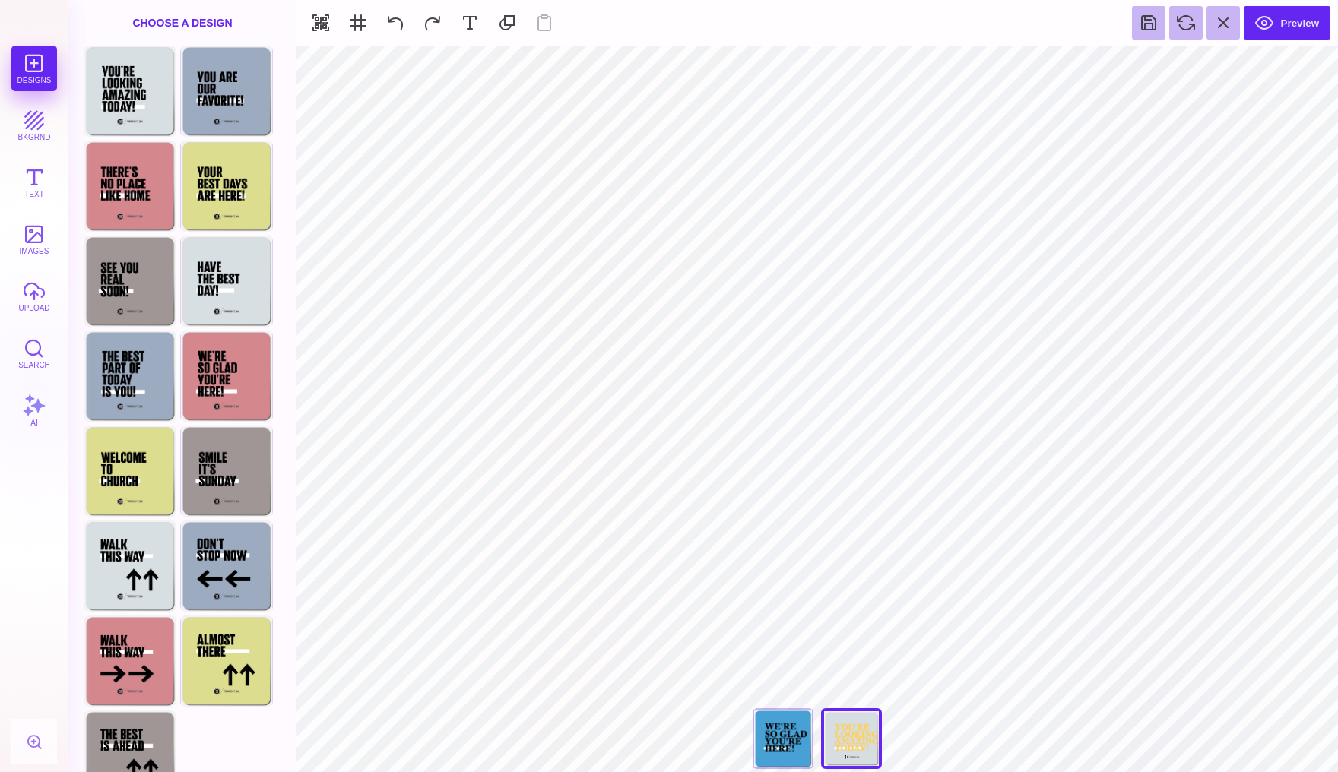
type input "#D6DEE1"
click at [759, 65] on button at bounding box center [767, 64] width 29 height 29
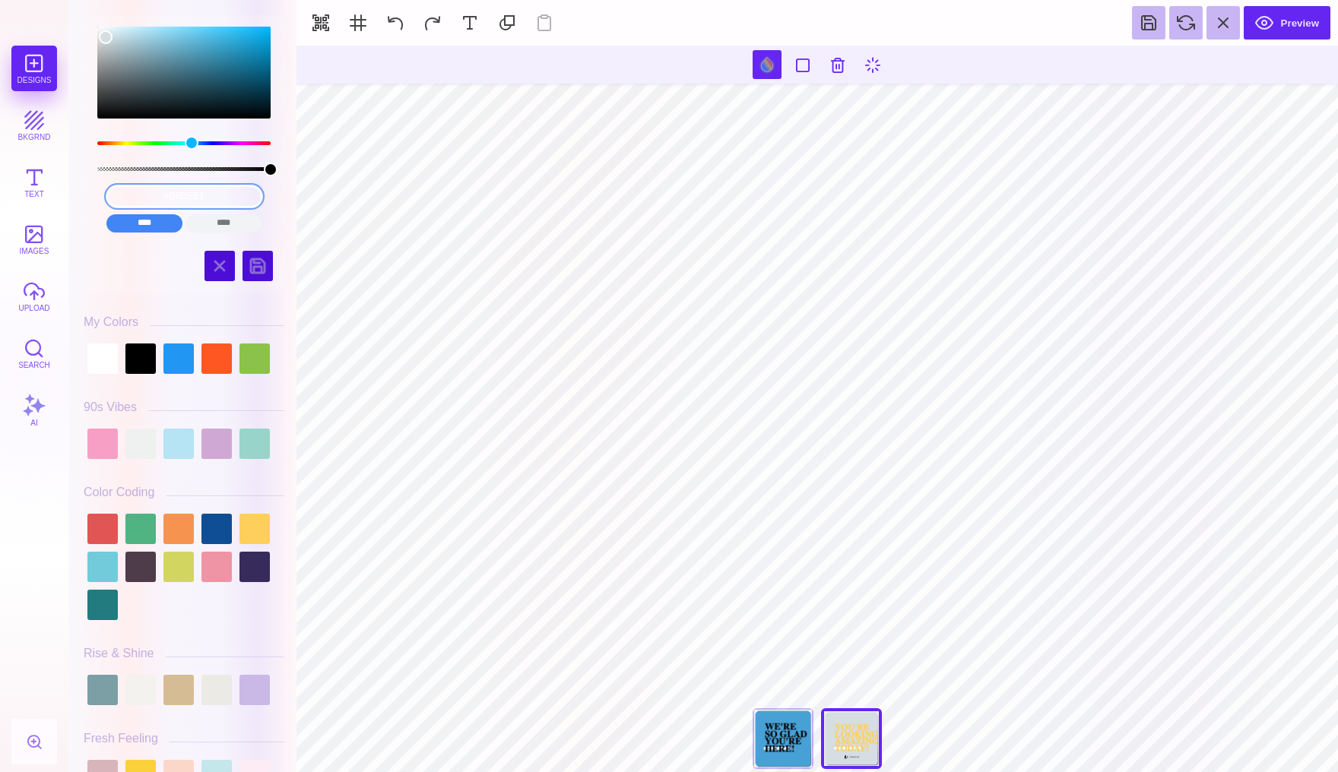
drag, startPoint x: 237, startPoint y: 195, endPoint x: 79, endPoint y: 195, distance: 158.1
click at [79, 195] on div "#D6DEE1 **** **** **** **** **** **** ****** ***** Hues" at bounding box center [184, 390] width 216 height 765
type input "#505050"
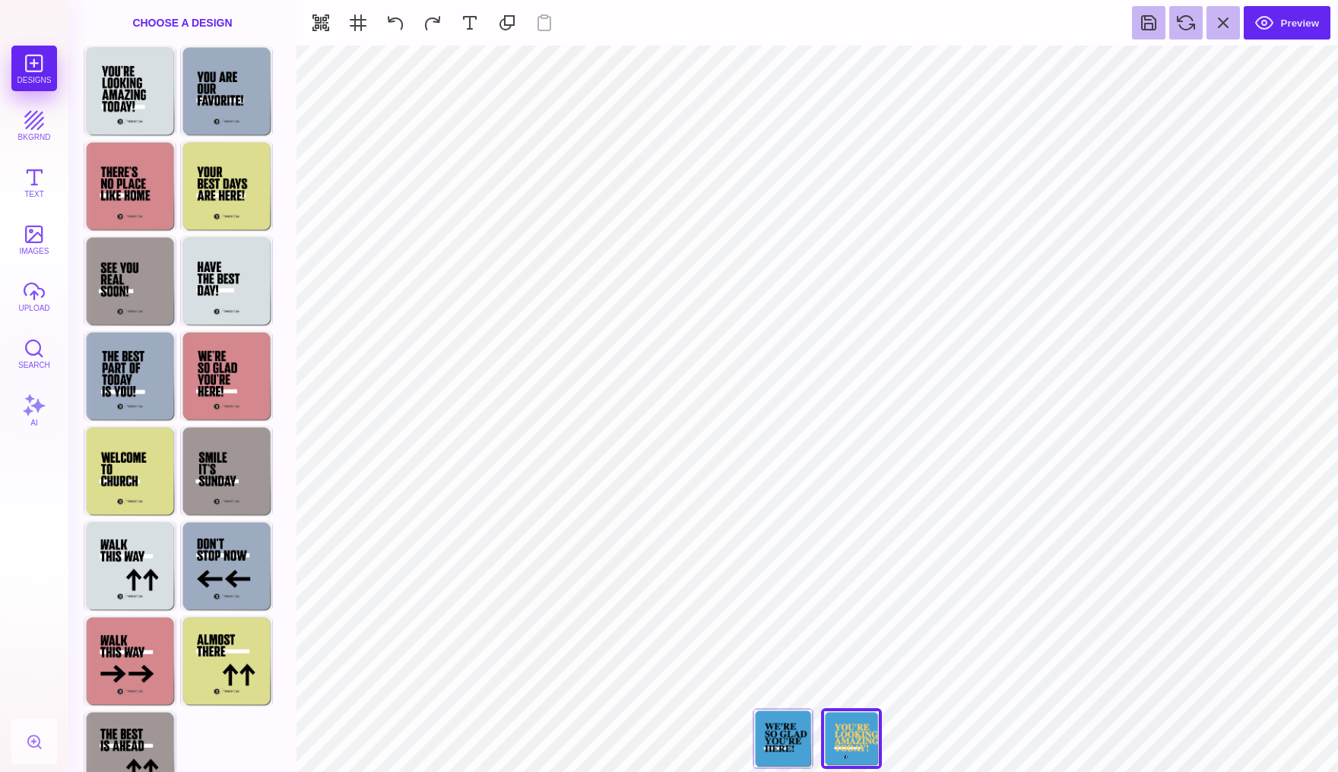
type input "#FFCF5B"
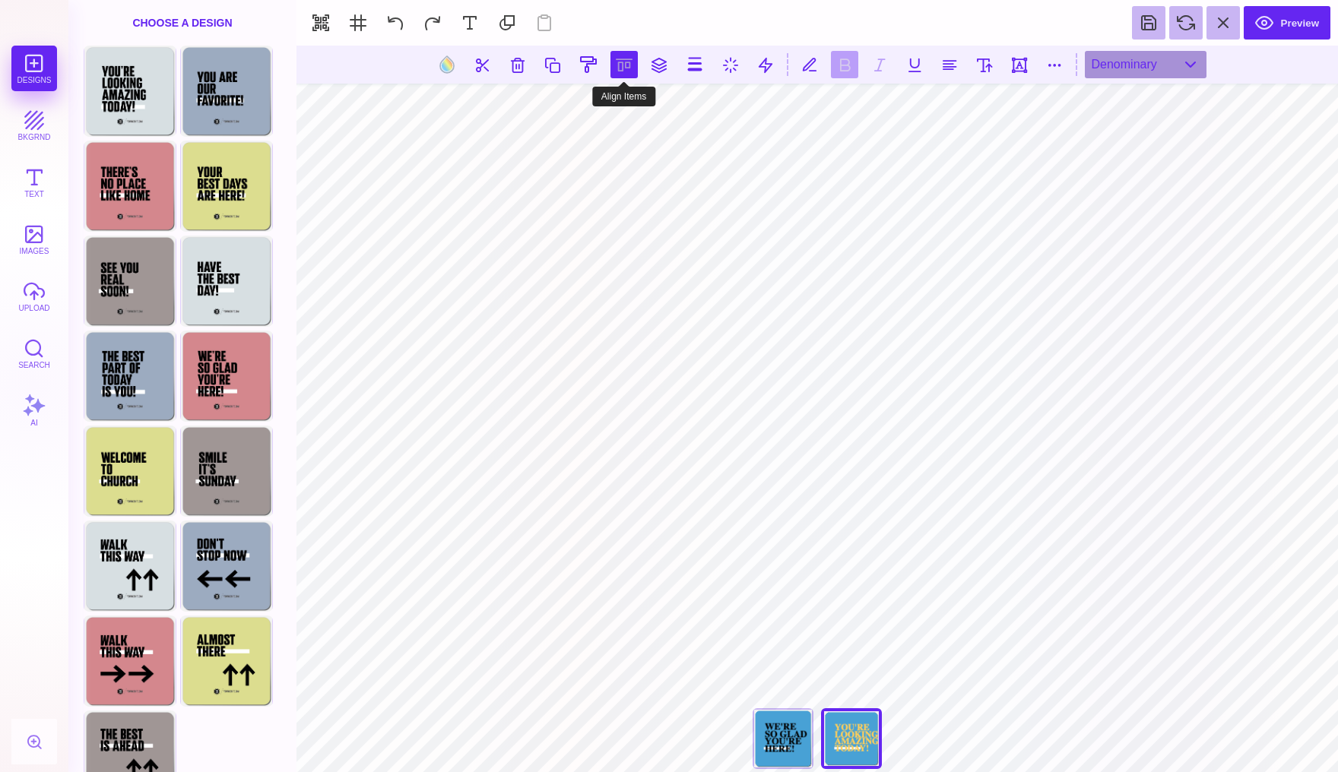
click at [610, 58] on button at bounding box center [623, 64] width 27 height 27
click at [606, 104] on button at bounding box center [606, 108] width 30 height 30
type textarea "**** **** ******* ******"
click at [392, 24] on button at bounding box center [395, 22] width 33 height 33
click at [446, 62] on button at bounding box center [447, 64] width 29 height 29
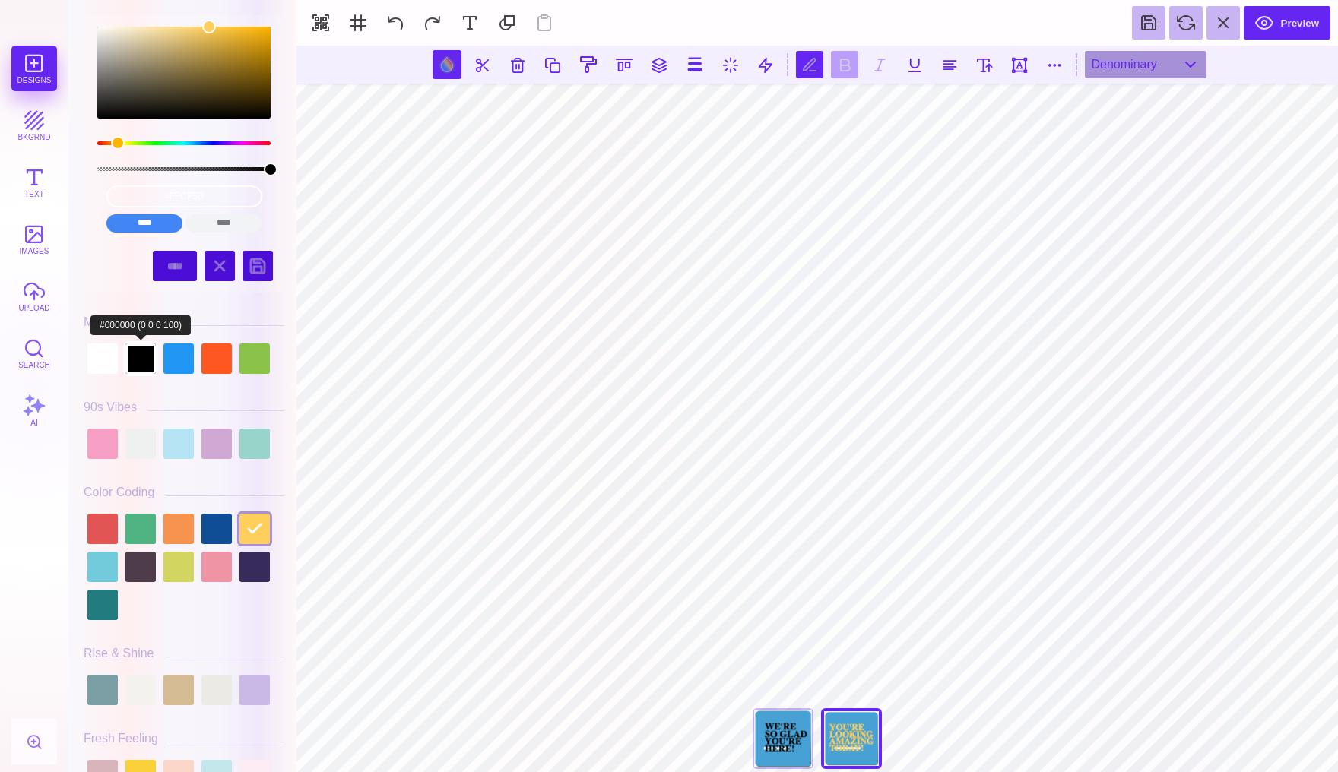
click at [142, 361] on div at bounding box center [140, 359] width 30 height 30
type input "#000000"
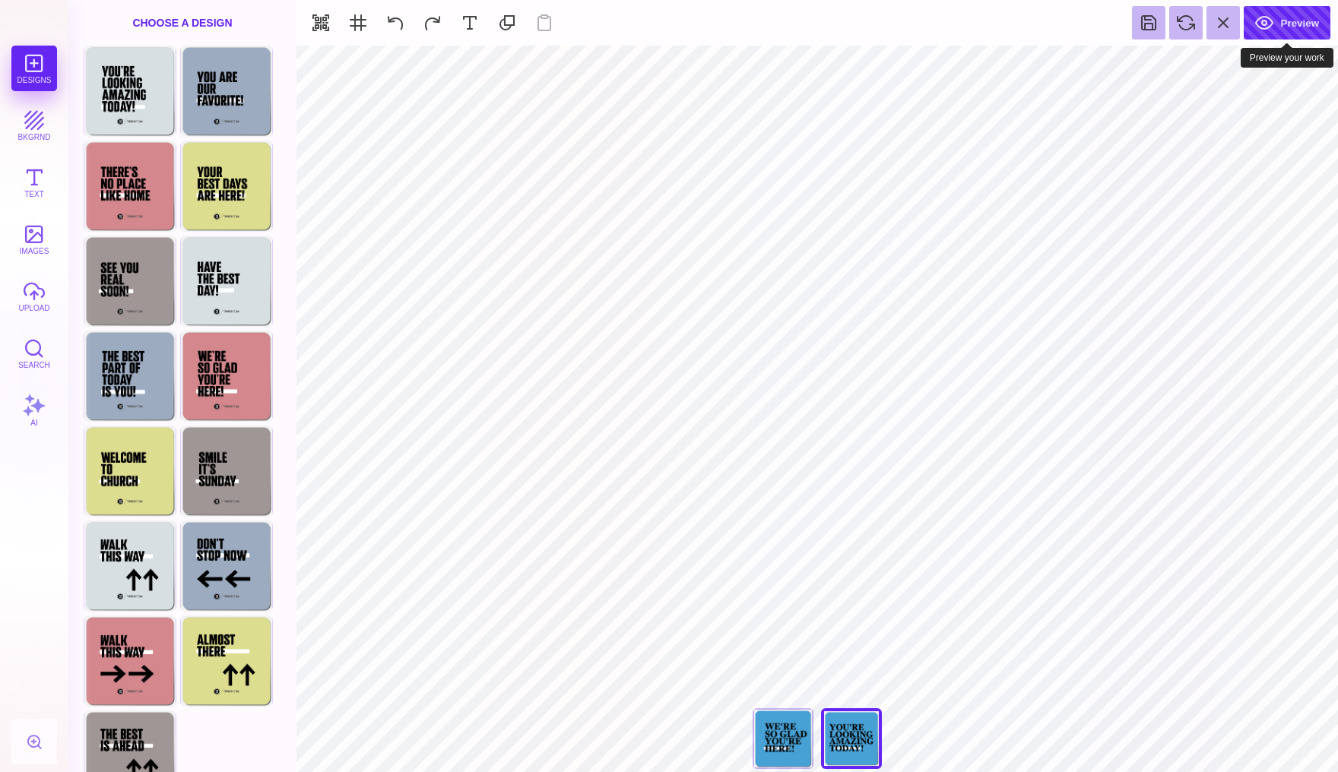
click at [1295, 24] on button "Preview" at bounding box center [1287, 22] width 87 height 33
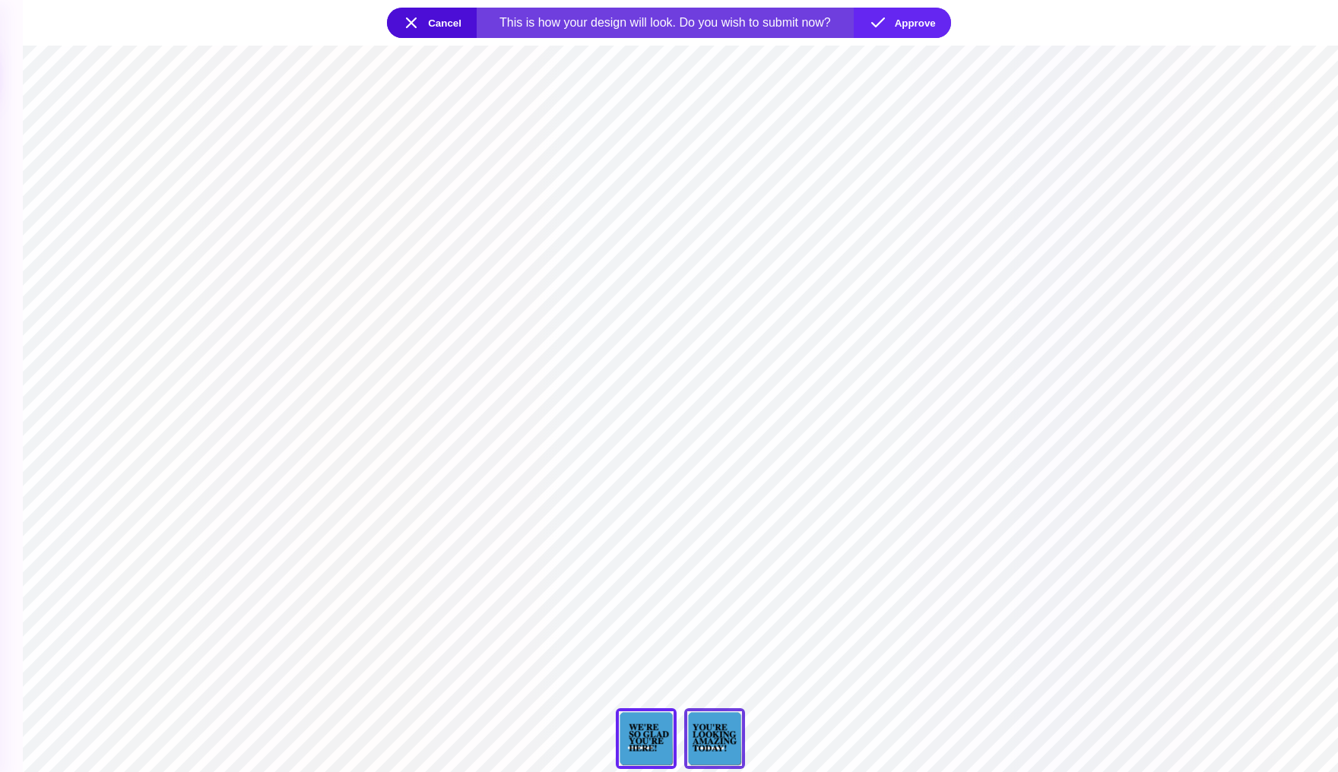
click at [726, 741] on div "You're Looking Amazing Today" at bounding box center [714, 738] width 61 height 61
click at [908, 16] on button "Approve" at bounding box center [902, 23] width 97 height 30
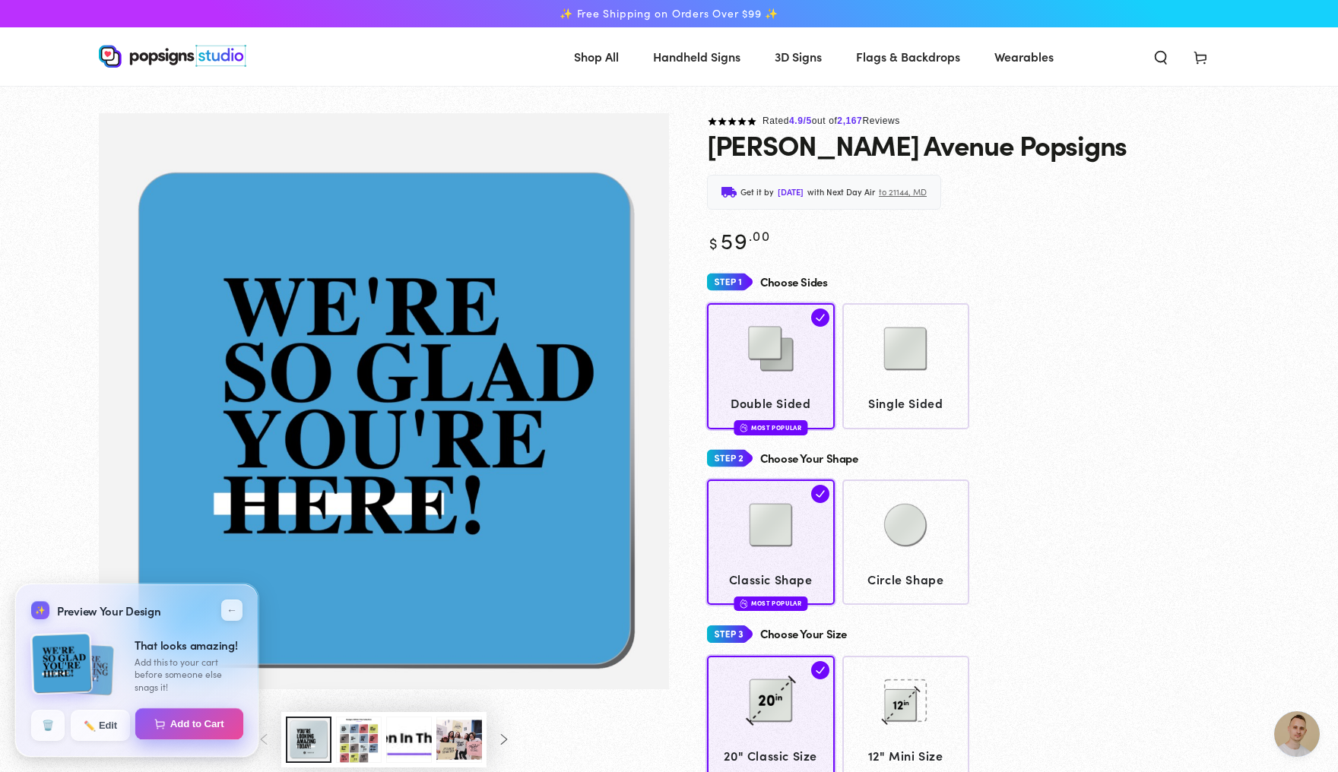
click at [165, 727] on button "Add to Cart" at bounding box center [189, 724] width 109 height 32
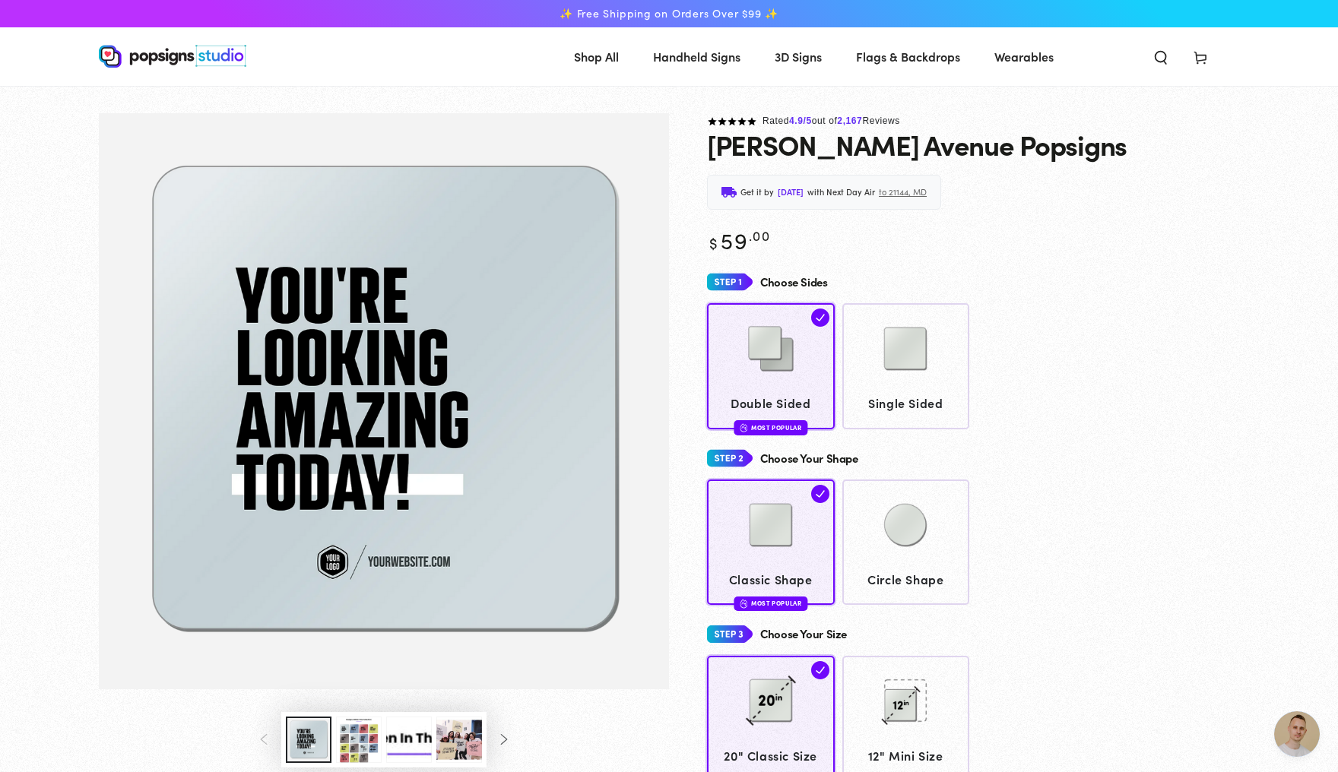
scroll to position [3941, 0]
click at [1208, 57] on icon at bounding box center [1200, 56] width 15 height 15
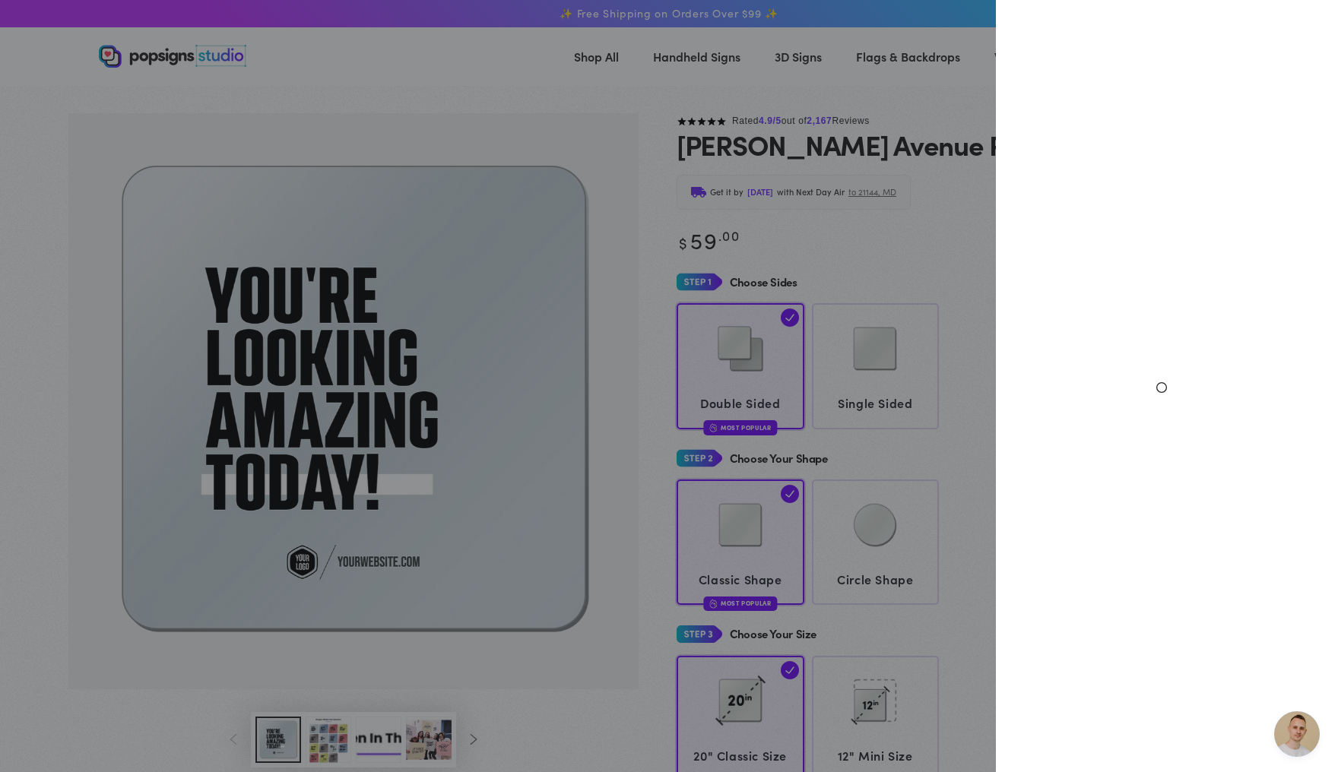
scroll to position [3941, 0]
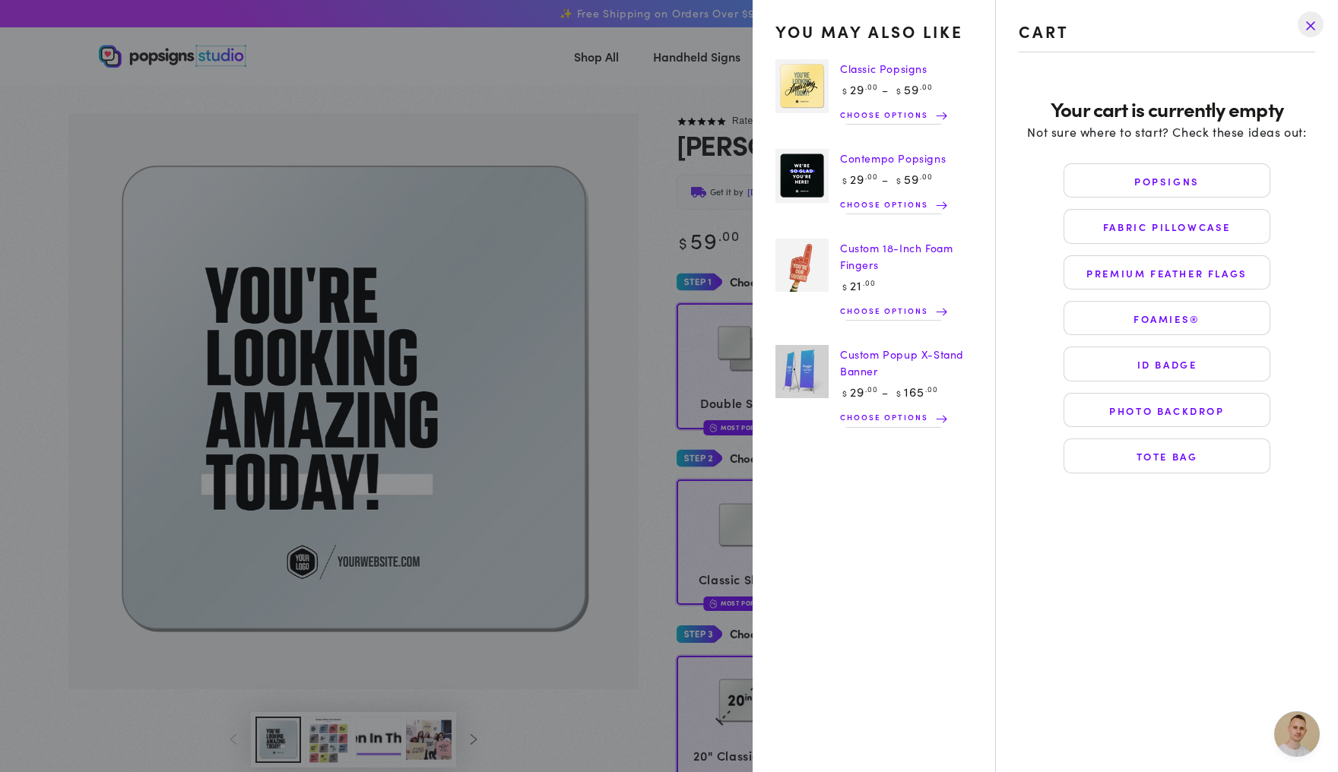
click at [1313, 28] on drawer-close-button at bounding box center [1311, 24] width 40 height 33
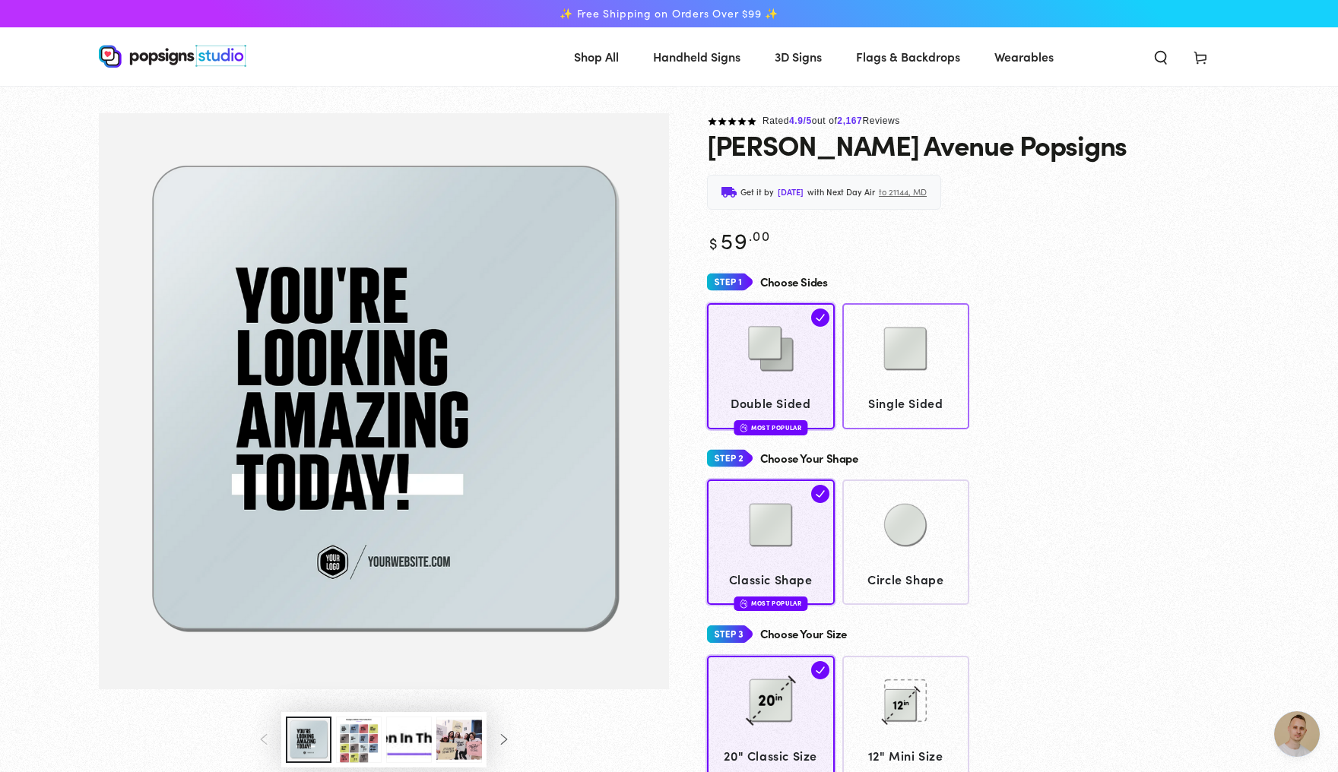
scroll to position [0, 0]
click at [1208, 65] on icon at bounding box center [1200, 56] width 15 height 15
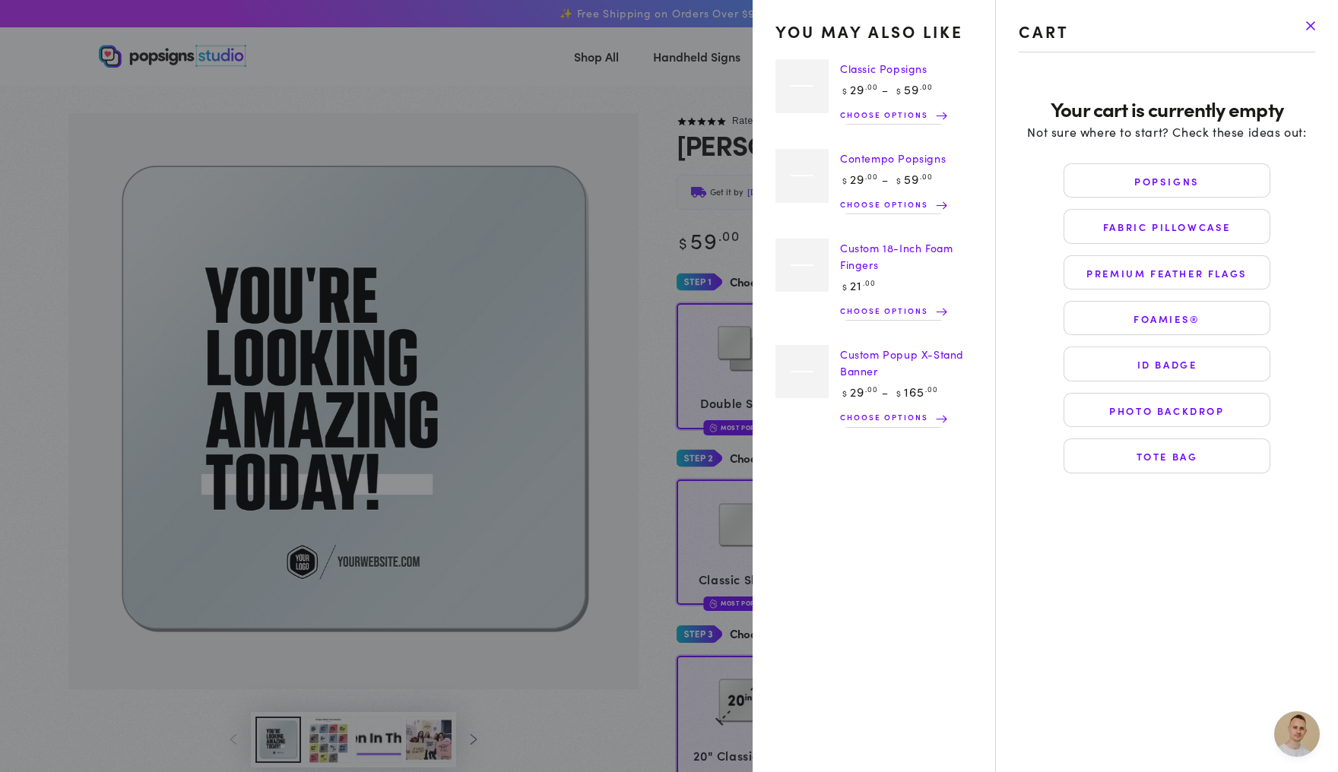
scroll to position [3940, 0]
click at [1307, 27] on drawer-close-button at bounding box center [1311, 24] width 40 height 33
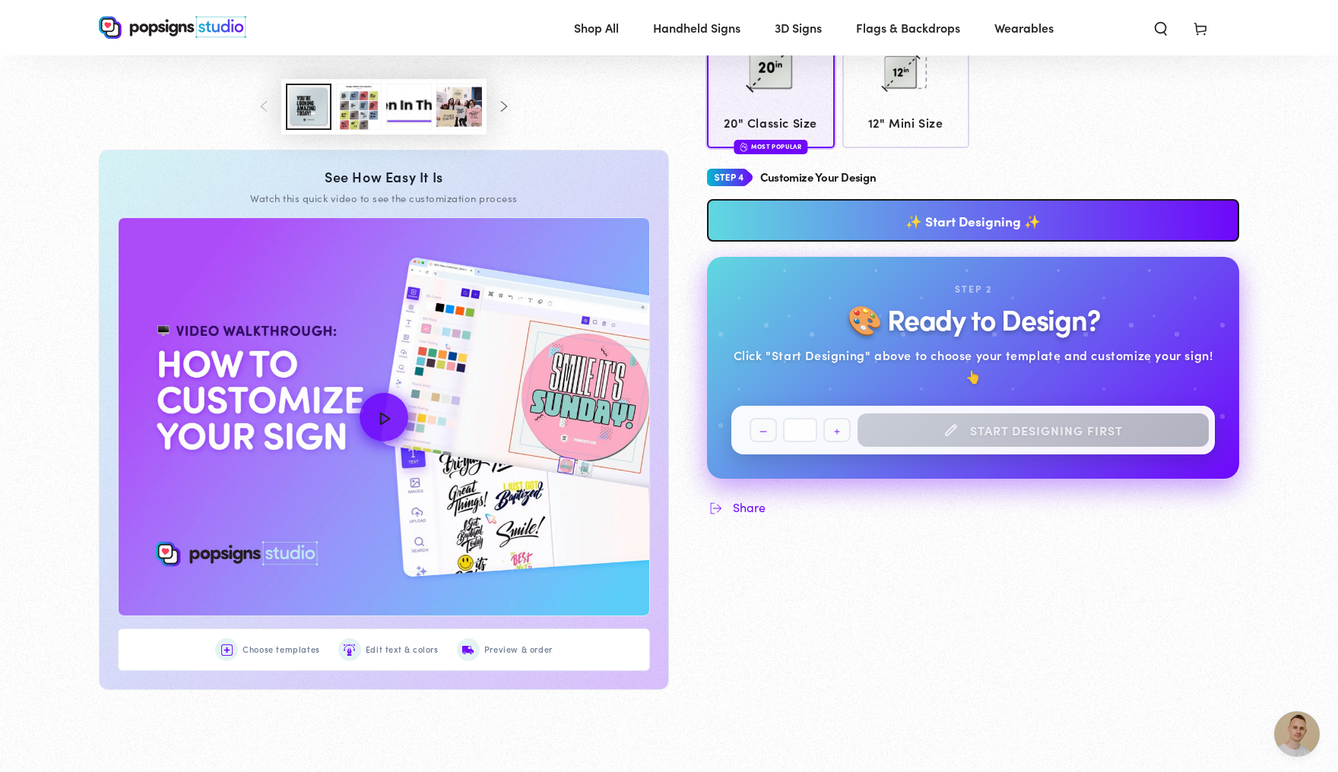
scroll to position [584, 0]
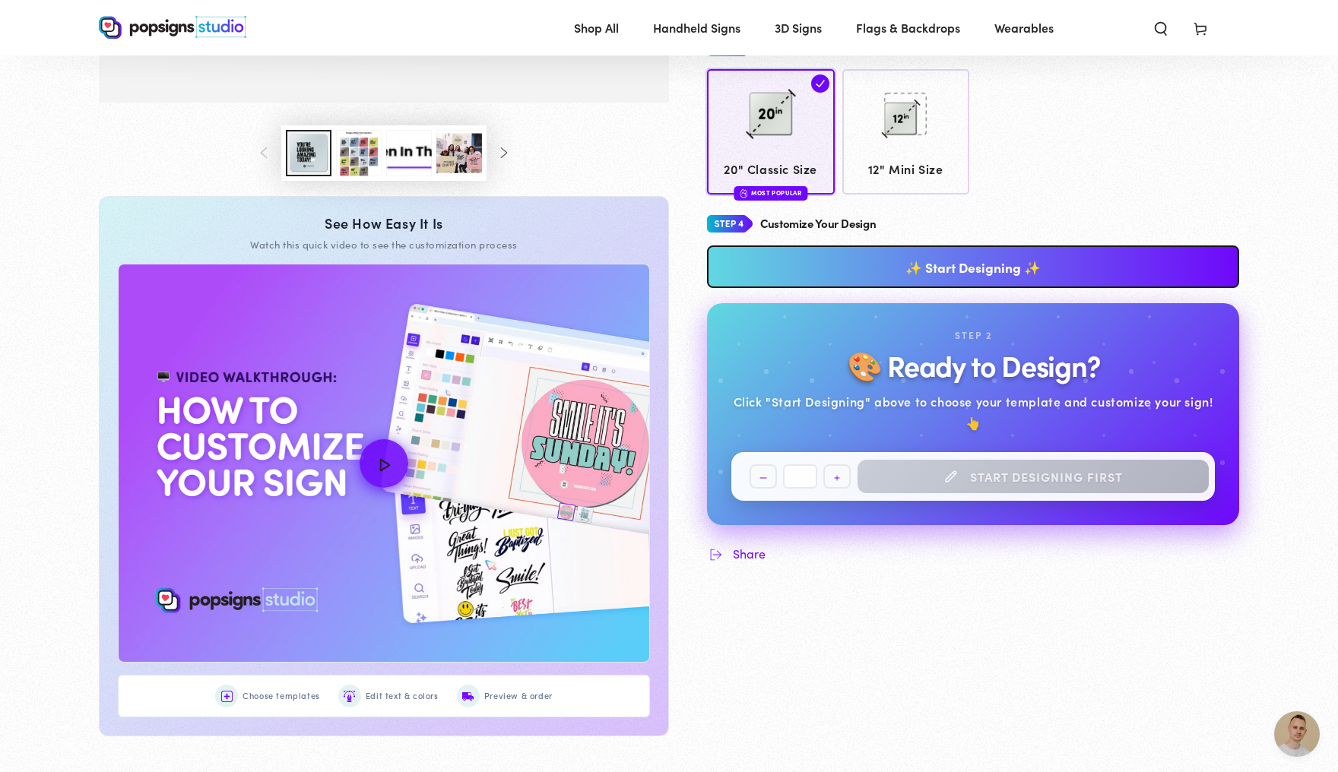
click at [1299, 731] on span "Open chat" at bounding box center [1297, 735] width 46 height 46
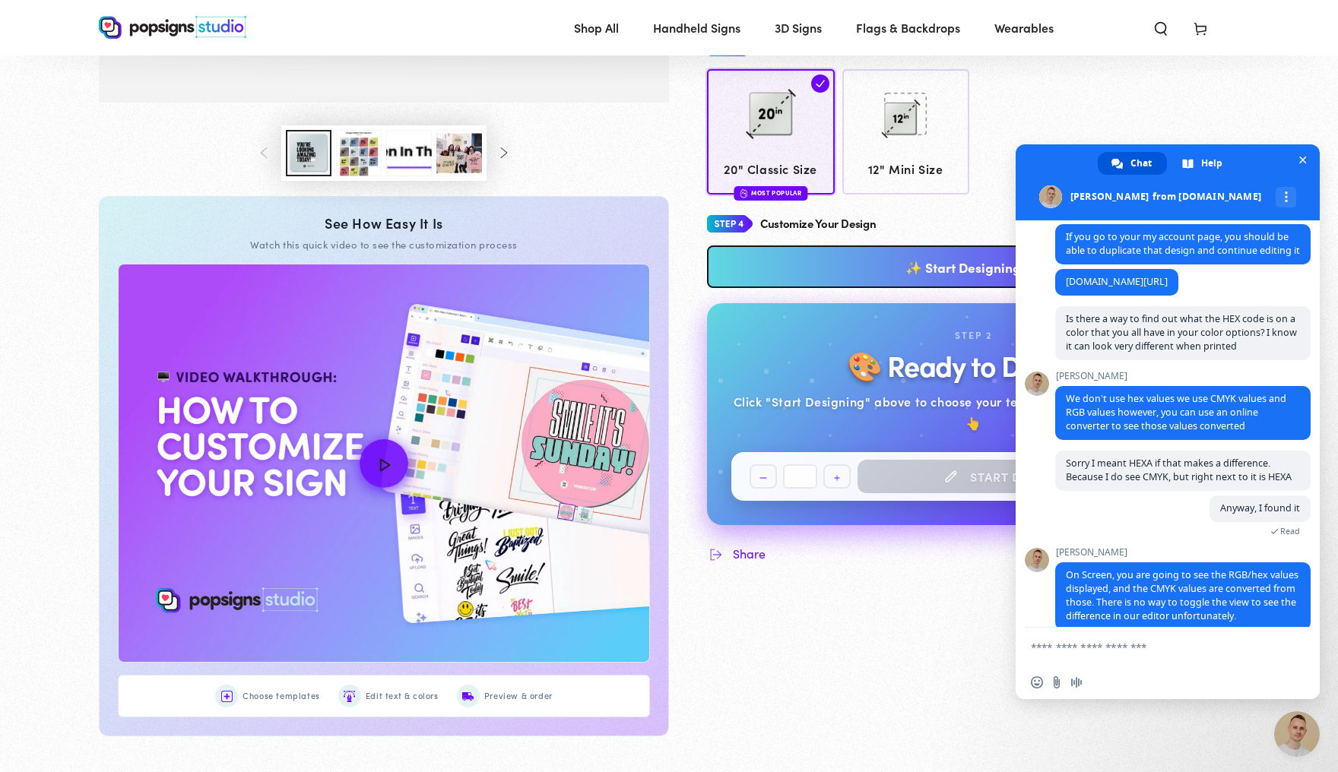
scroll to position [3945, 0]
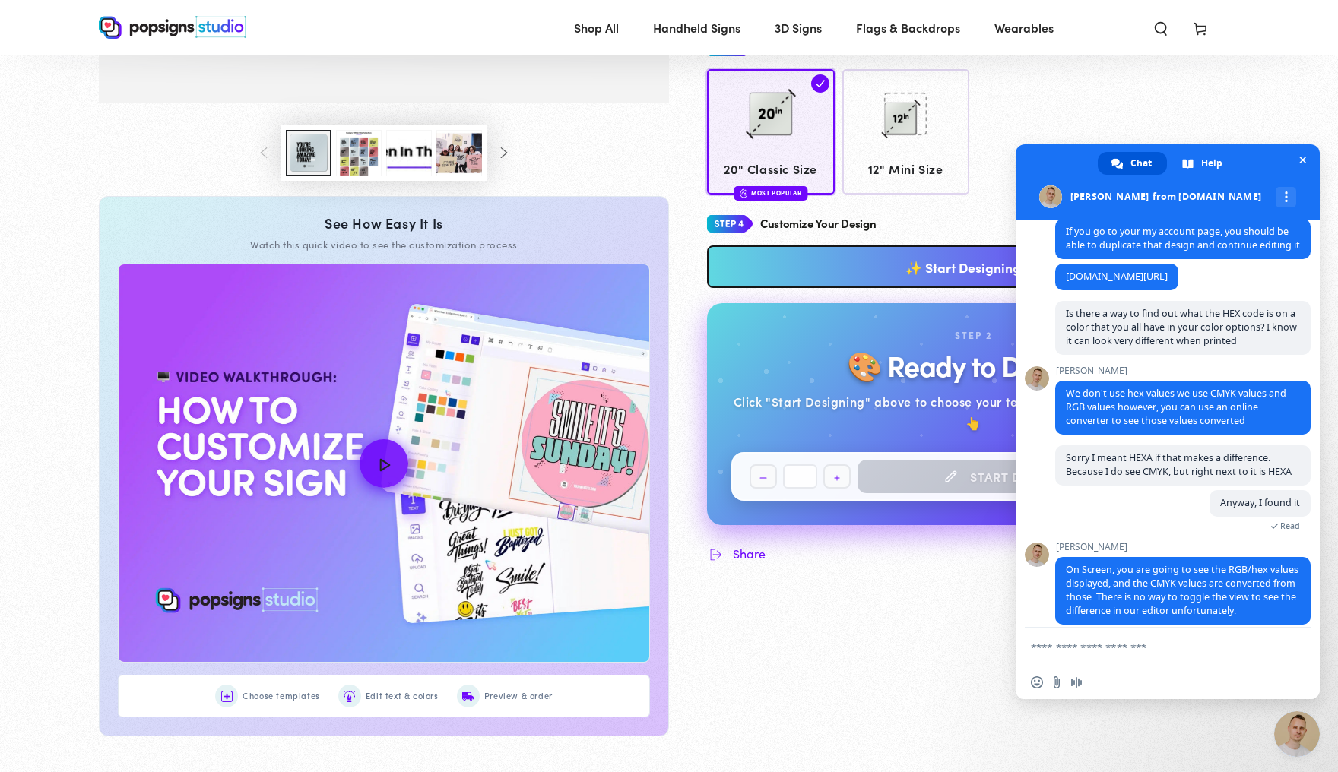
click at [1126, 649] on textarea "Compose your message..." at bounding box center [1151, 647] width 240 height 13
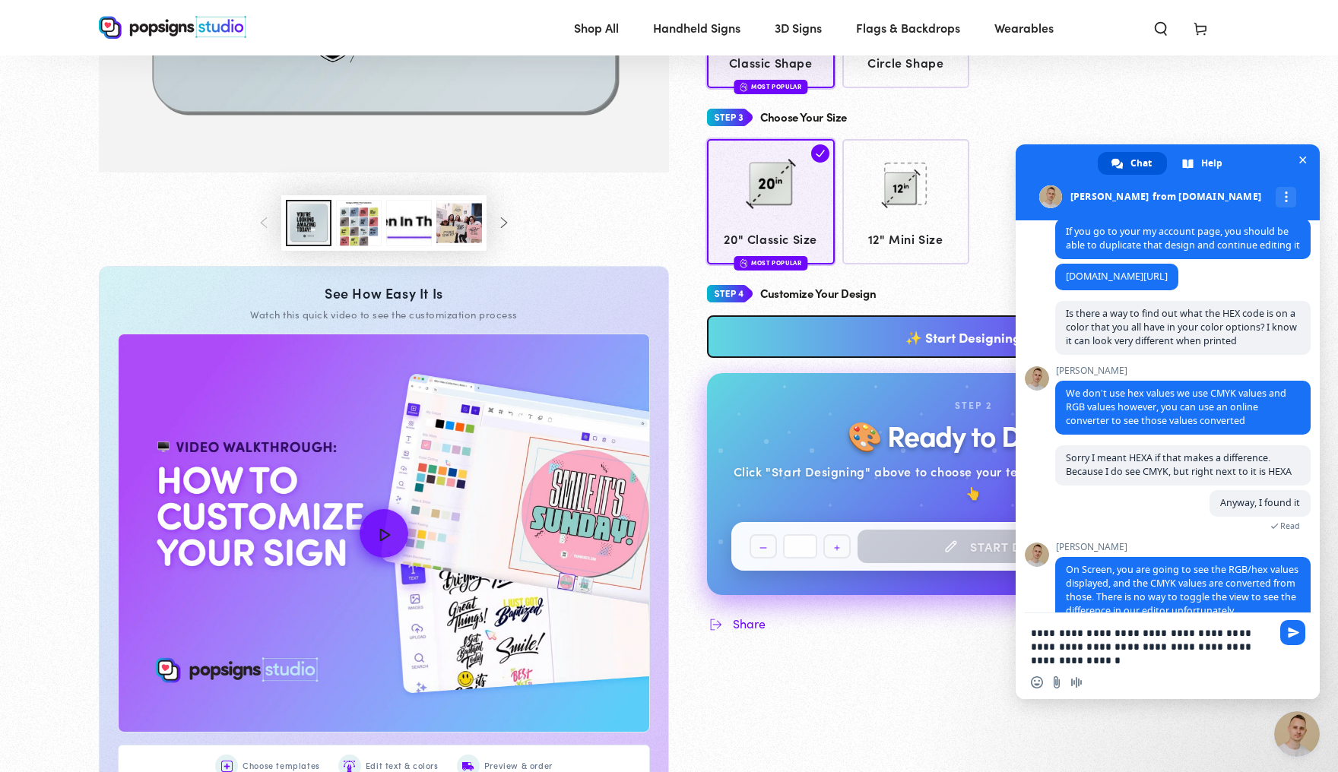
scroll to position [1, 0]
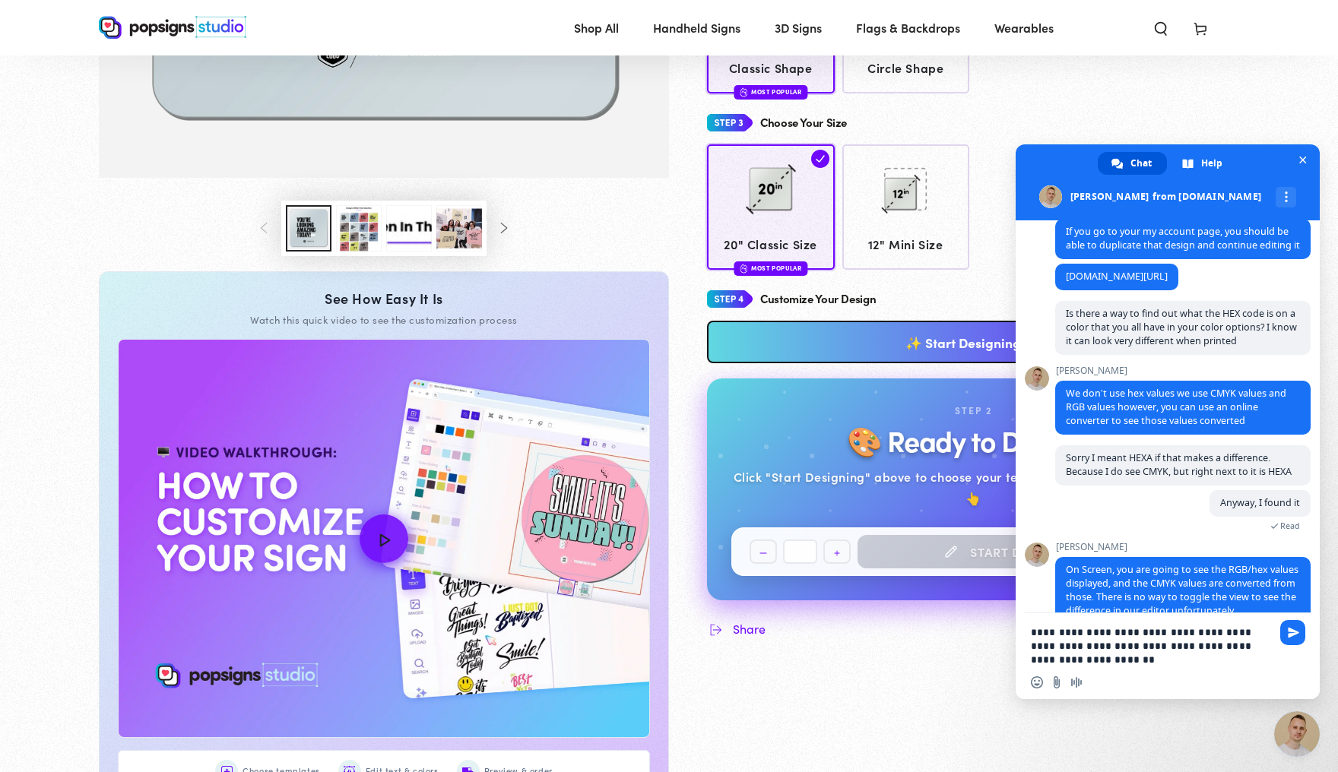
type textarea "**********"
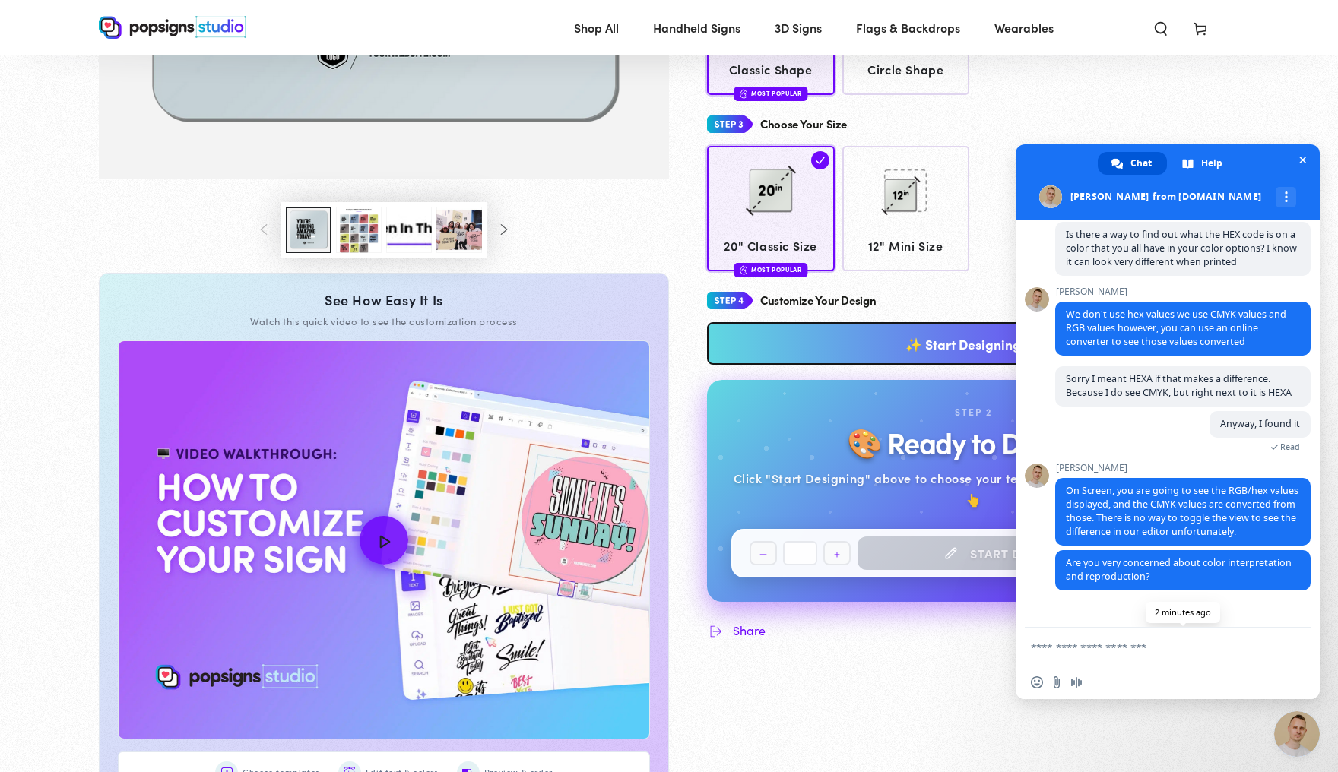
scroll to position [4023, 0]
